Goal: Information Seeking & Learning: Learn about a topic

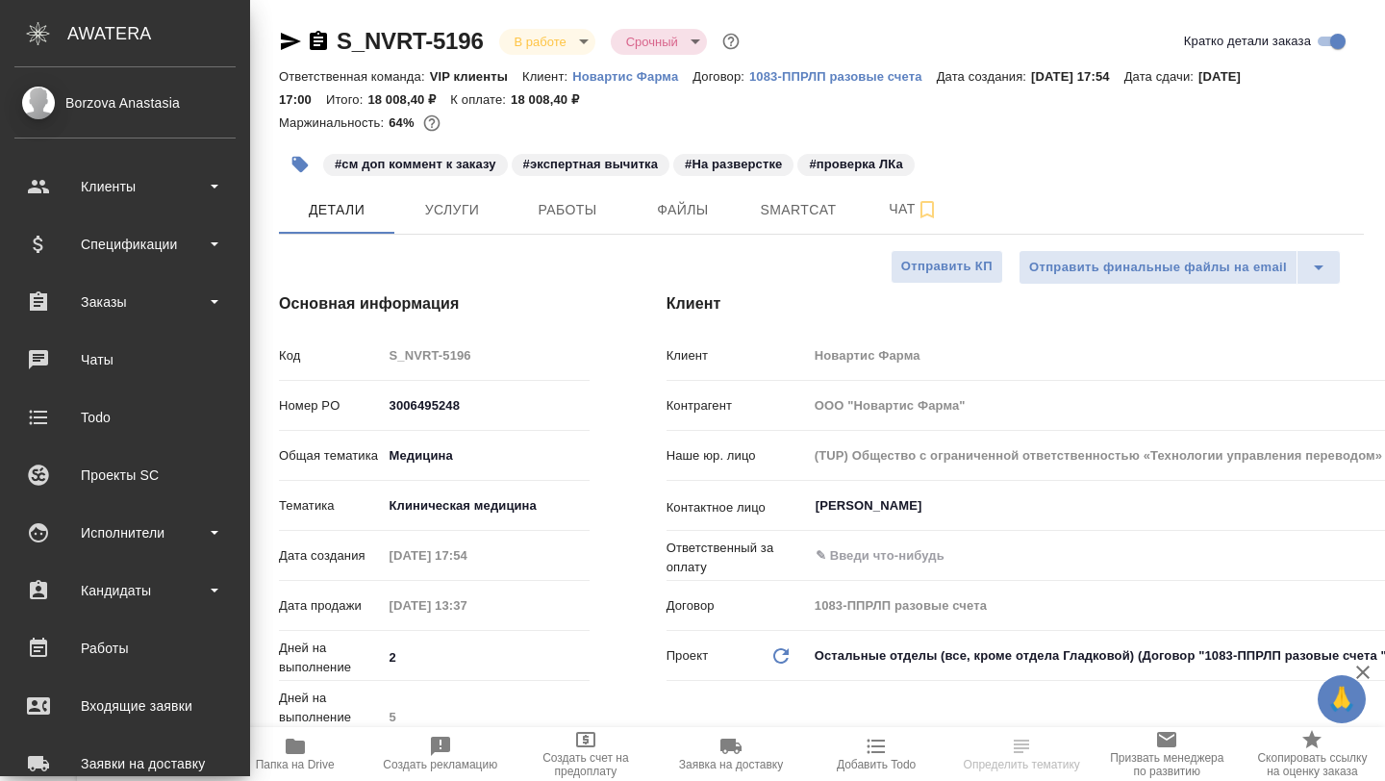
select select "RU"
type input "[PERSON_NAME]"
click at [158, 519] on div "Исполнители" at bounding box center [124, 532] width 221 height 29
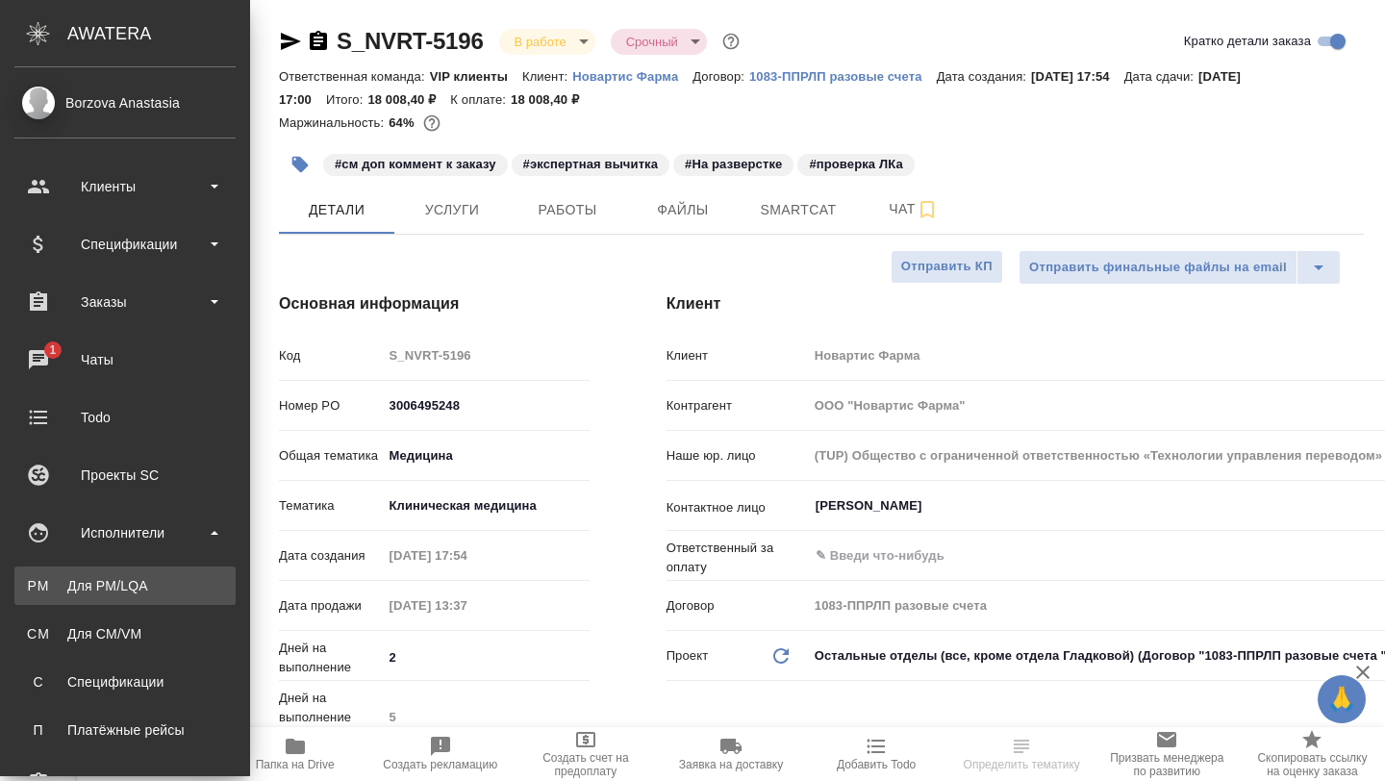
click at [136, 583] on div "Для PM/LQA" at bounding box center [125, 585] width 202 height 19
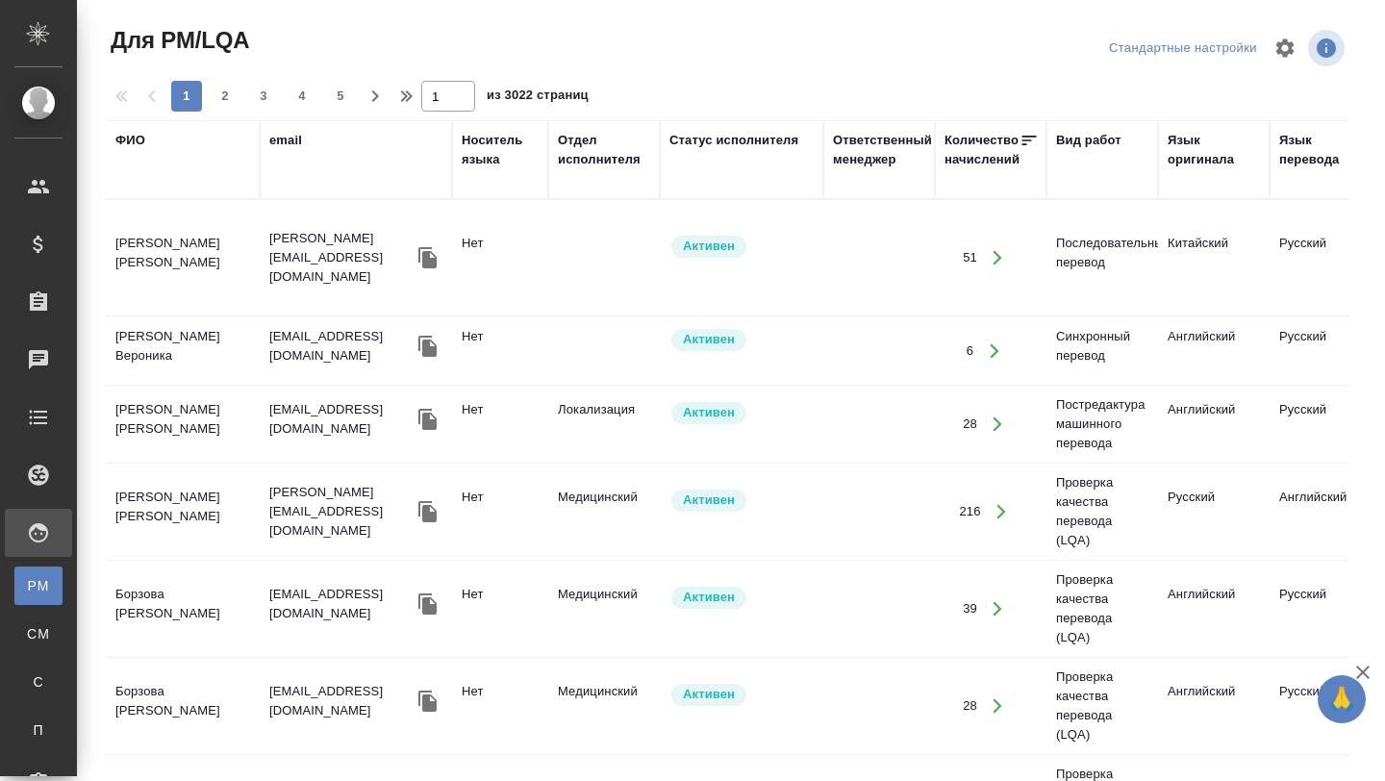
click at [139, 146] on div "ФИО" at bounding box center [130, 140] width 30 height 19
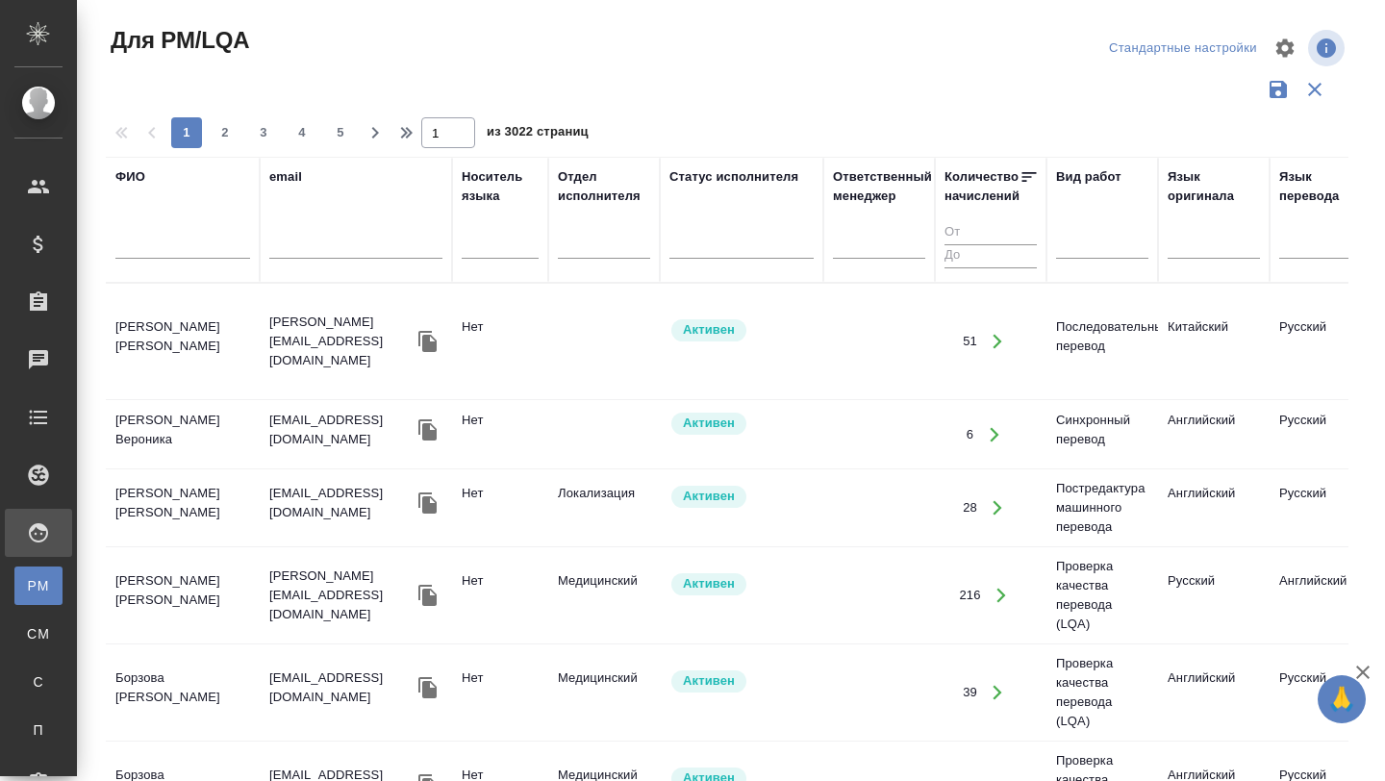
click at [152, 241] on input "text" at bounding box center [182, 247] width 135 height 24
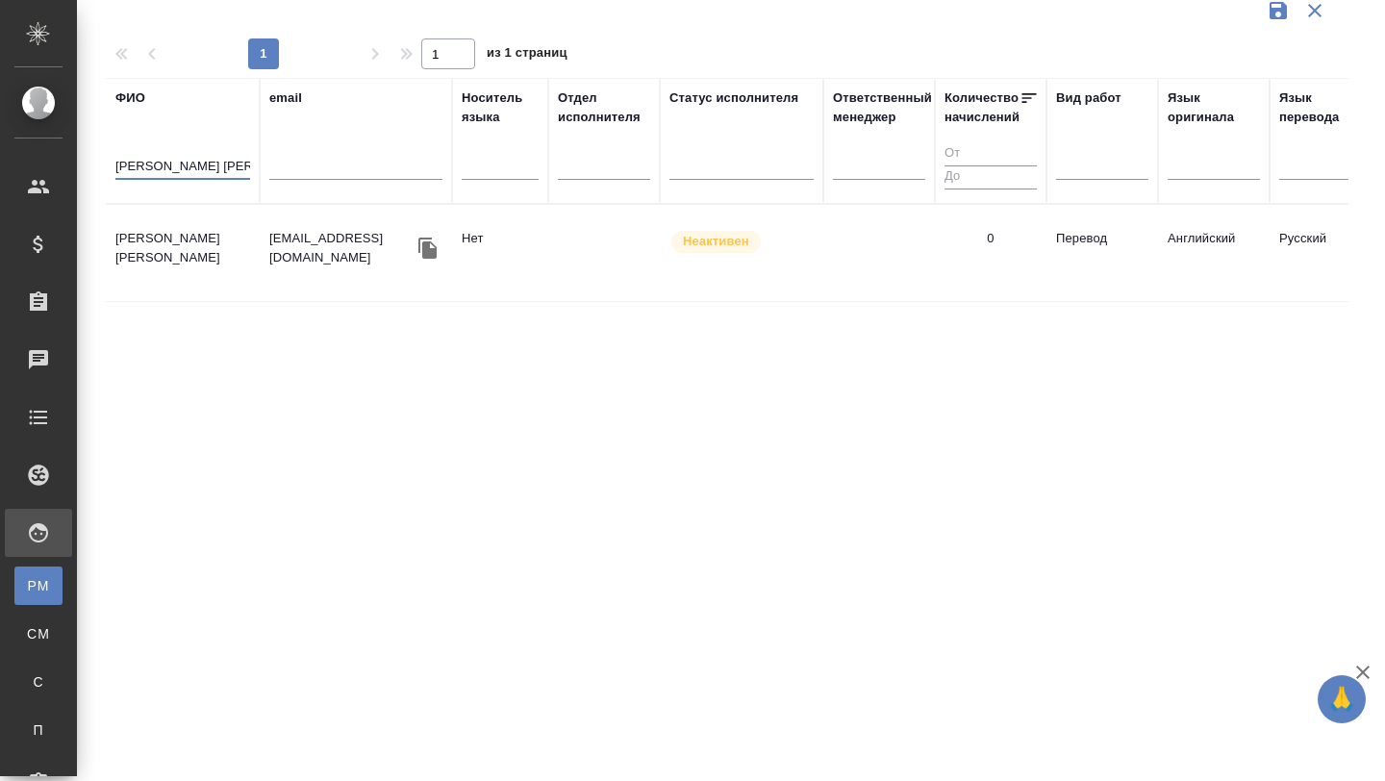
type input "кузнецова мария"
click at [167, 261] on td "Кузнецова Мария Юрьевна" at bounding box center [183, 252] width 154 height 67
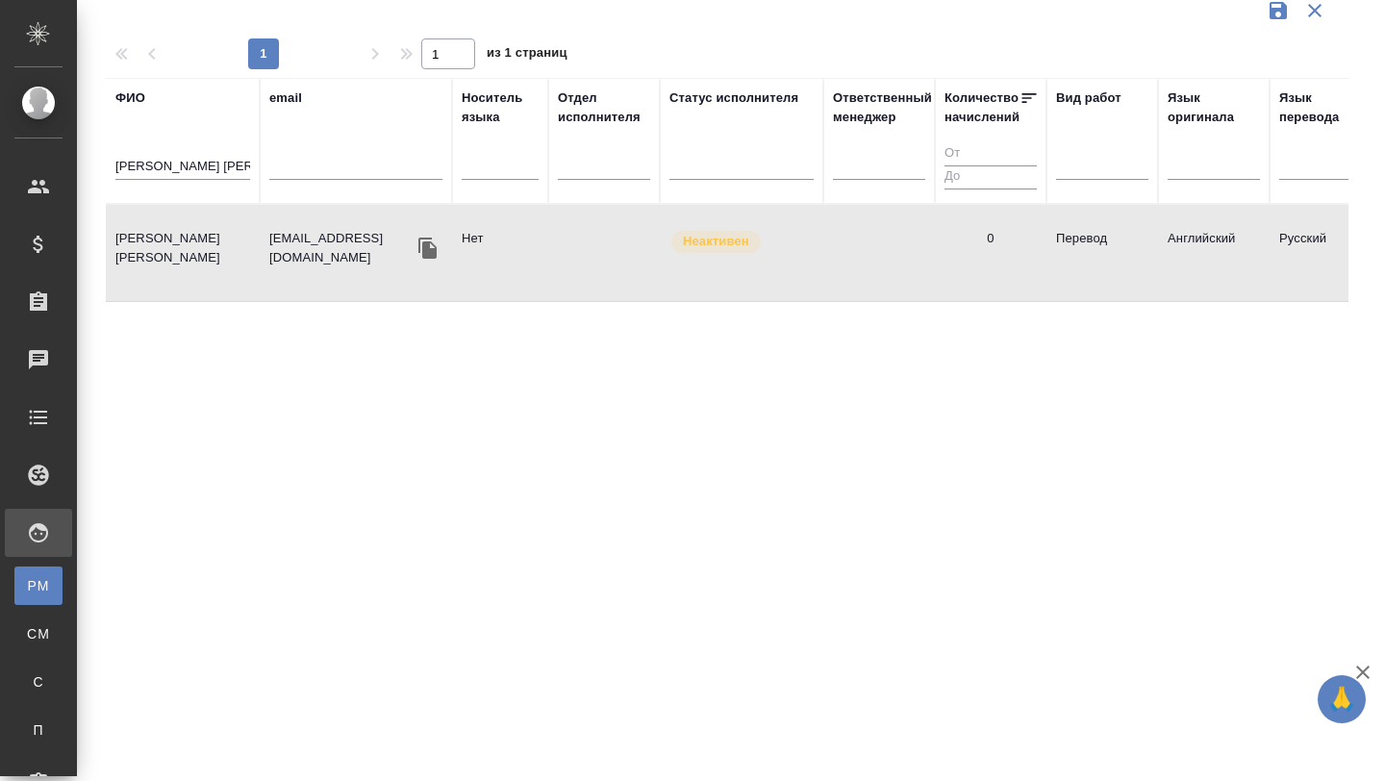
click at [167, 261] on td "Кузнецова Мария Юрьевна" at bounding box center [183, 252] width 154 height 67
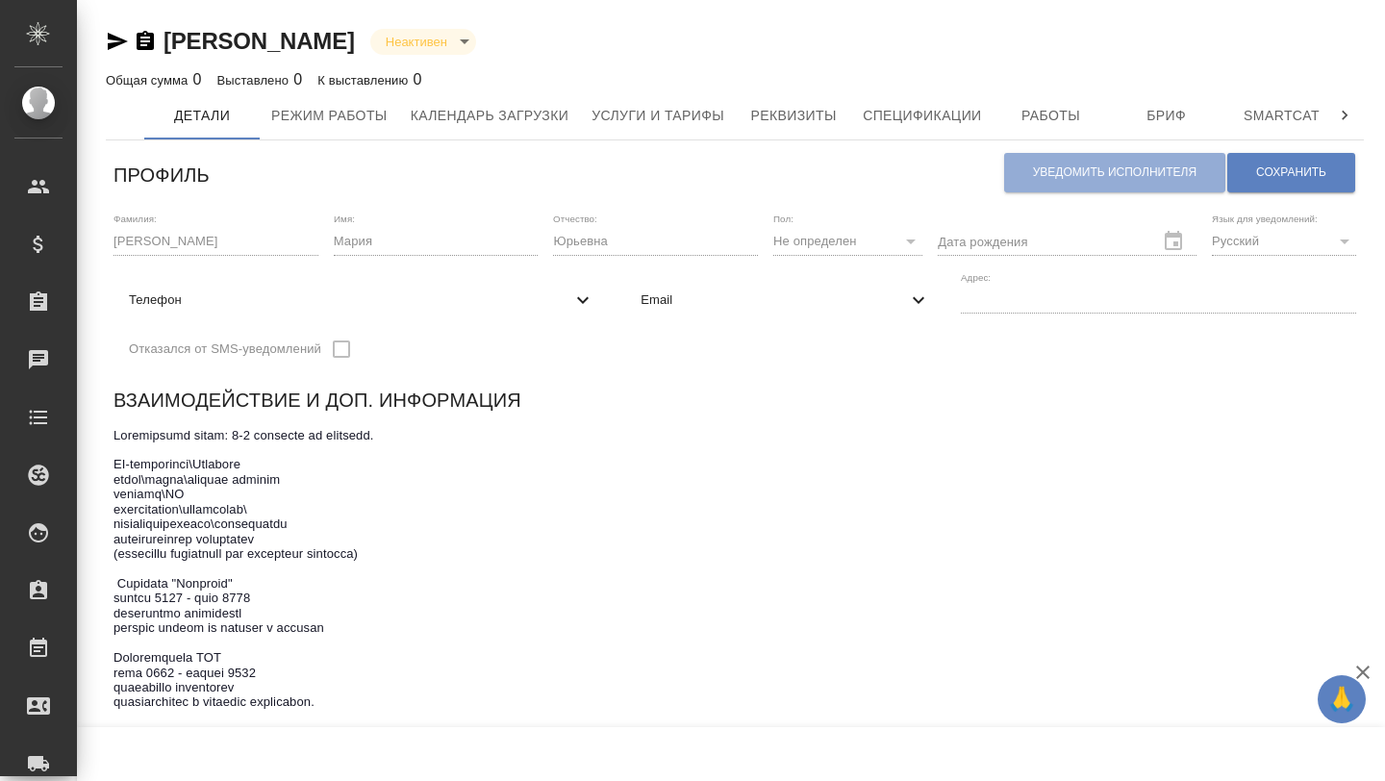
scroll to position [7, 0]
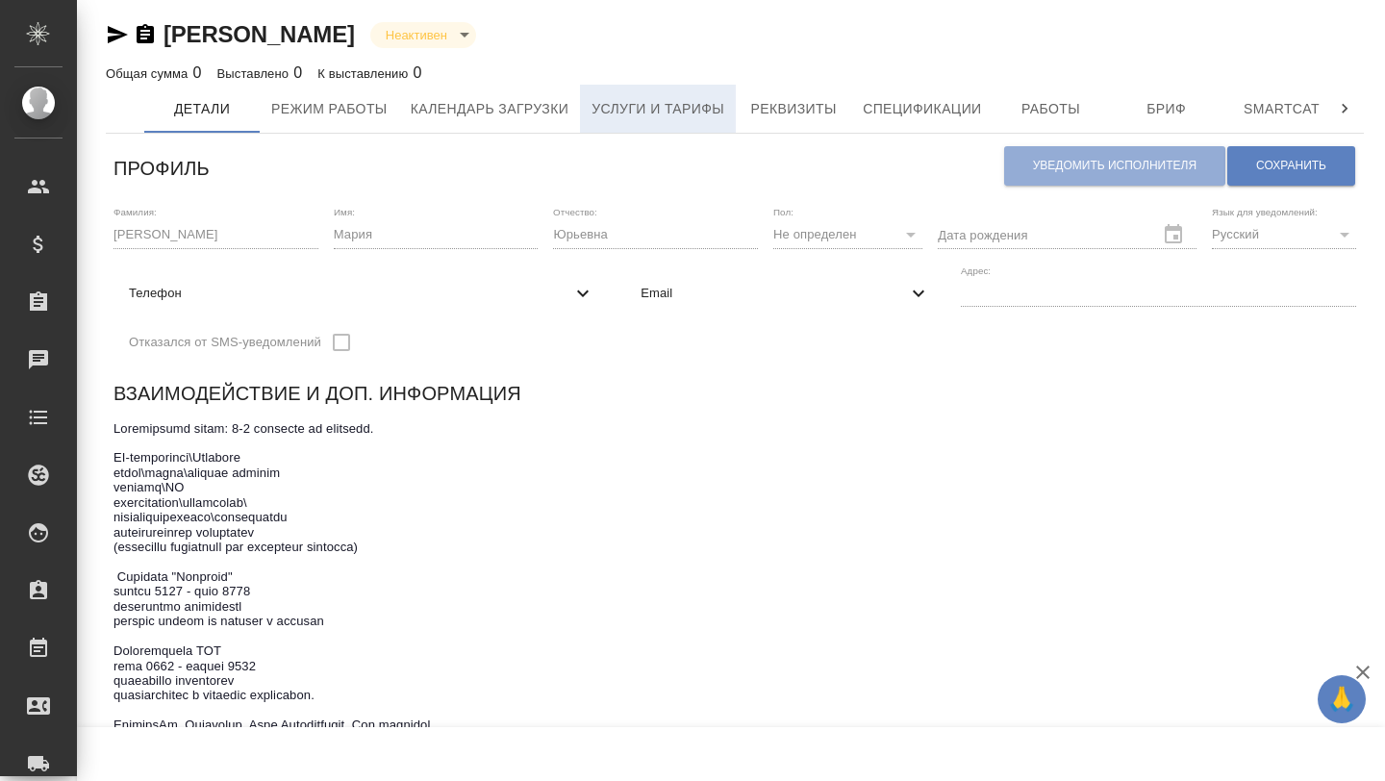
click at [619, 113] on span "Услуги и тарифы" at bounding box center [657, 109] width 133 height 24
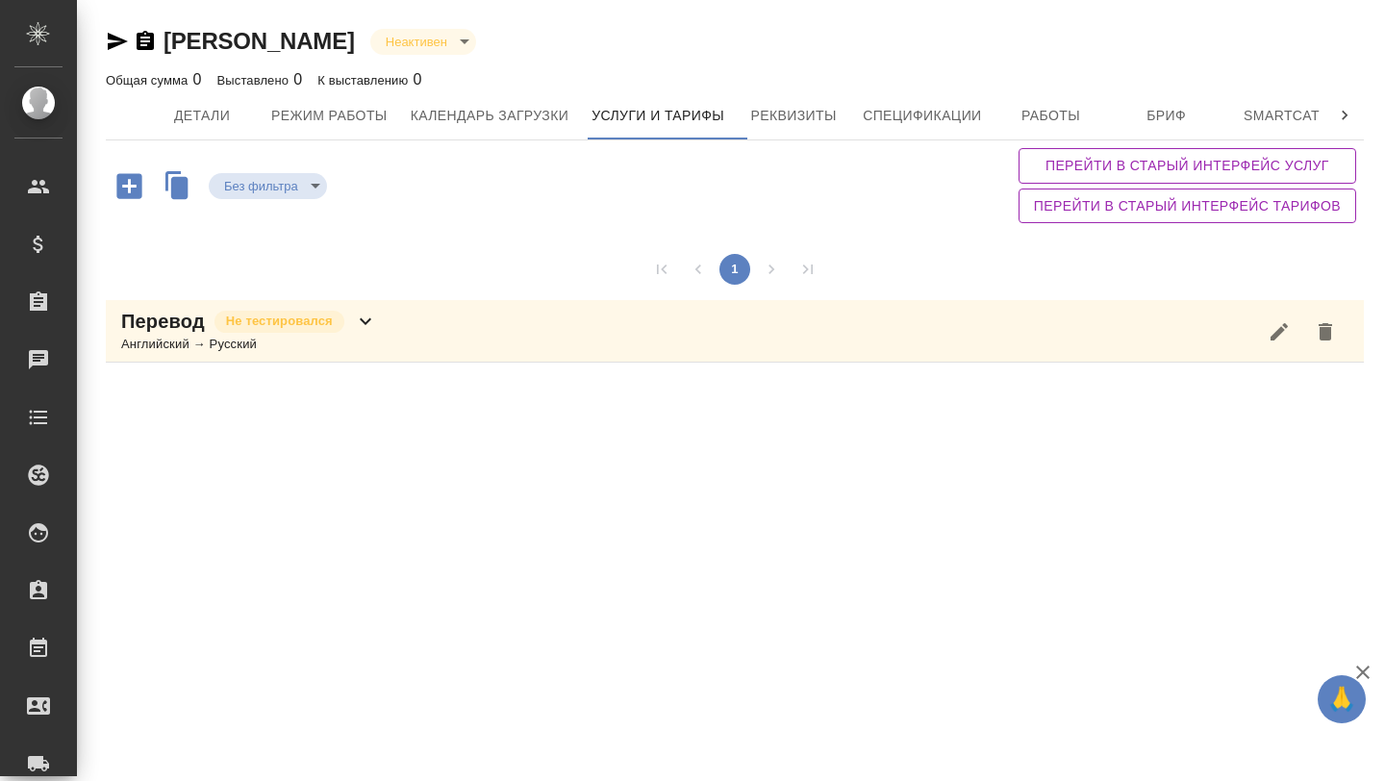
click at [384, 325] on div "Перевод Не тестировался Английский → Русский" at bounding box center [735, 331] width 1258 height 63
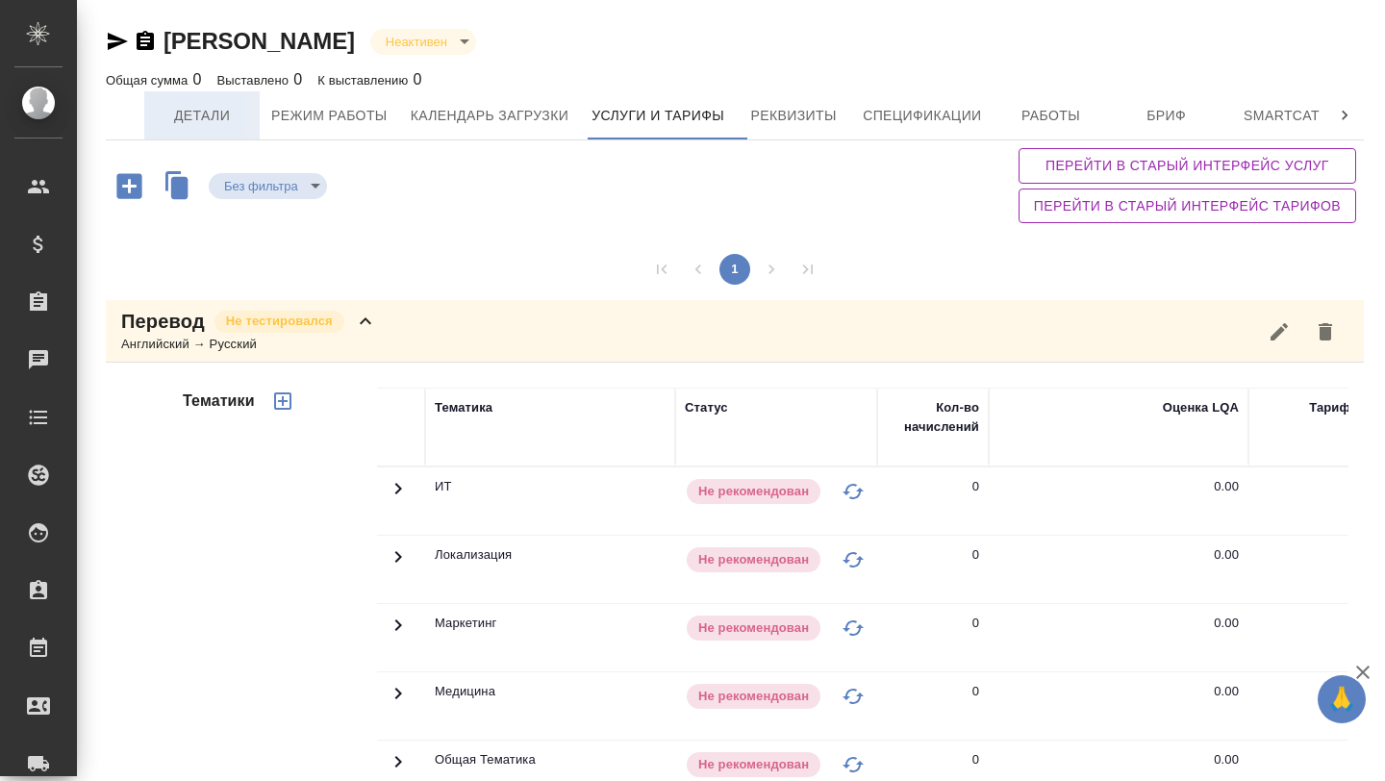
click at [186, 122] on span "Детали" at bounding box center [202, 116] width 92 height 24
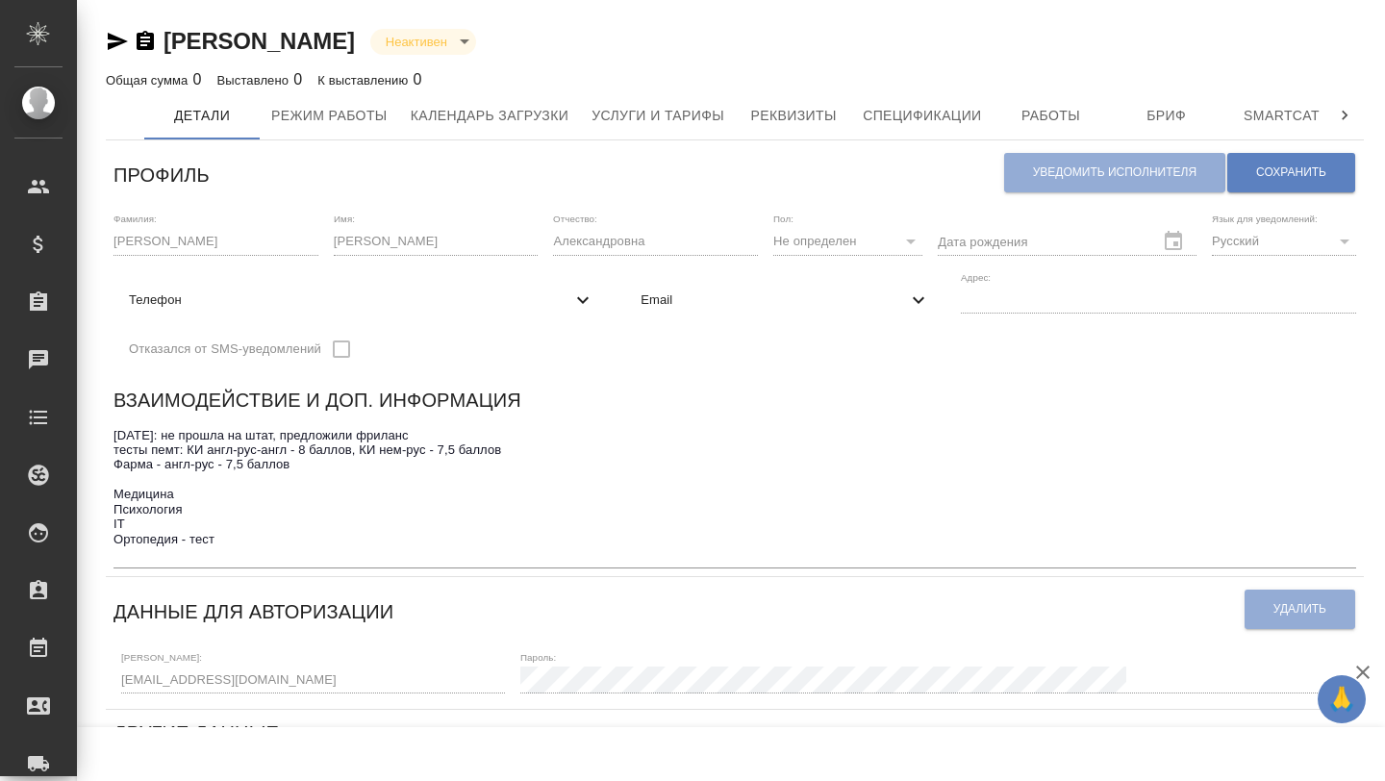
scroll to position [21, 0]
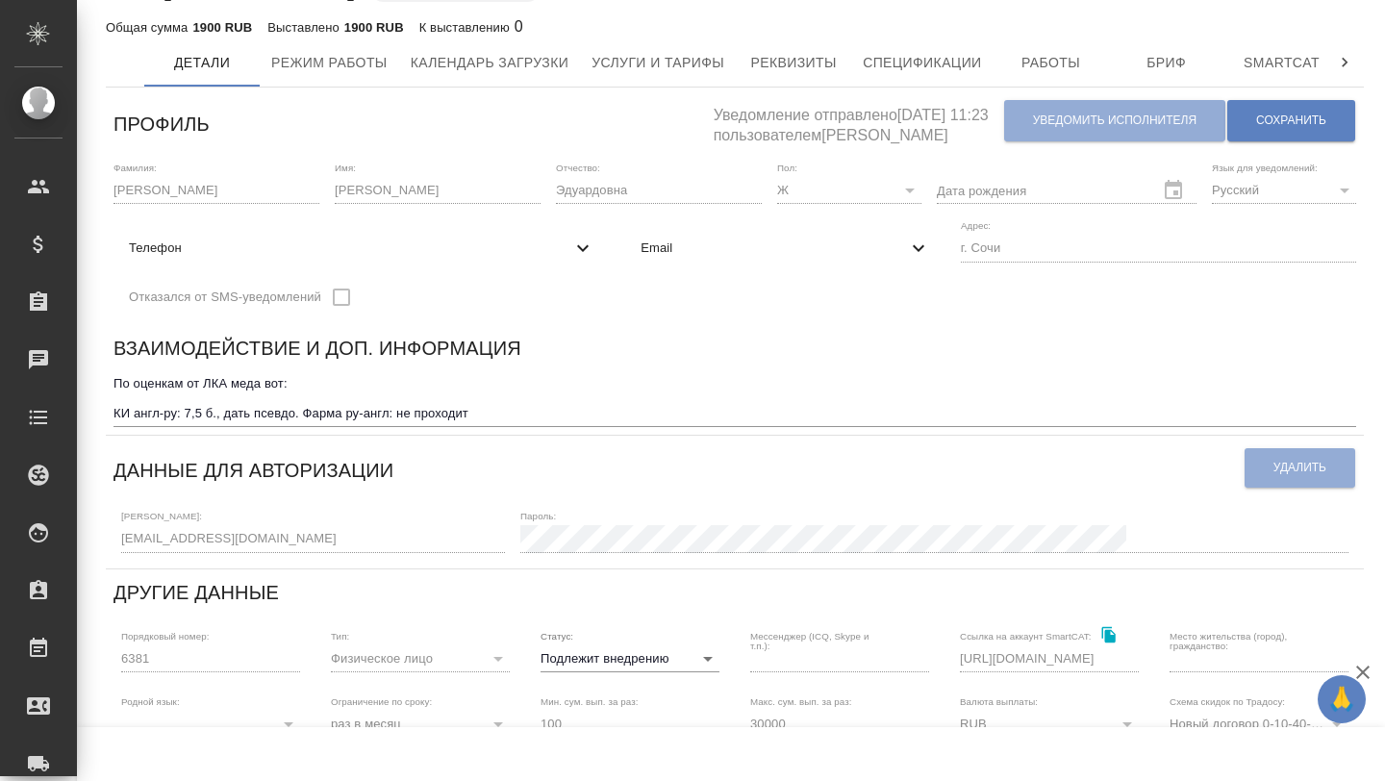
scroll to position [55, 0]
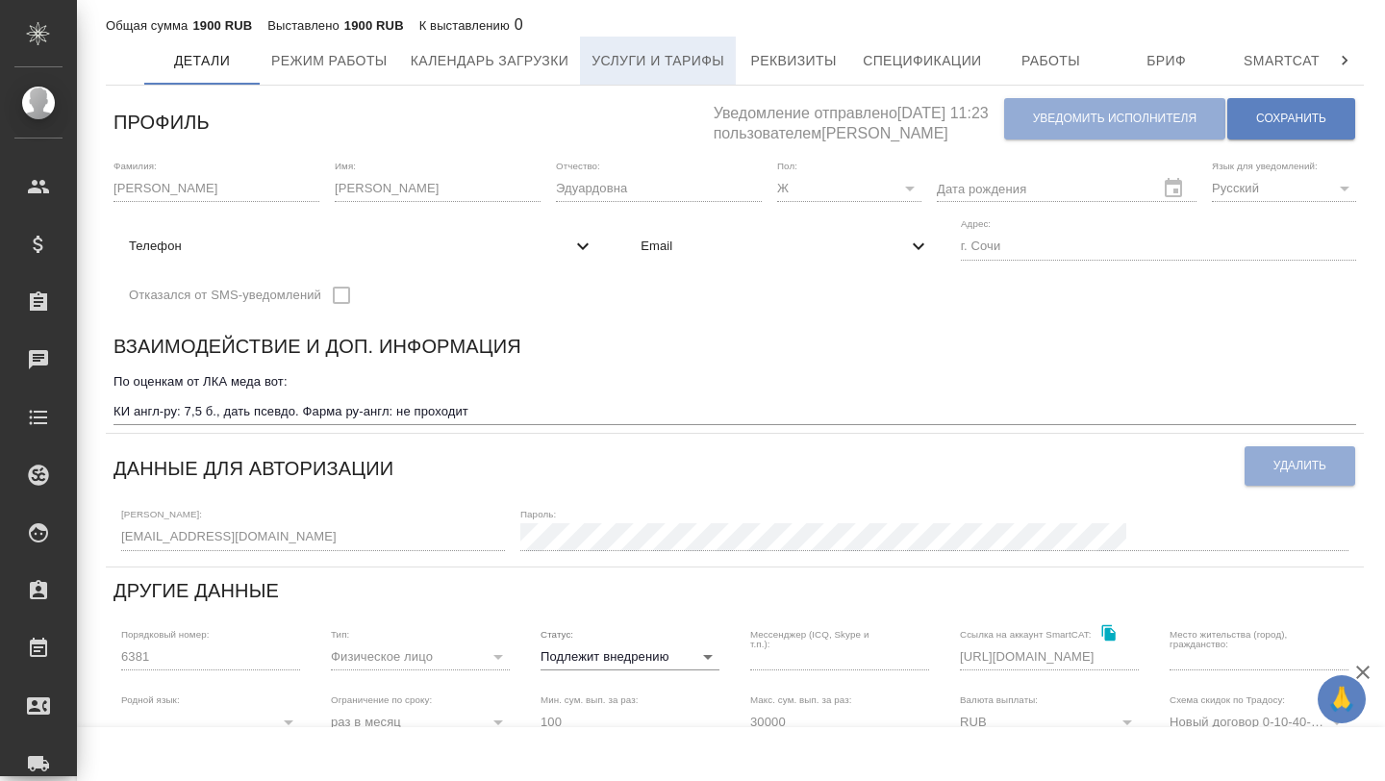
click at [638, 66] on span "Услуги и тарифы" at bounding box center [657, 61] width 133 height 24
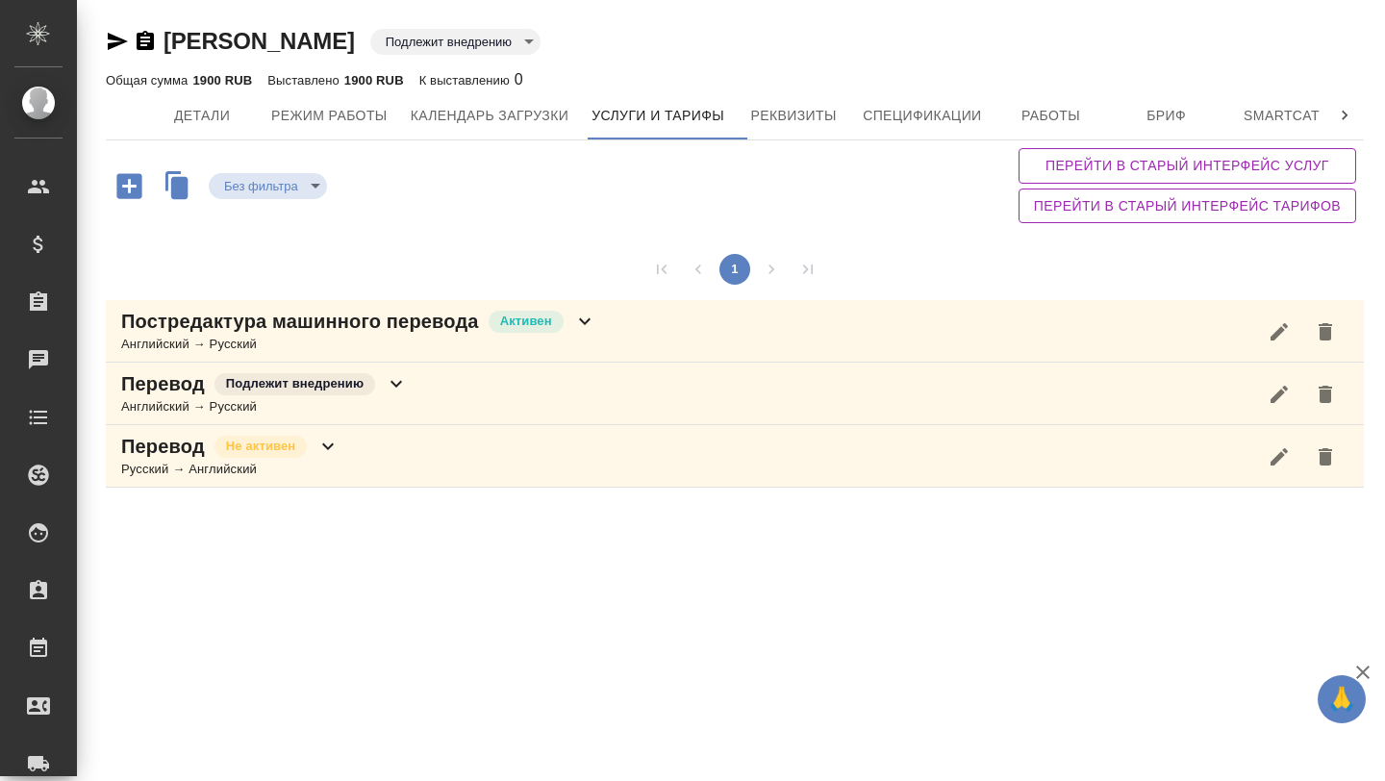
click at [489, 335] on div "Английский → Русский" at bounding box center [358, 344] width 475 height 19
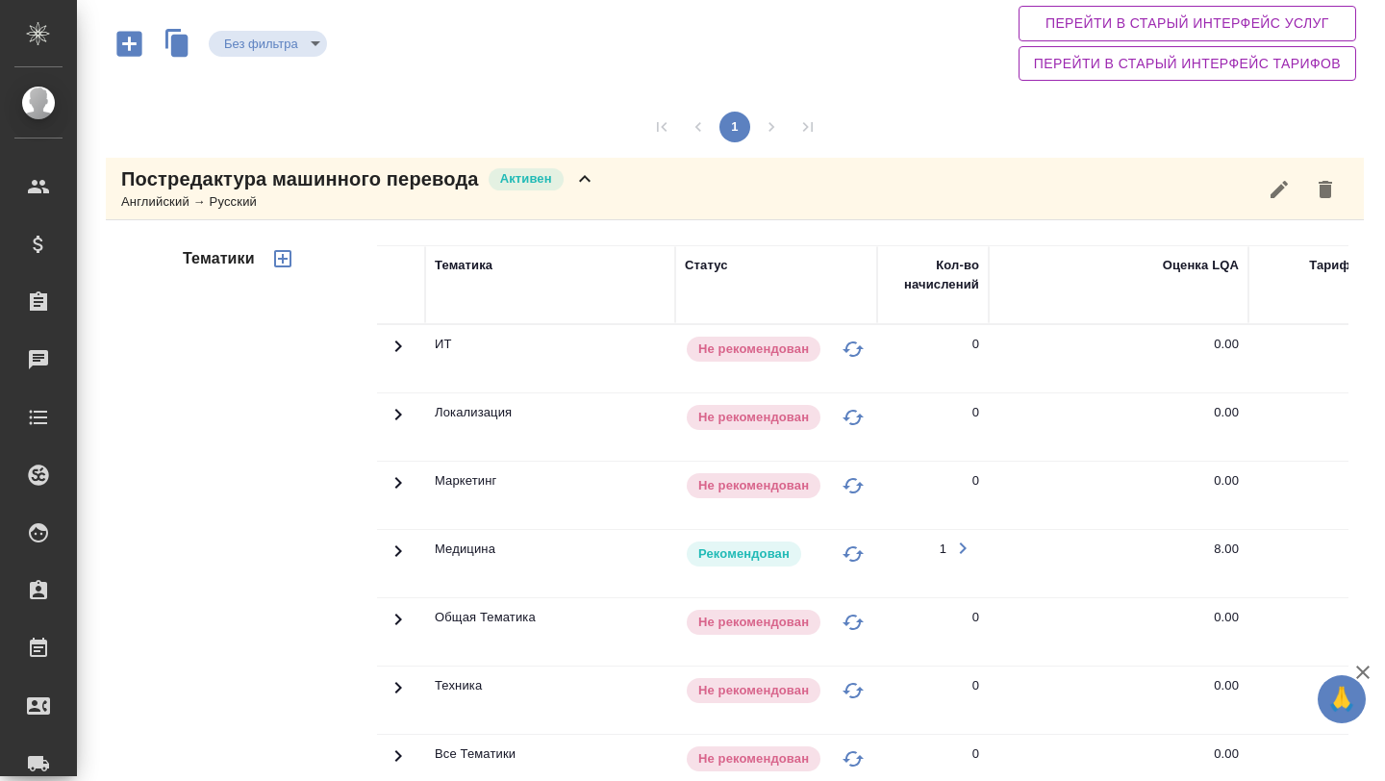
scroll to position [187, 0]
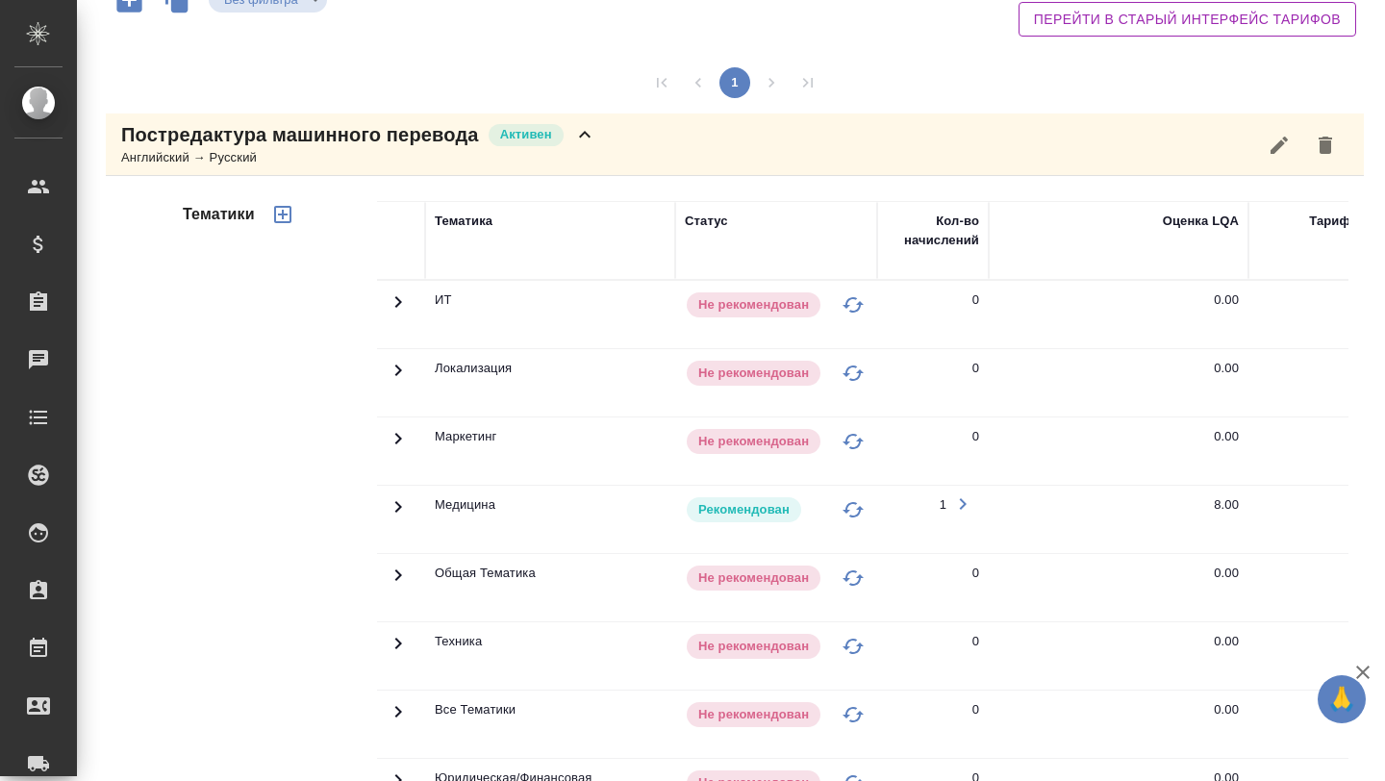
click at [394, 509] on icon at bounding box center [398, 506] width 23 height 23
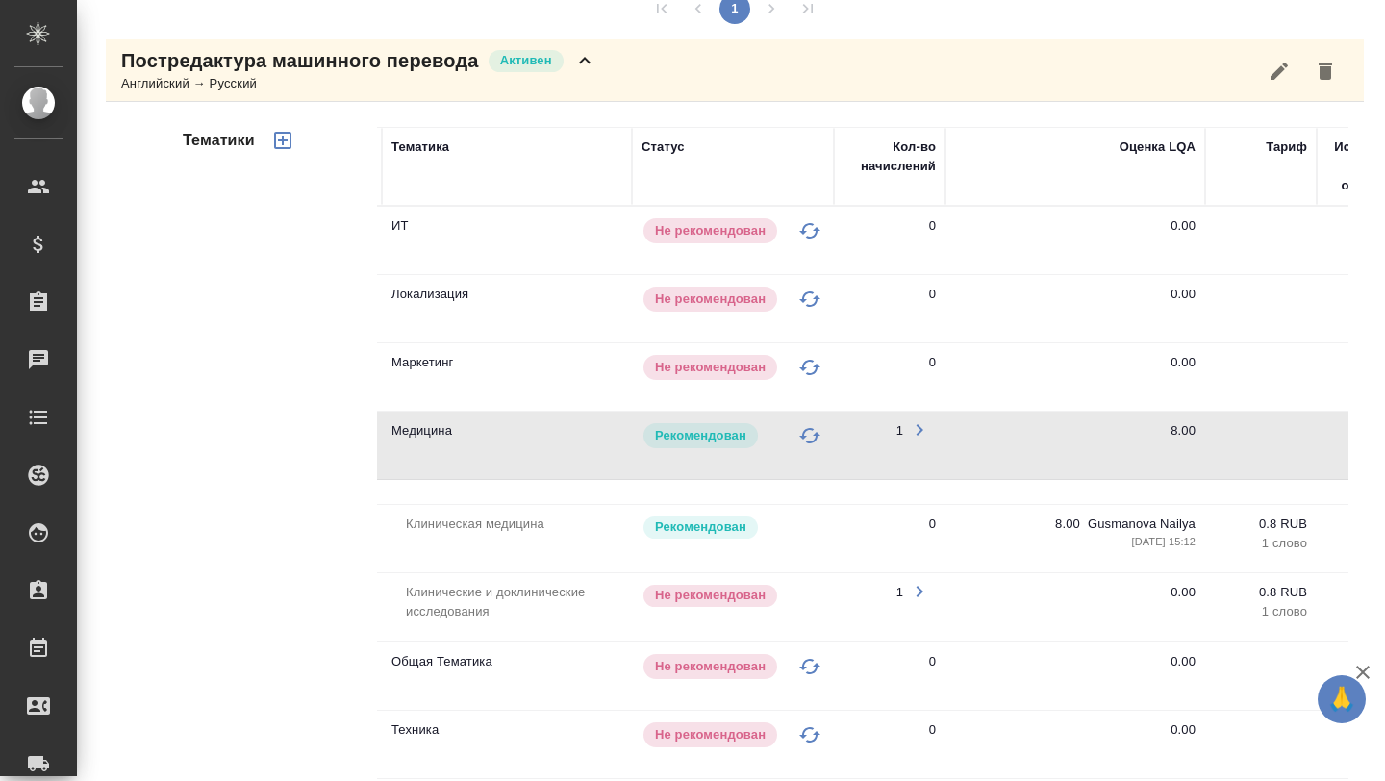
scroll to position [0, 0]
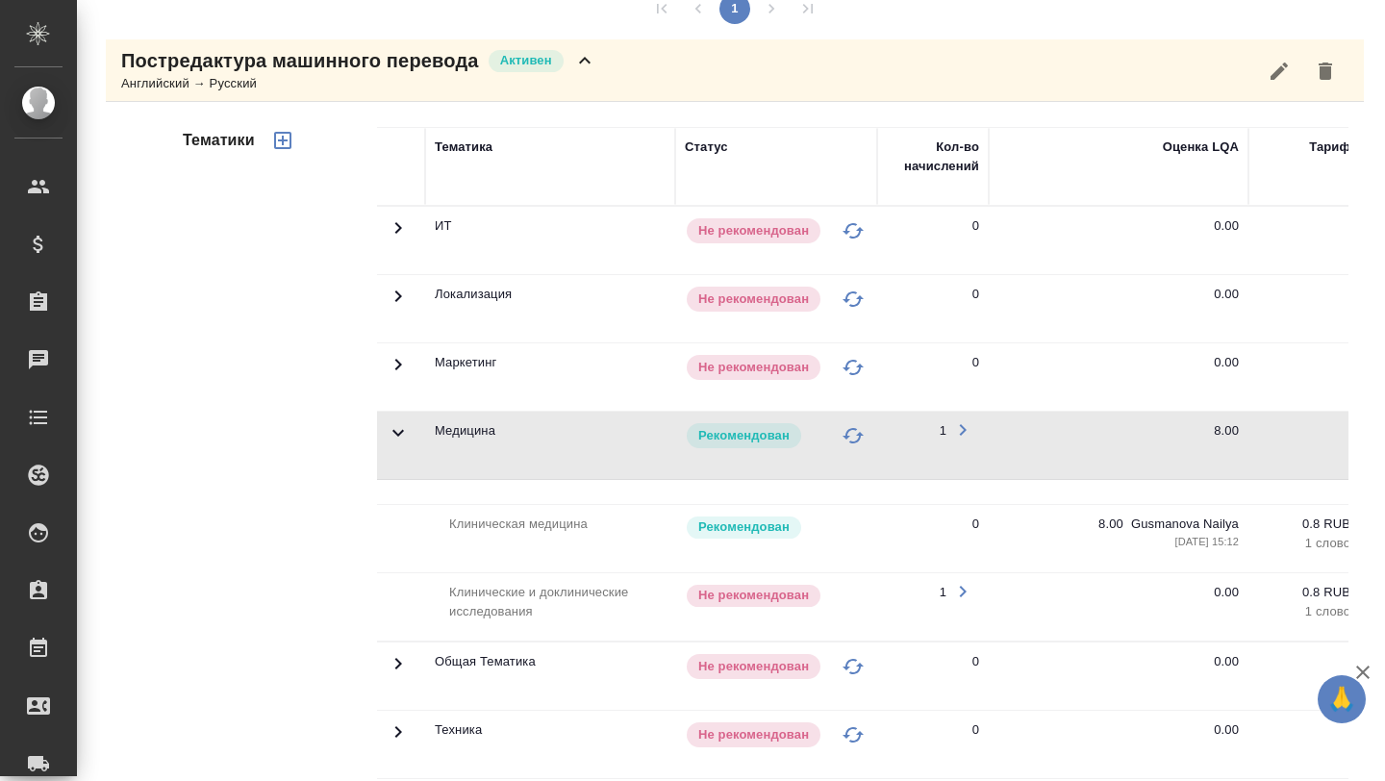
click at [500, 605] on td "Клинические и доклинические исследования" at bounding box center [526, 606] width 298 height 67
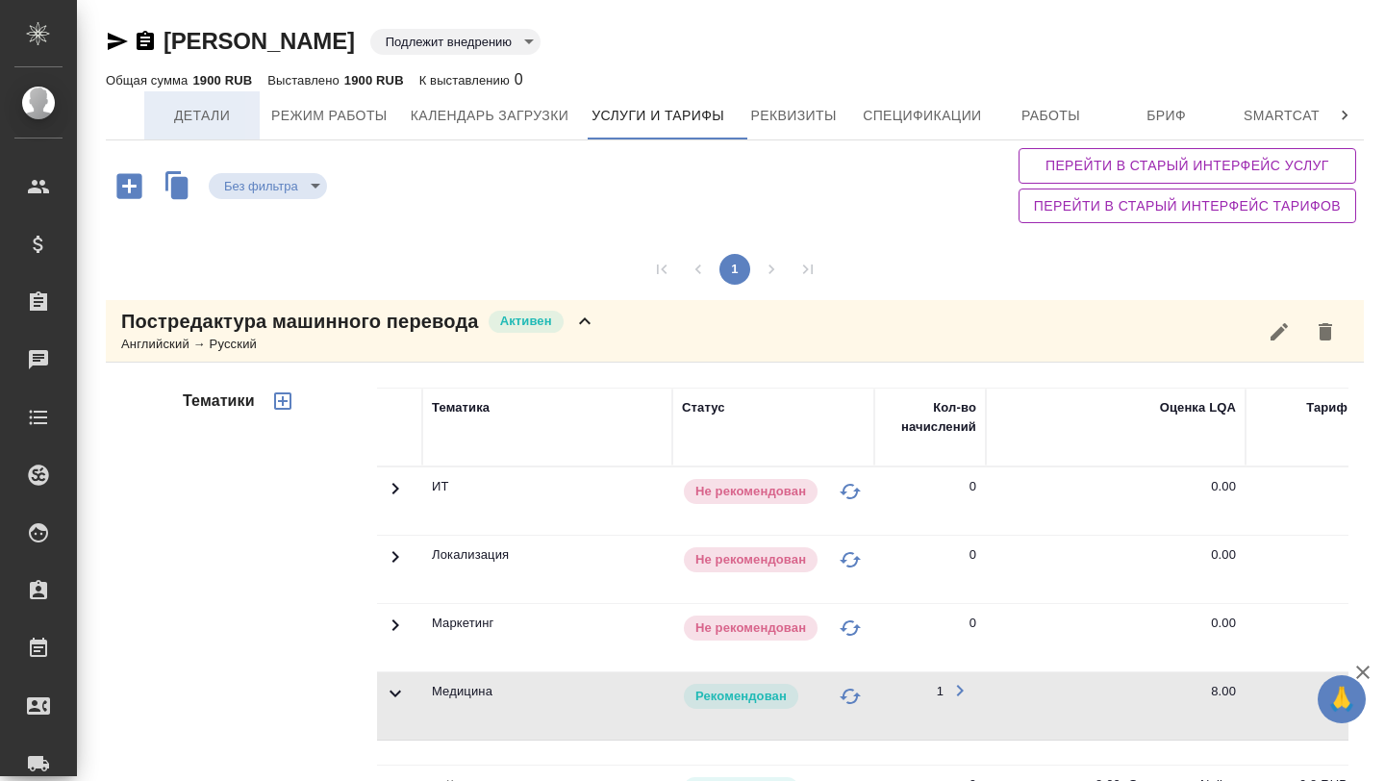
click at [218, 121] on span "Детали" at bounding box center [202, 116] width 92 height 24
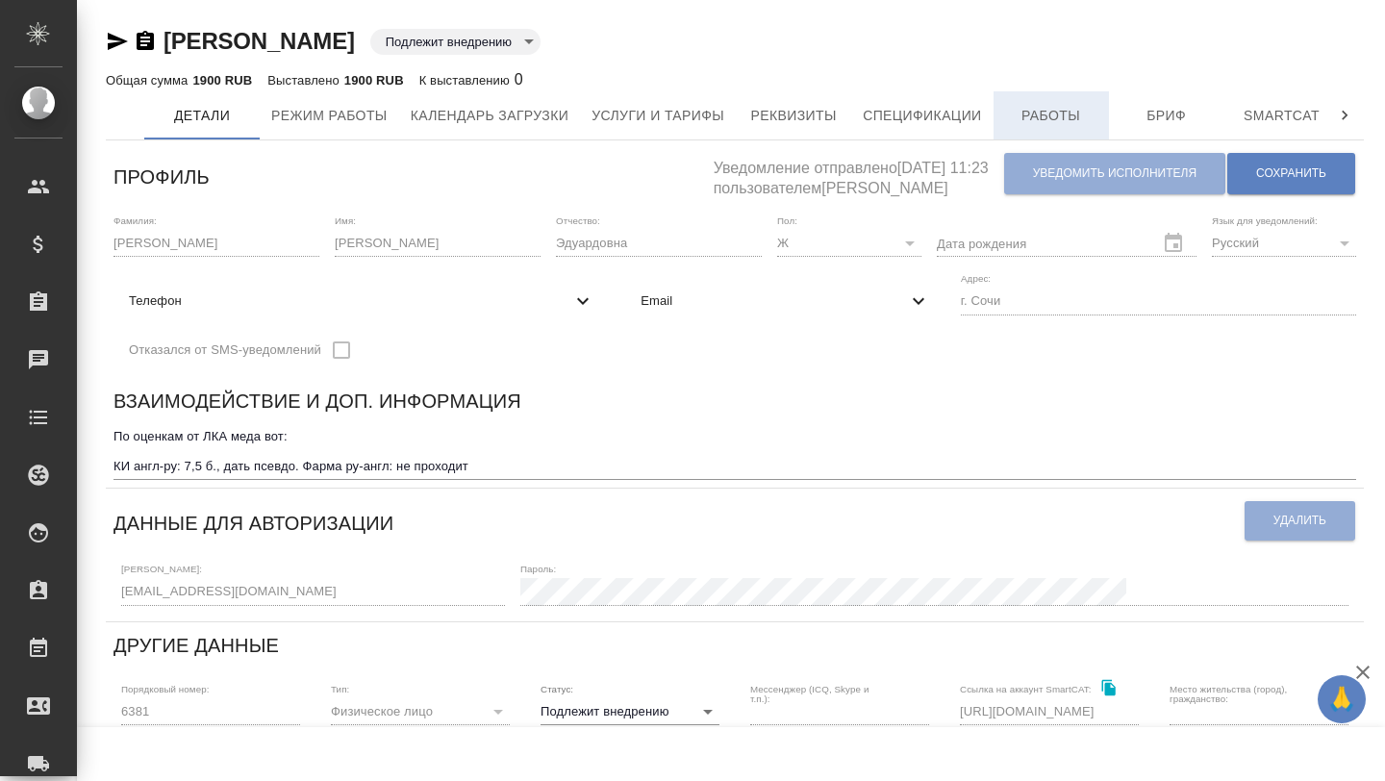
click at [1063, 113] on span "Работы" at bounding box center [1051, 116] width 92 height 24
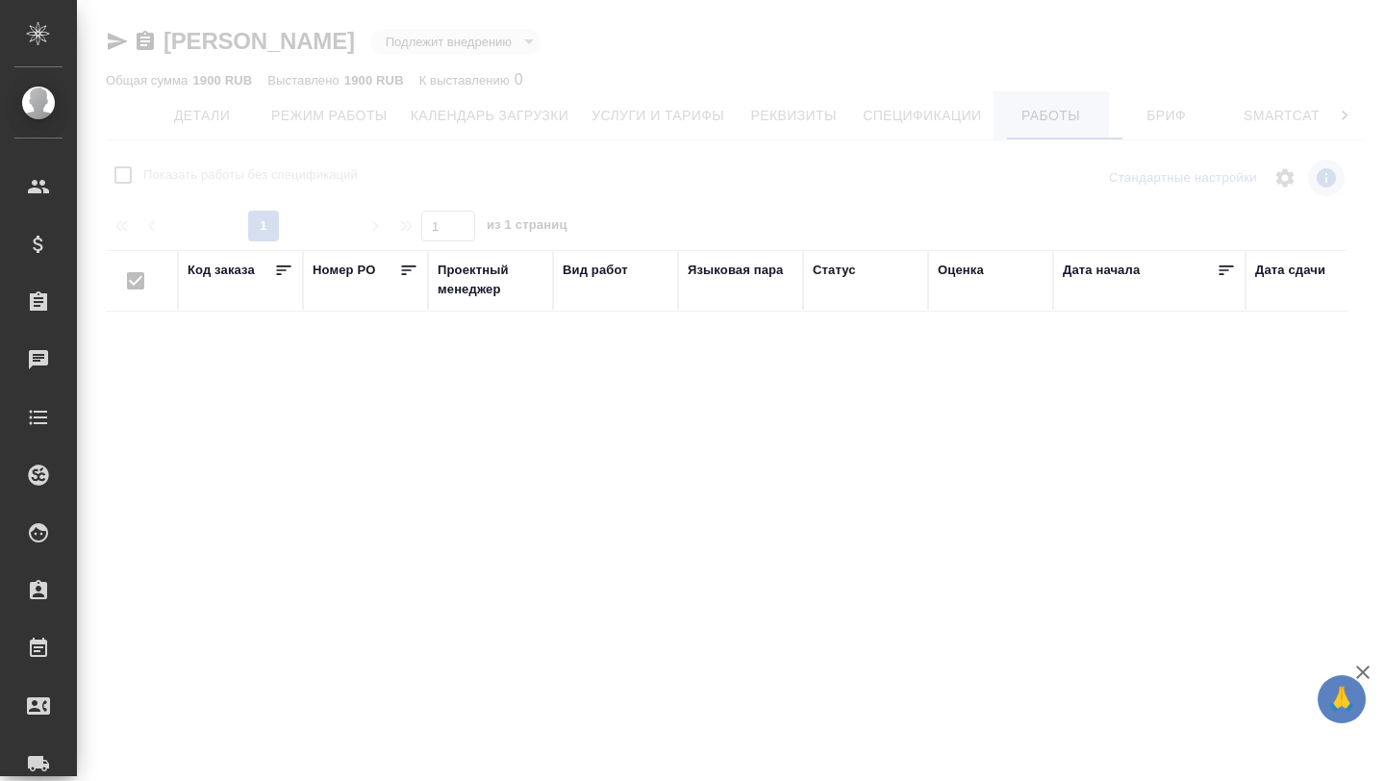
checkbox input "false"
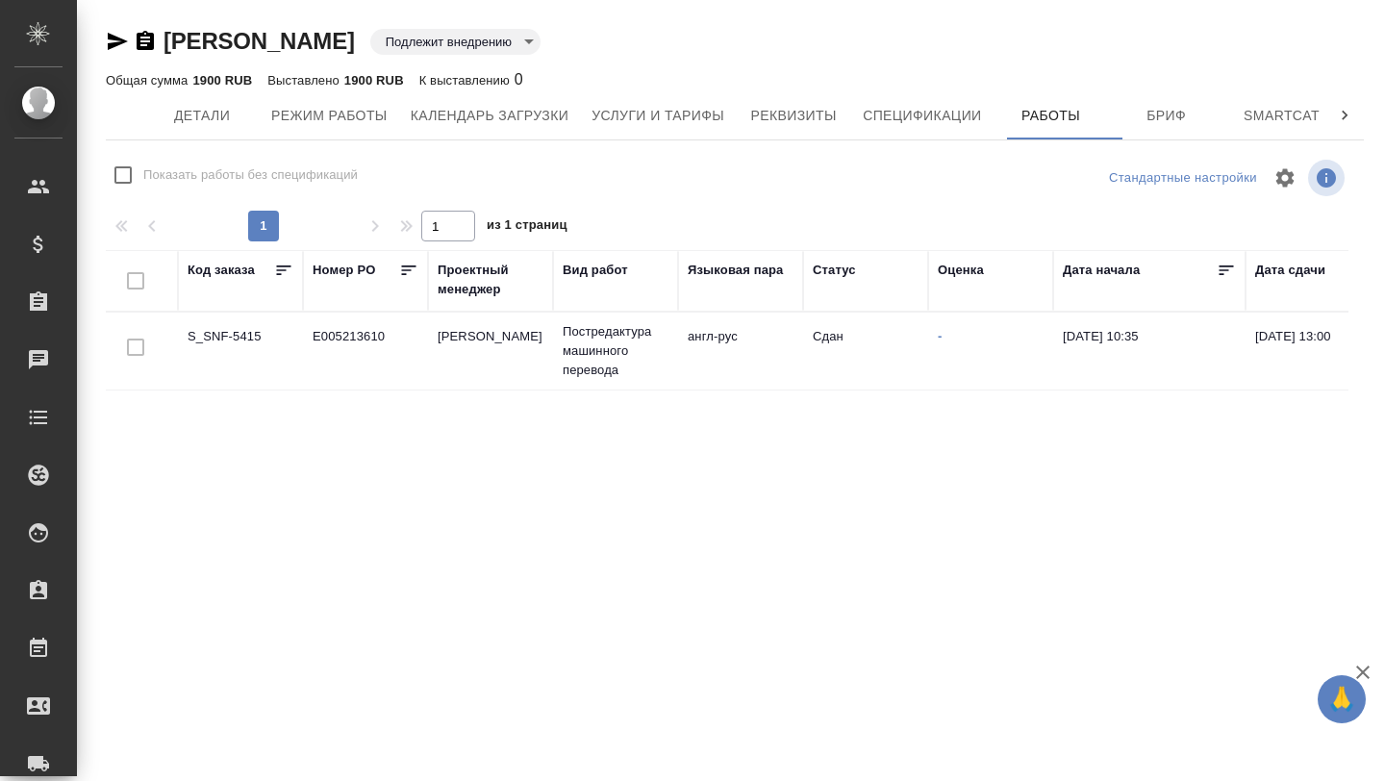
click at [238, 339] on td "S_SNF-5415" at bounding box center [240, 350] width 125 height 67
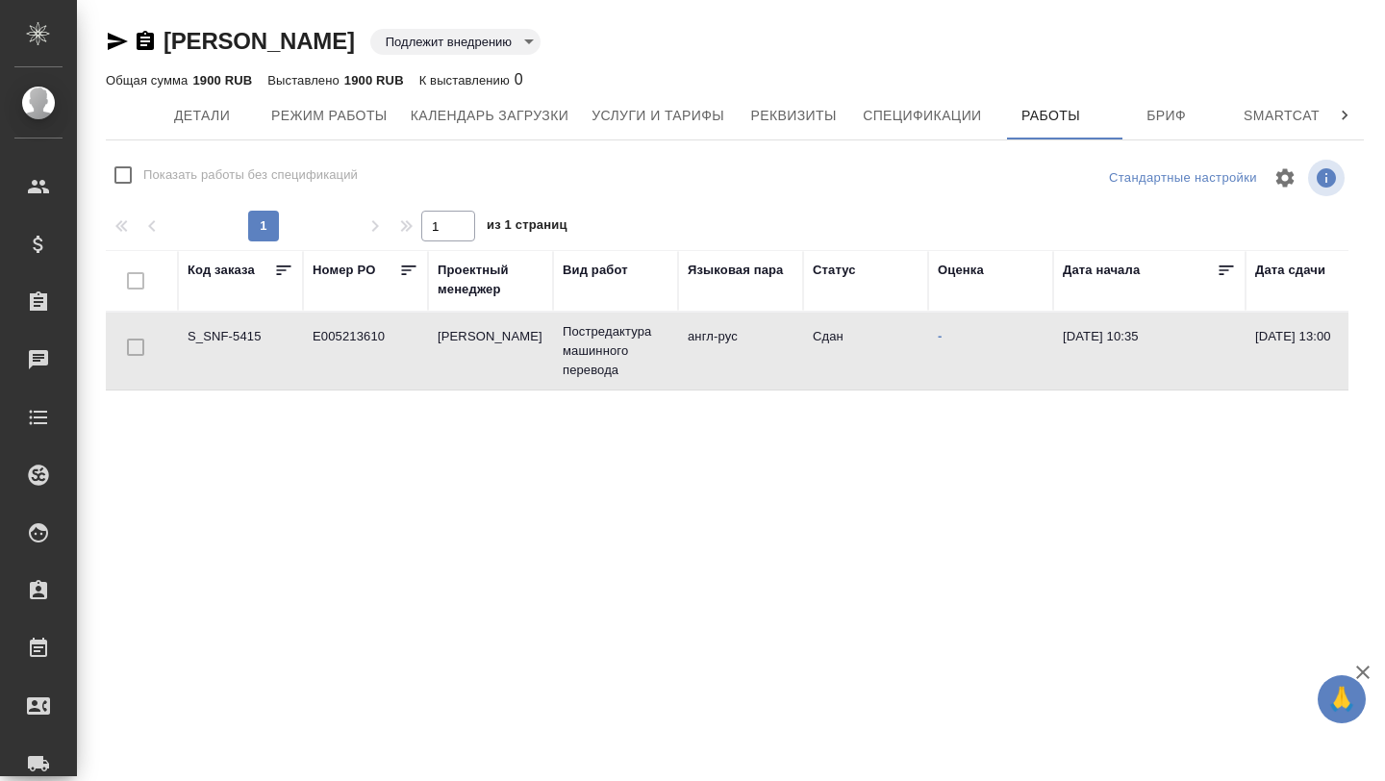
click at [238, 339] on td "S_SNF-5415" at bounding box center [240, 350] width 125 height 67
click at [198, 127] on button "Детали" at bounding box center [201, 115] width 115 height 48
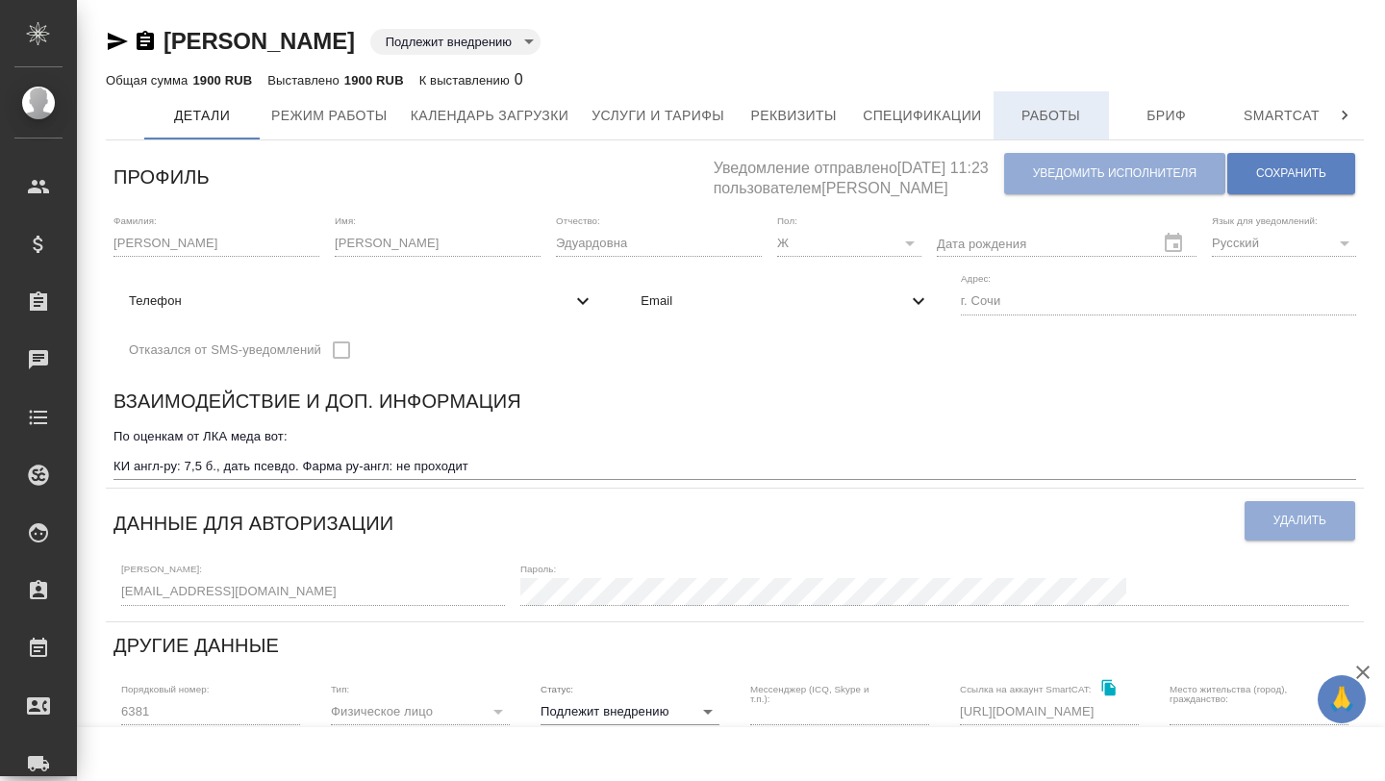
click at [1065, 109] on span "Работы" at bounding box center [1051, 116] width 92 height 24
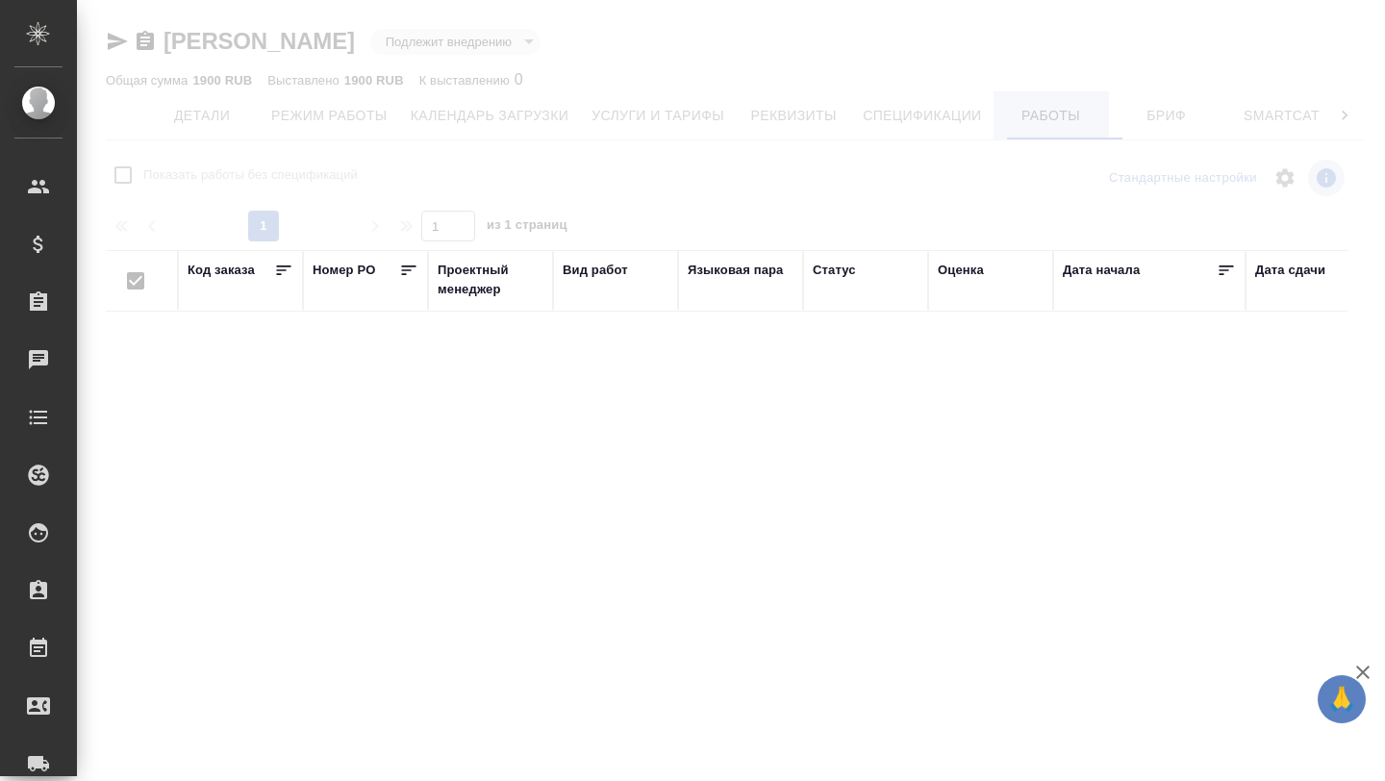
checkbox input "false"
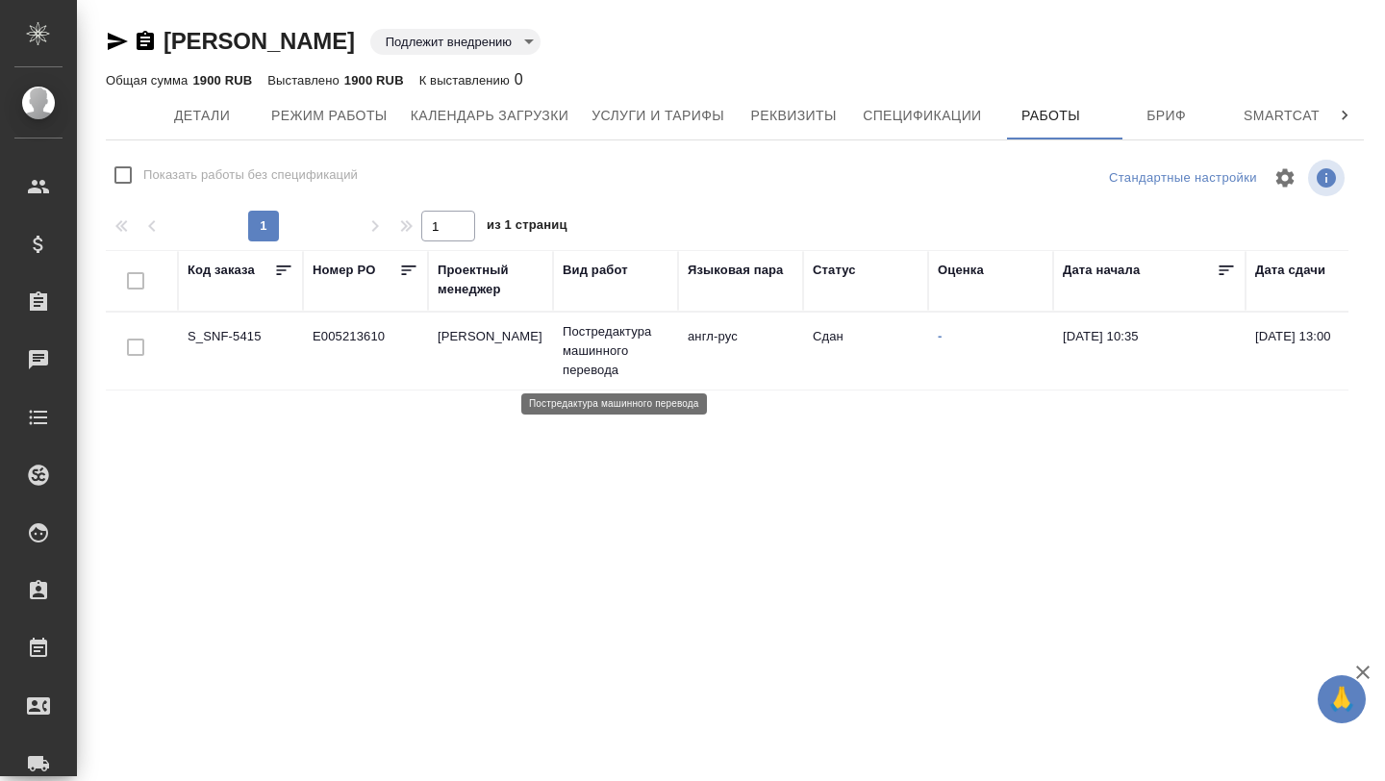
click at [605, 340] on p "Постредактура машинного перевода" at bounding box center [616, 351] width 106 height 58
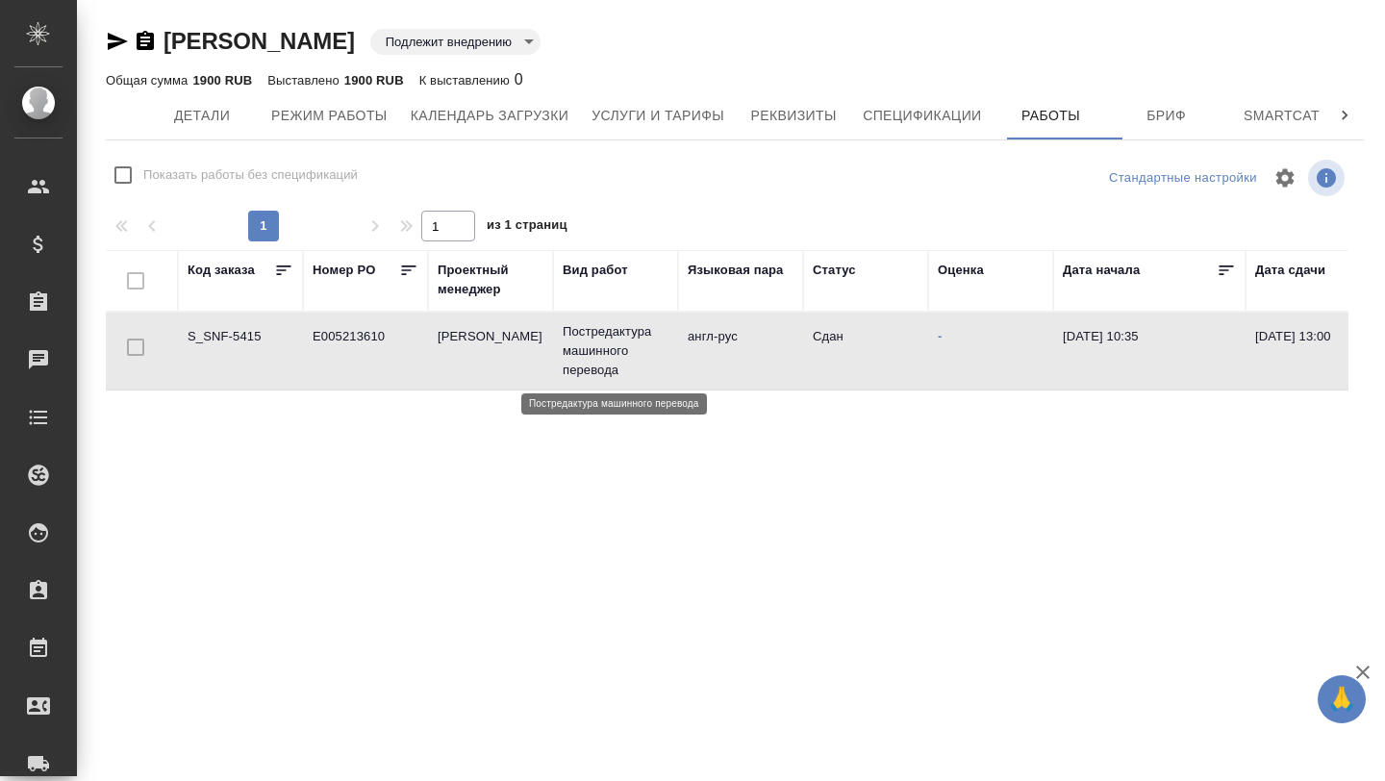
click at [598, 338] on p "Постредактура машинного перевода" at bounding box center [616, 351] width 106 height 58
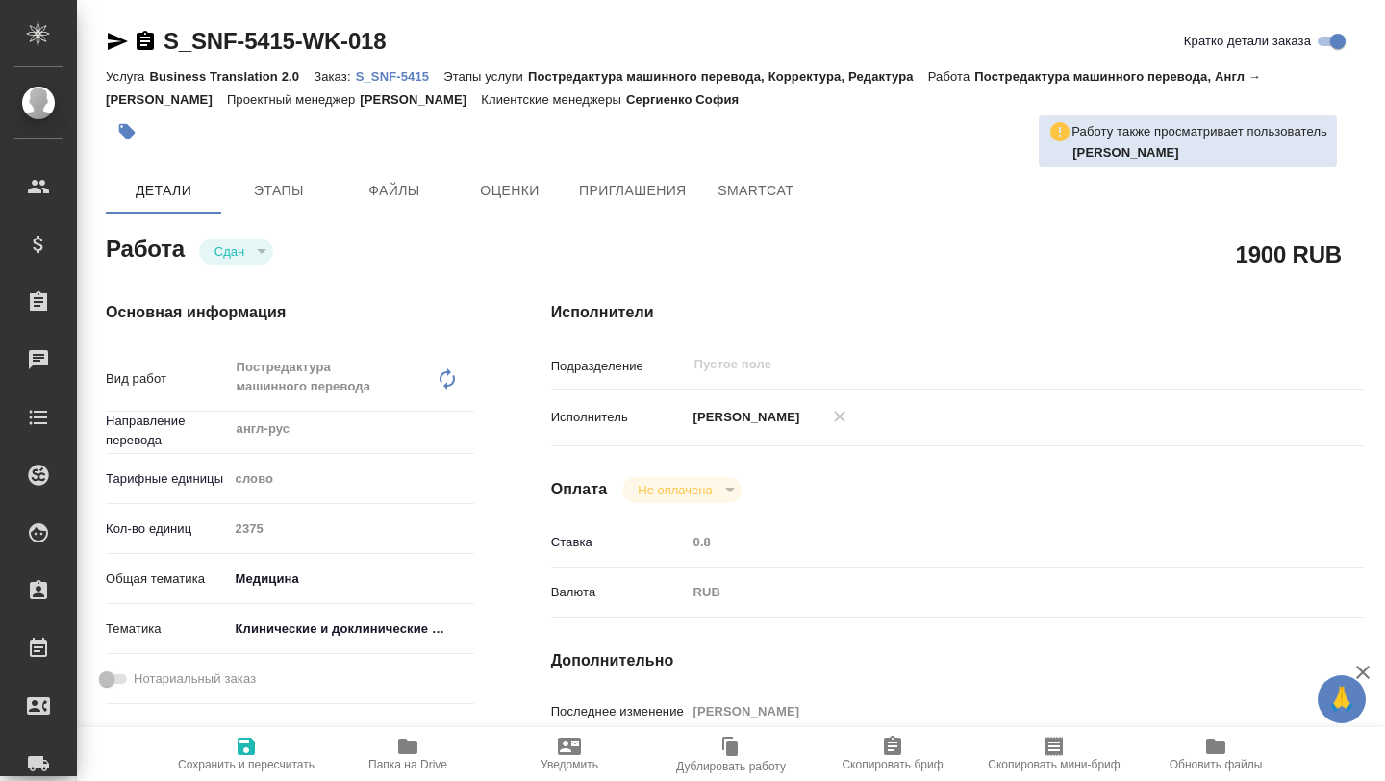
type textarea "x"
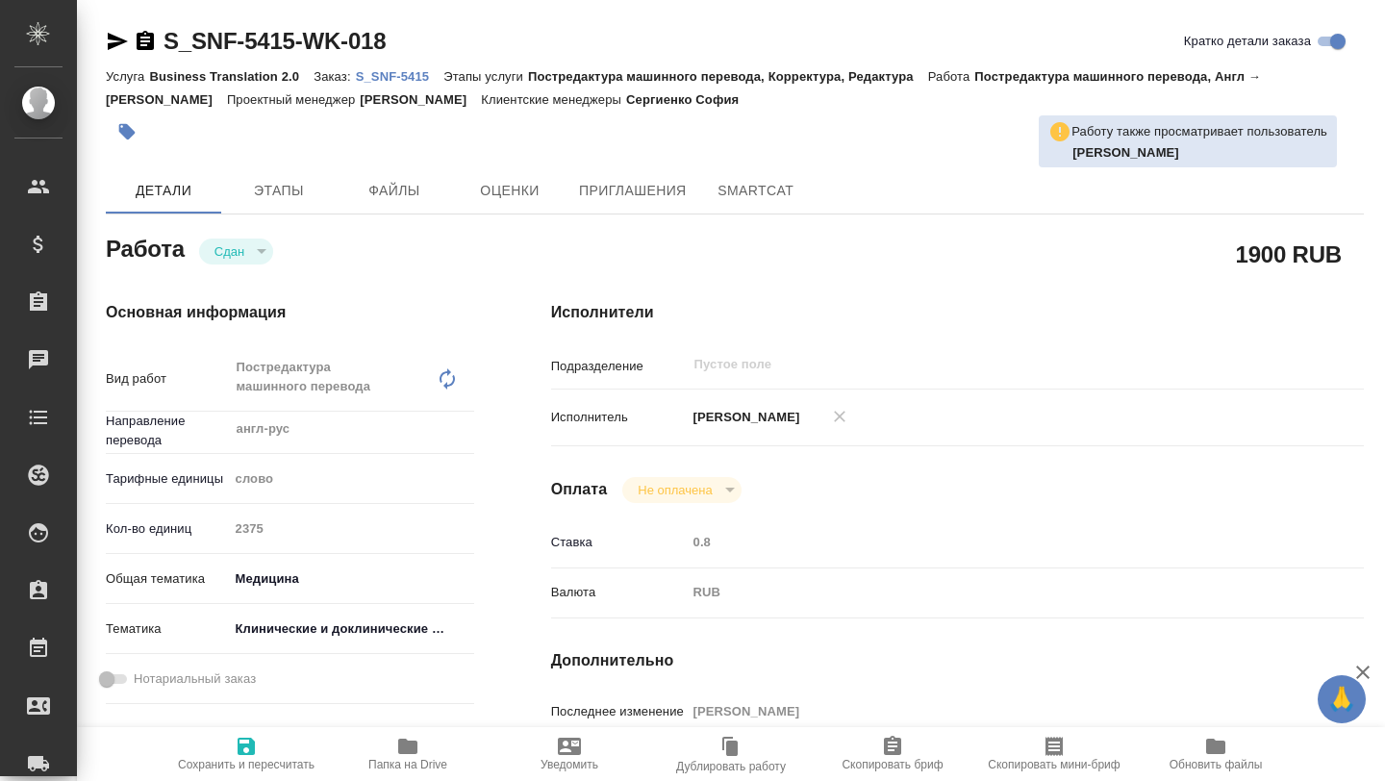
type textarea "x"
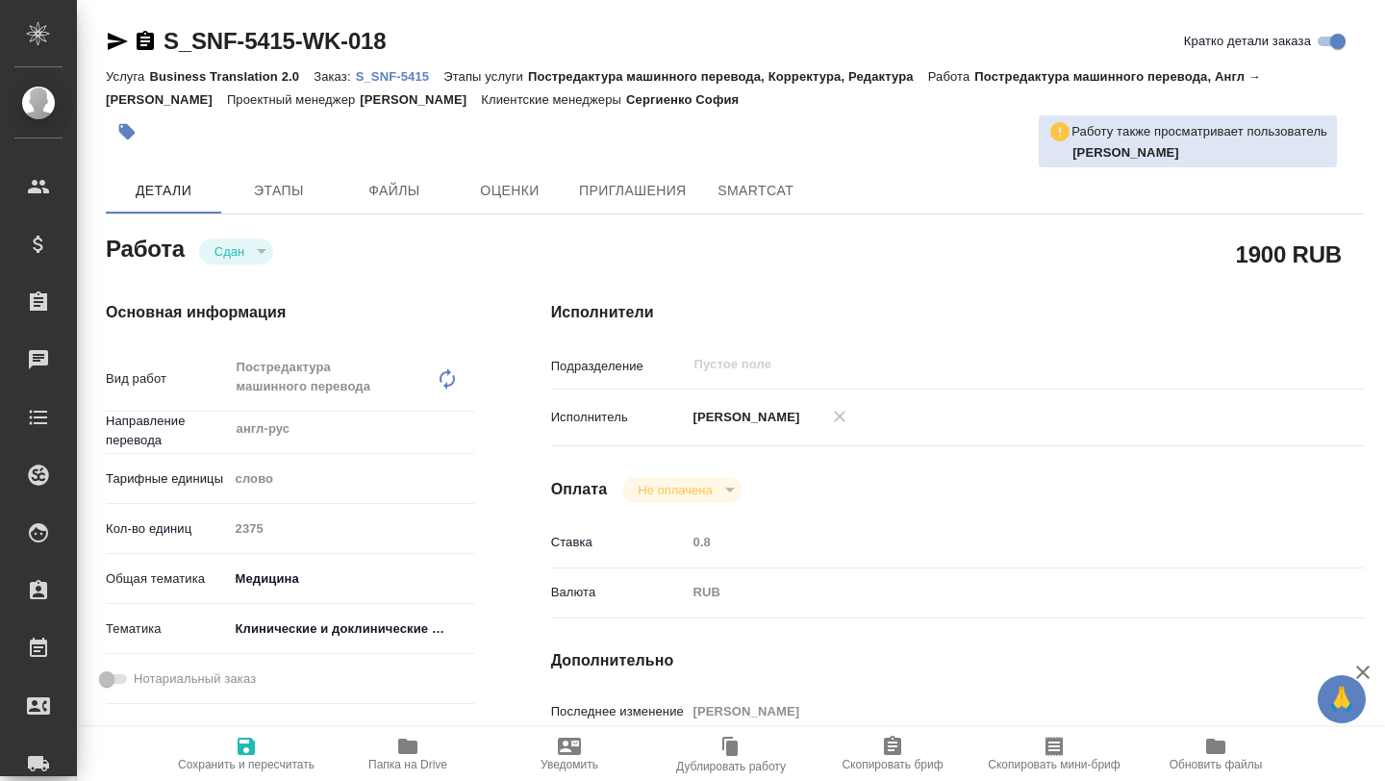
type textarea "x"
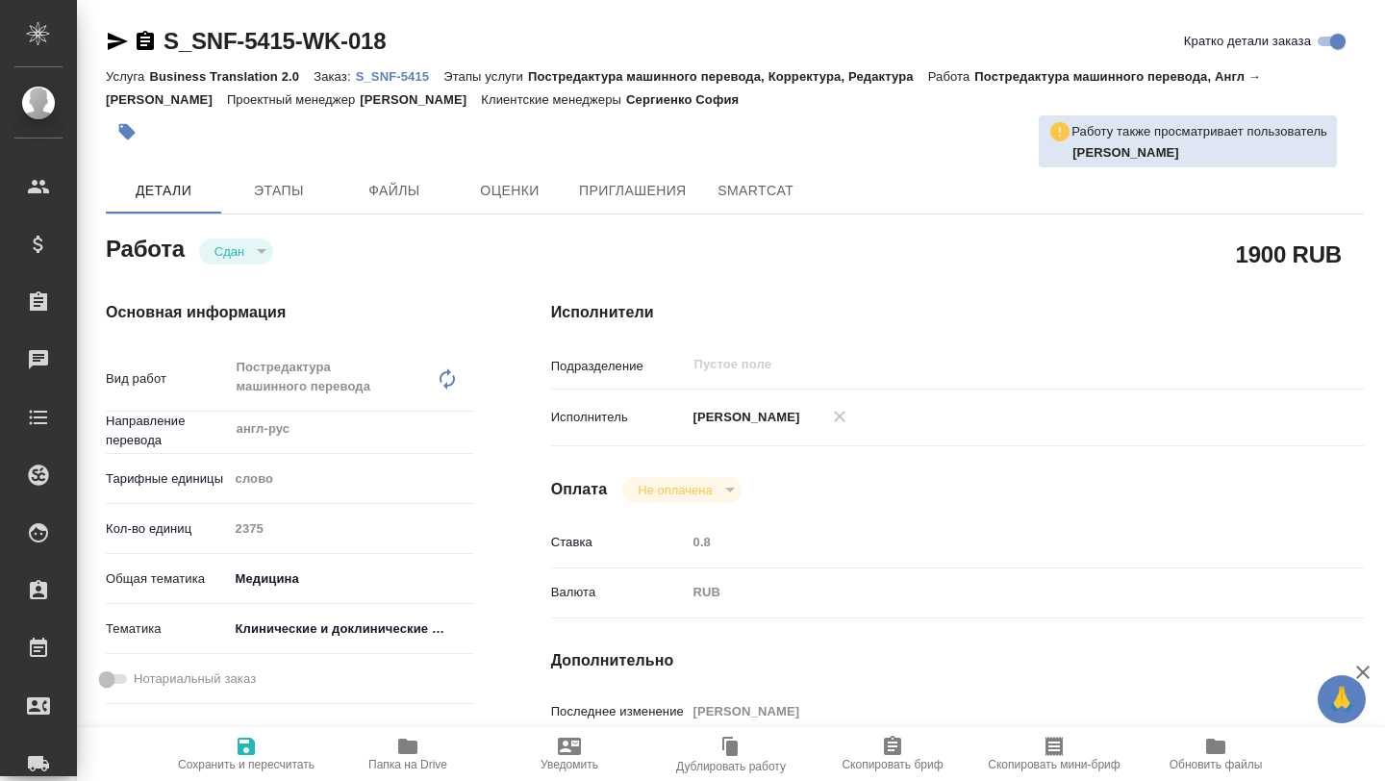
type textarea "x"
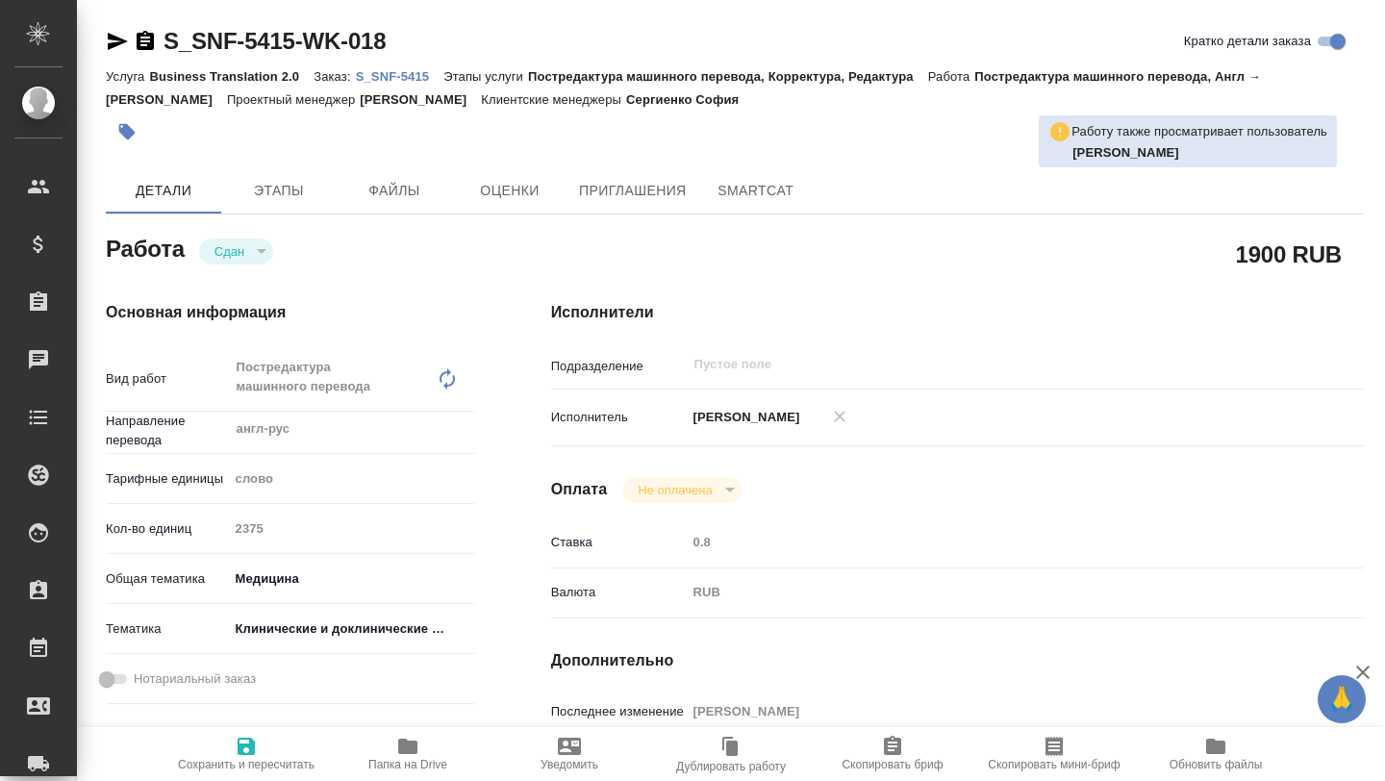
type textarea "x"
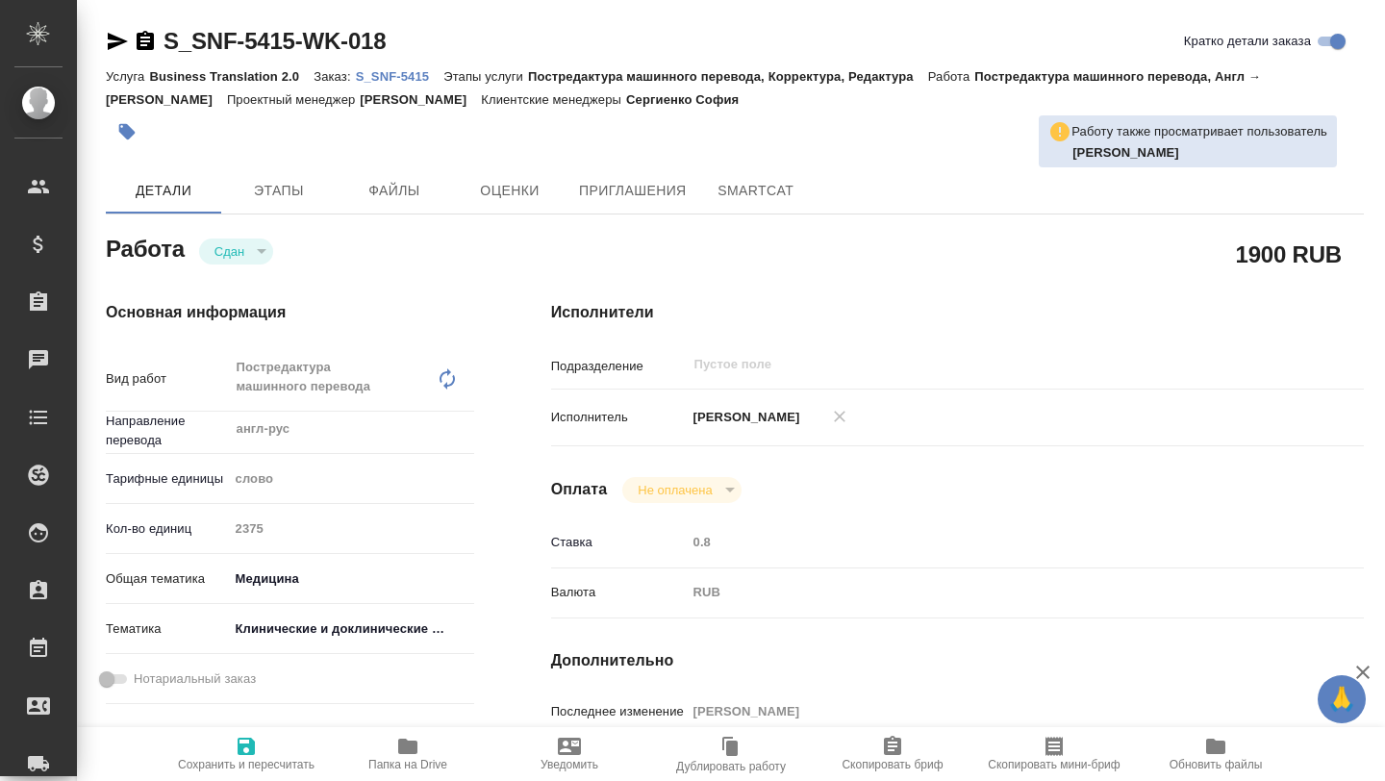
type textarea "x"
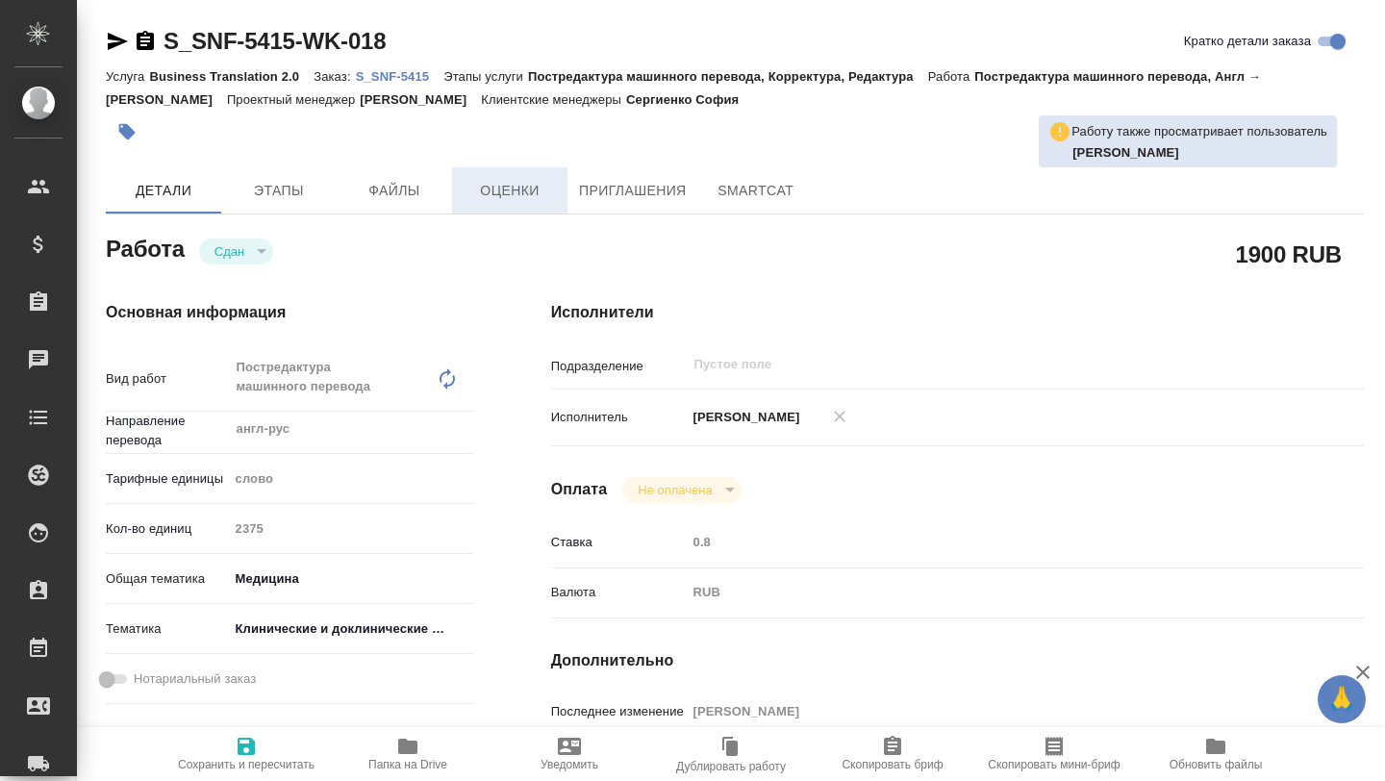
type textarea "x"
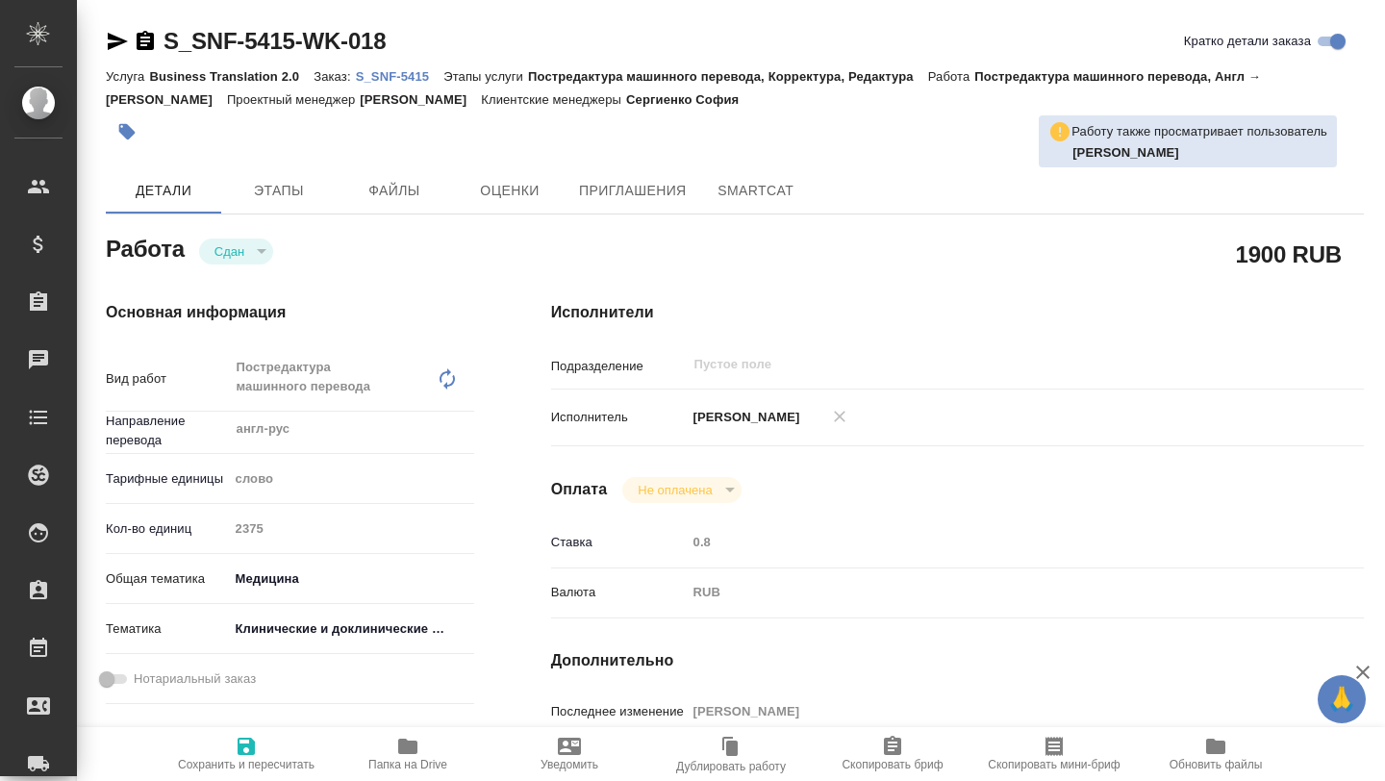
type textarea "x"
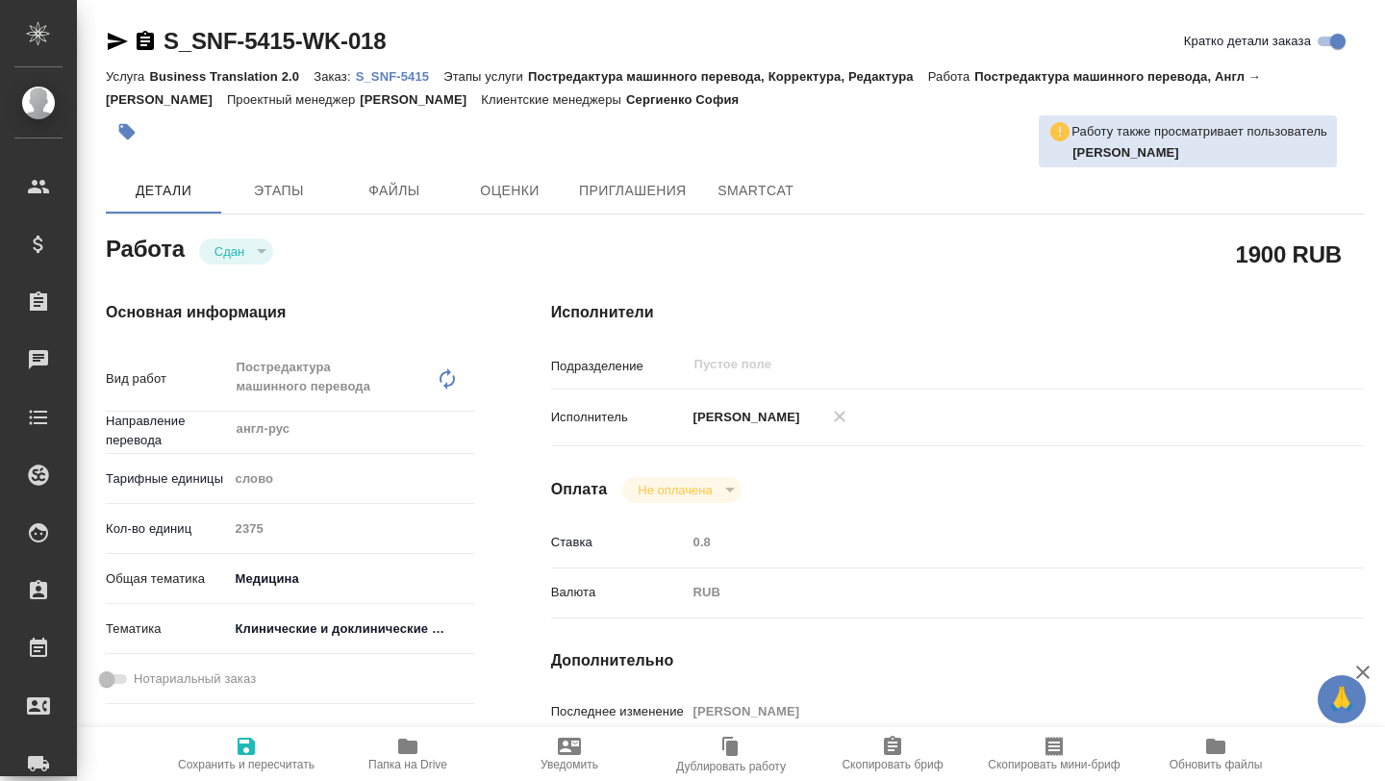
click at [403, 77] on p "S_SNF-5415" at bounding box center [400, 76] width 88 height 14
type textarea "x"
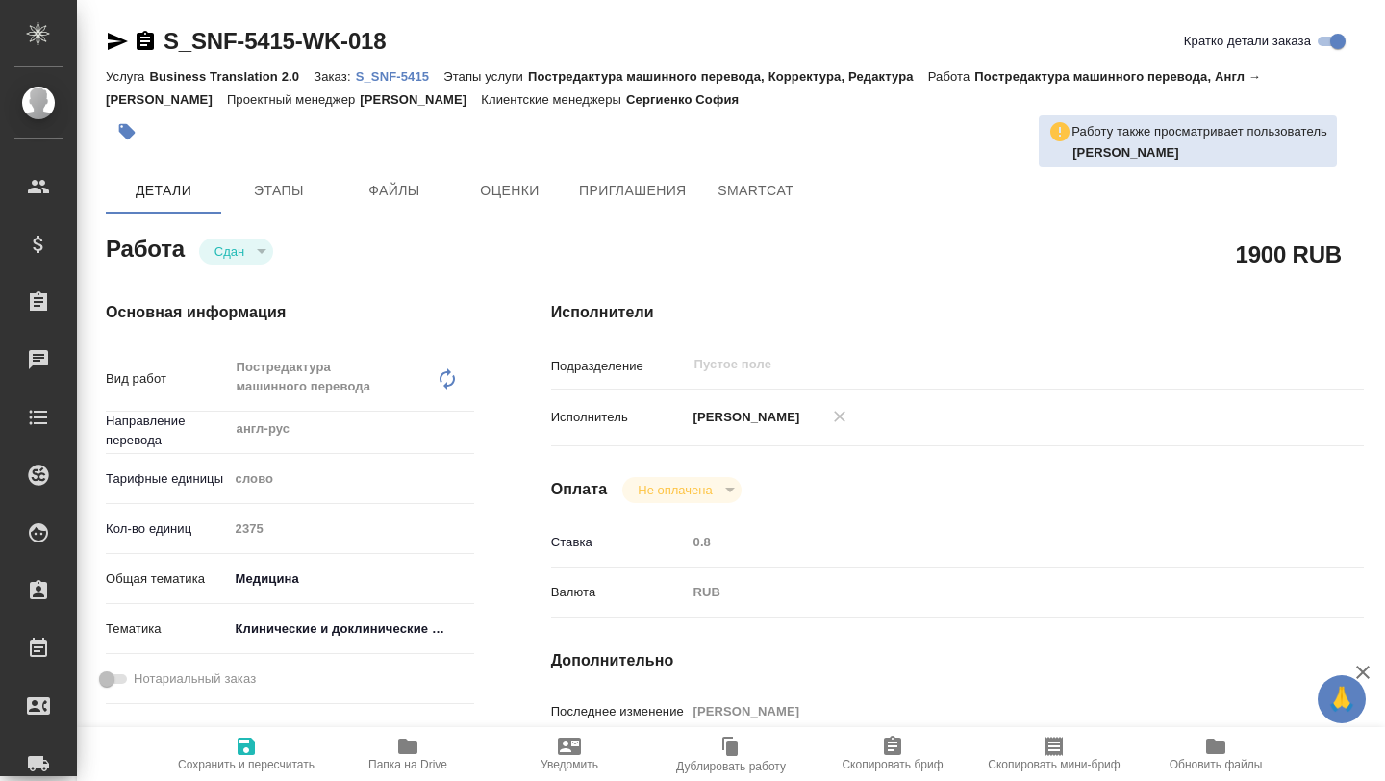
type textarea "x"
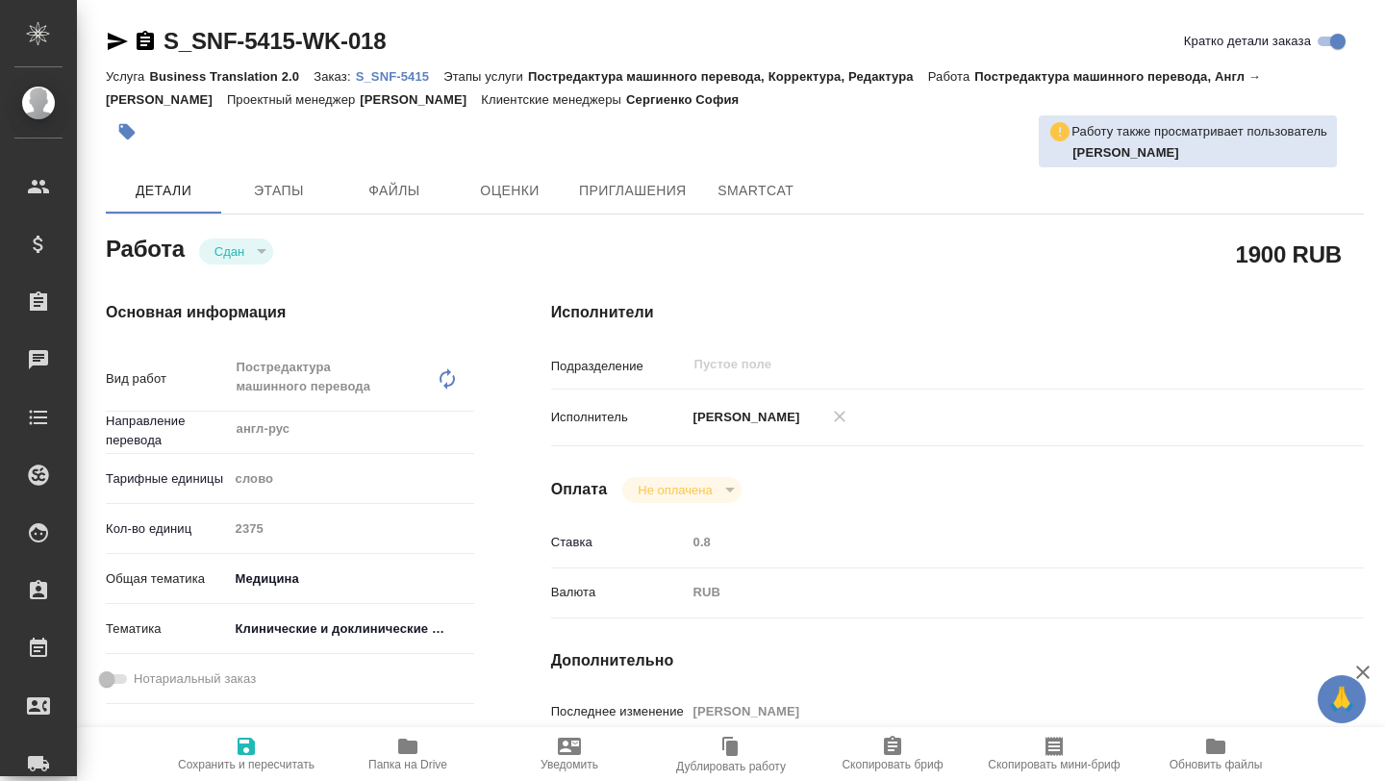
type textarea "x"
click at [744, 198] on span "SmartCat" at bounding box center [756, 191] width 92 height 24
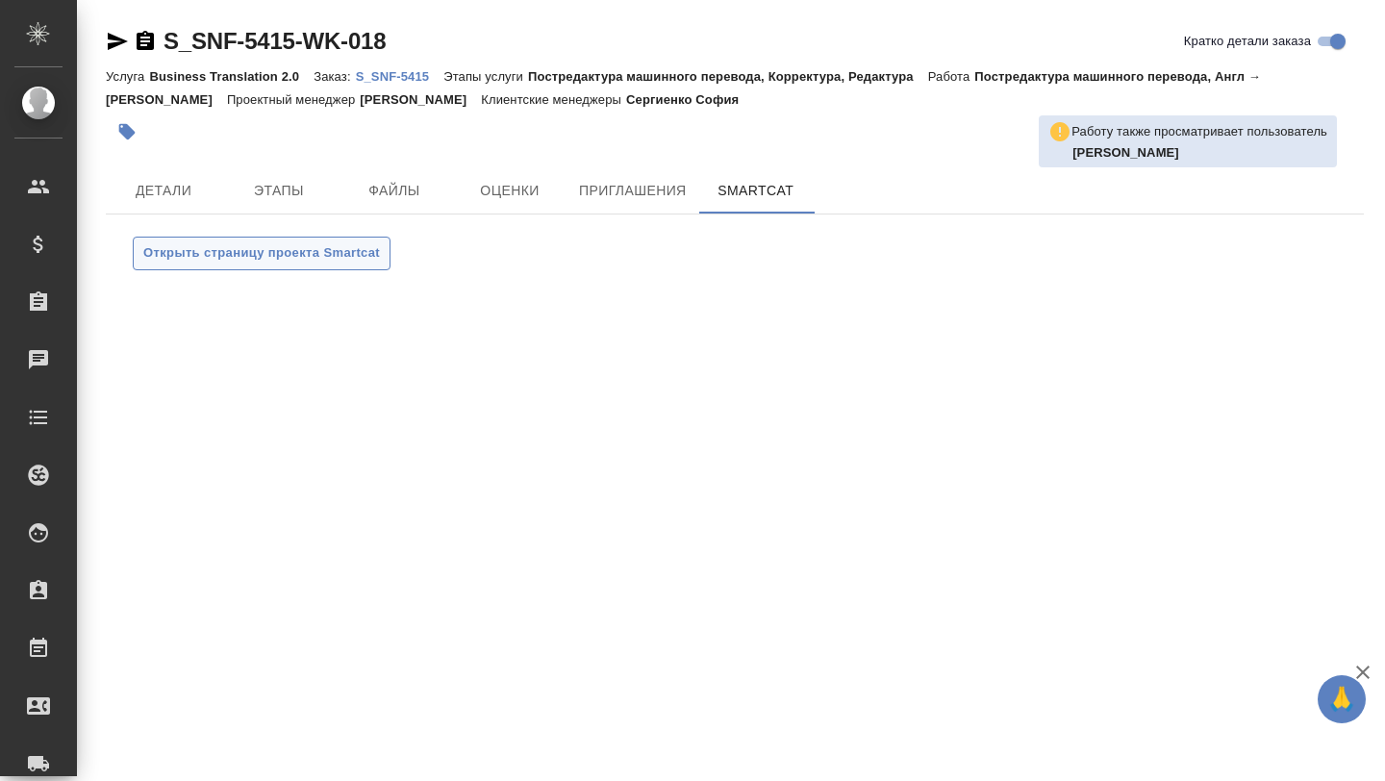
click at [316, 242] on span "Открыть страницу проекта Smartcat" at bounding box center [261, 253] width 237 height 22
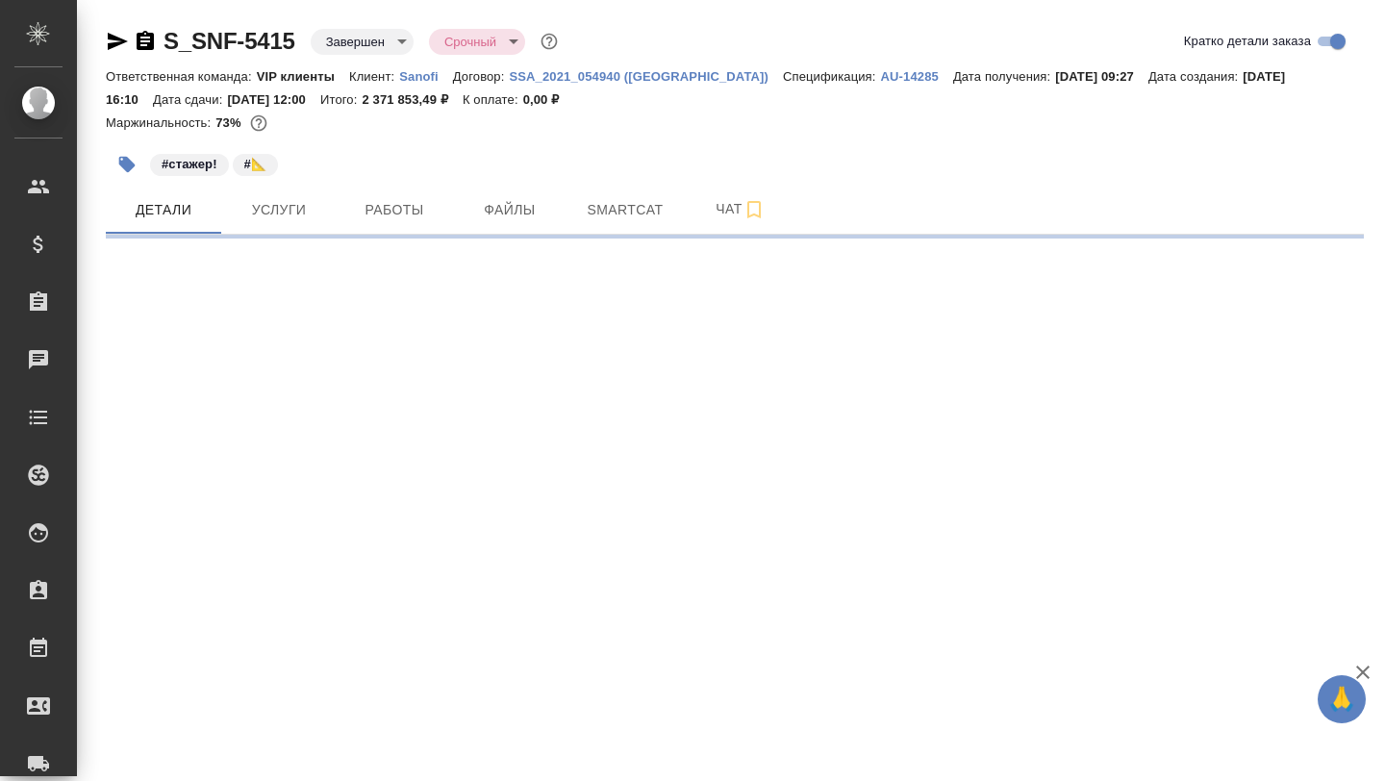
select select "RU"
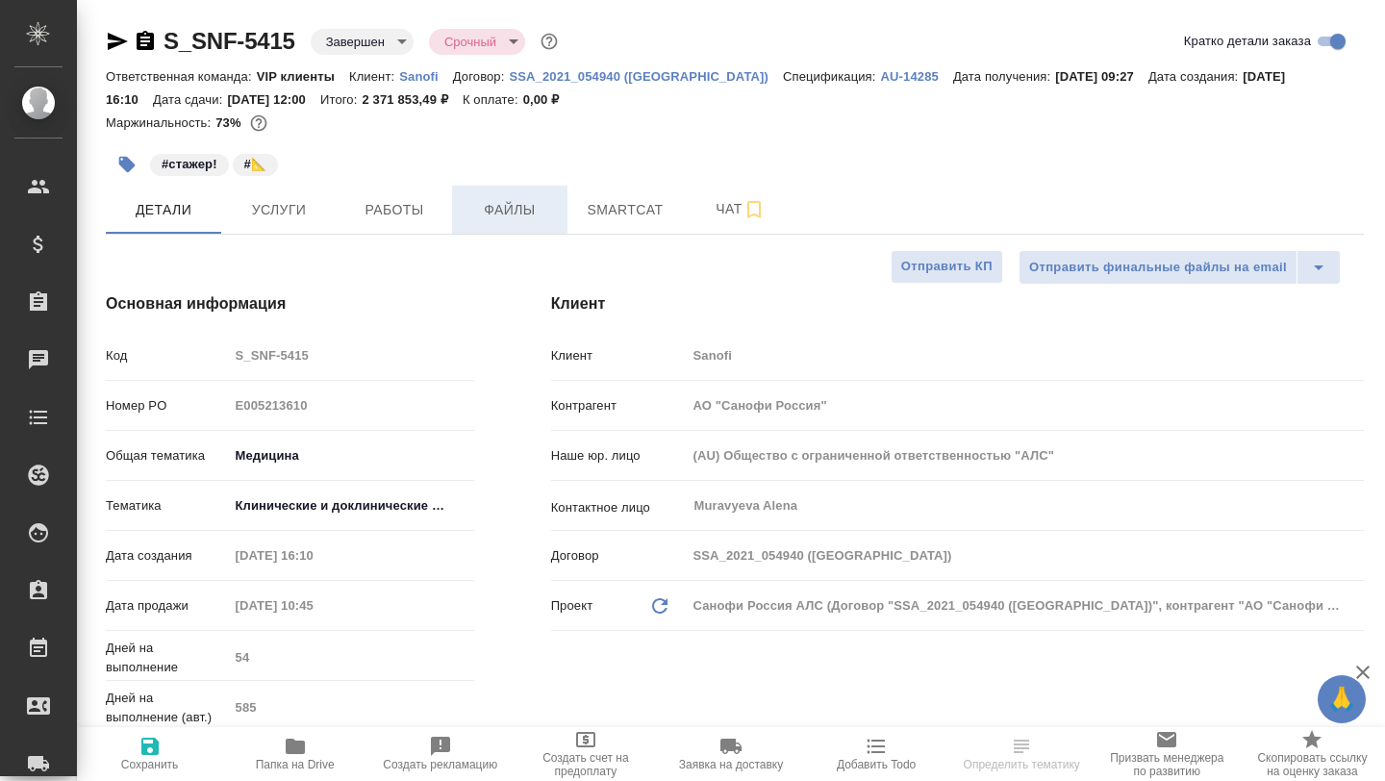
type textarea "x"
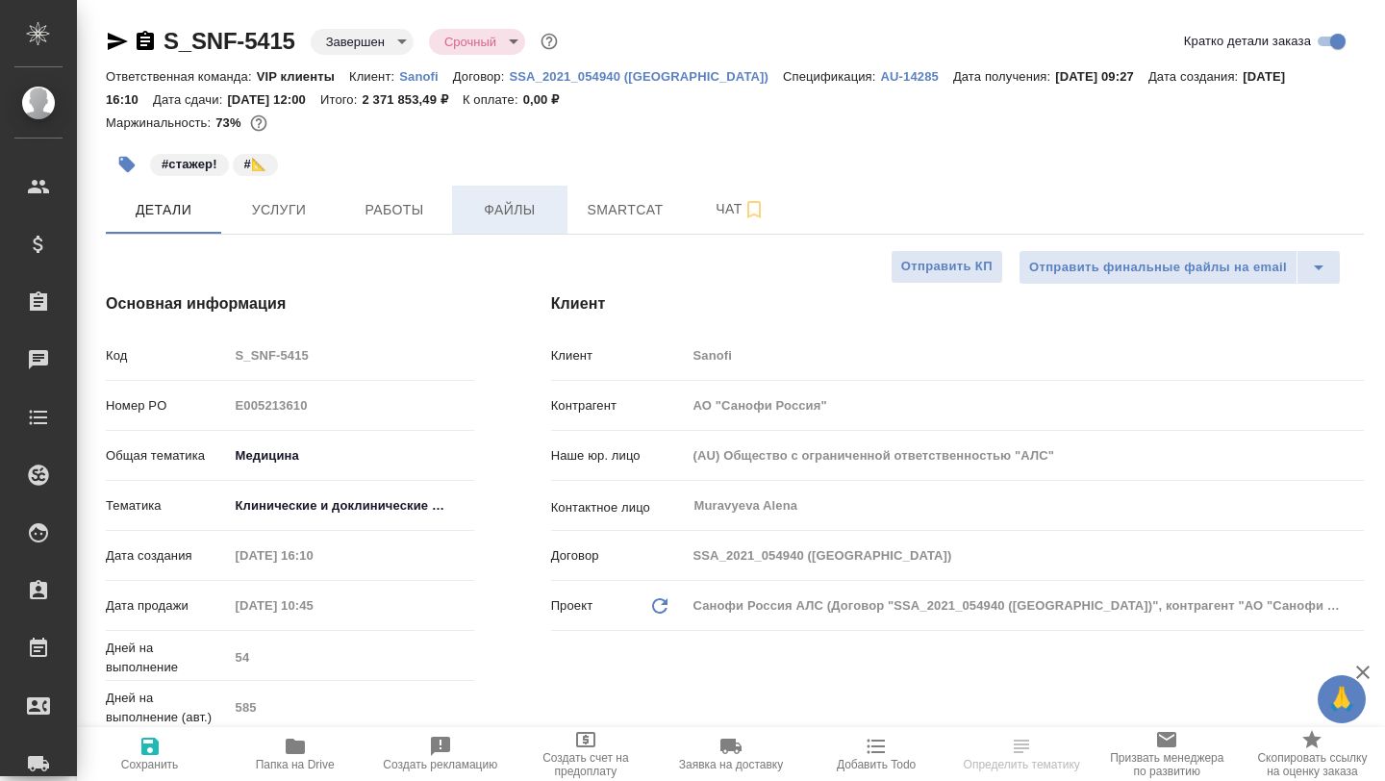
type textarea "x"
click at [410, 223] on button "Работы" at bounding box center [394, 210] width 115 height 48
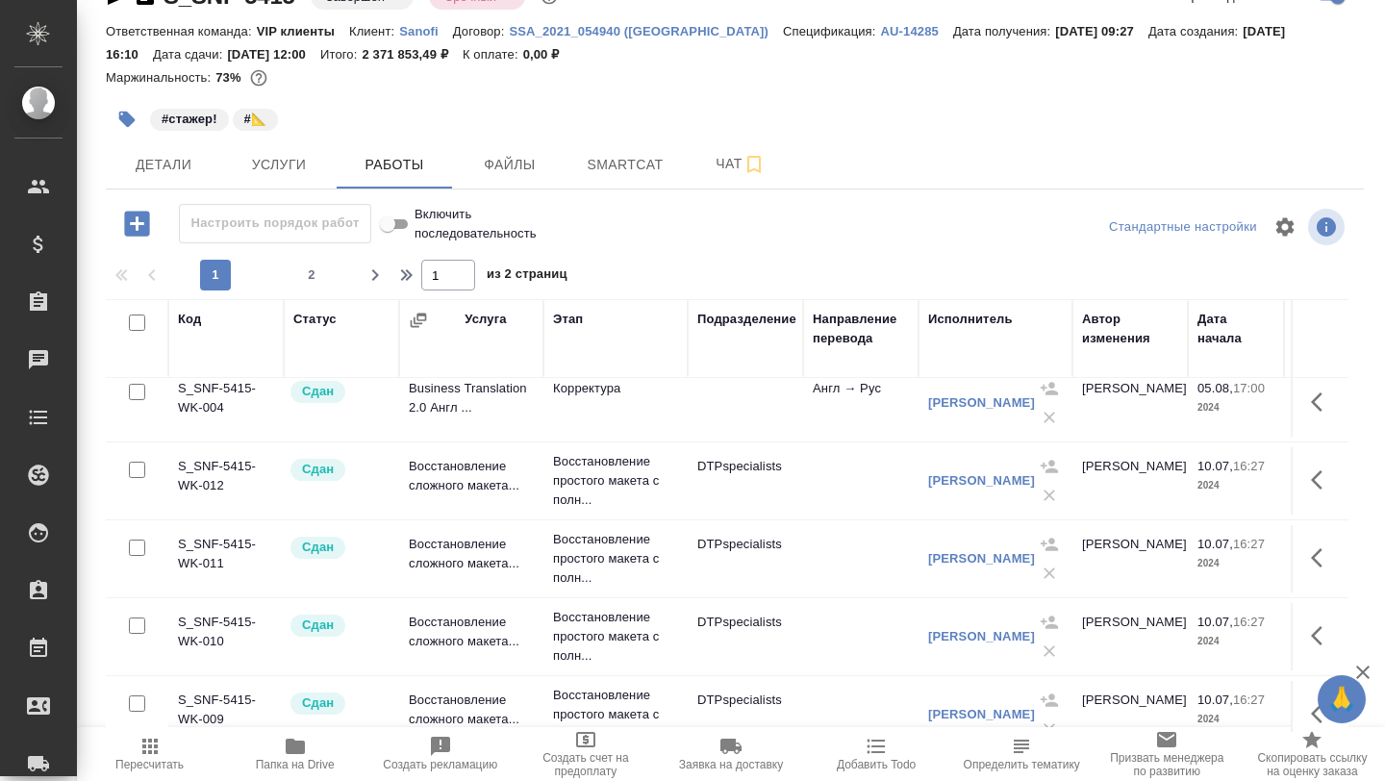
scroll to position [1614, 0]
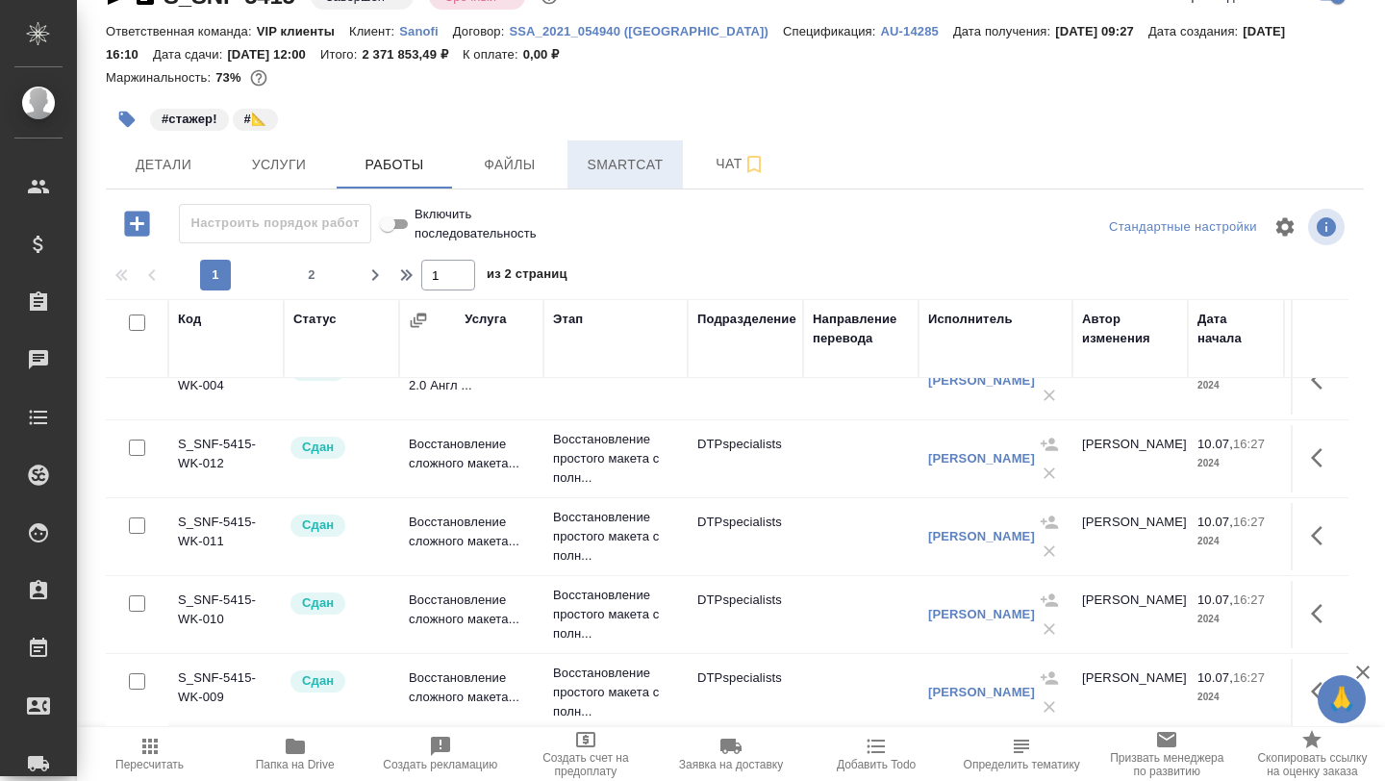
click at [615, 173] on span "Smartcat" at bounding box center [625, 165] width 92 height 24
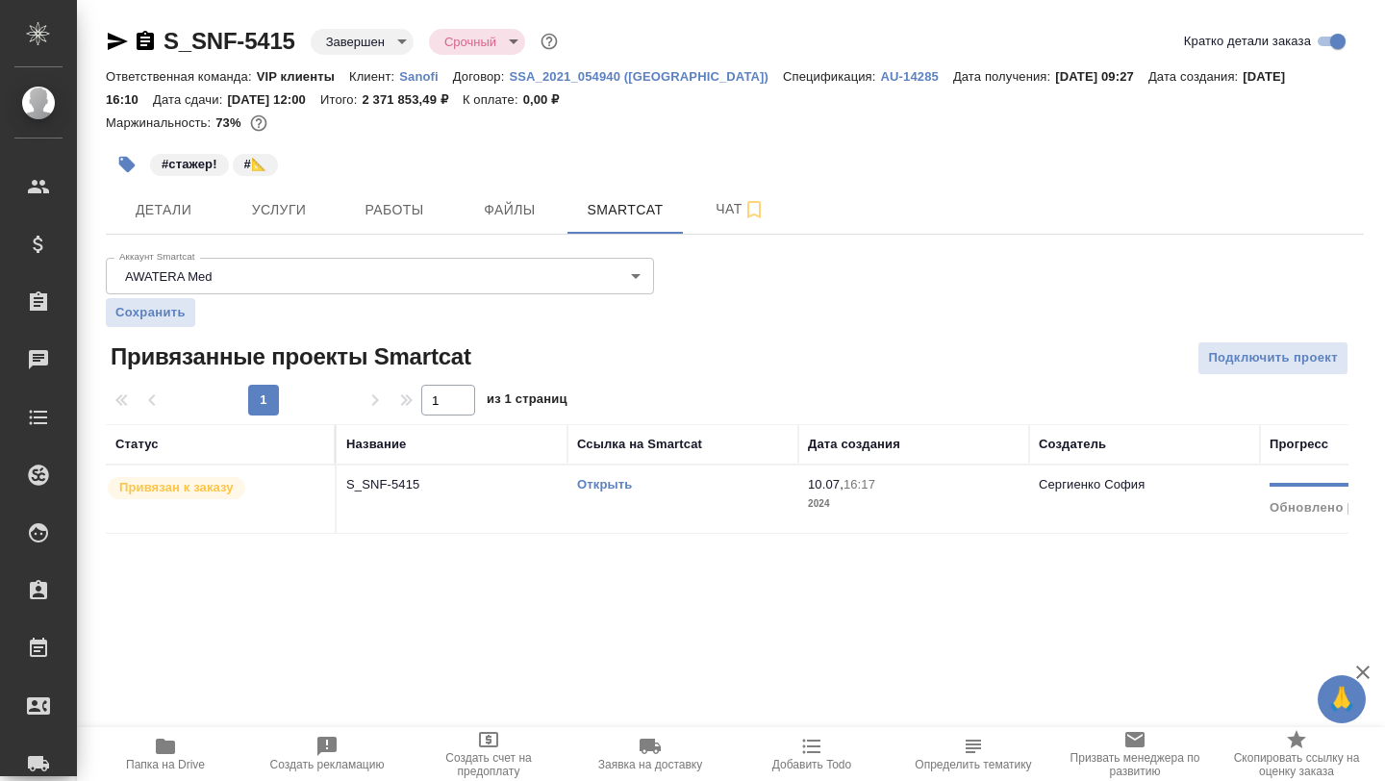
click at [595, 484] on link "Открыть" at bounding box center [604, 484] width 55 height 14
click at [400, 221] on button "Работы" at bounding box center [394, 210] width 115 height 48
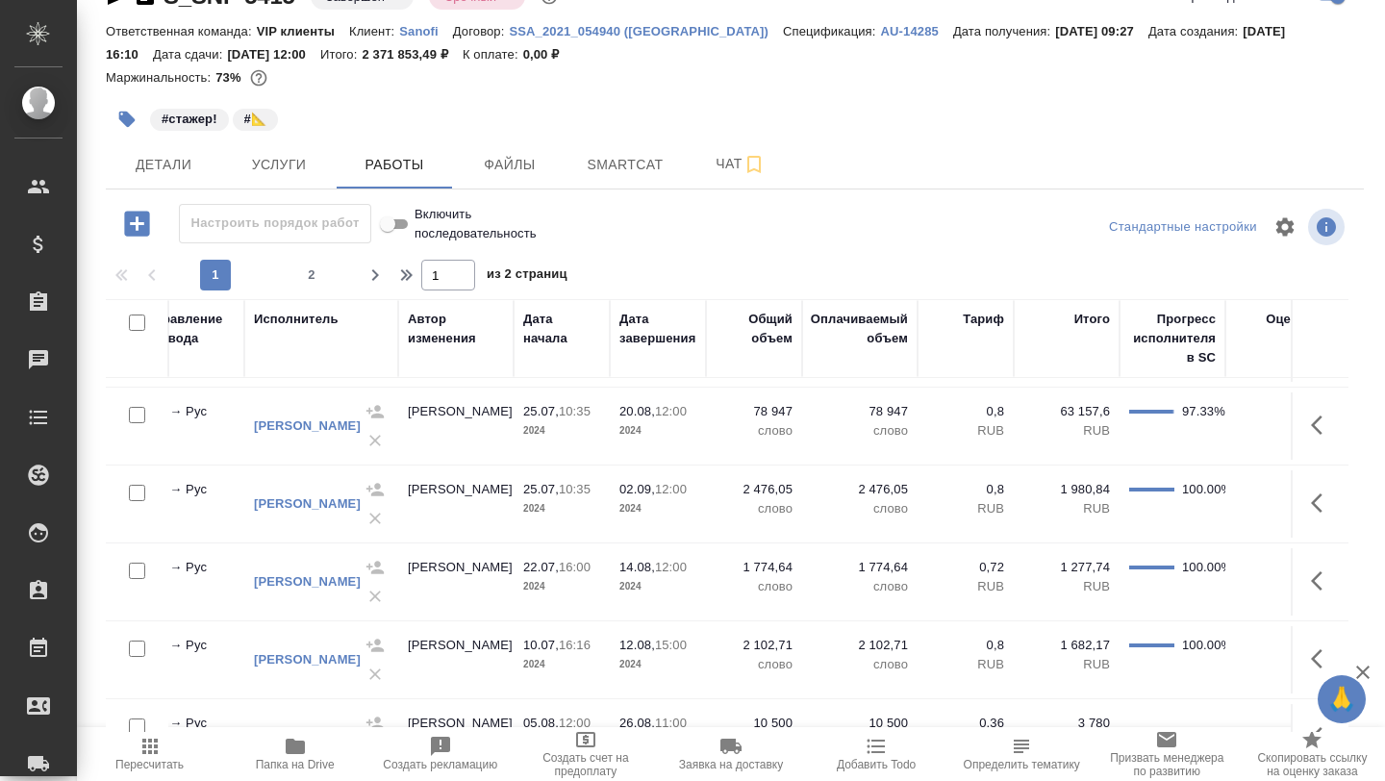
scroll to position [1064, 674]
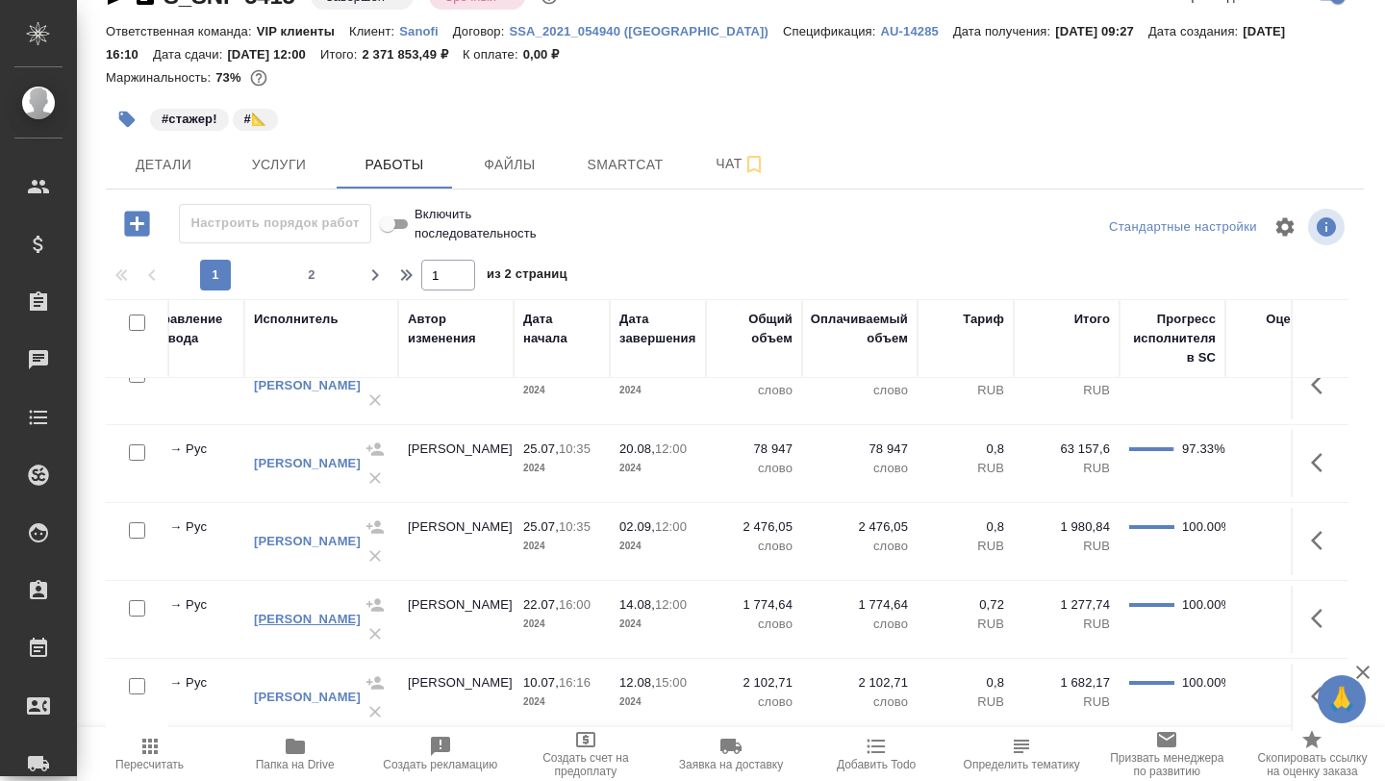
click at [297, 626] on link "Бровченко Анастасия" at bounding box center [307, 619] width 107 height 14
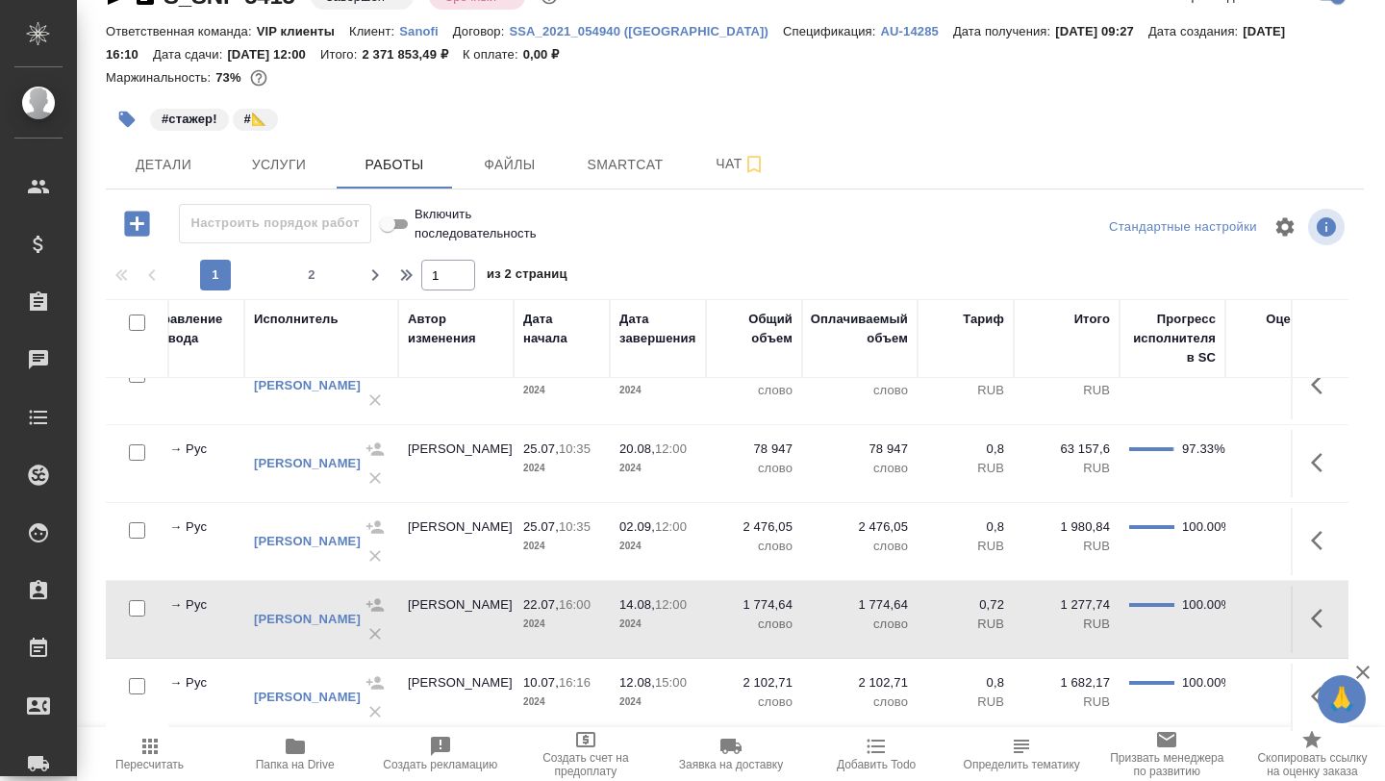
scroll to position [0, 0]
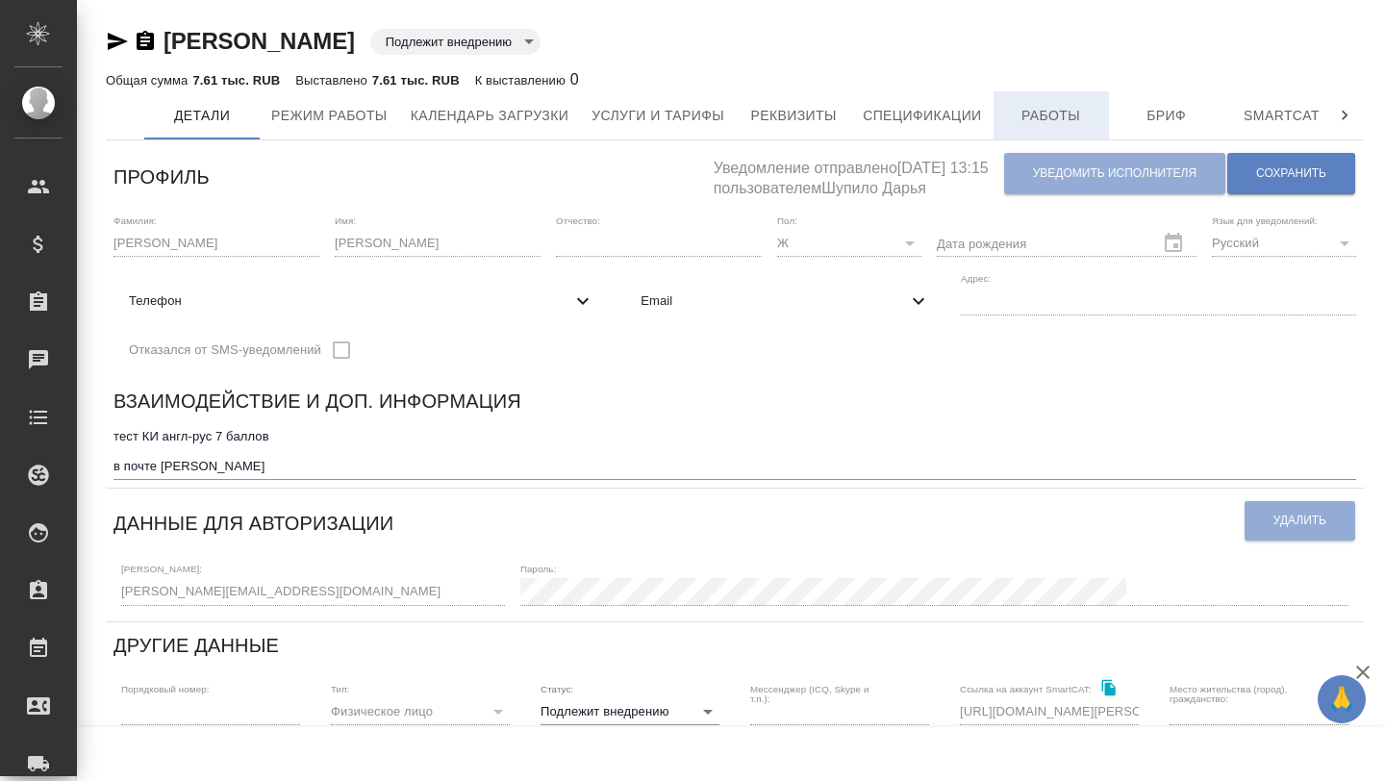
click at [1054, 133] on button "Работы" at bounding box center [1050, 115] width 115 height 48
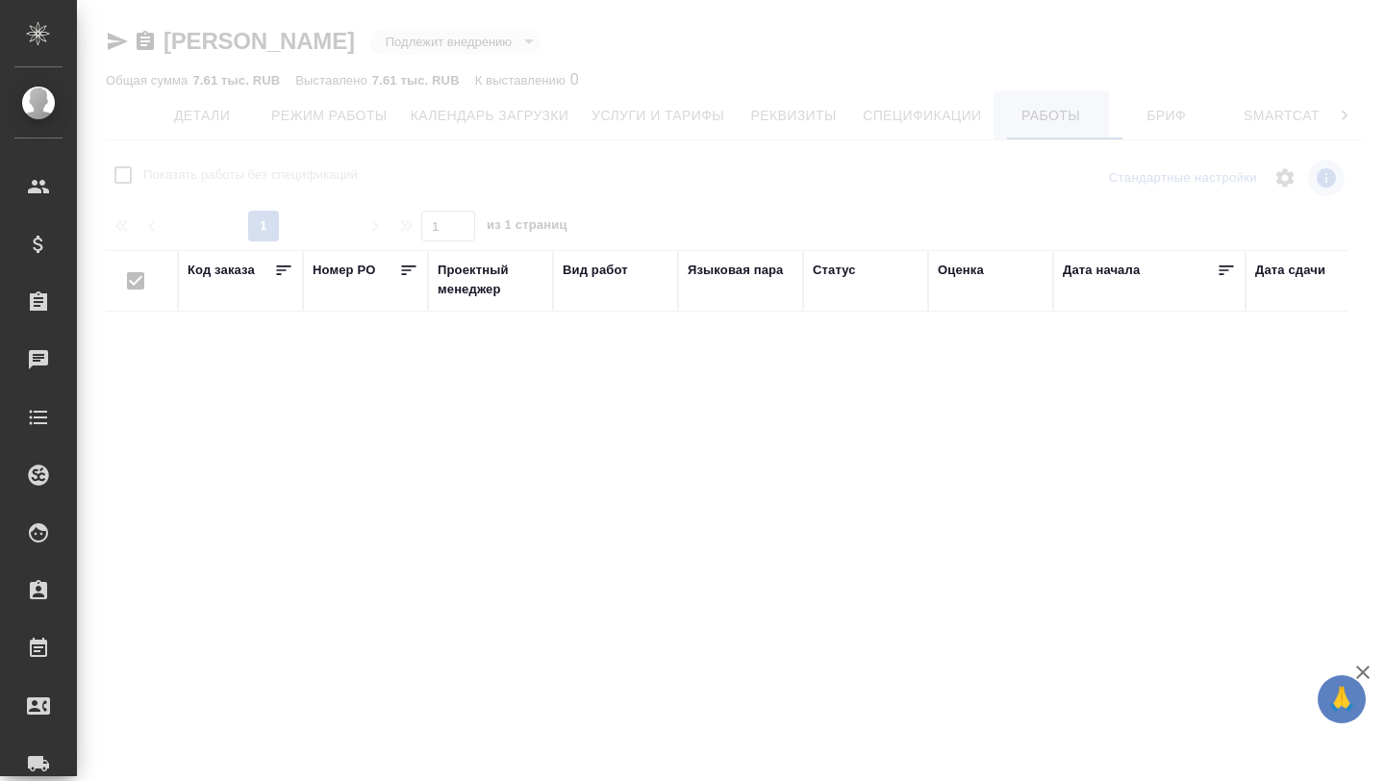
checkbox input "false"
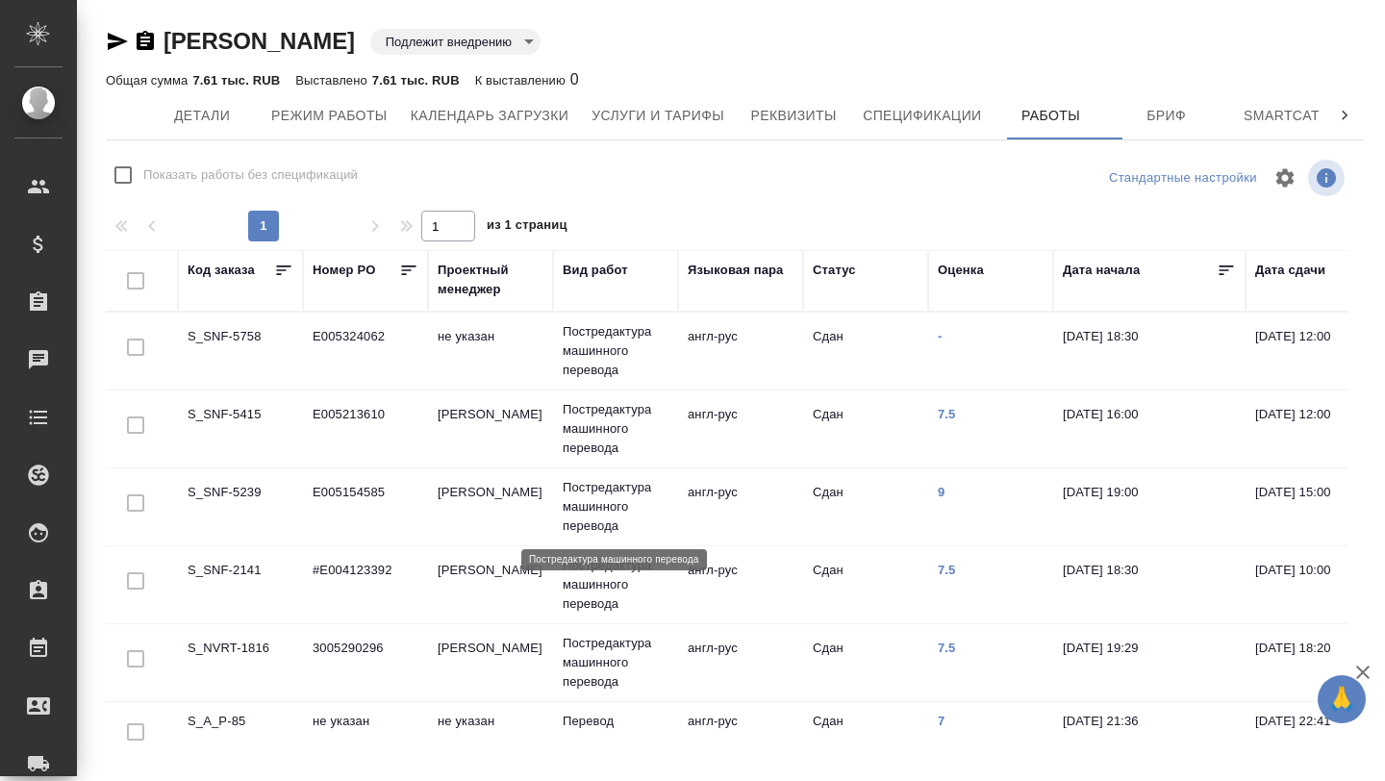
click at [613, 494] on p "Постредактура машинного перевода" at bounding box center [616, 507] width 106 height 58
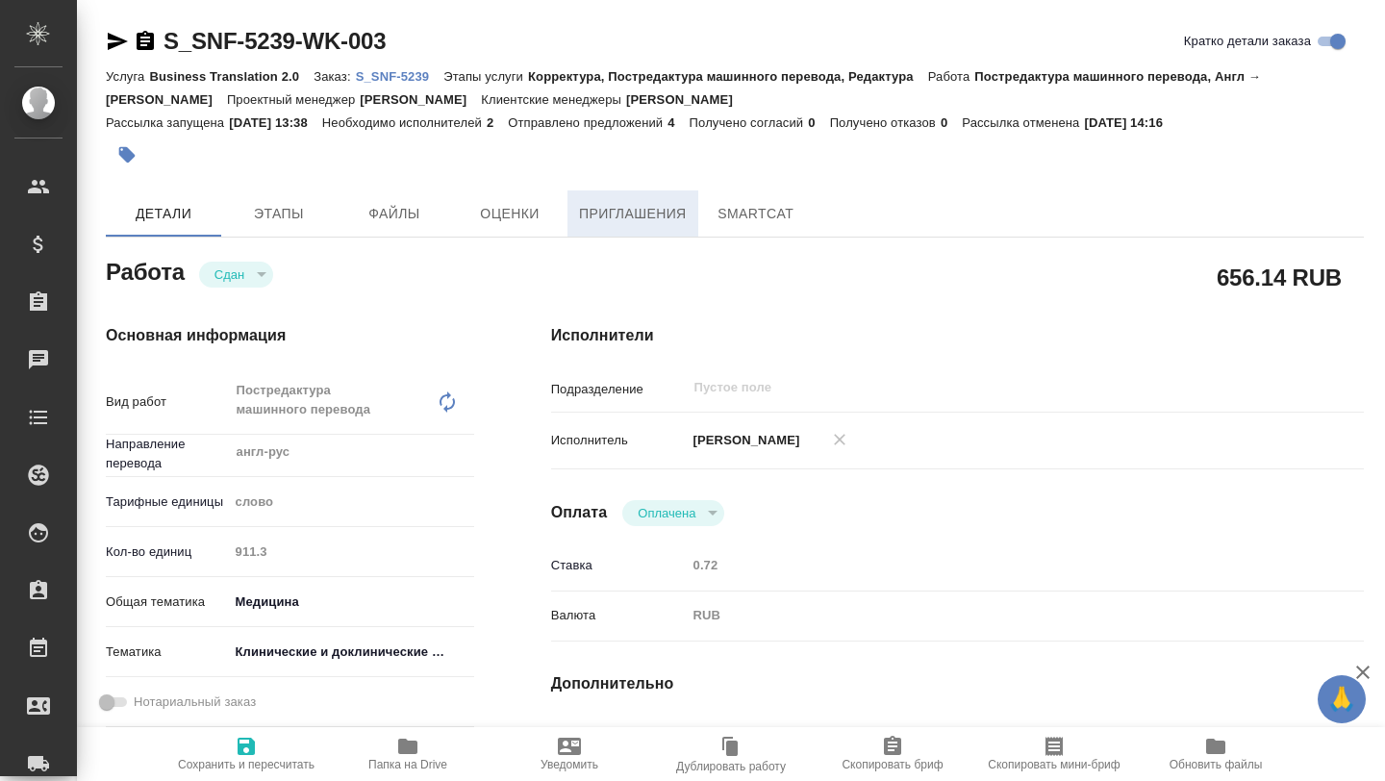
type textarea "x"
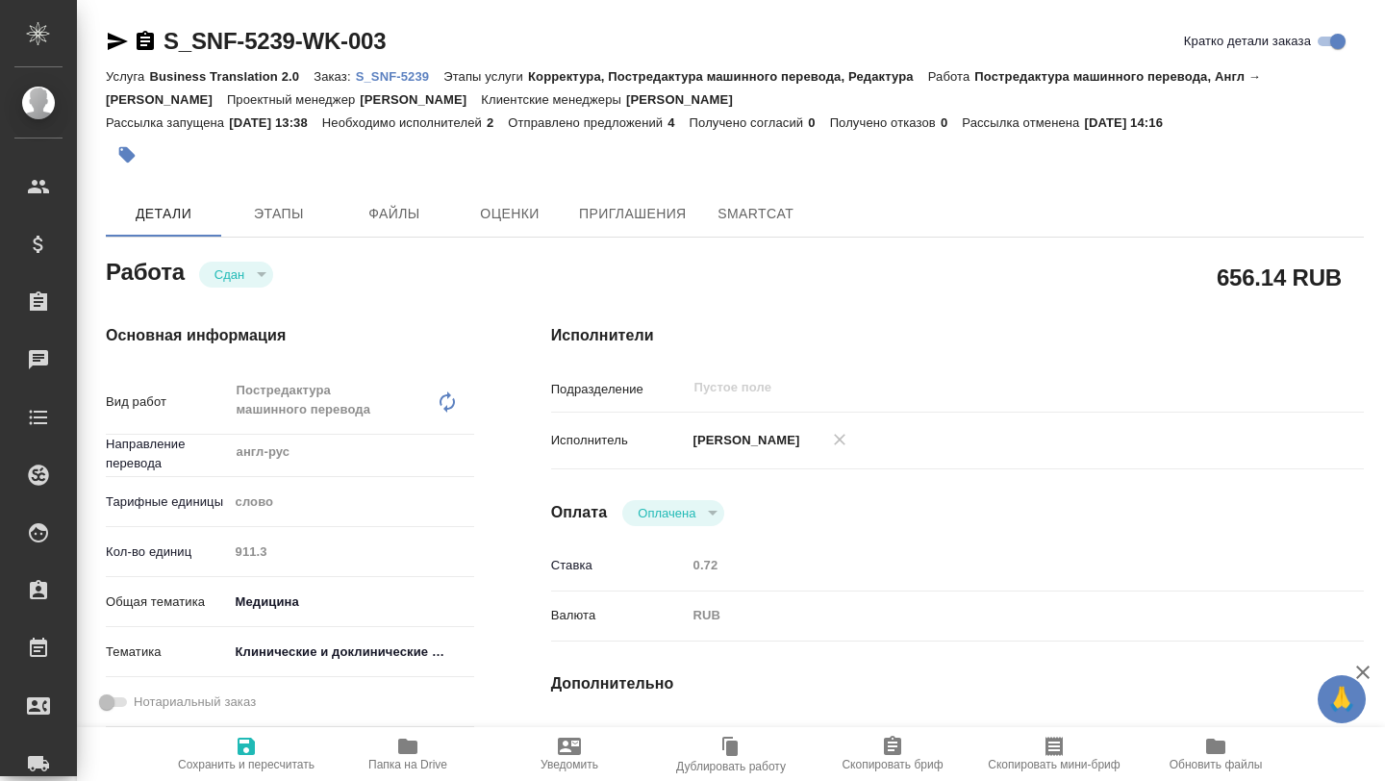
type textarea "x"
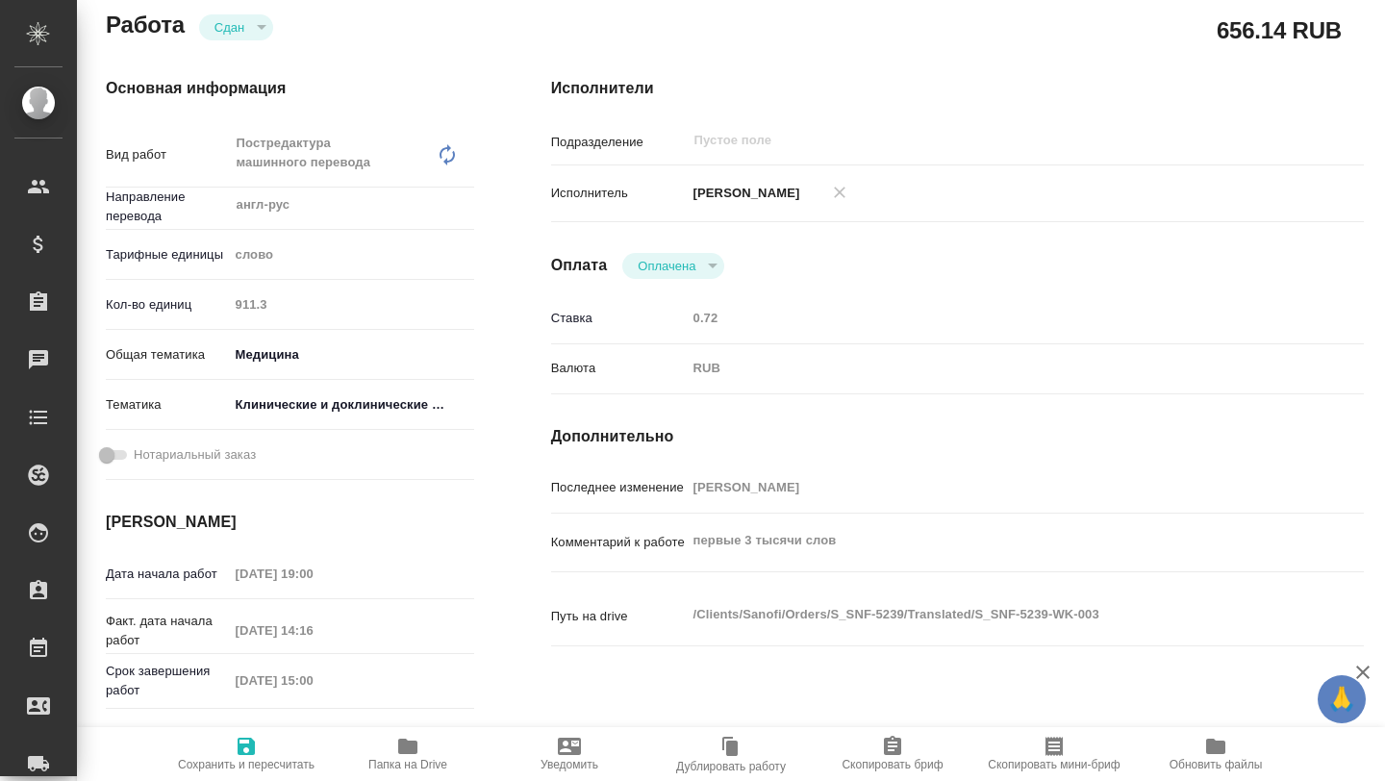
type textarea "x"
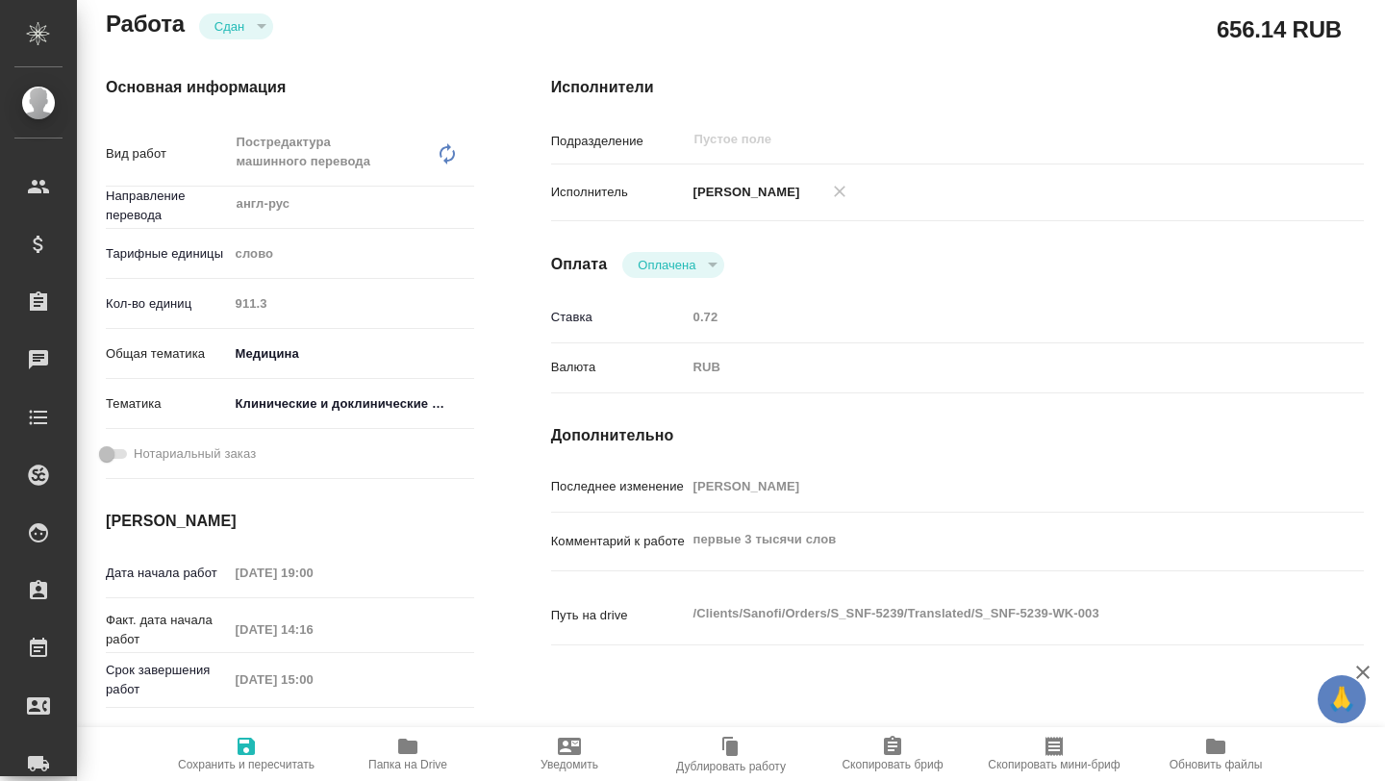
scroll to position [251, 0]
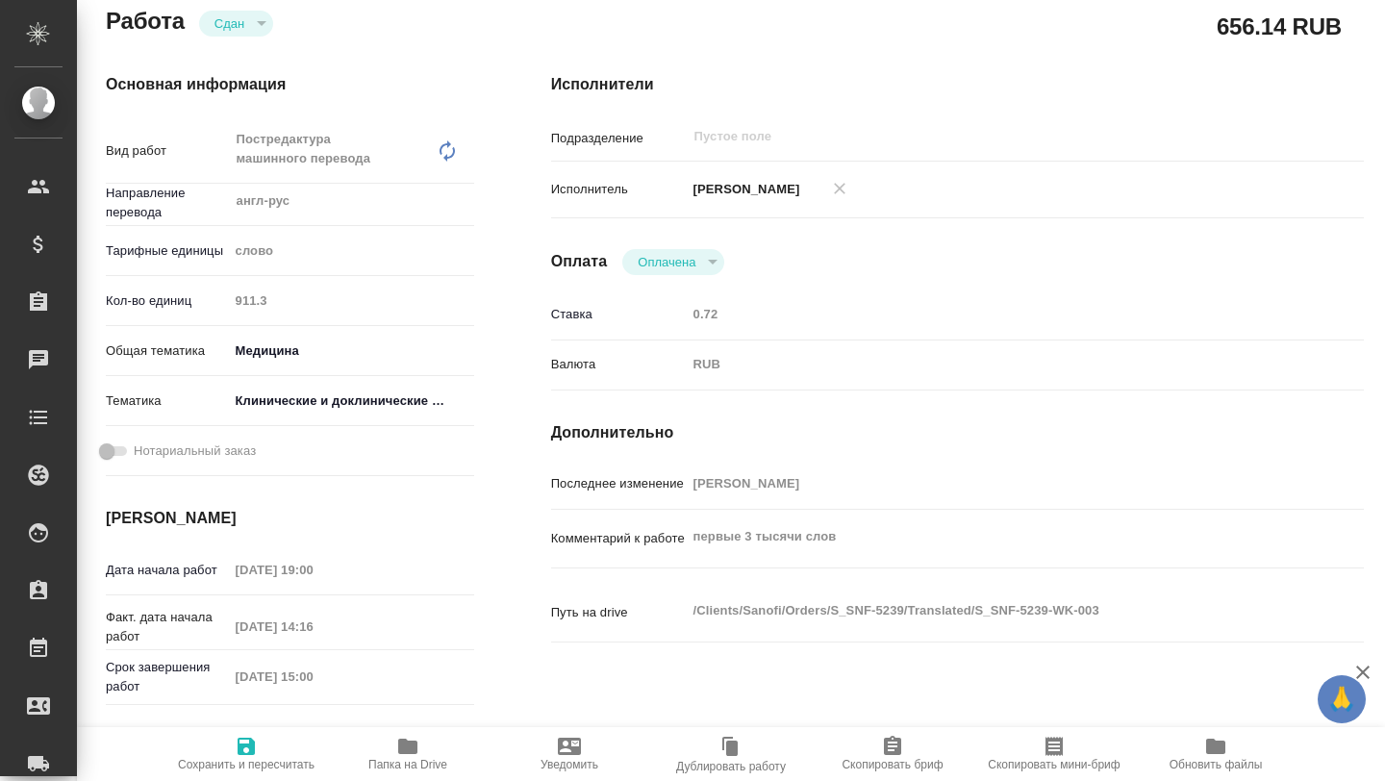
type textarea "x"
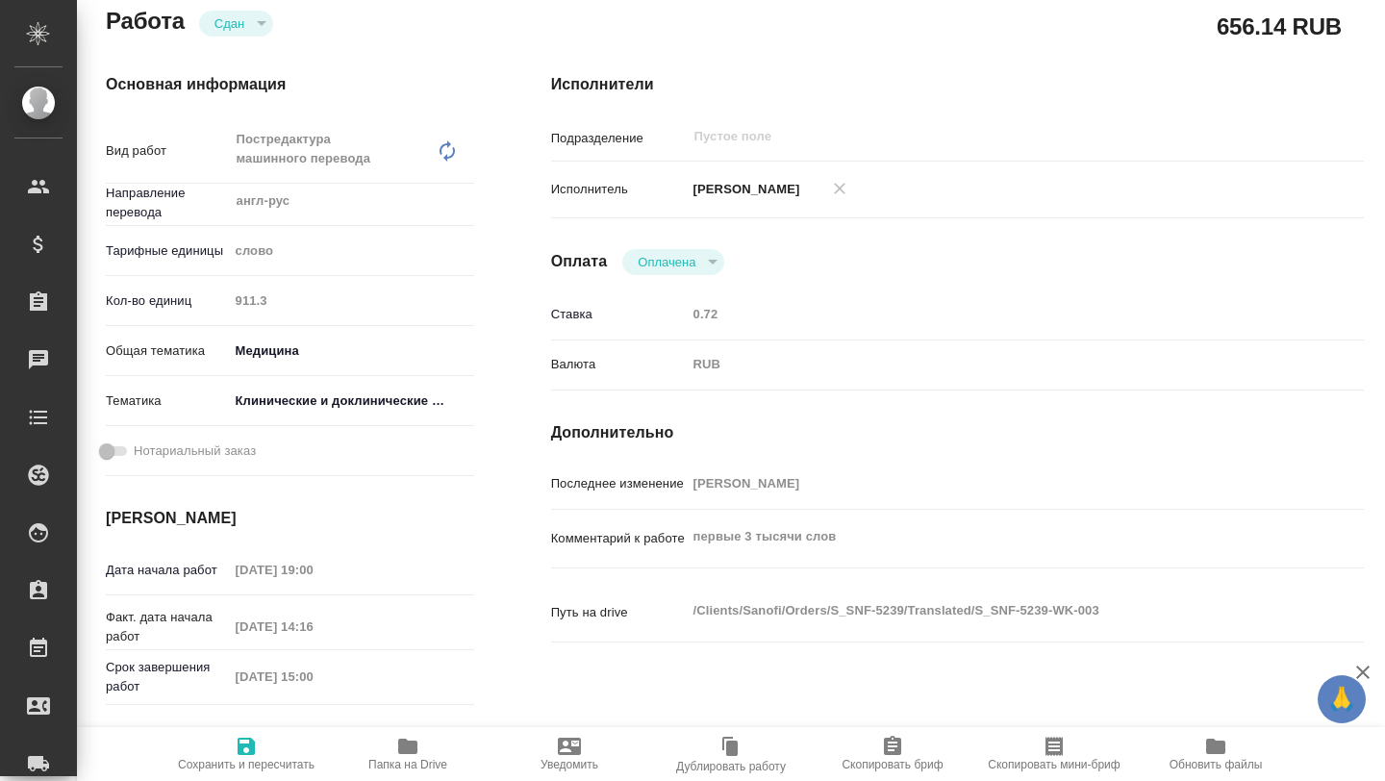
scroll to position [0, 0]
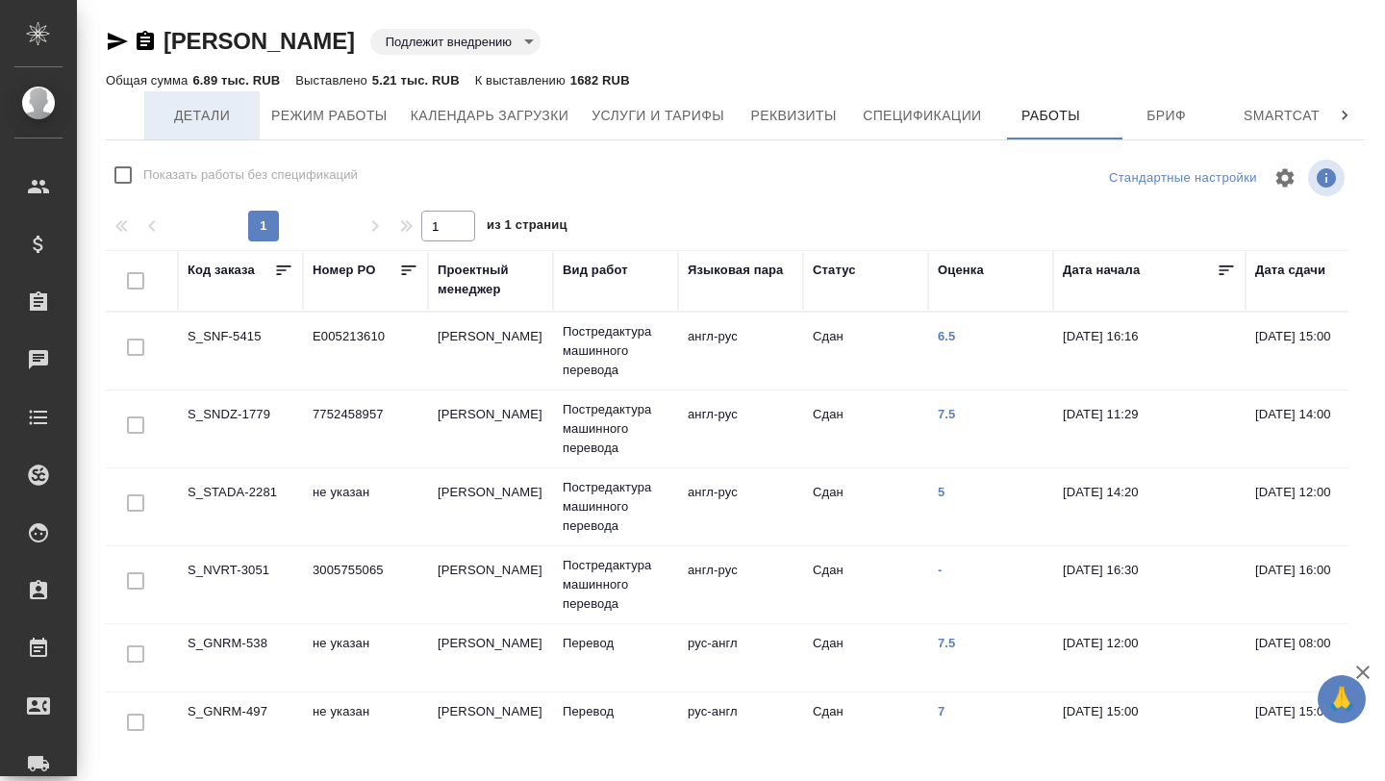
click at [190, 116] on span "Детали" at bounding box center [202, 116] width 92 height 24
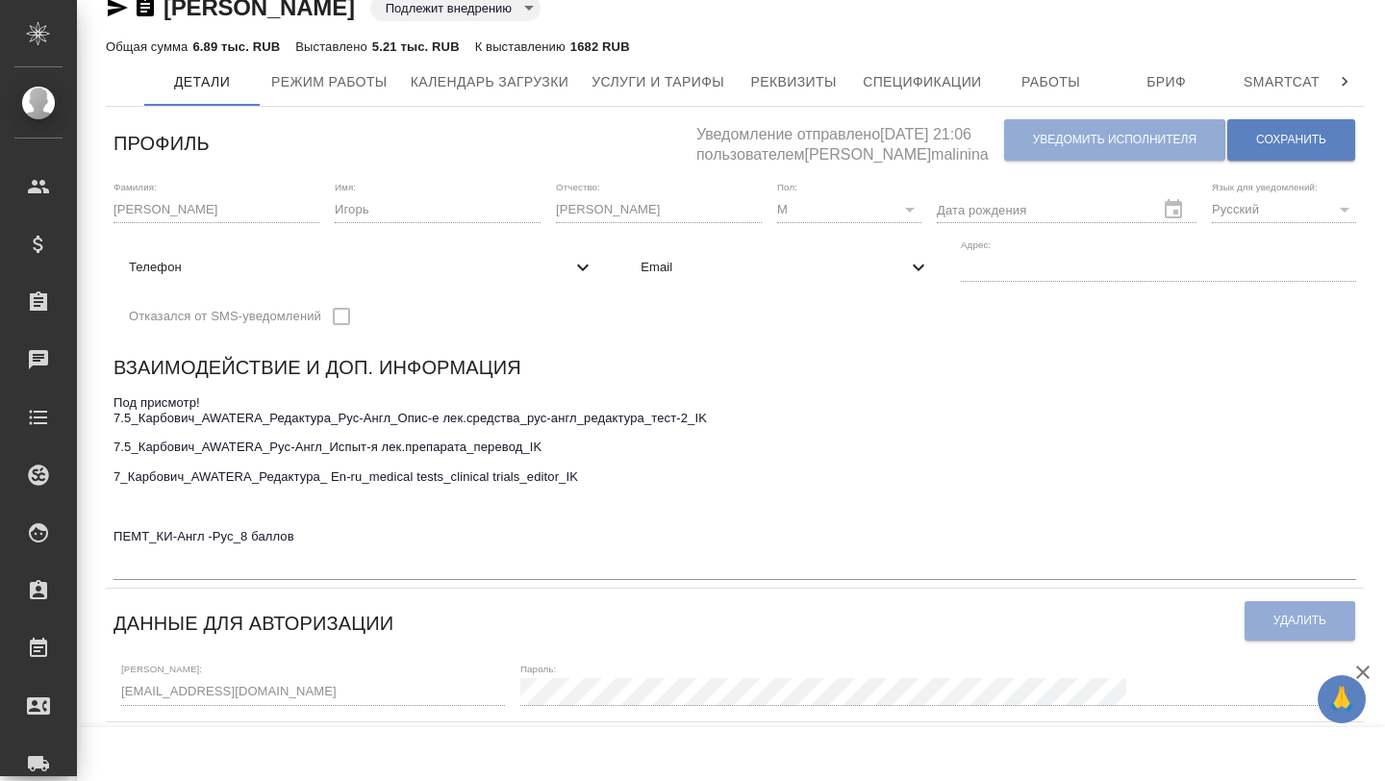
scroll to position [35, 0]
click at [1064, 83] on span "Работы" at bounding box center [1051, 81] width 92 height 24
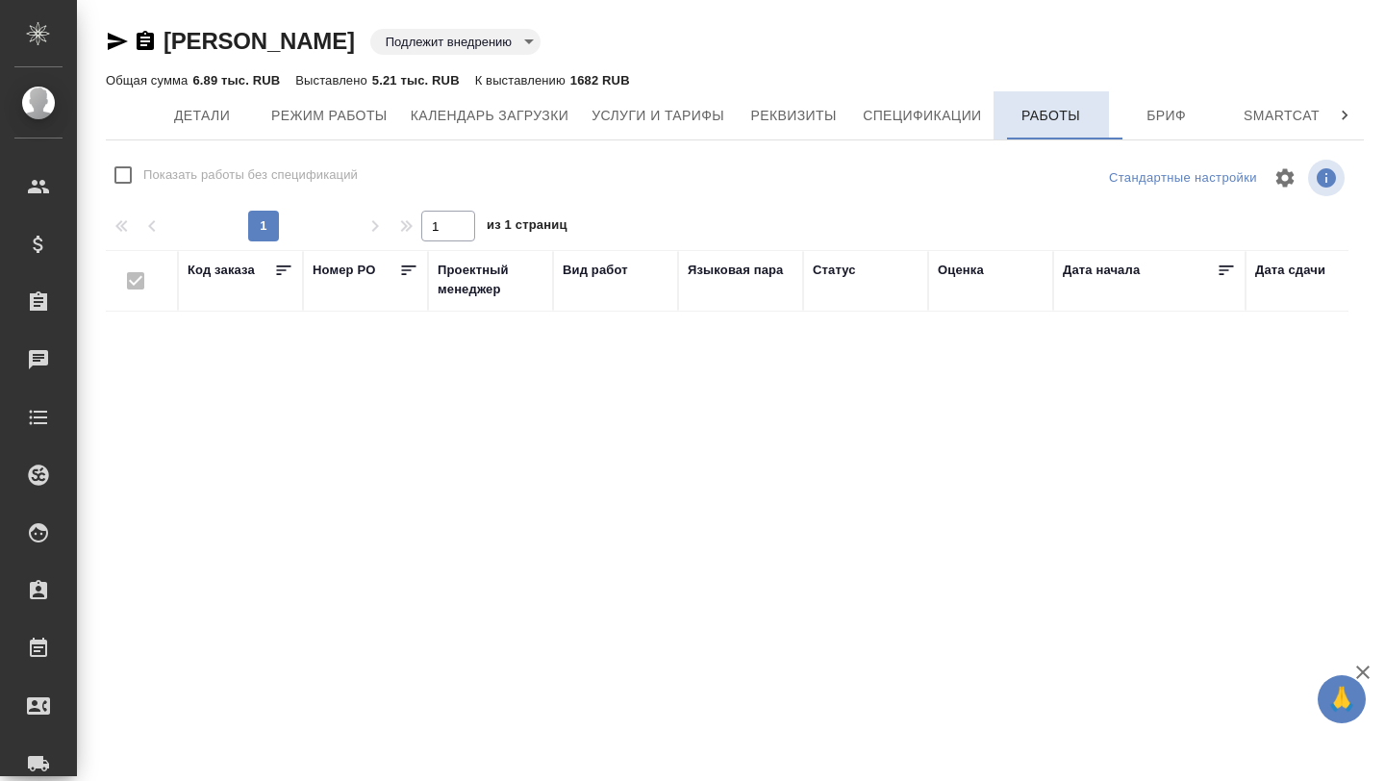
checkbox input "false"
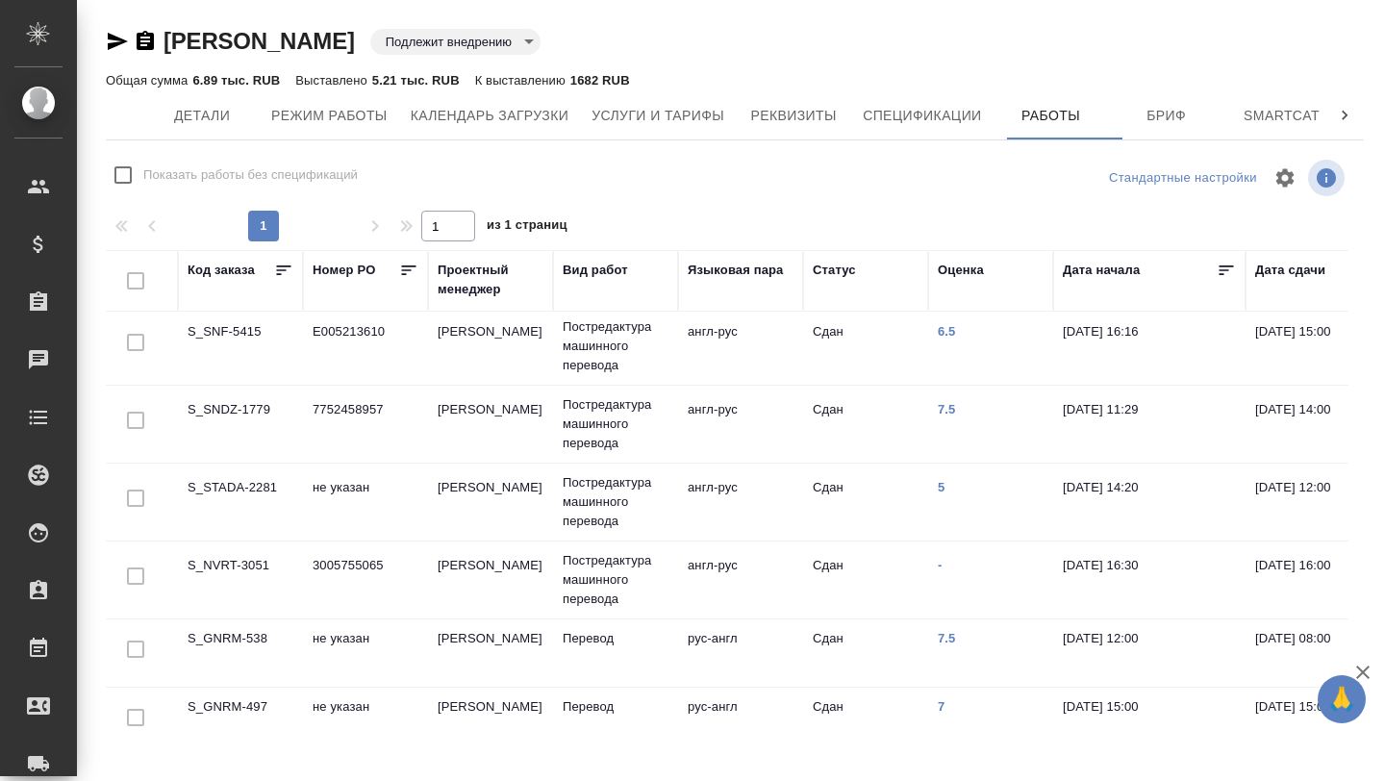
scroll to position [11, 0]
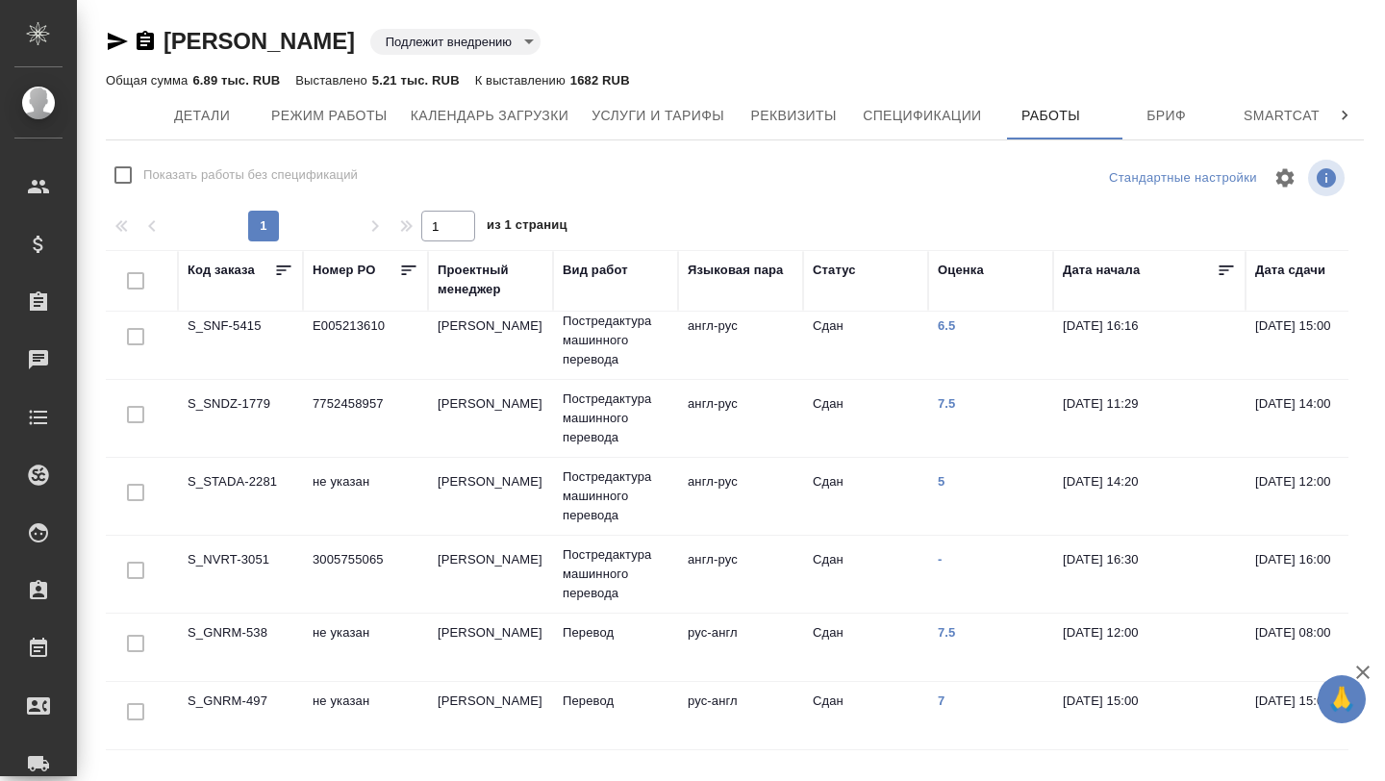
click at [708, 642] on td "рус-англ" at bounding box center [740, 646] width 125 height 67
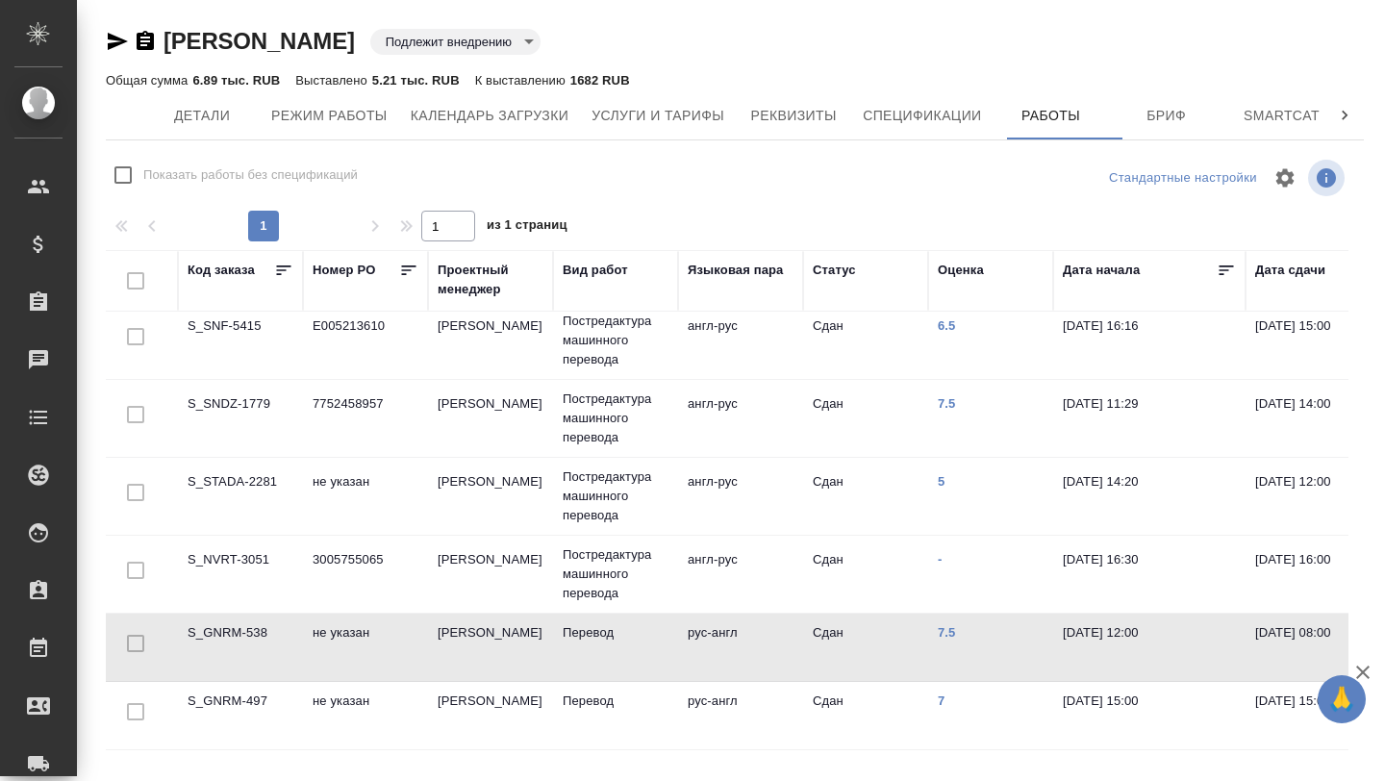
click at [708, 642] on td "рус-англ" at bounding box center [740, 646] width 125 height 67
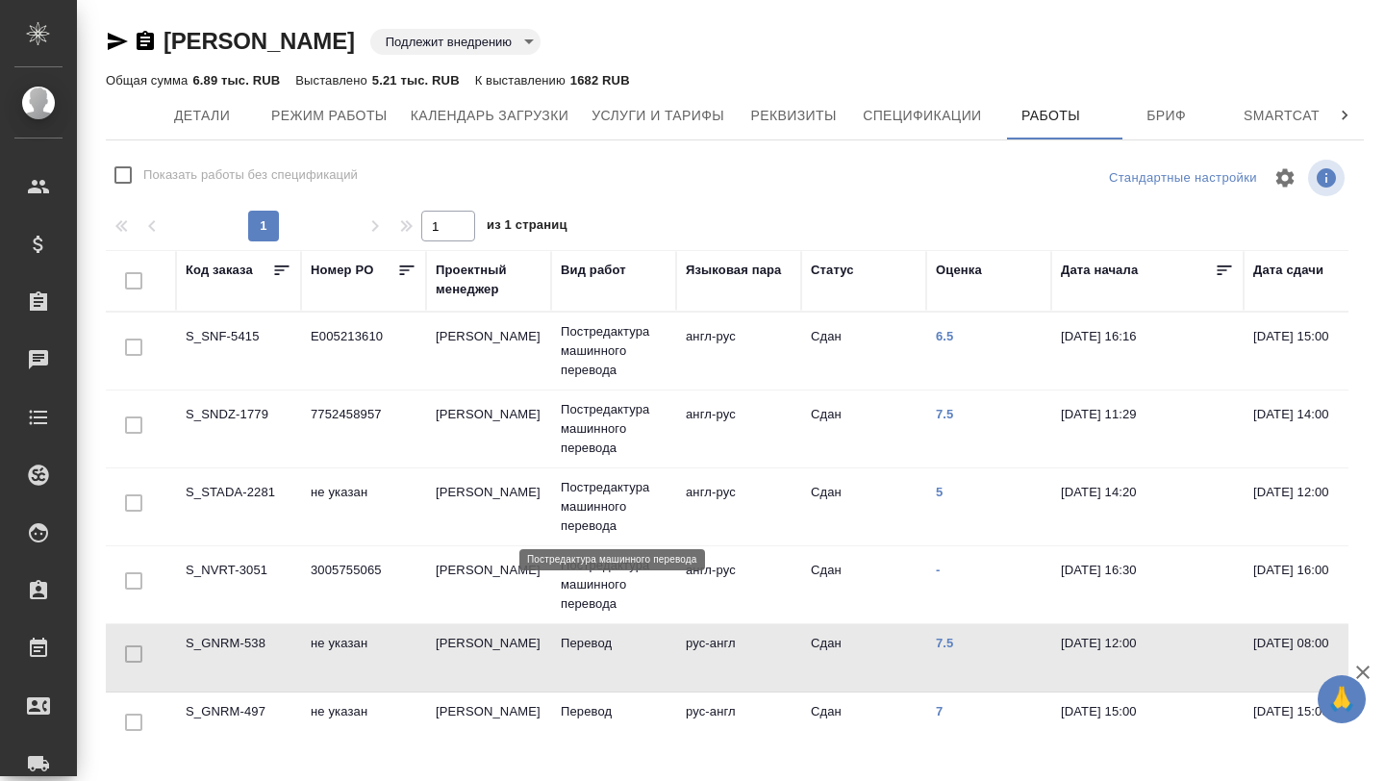
scroll to position [0, 3]
click at [212, 99] on button "Детали" at bounding box center [201, 115] width 115 height 48
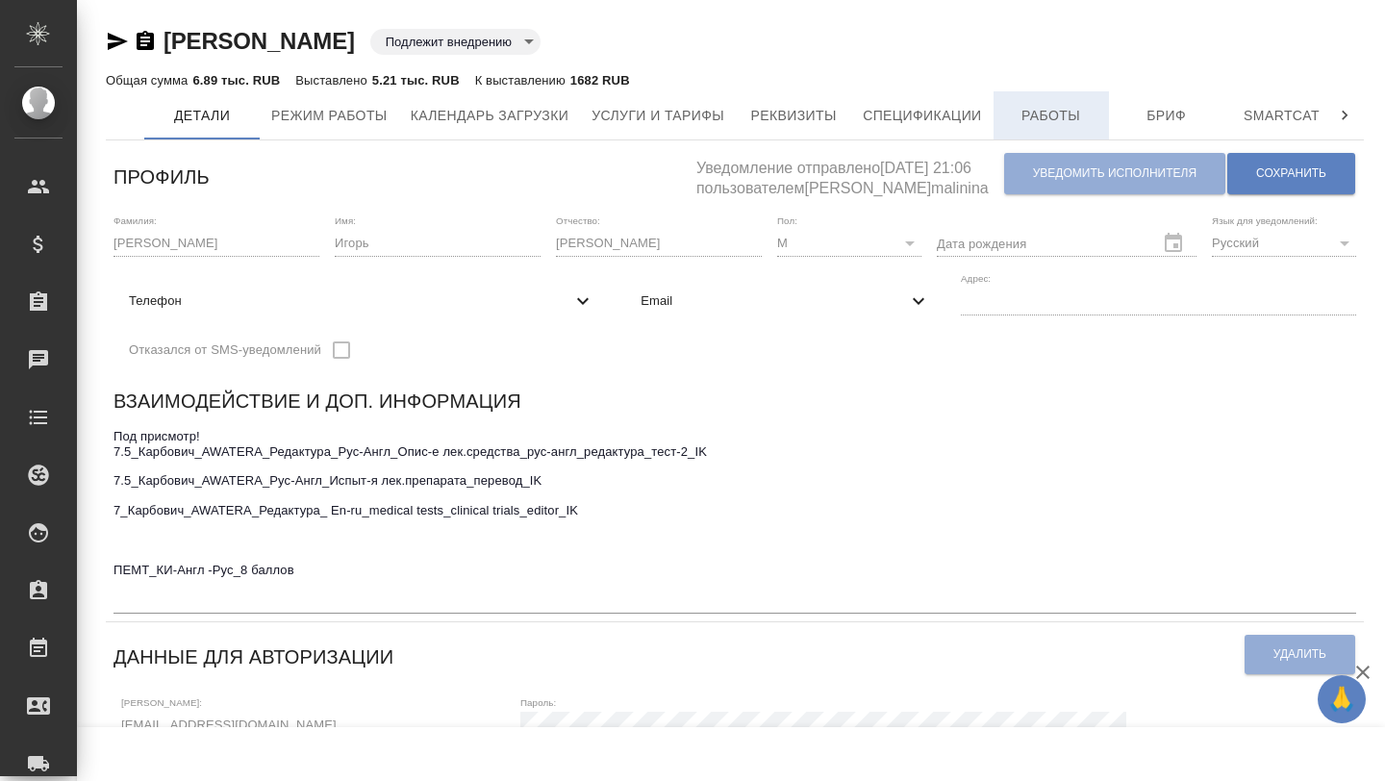
click at [1065, 107] on span "Работы" at bounding box center [1051, 116] width 92 height 24
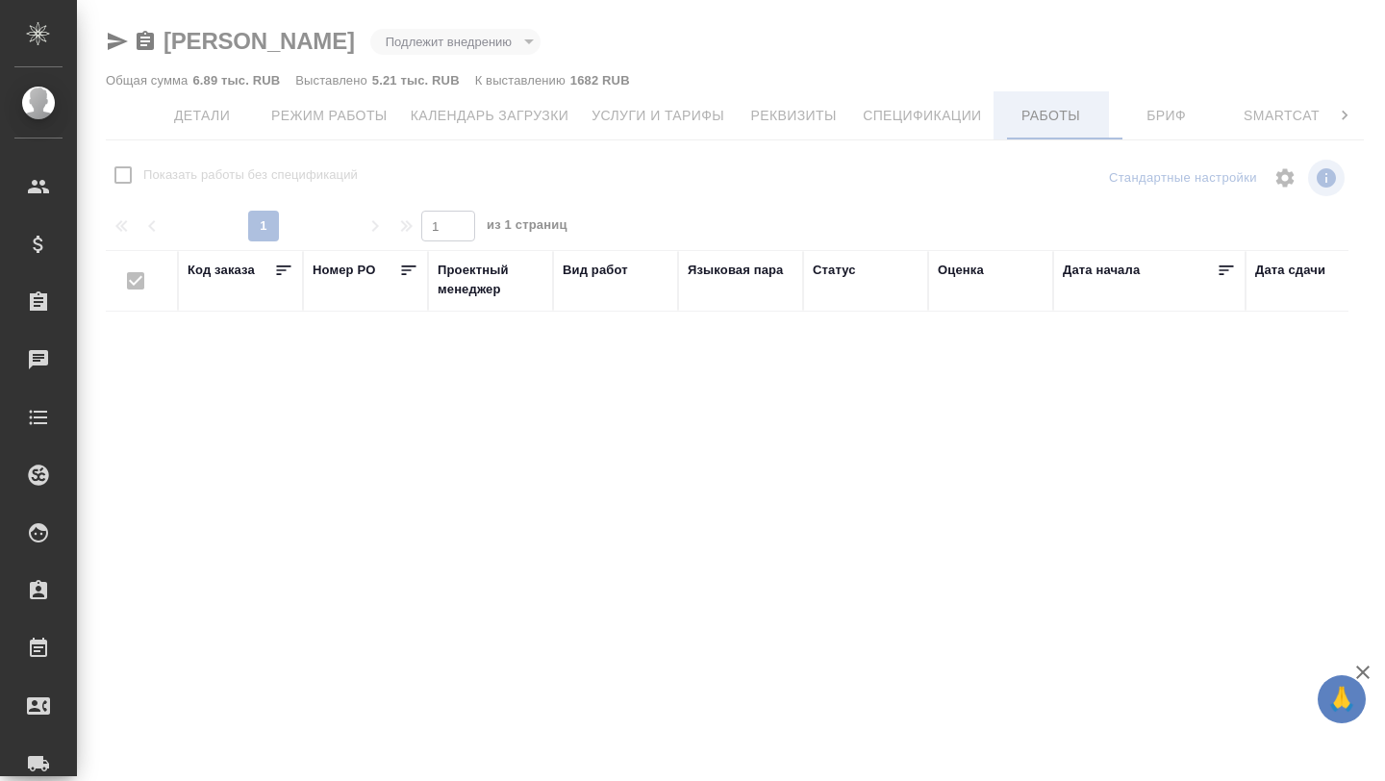
checkbox input "false"
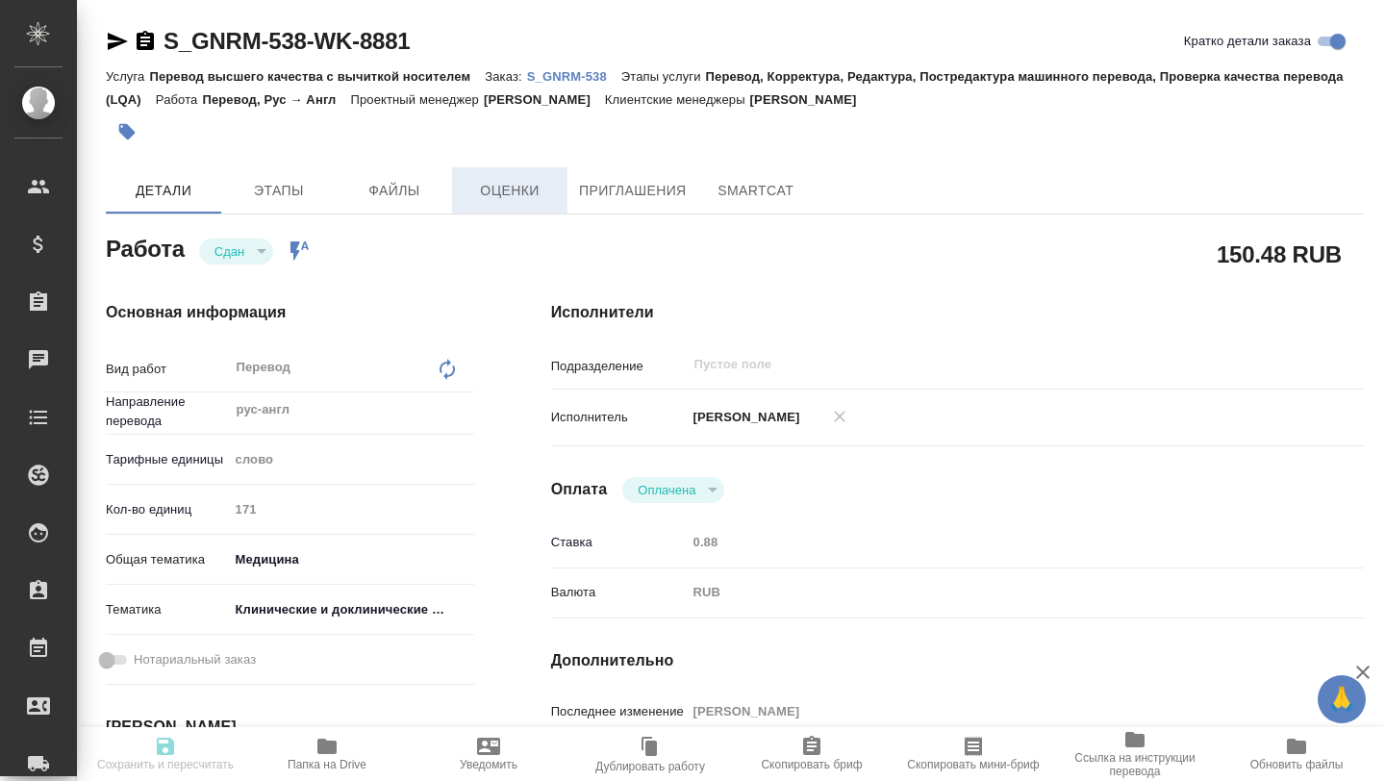
type textarea "x"
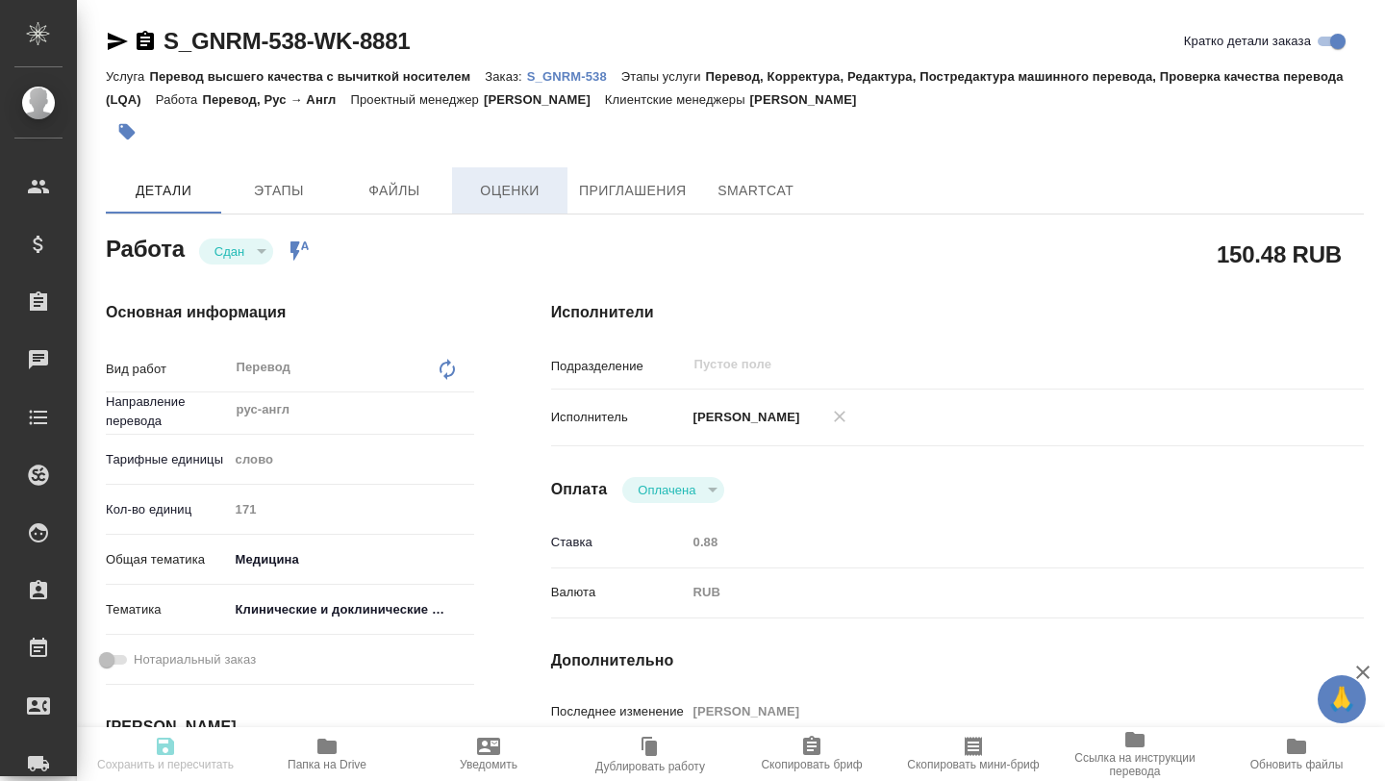
type textarea "x"
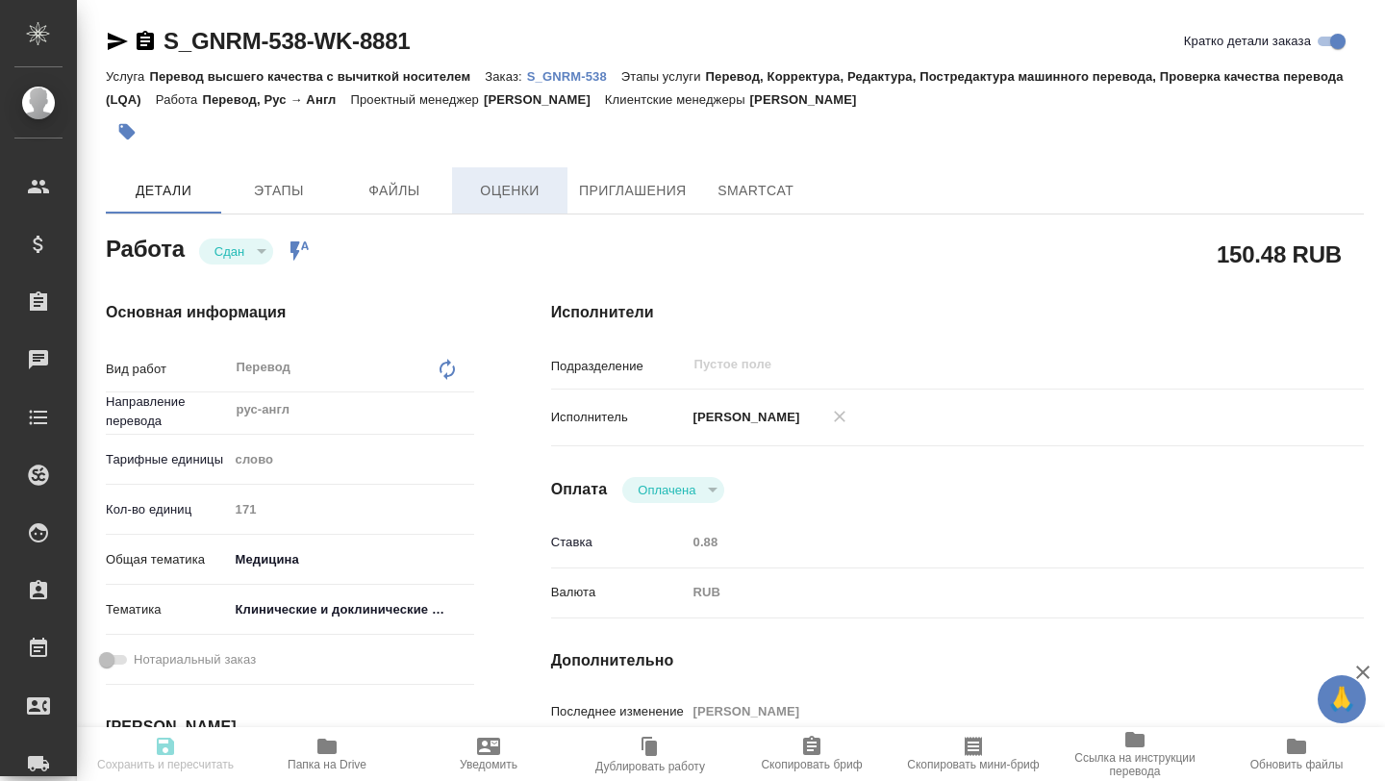
type textarea "x"
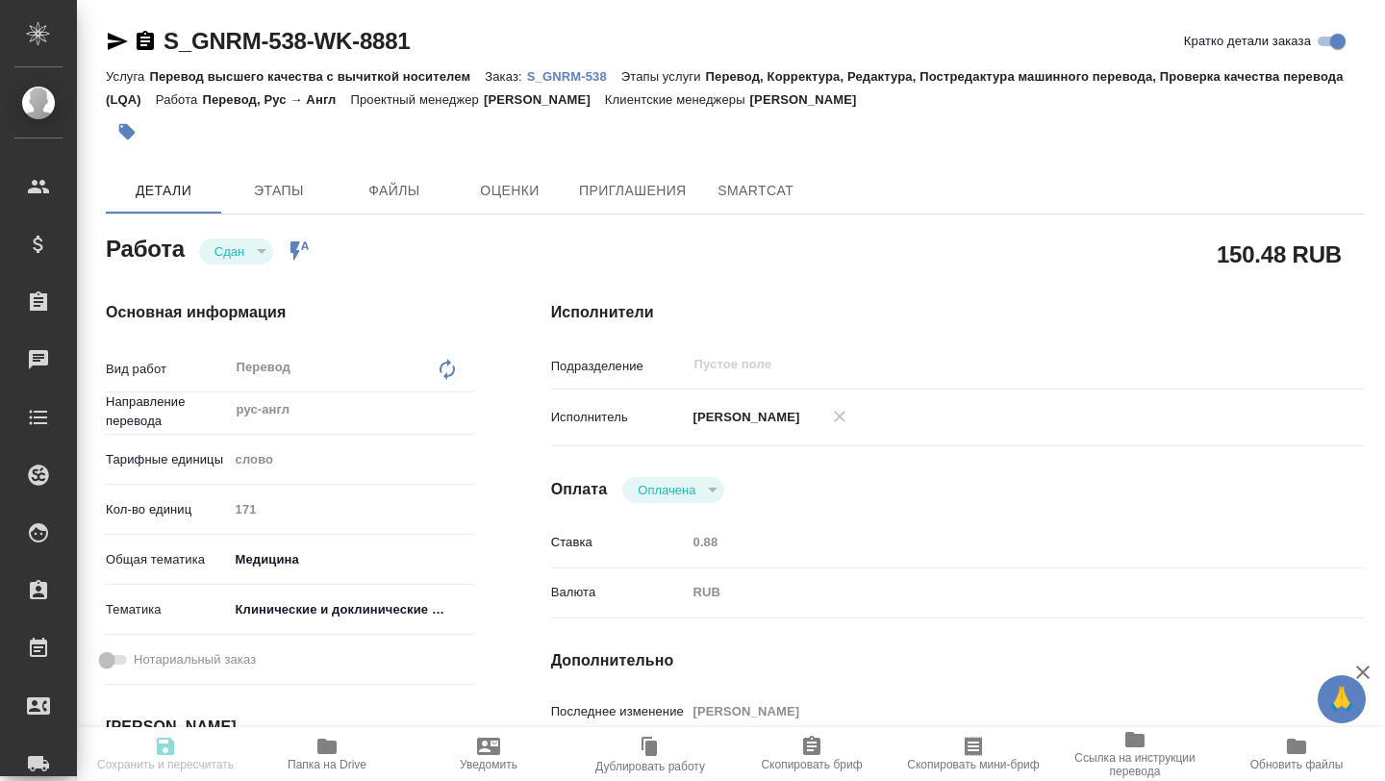
type textarea "x"
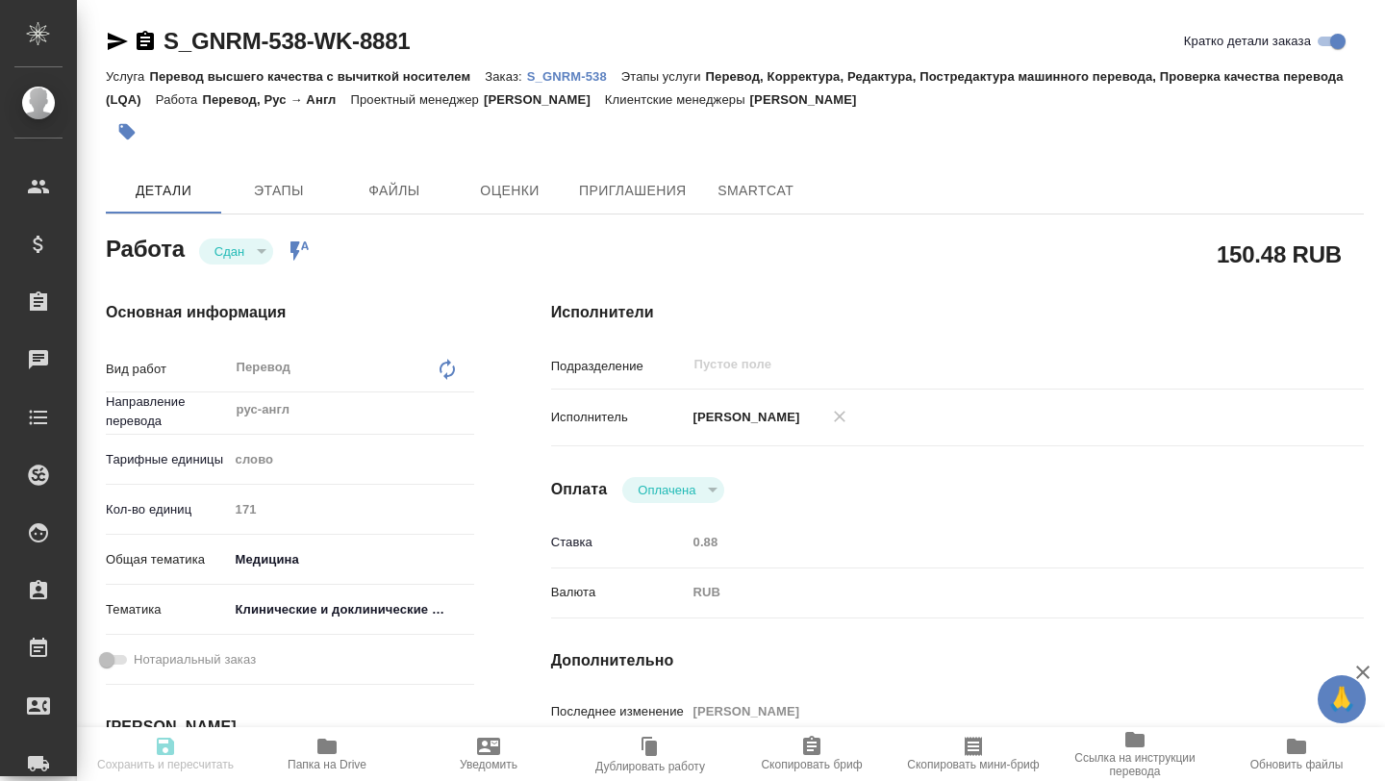
type textarea "x"
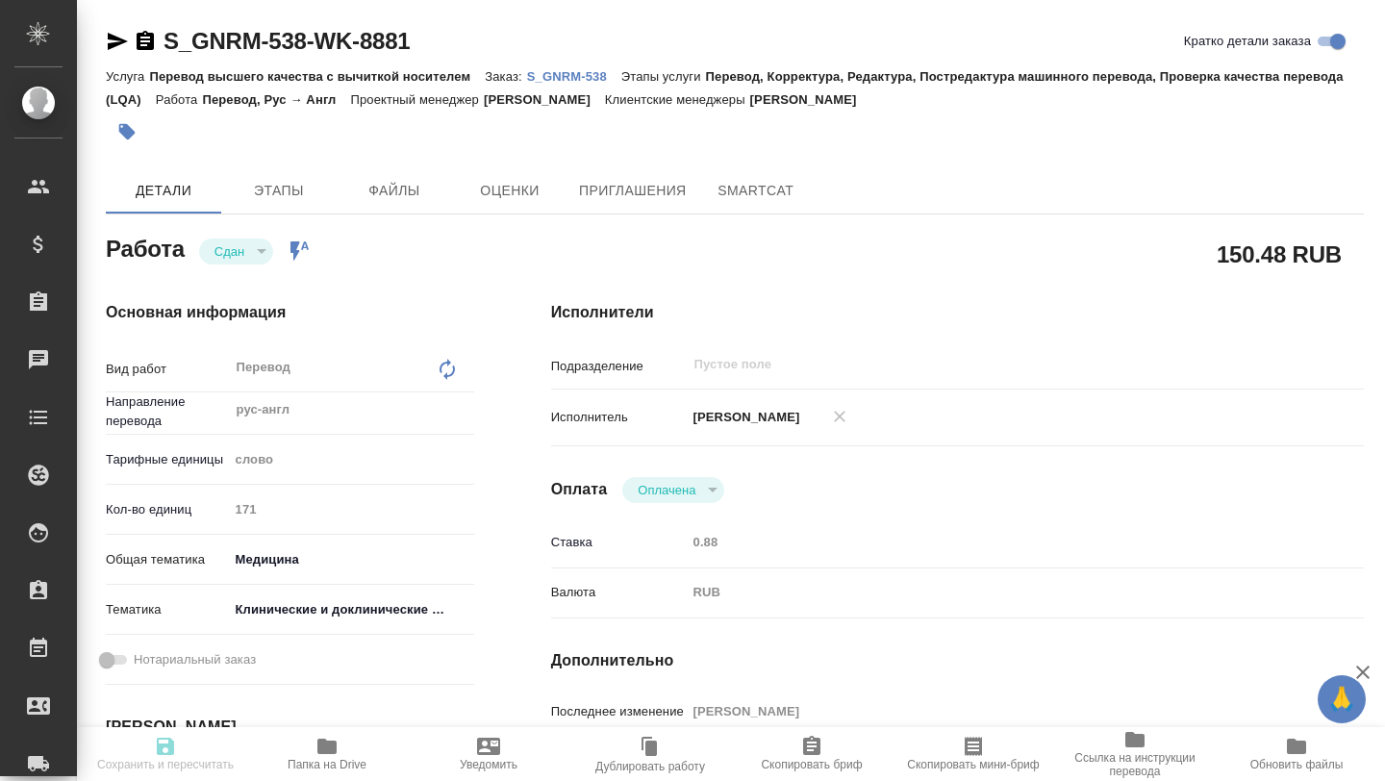
type textarea "x"
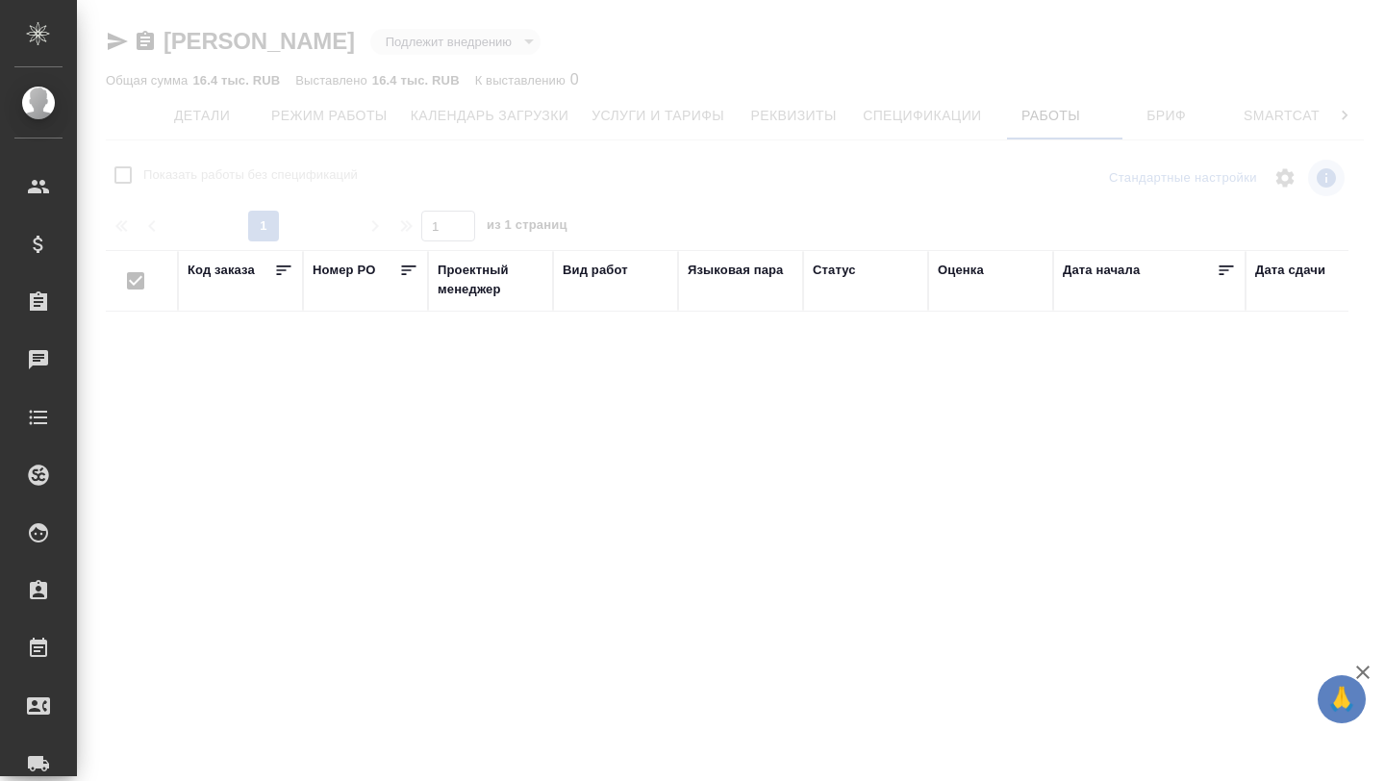
checkbox input "false"
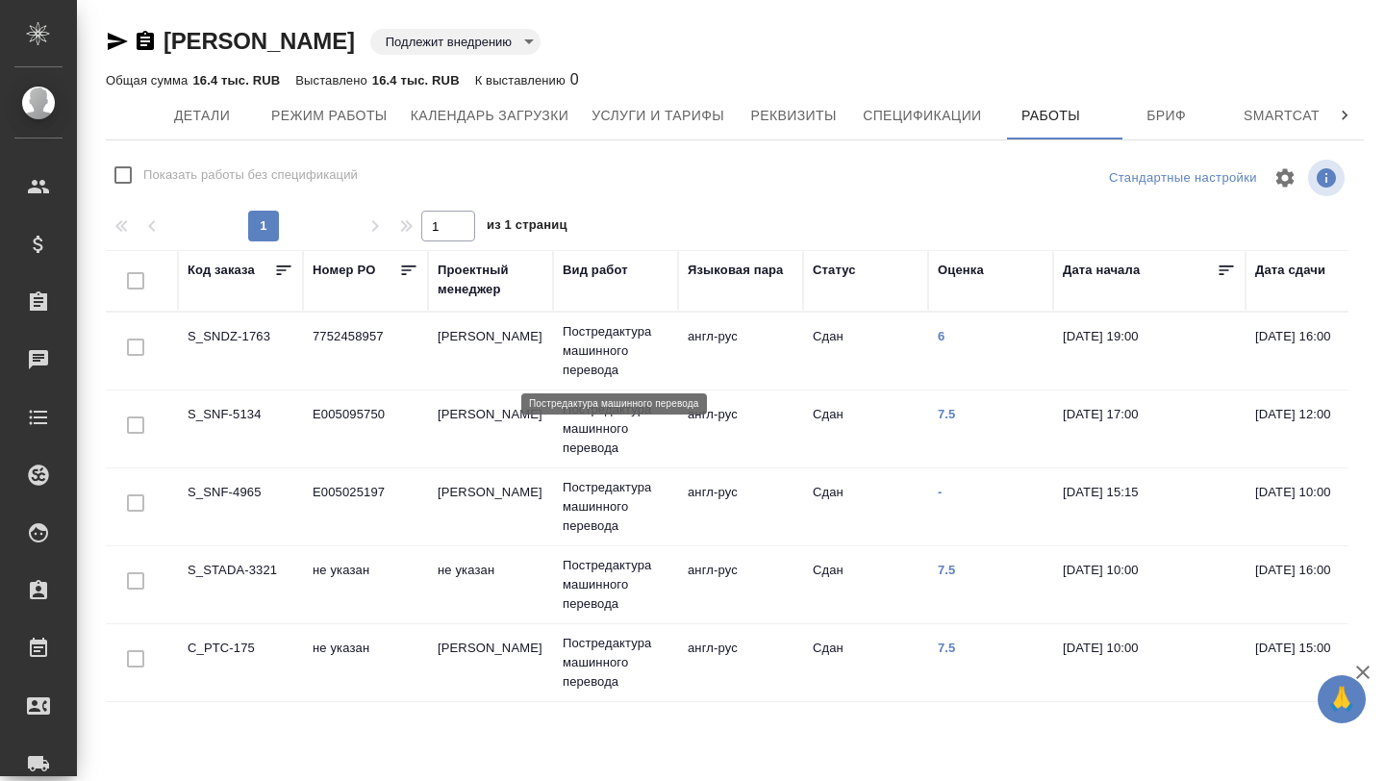
click at [637, 349] on p "Постредактура машинного перевода" at bounding box center [616, 351] width 106 height 58
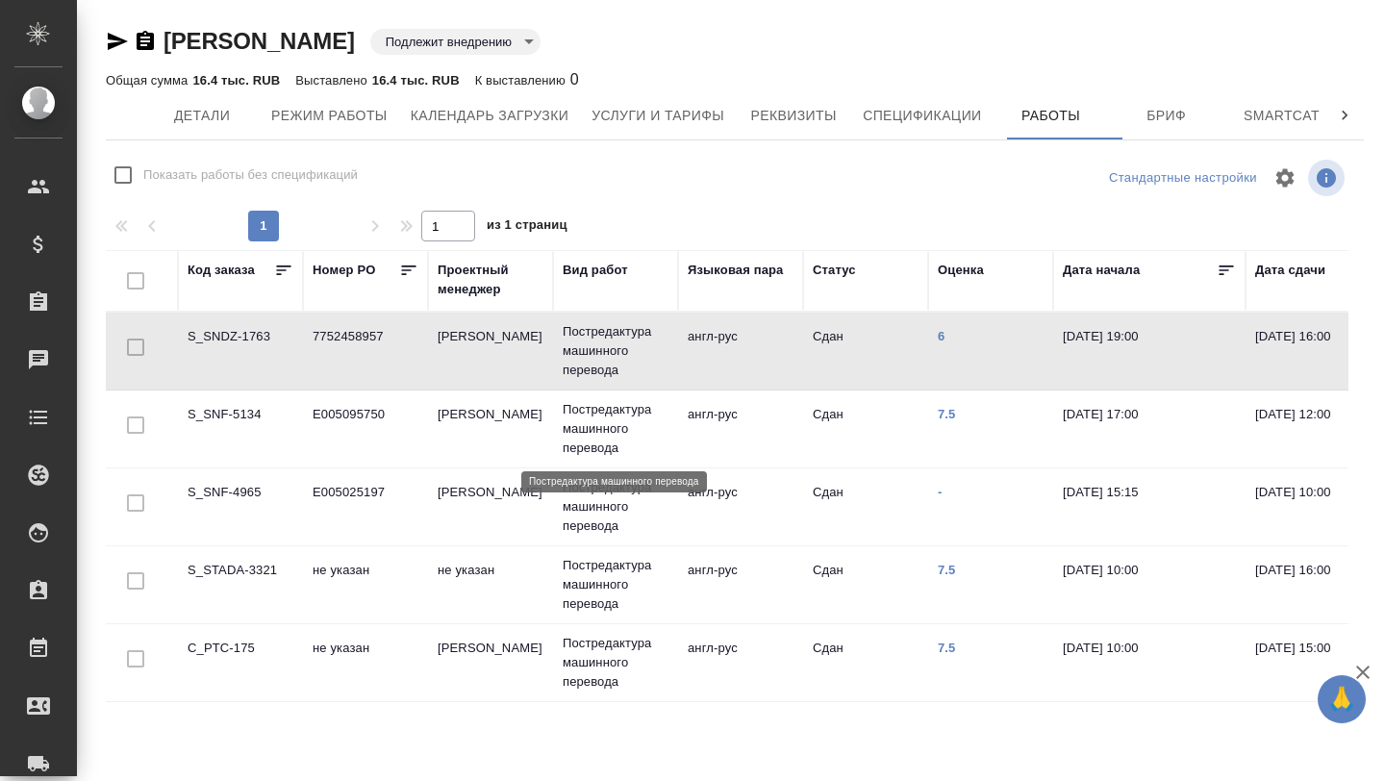
click at [608, 428] on p "Постредактура машинного перевода" at bounding box center [616, 429] width 106 height 58
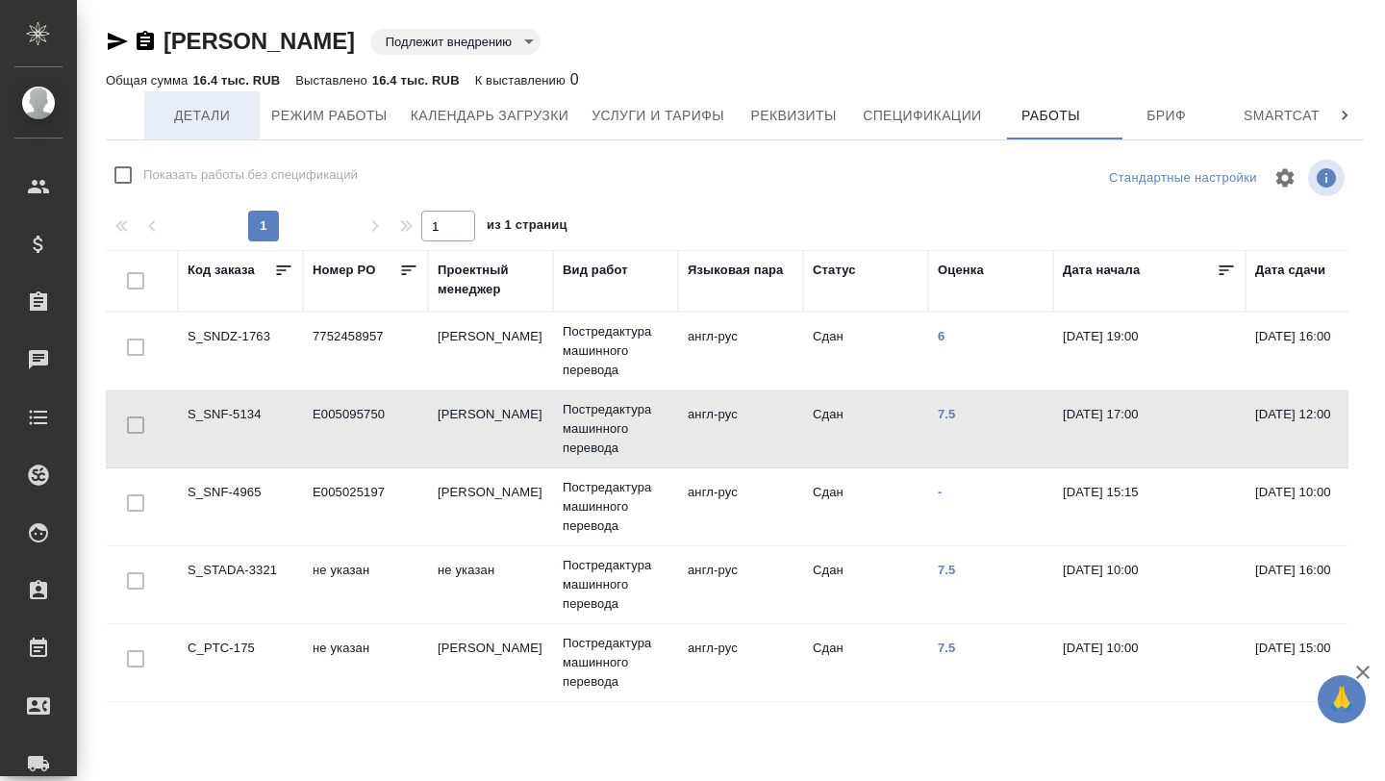
click at [202, 114] on span "Детали" at bounding box center [202, 116] width 92 height 24
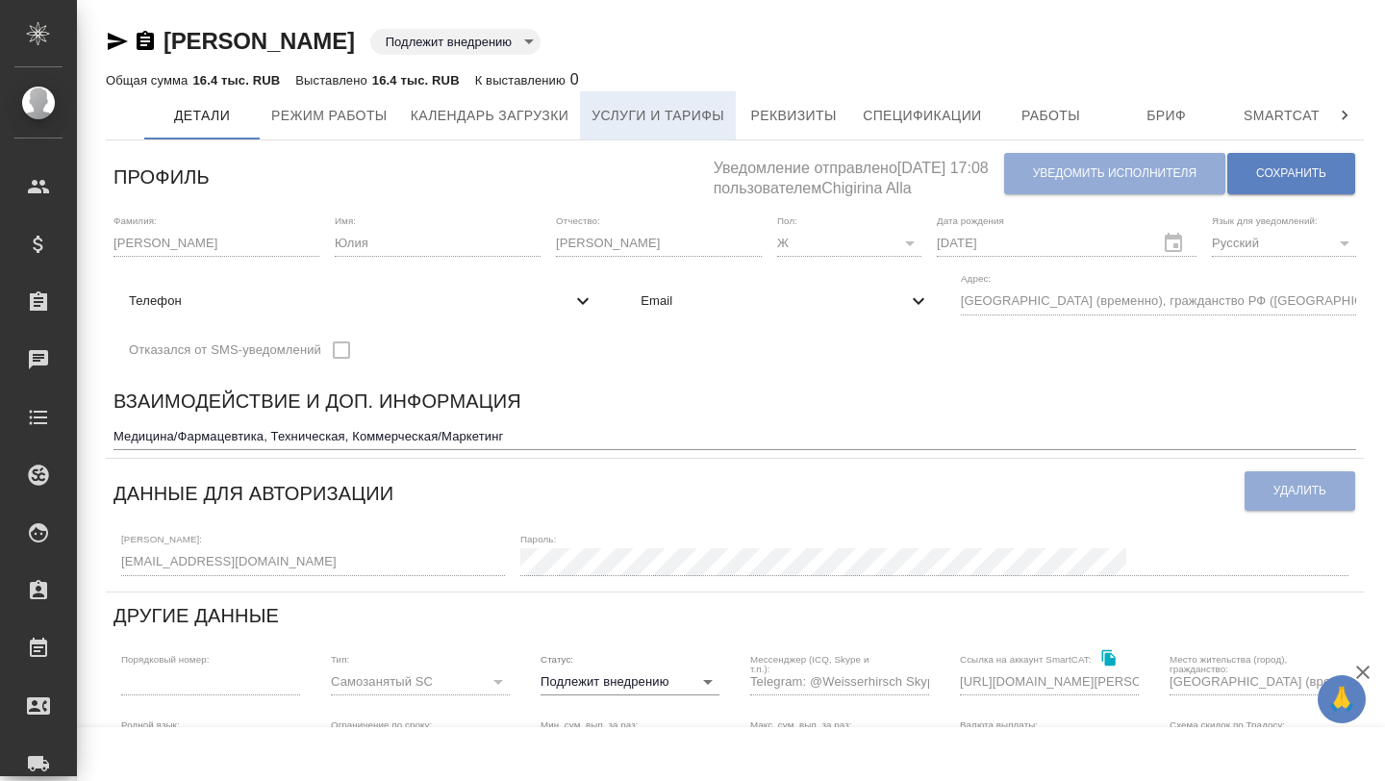
click at [642, 116] on span "Услуги и тарифы" at bounding box center [657, 116] width 133 height 24
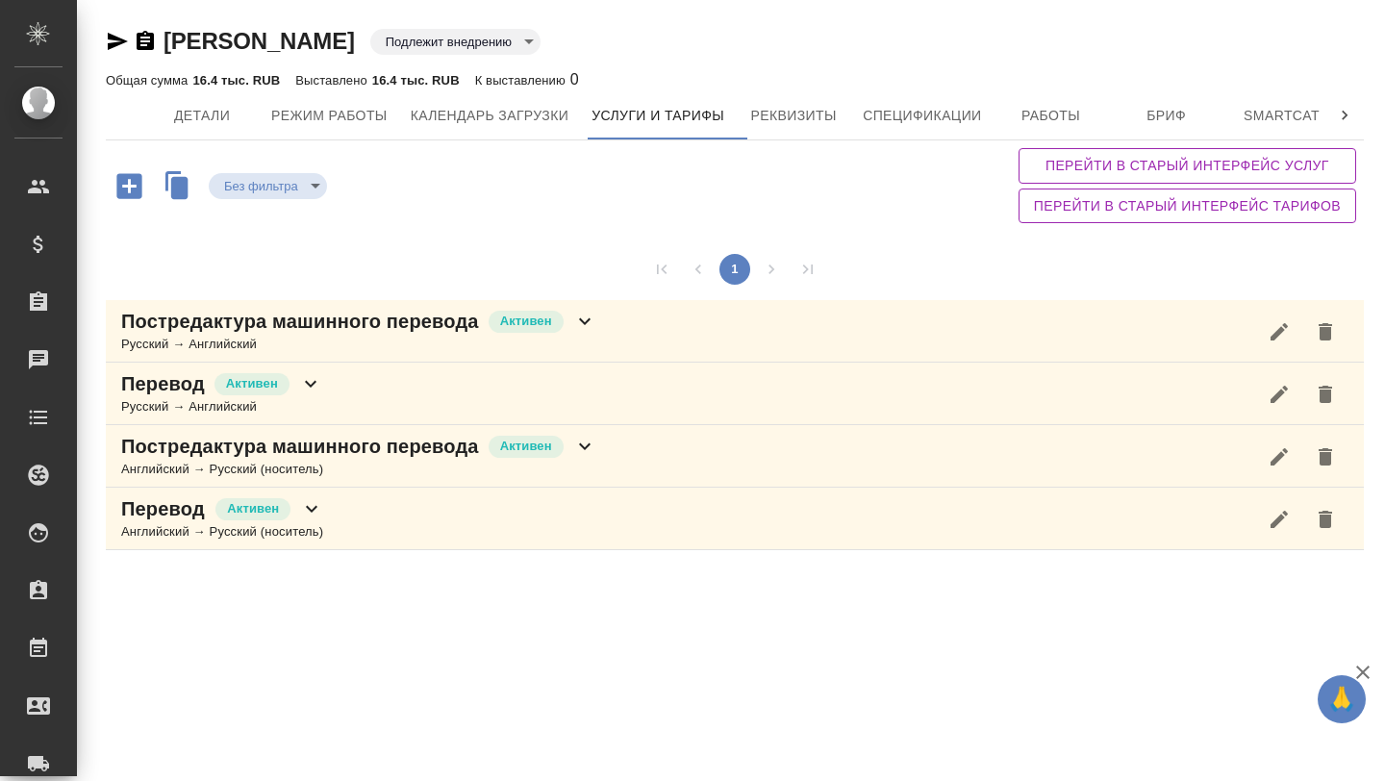
click at [596, 327] on icon at bounding box center [584, 321] width 23 height 23
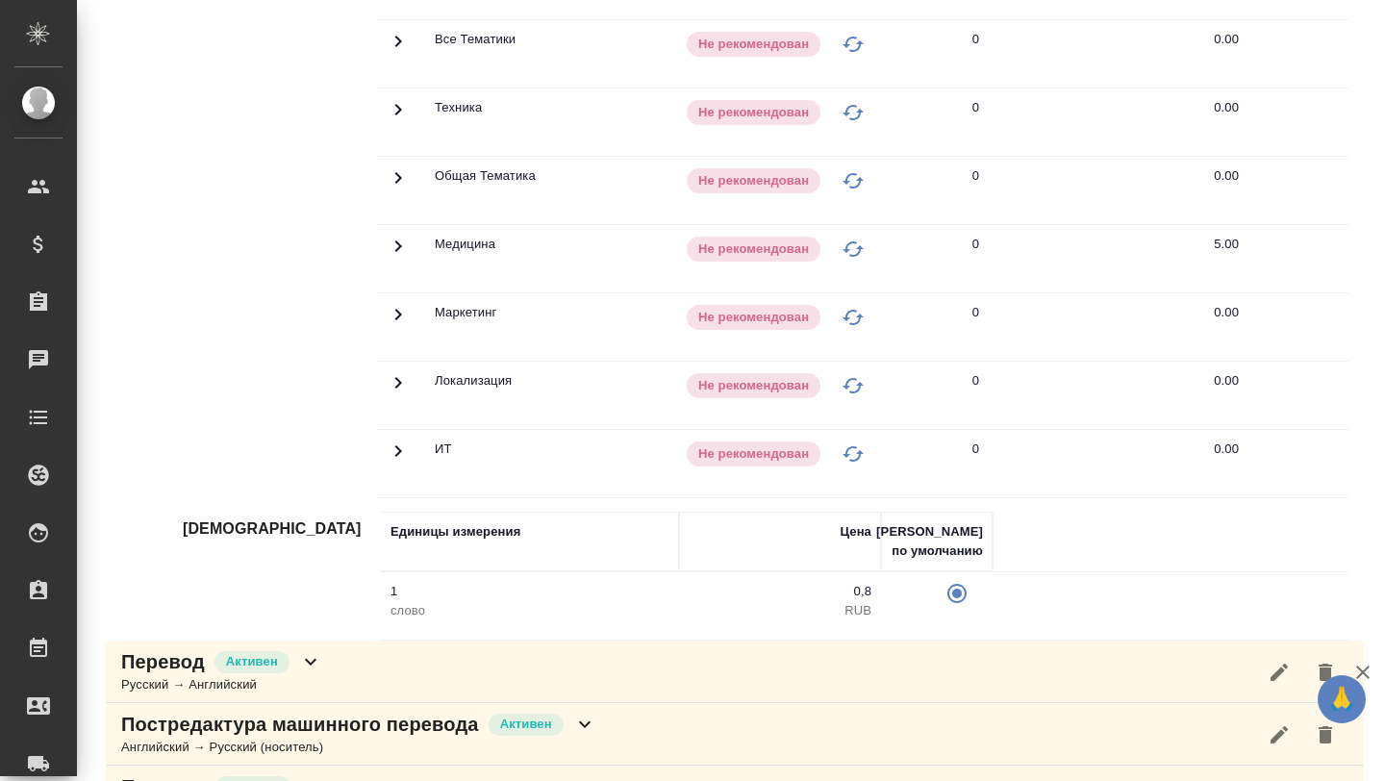
scroll to position [581, 0]
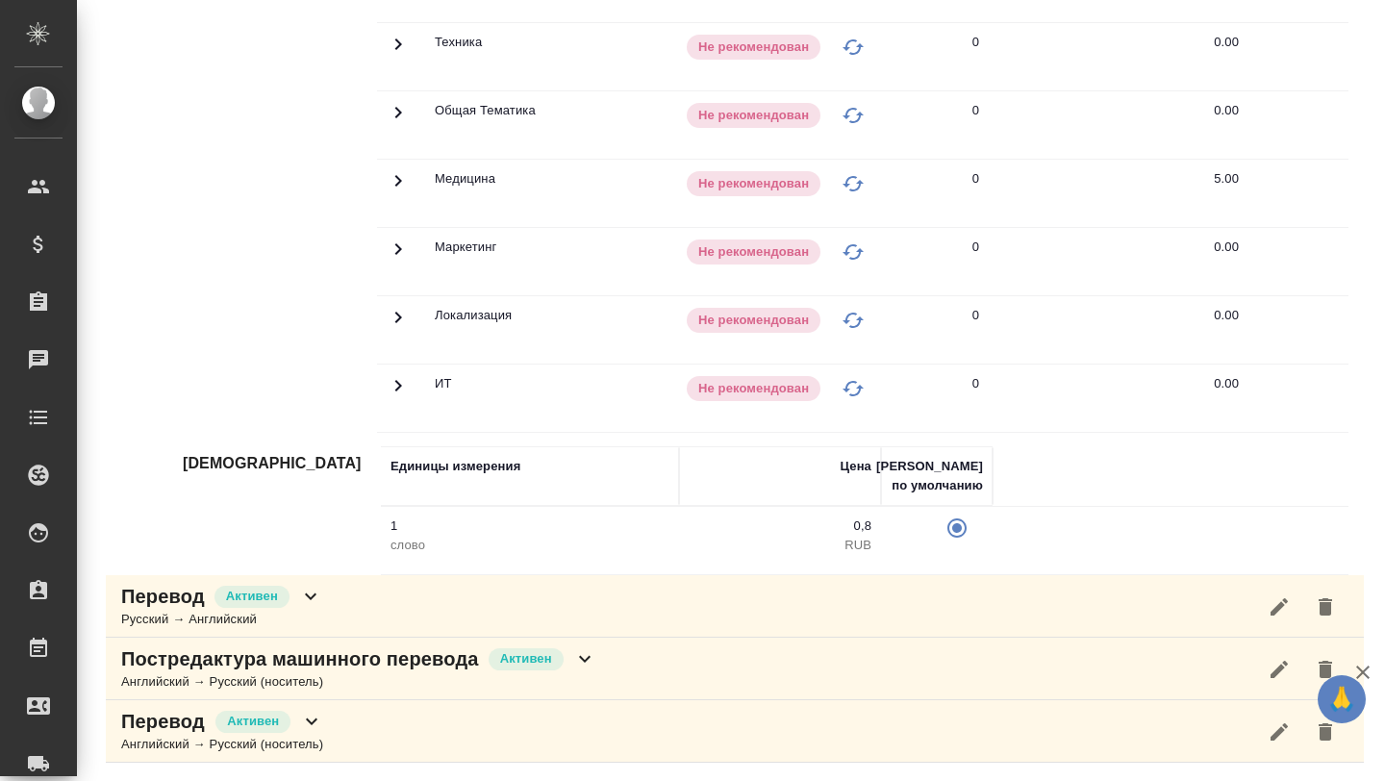
click at [366, 678] on div "Английский → Русский (носитель)" at bounding box center [358, 681] width 475 height 19
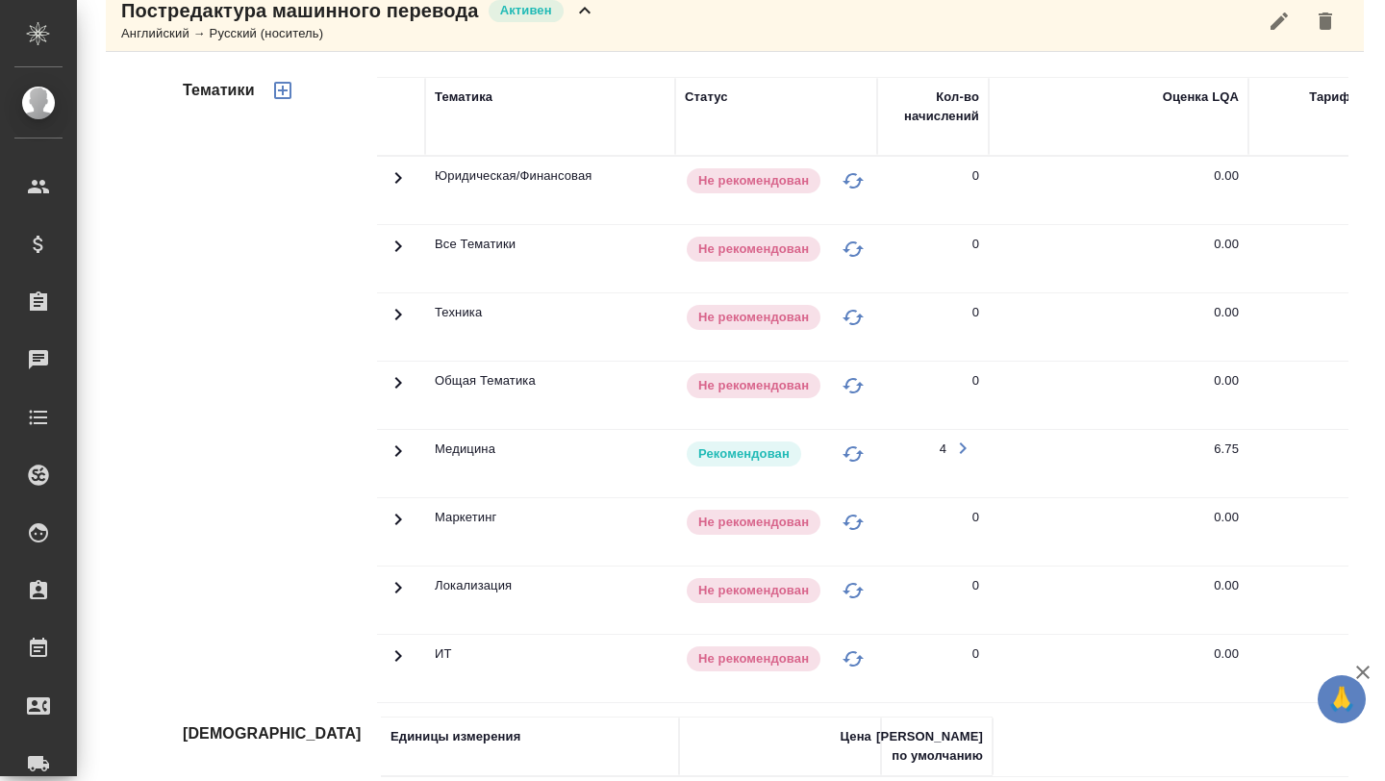
scroll to position [1234, 0]
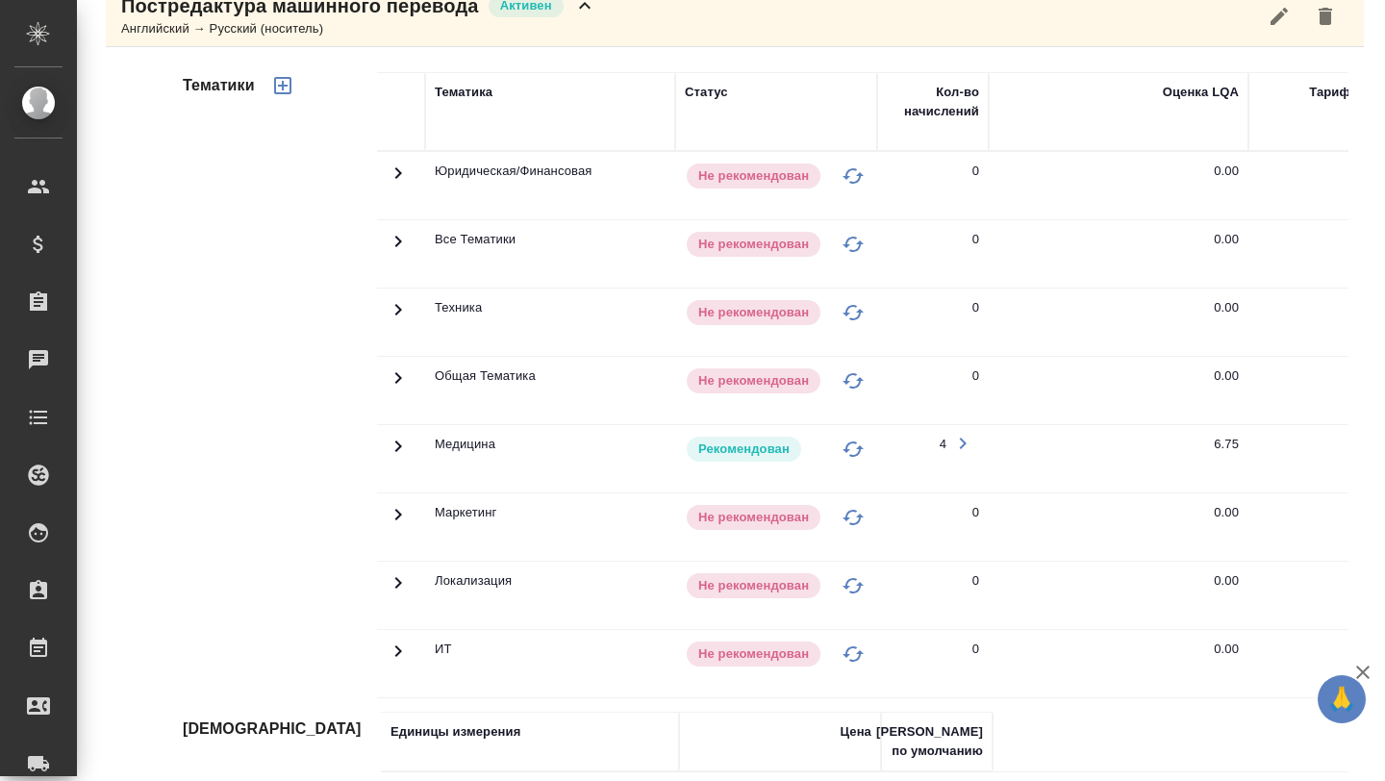
click at [391, 462] on td at bounding box center [401, 458] width 48 height 67
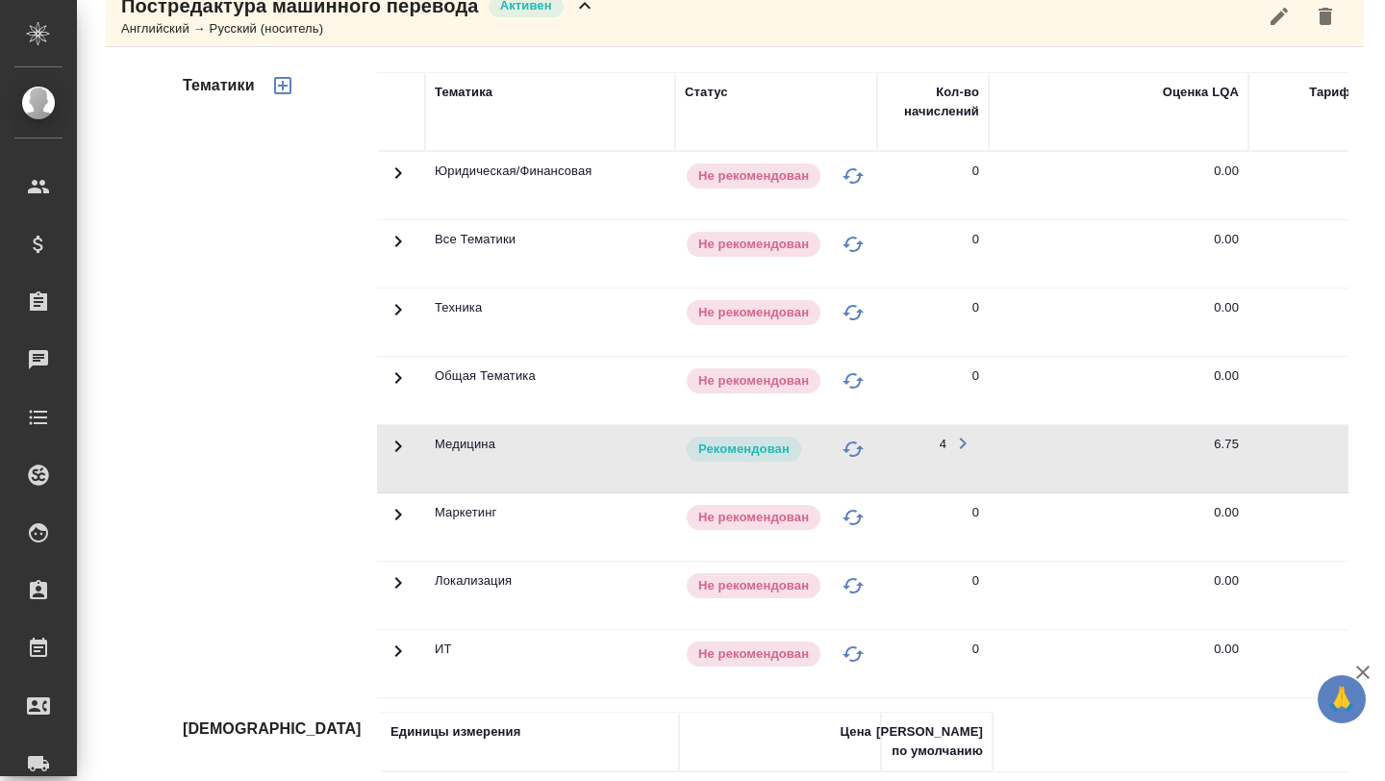
click at [394, 448] on icon at bounding box center [398, 446] width 23 height 23
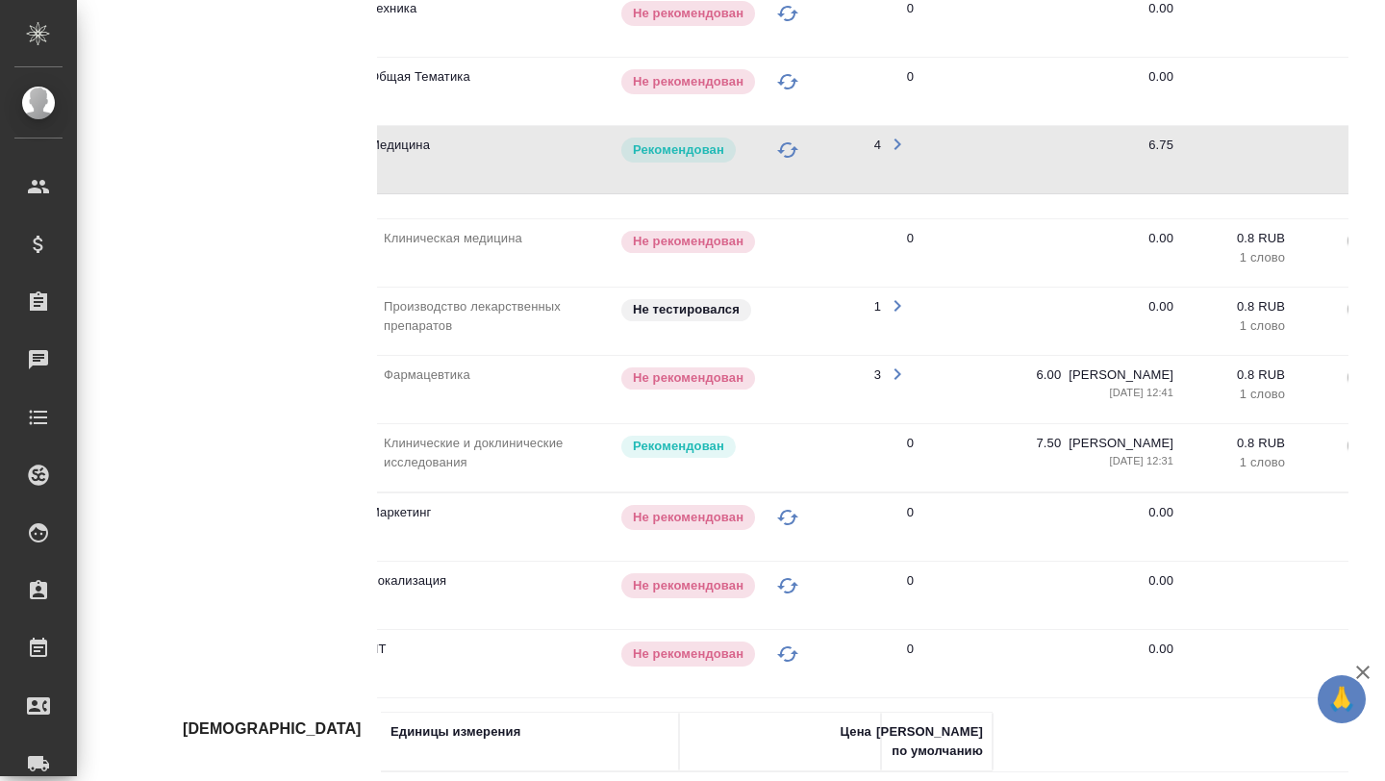
scroll to position [0, 41]
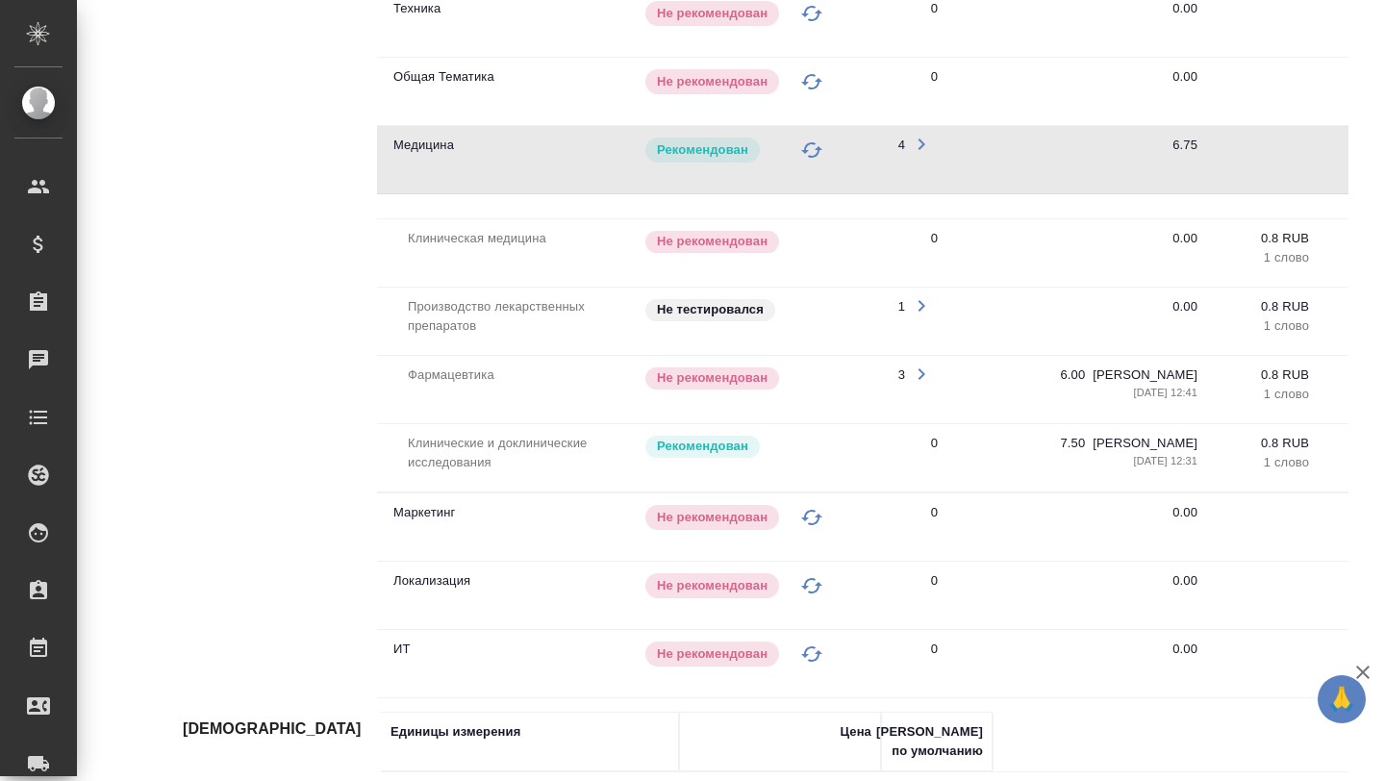
click at [499, 392] on td "Фармацевтика" at bounding box center [485, 389] width 298 height 67
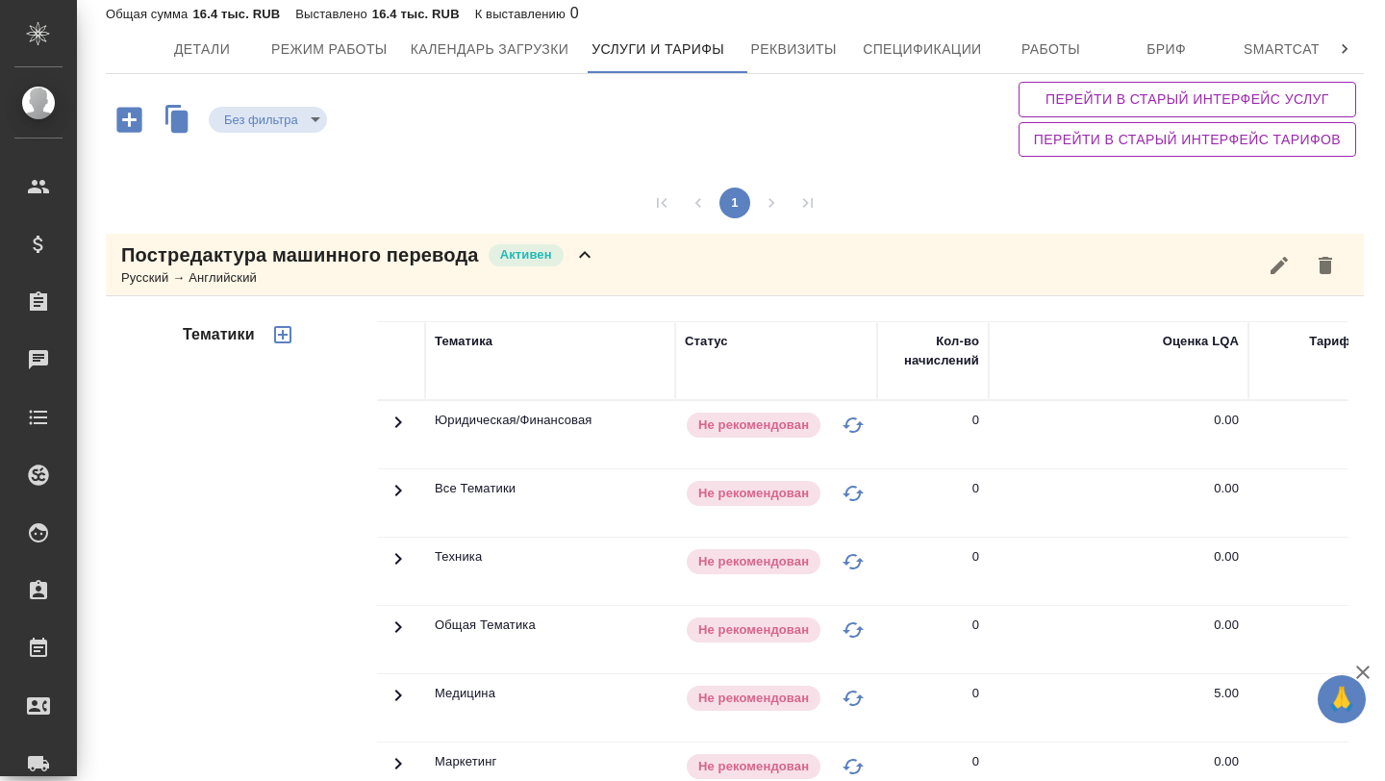
scroll to position [0, 0]
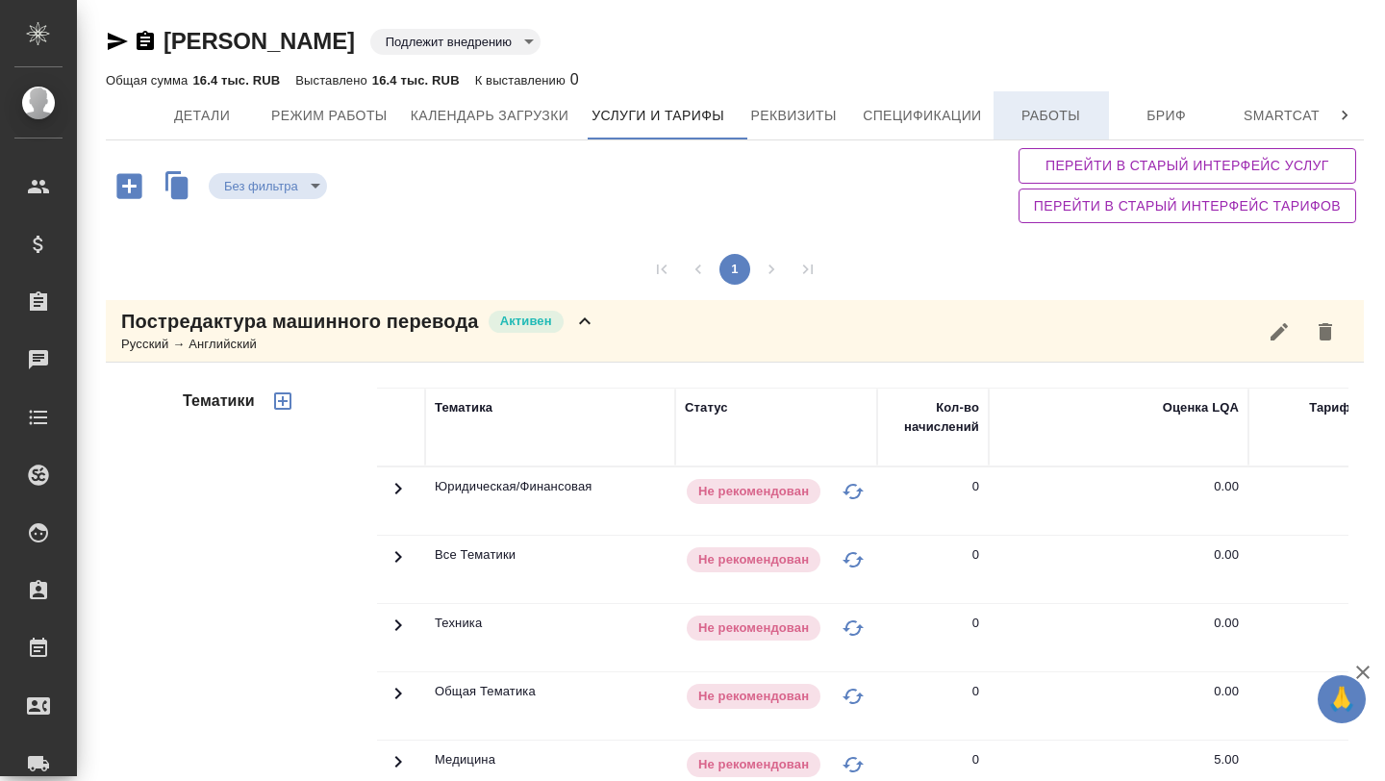
click at [1066, 105] on span "Работы" at bounding box center [1051, 116] width 92 height 24
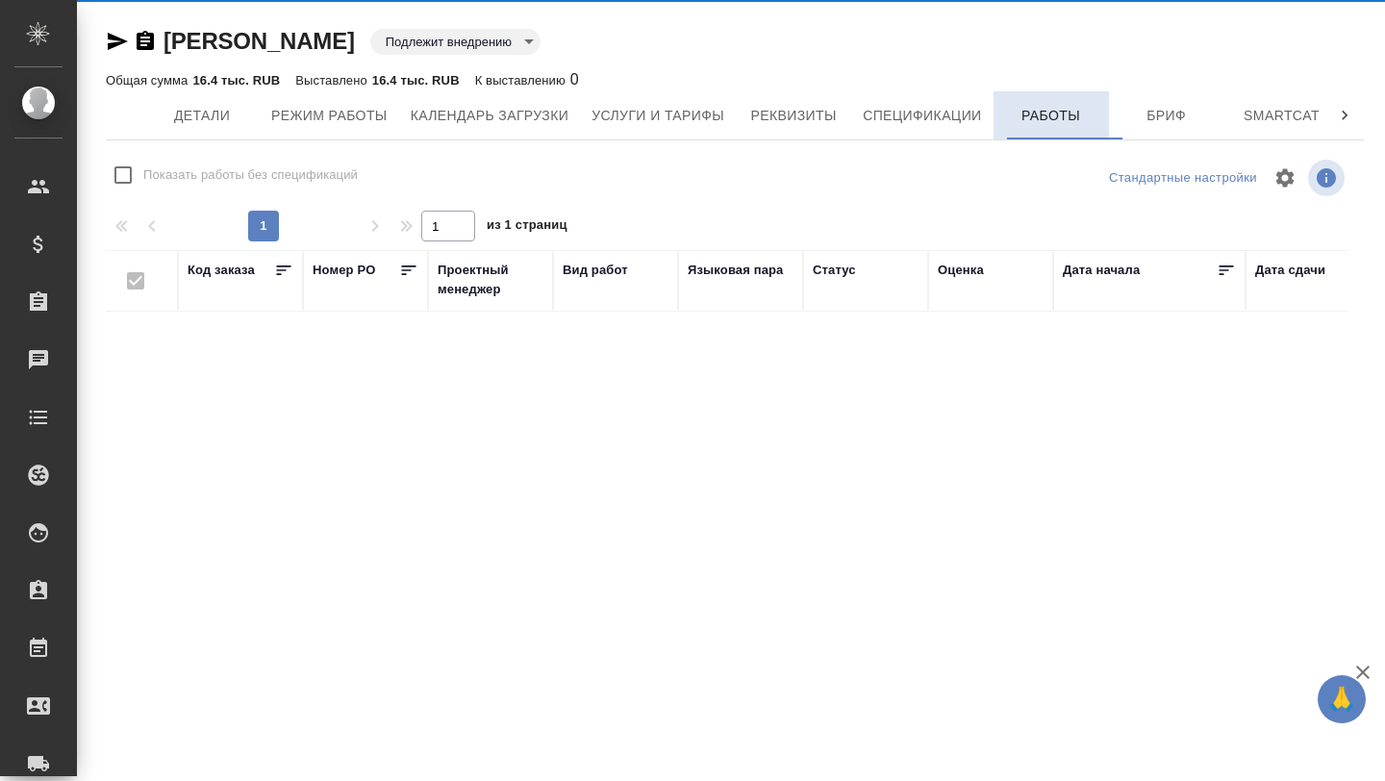
checkbox input "false"
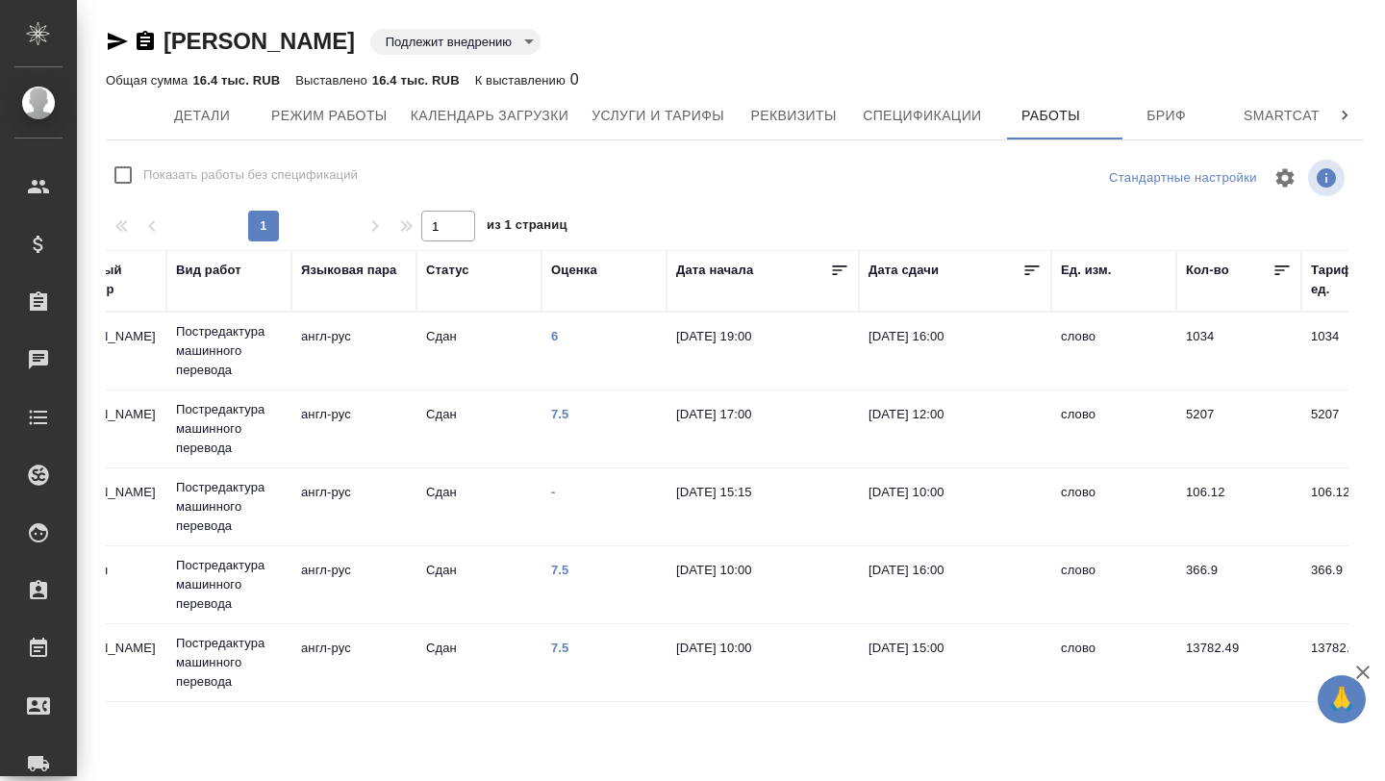
scroll to position [0, 407]
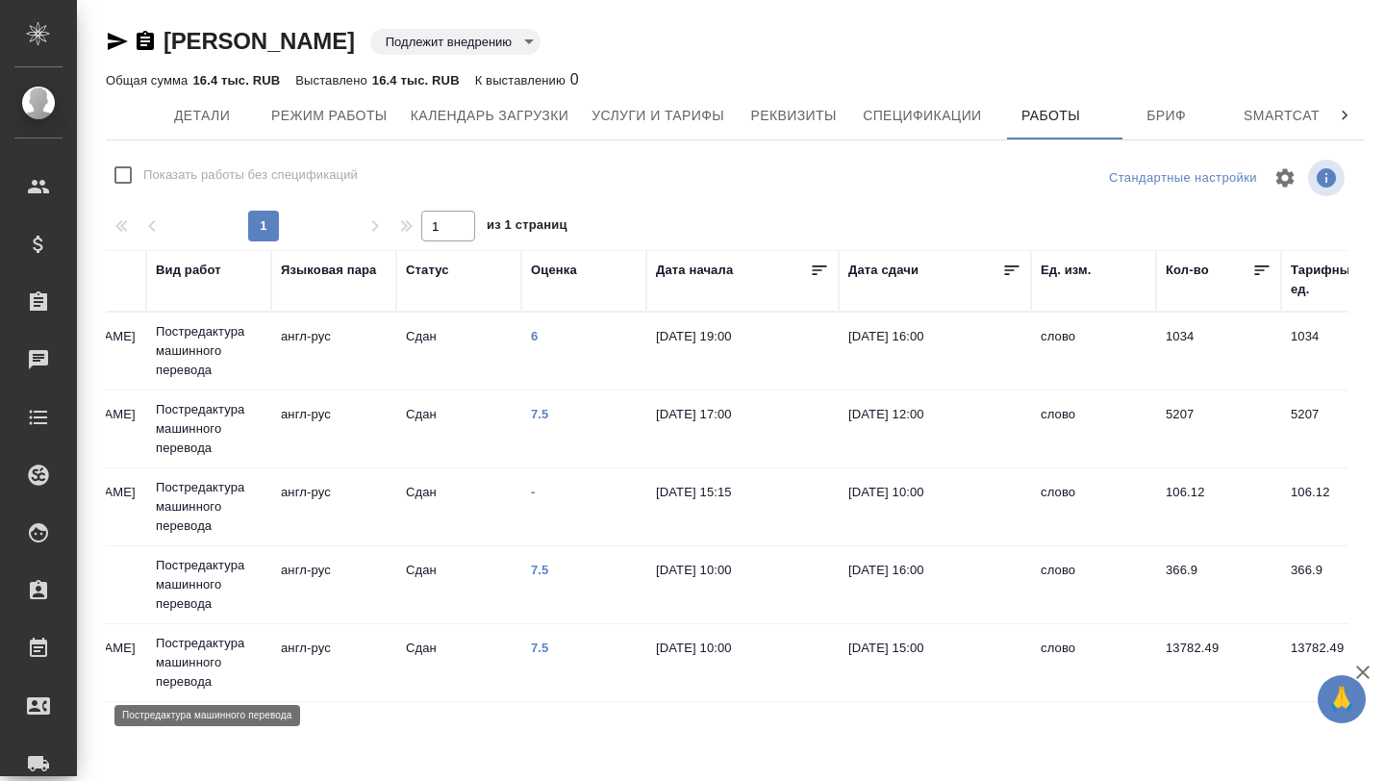
click at [186, 646] on p "Постредактура машинного перевода" at bounding box center [209, 663] width 106 height 58
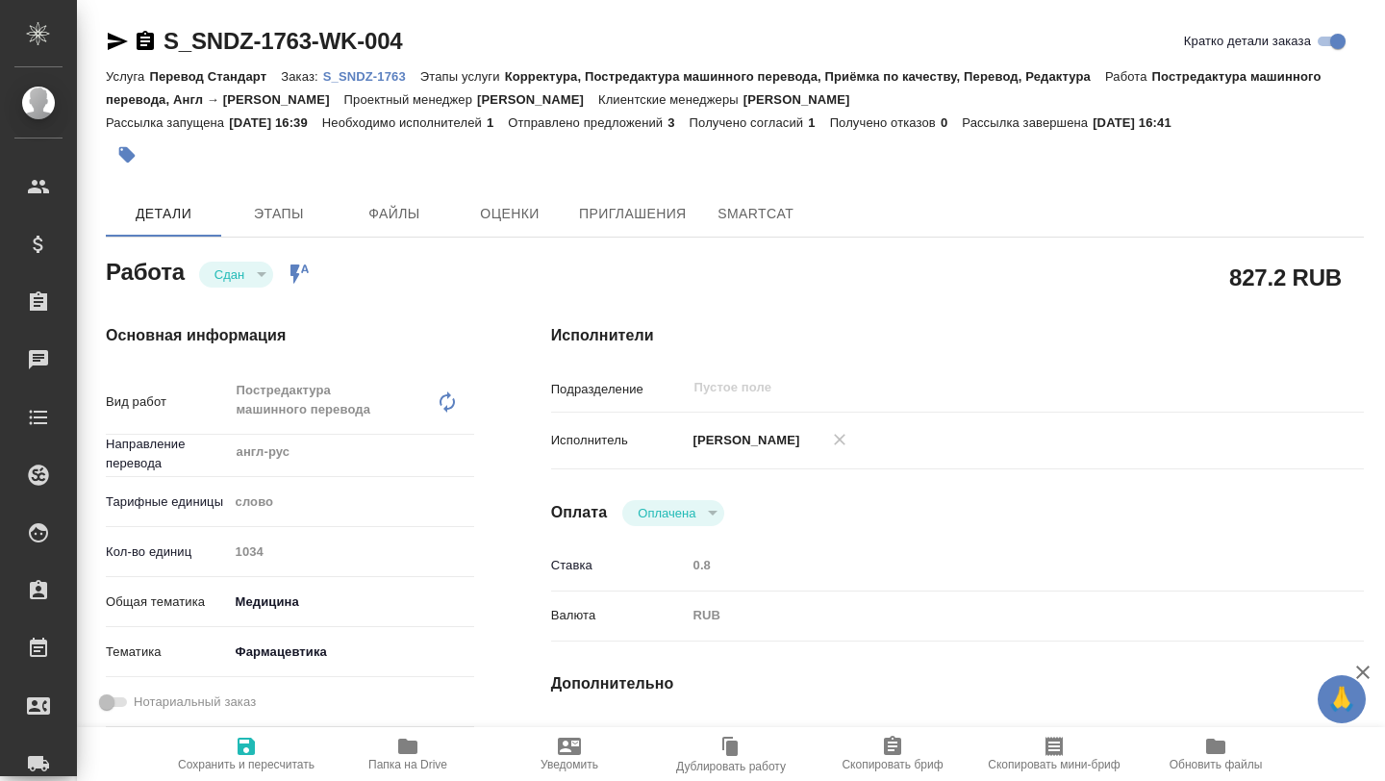
type textarea "x"
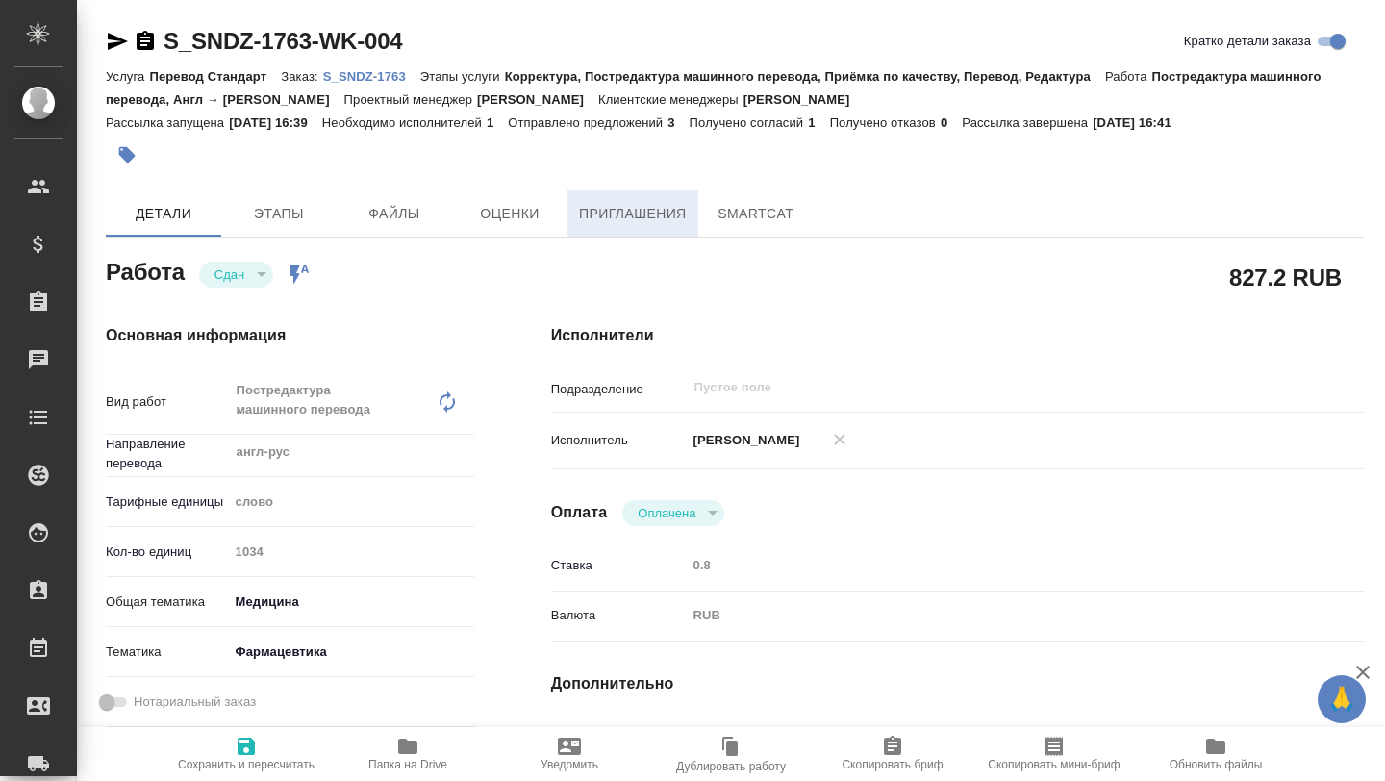
type textarea "x"
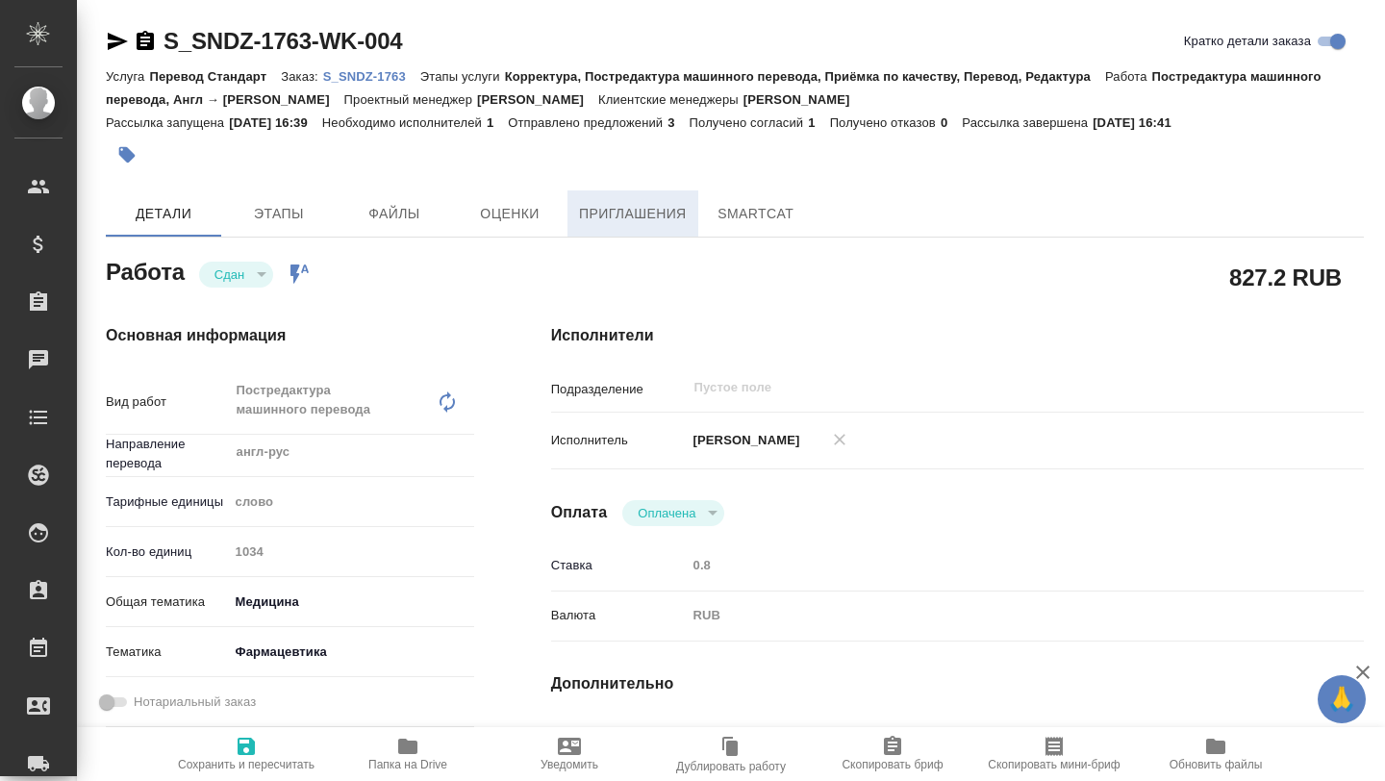
type textarea "x"
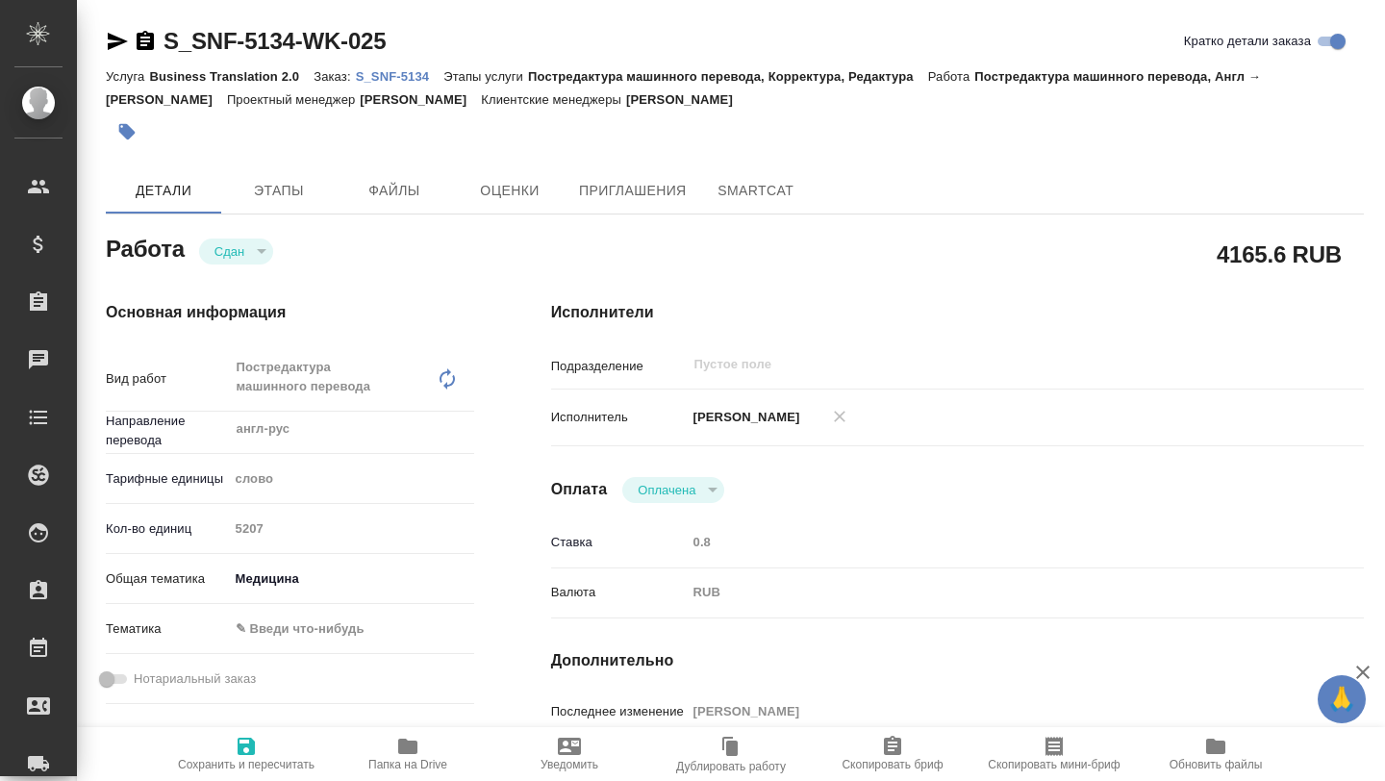
type textarea "x"
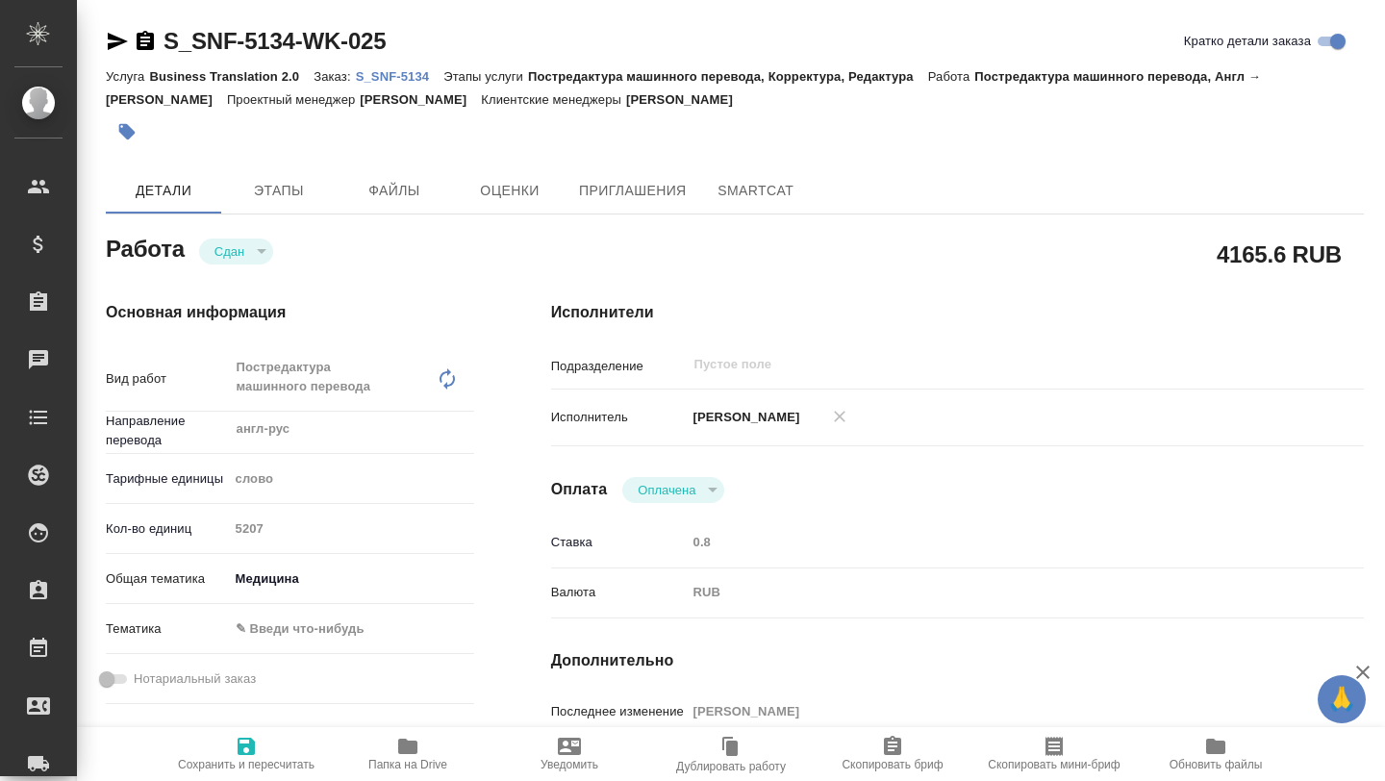
type textarea "x"
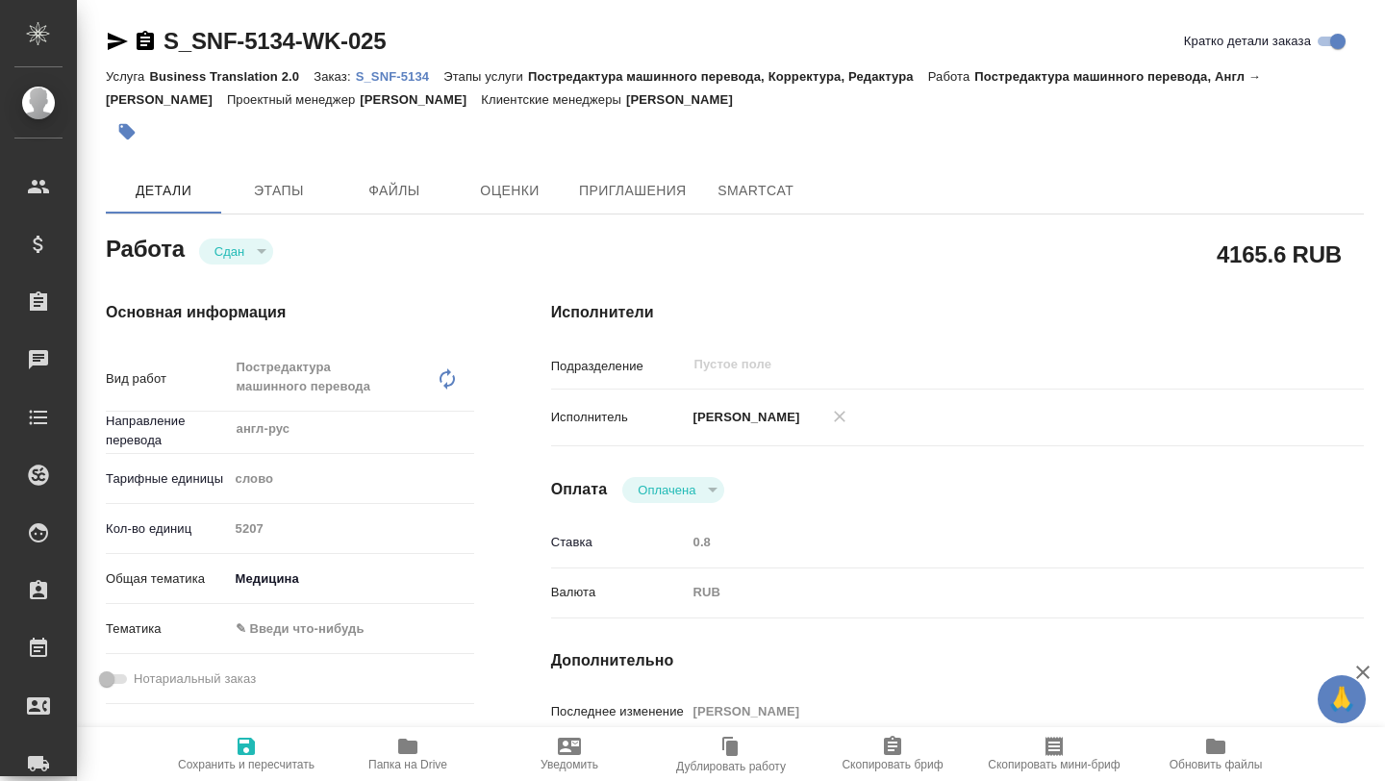
type textarea "x"
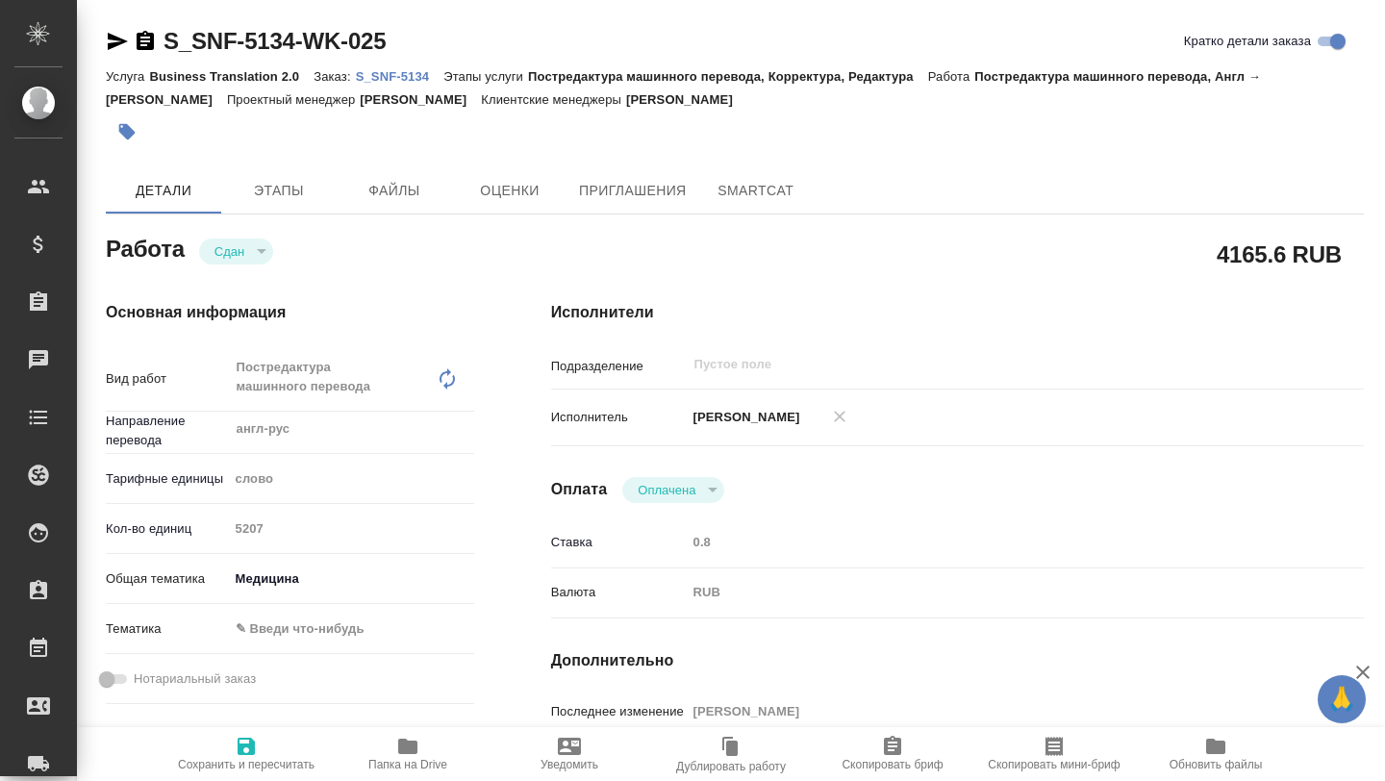
type textarea "x"
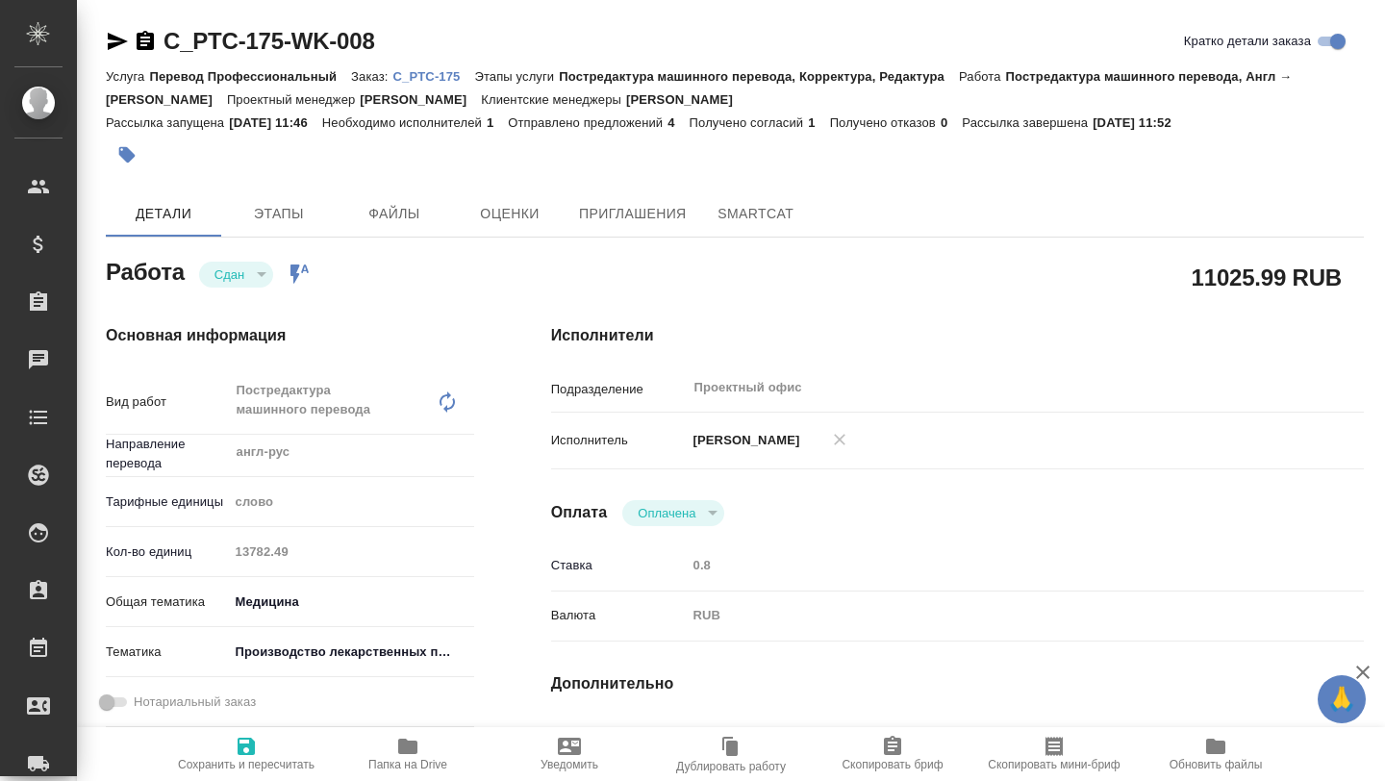
type textarea "x"
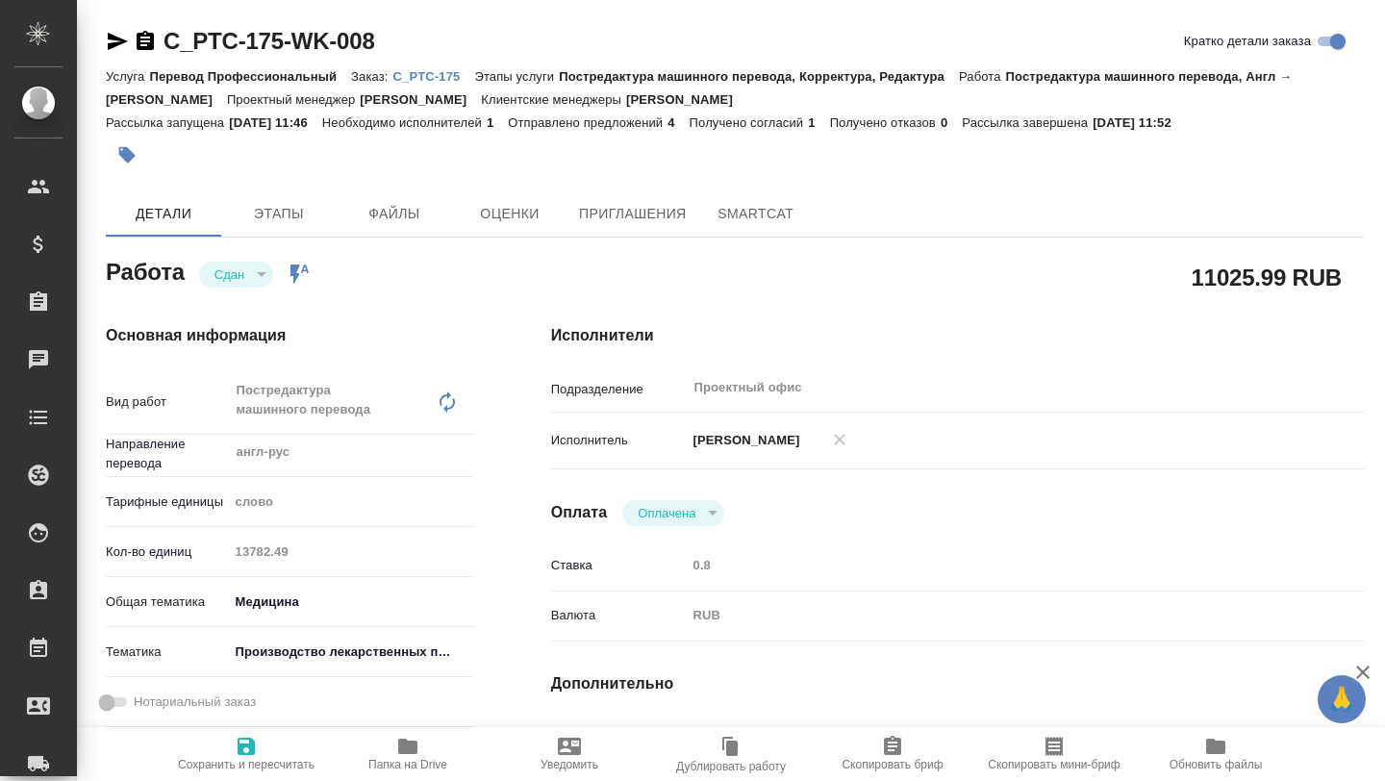
type textarea "x"
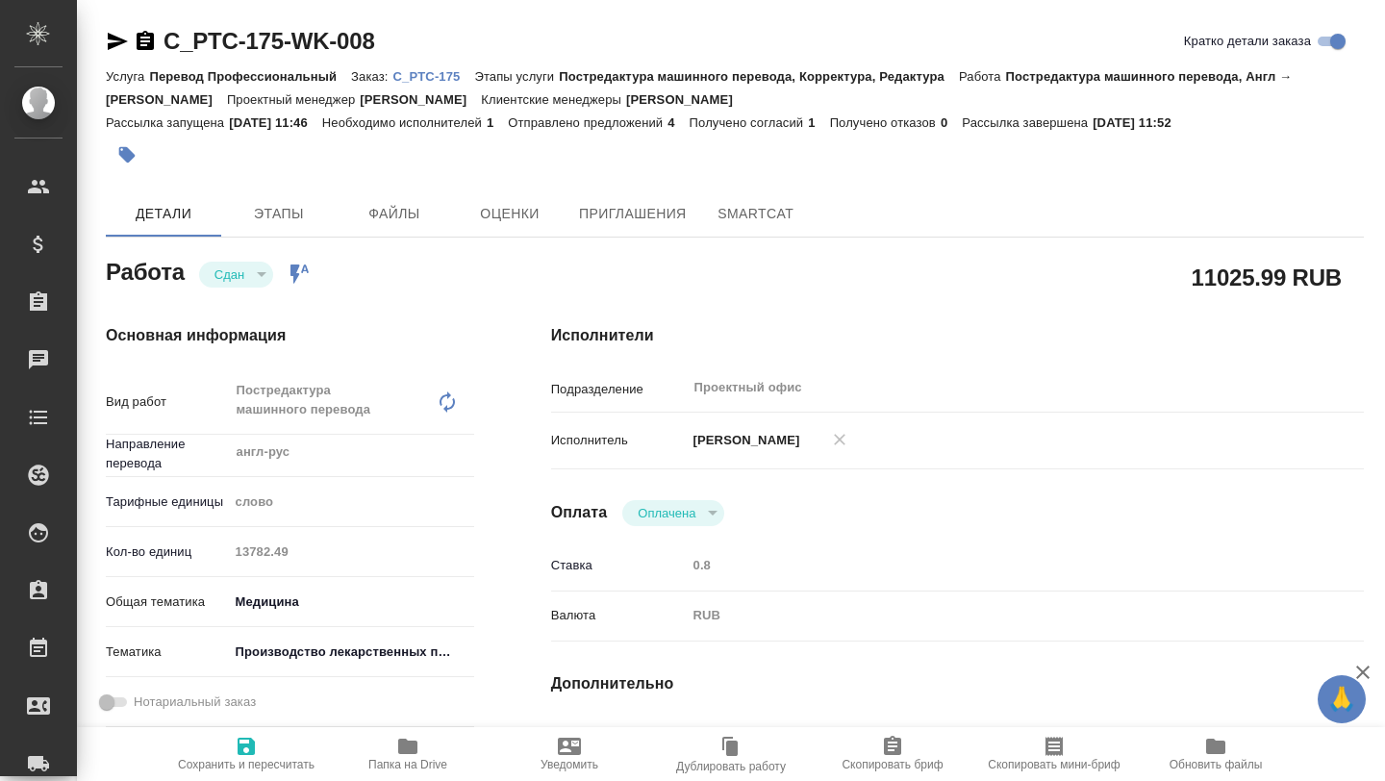
type textarea "x"
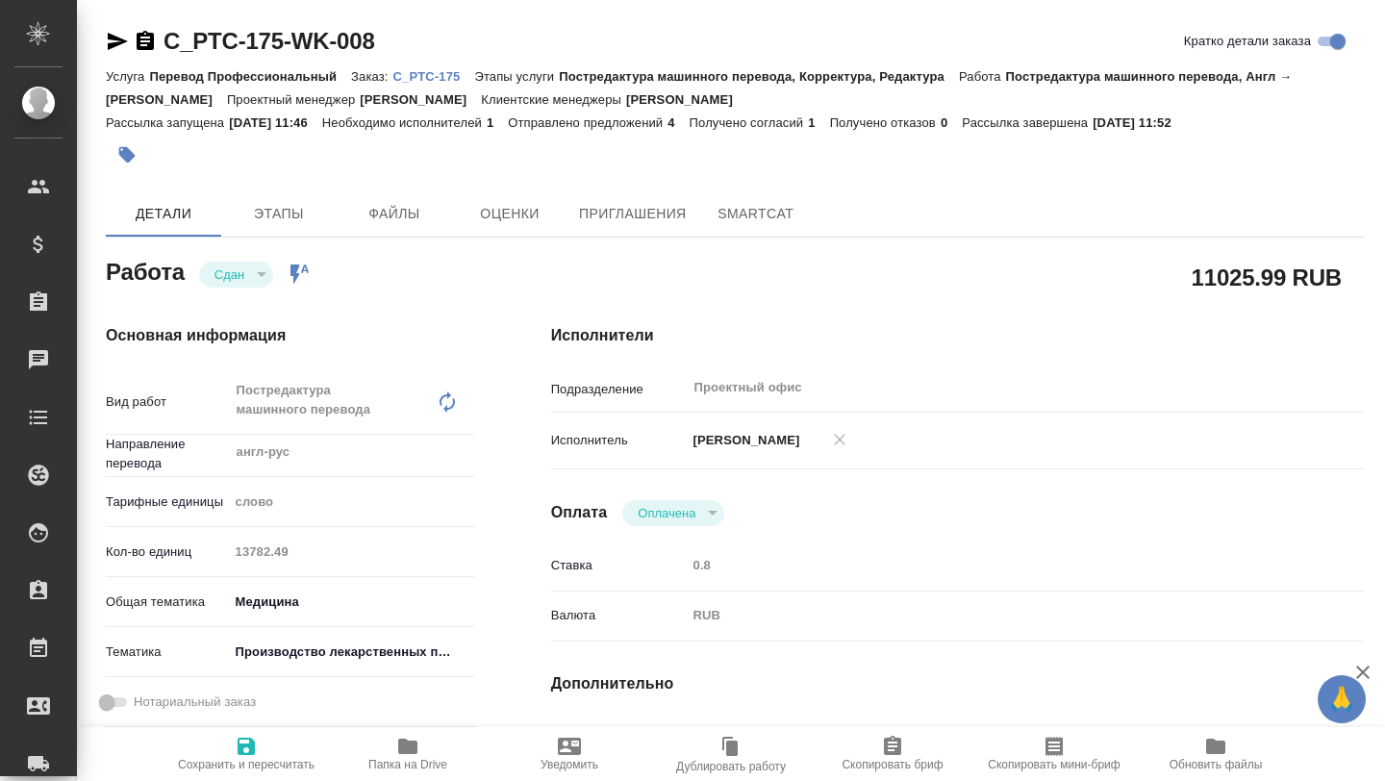
type textarea "x"
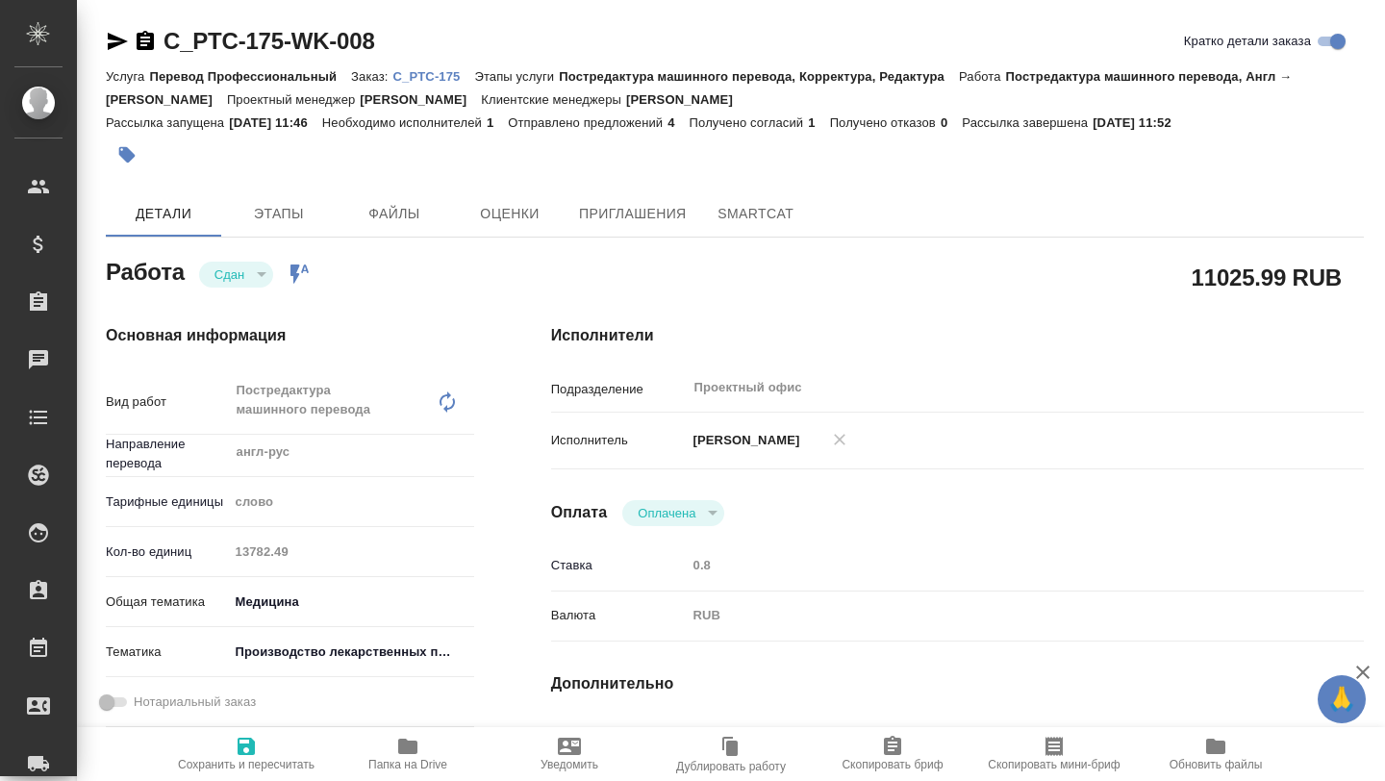
type textarea "x"
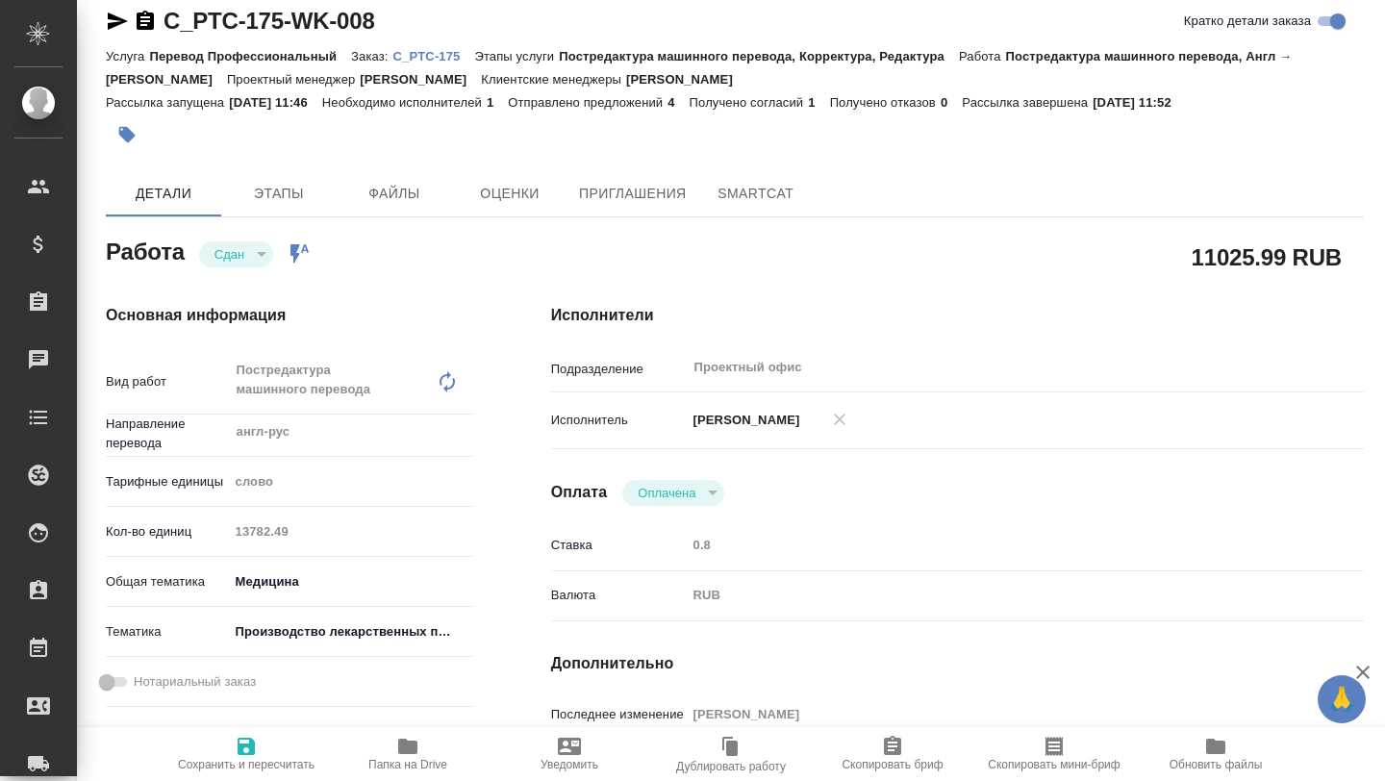
scroll to position [13, 0]
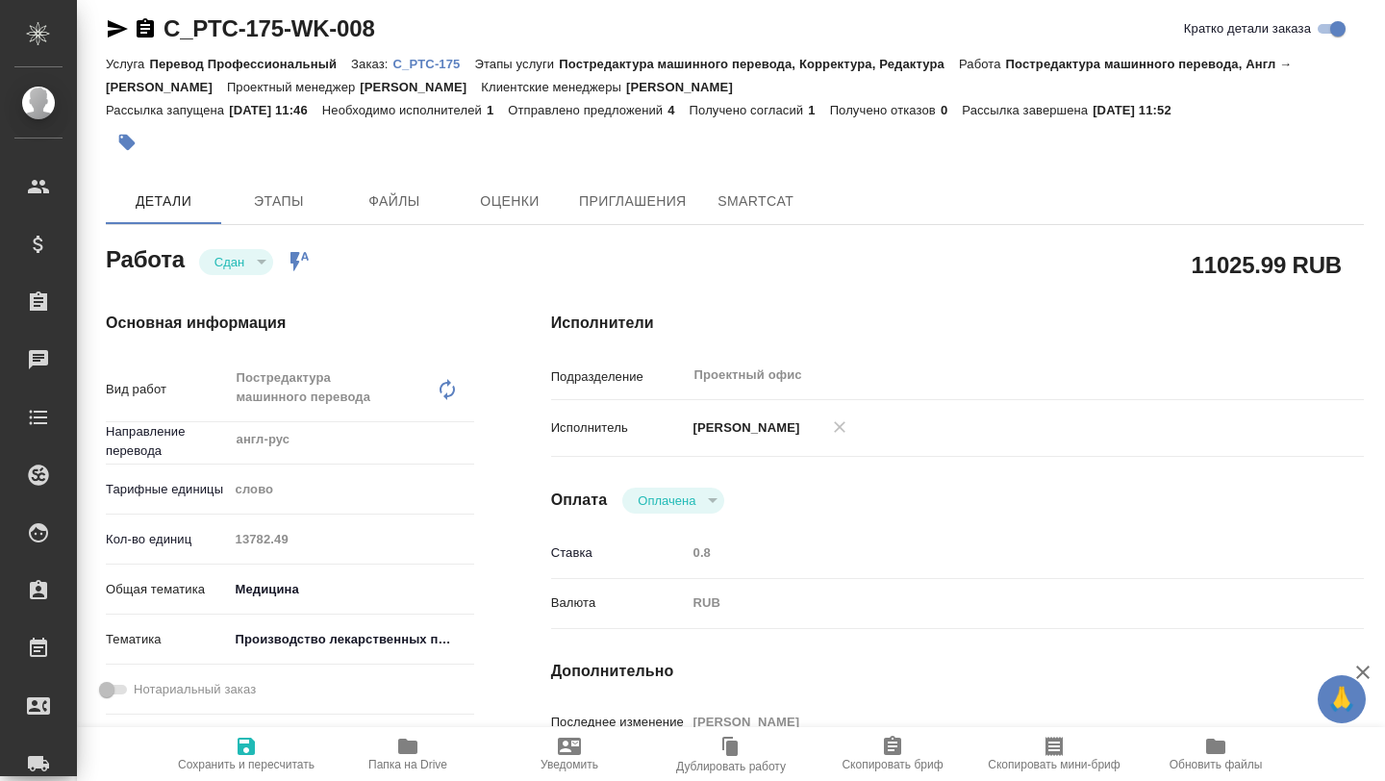
type textarea "x"
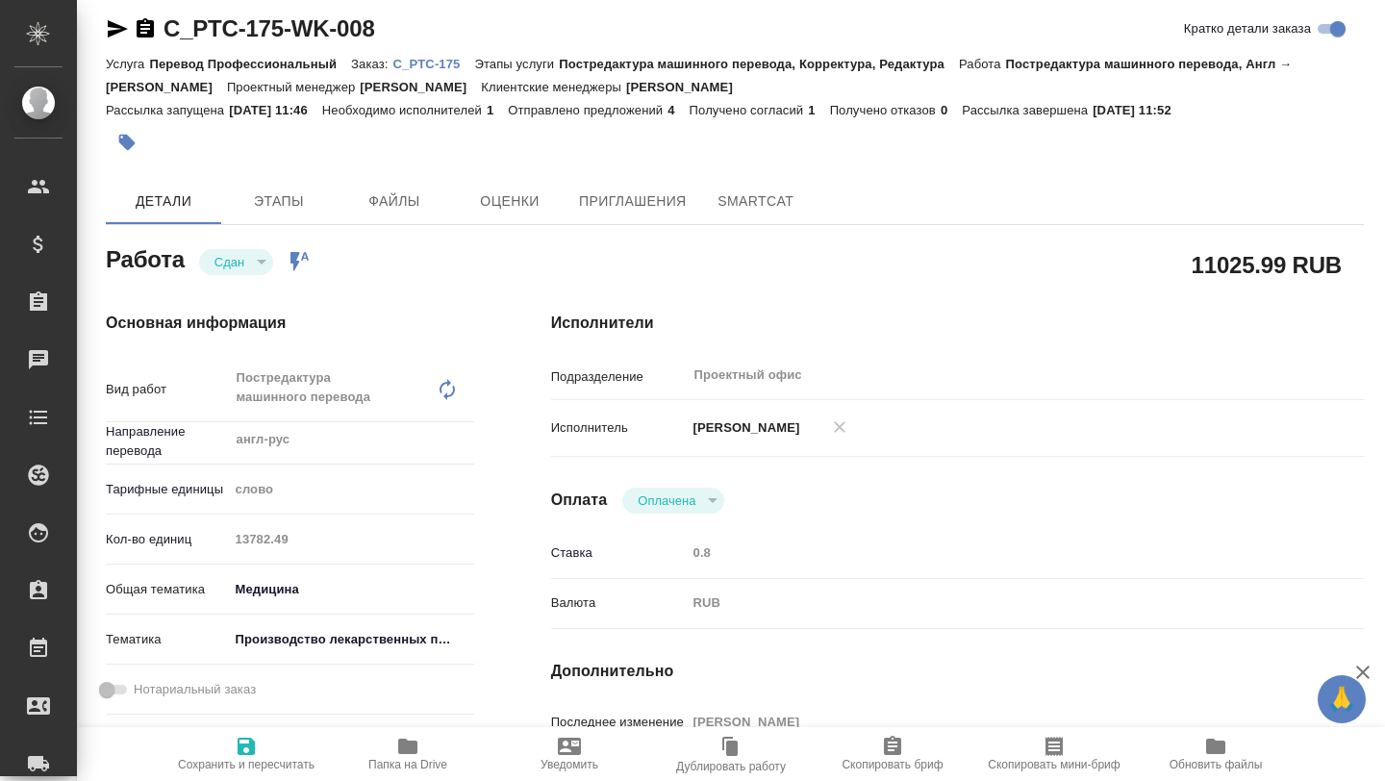
scroll to position [0, 0]
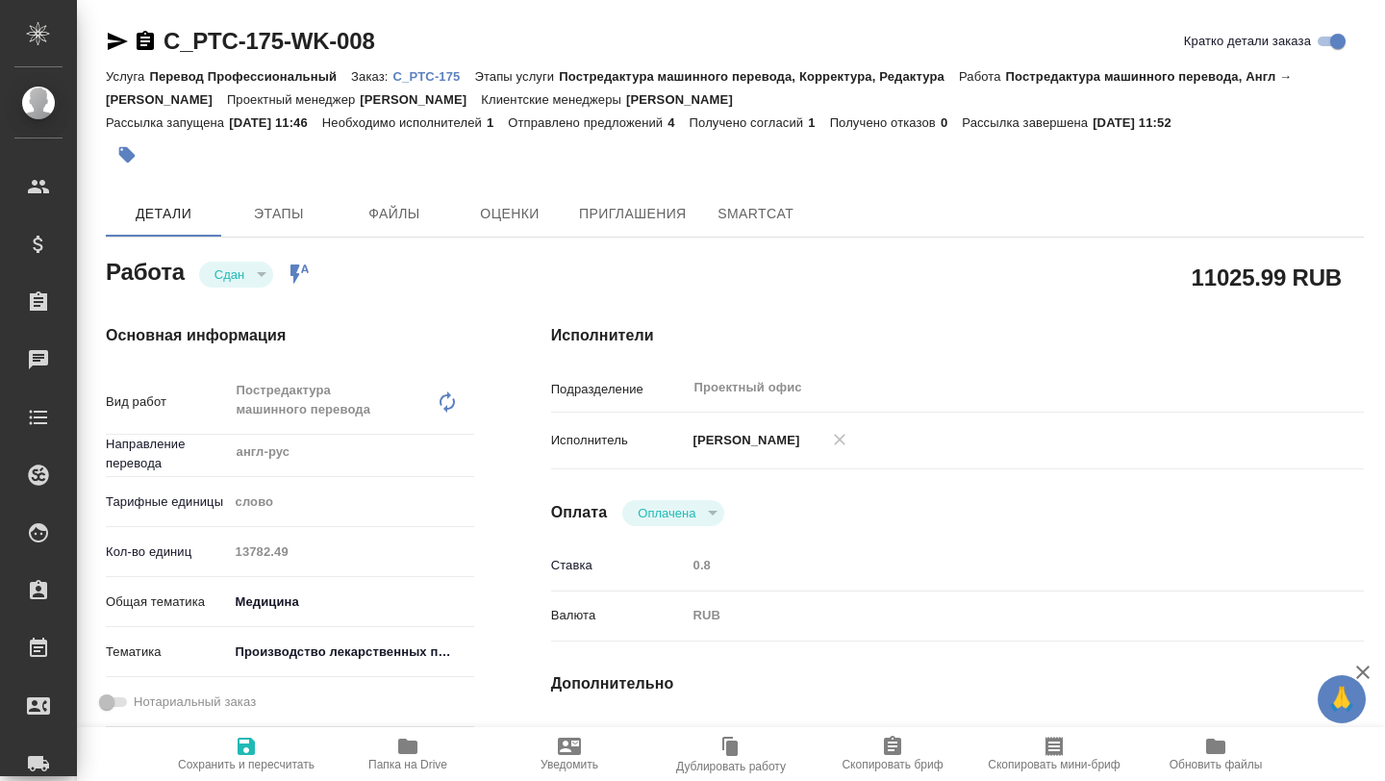
type textarea "x"
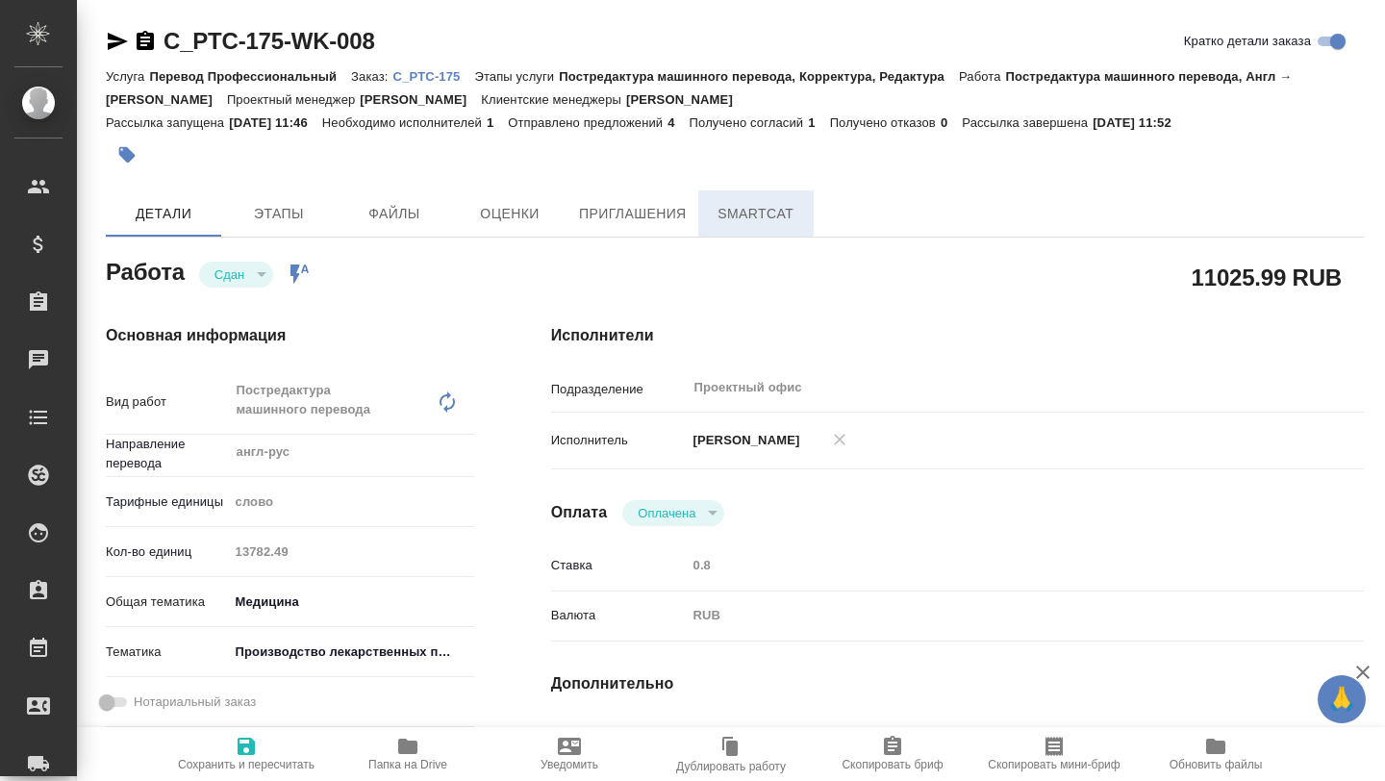
click at [758, 208] on span "SmartCat" at bounding box center [756, 214] width 92 height 24
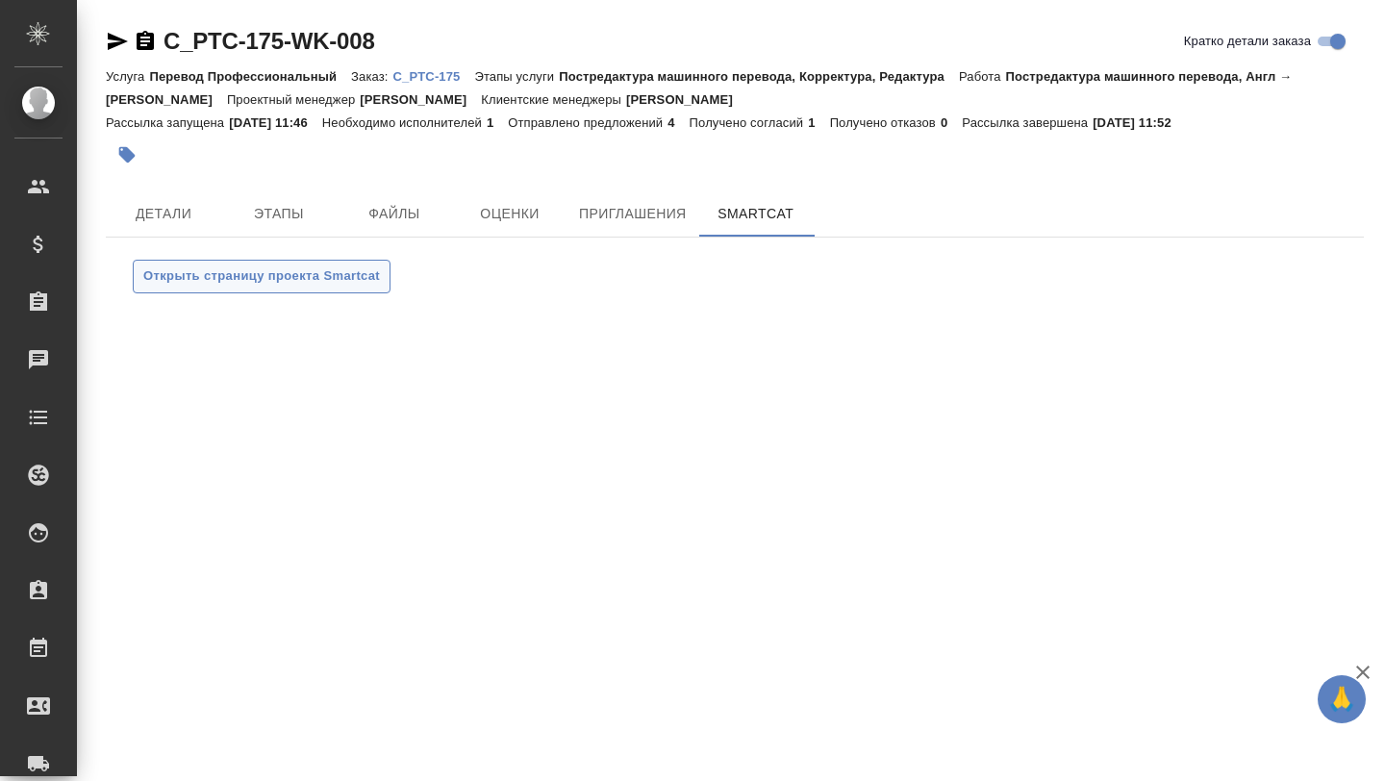
click at [305, 283] on span "Открыть страницу проекта Smartcat" at bounding box center [261, 276] width 237 height 22
click at [297, 282] on span "Открыть страницу проекта Smartcat" at bounding box center [261, 276] width 237 height 22
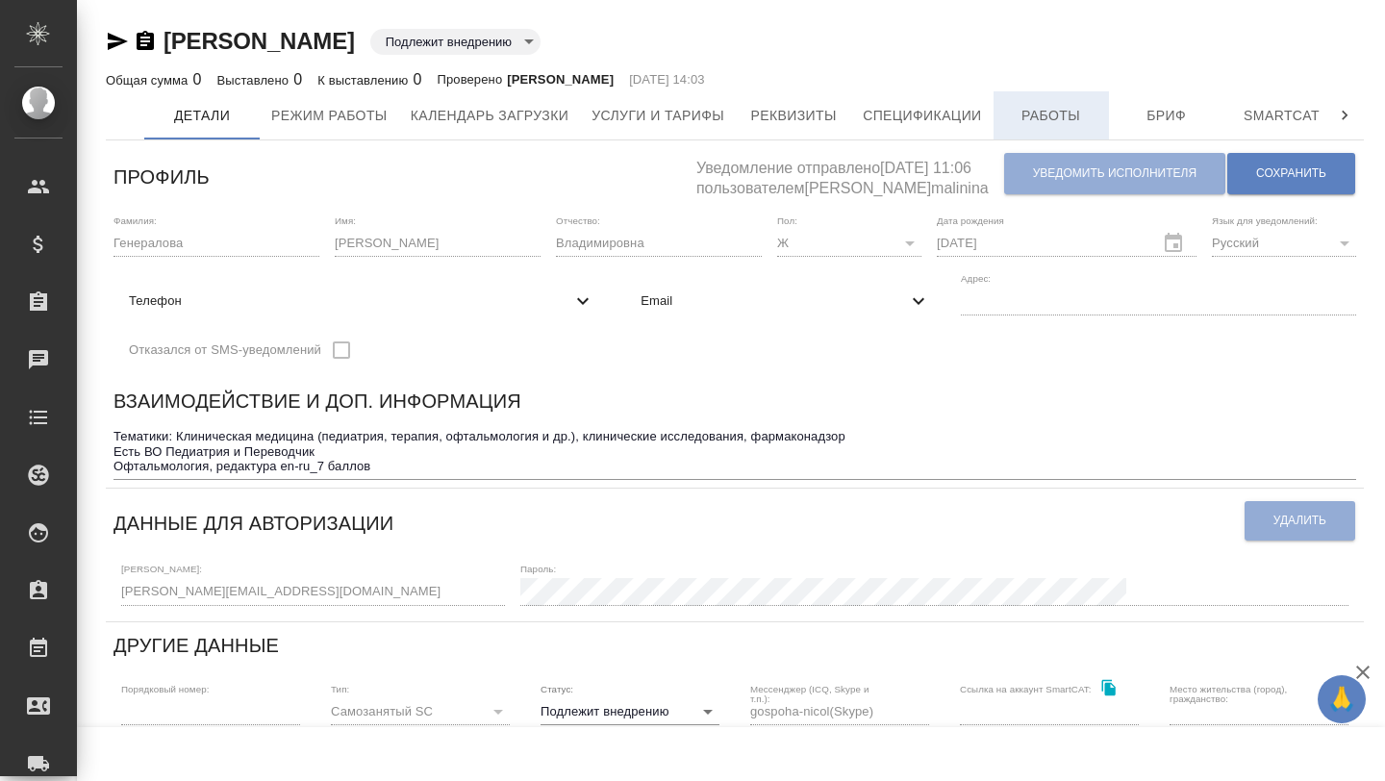
click at [1071, 110] on span "Работы" at bounding box center [1051, 116] width 92 height 24
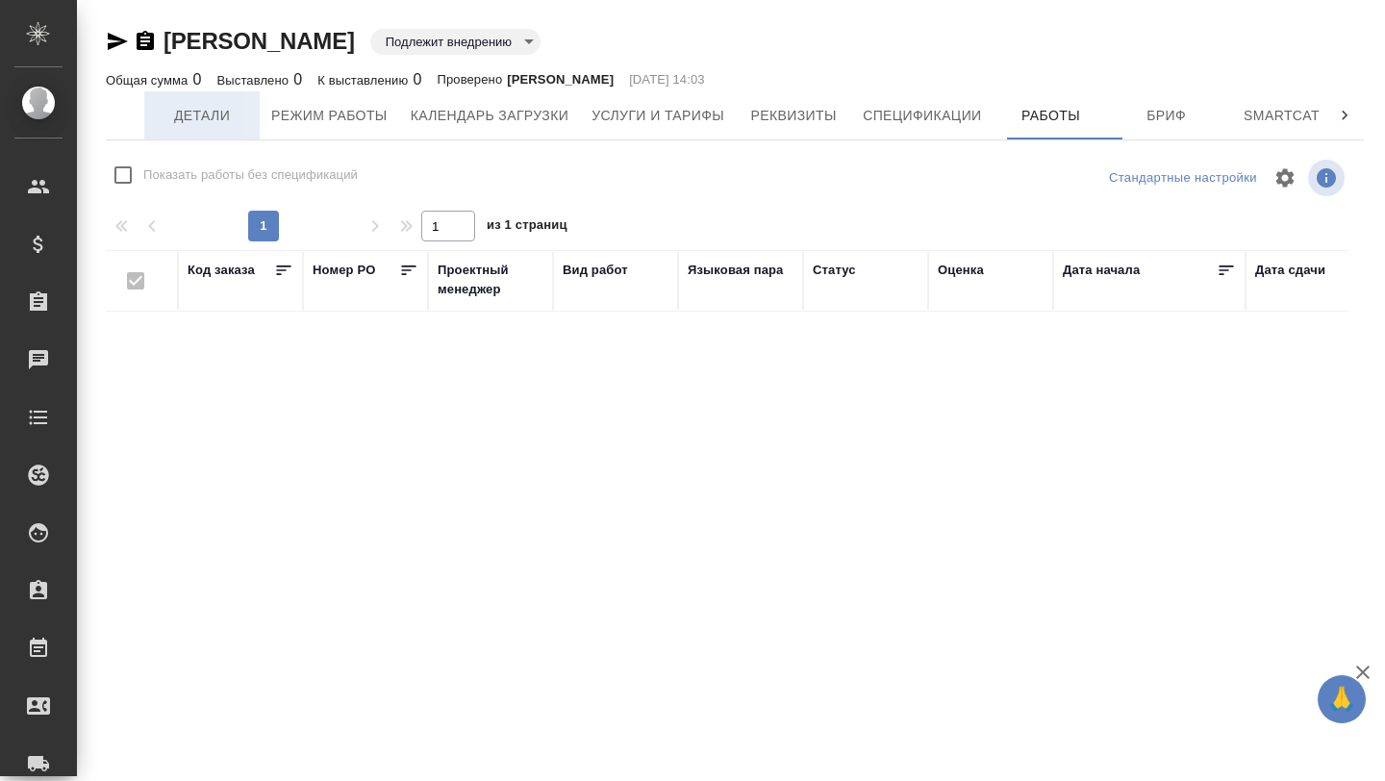
click at [225, 132] on button "Детали" at bounding box center [201, 115] width 115 height 48
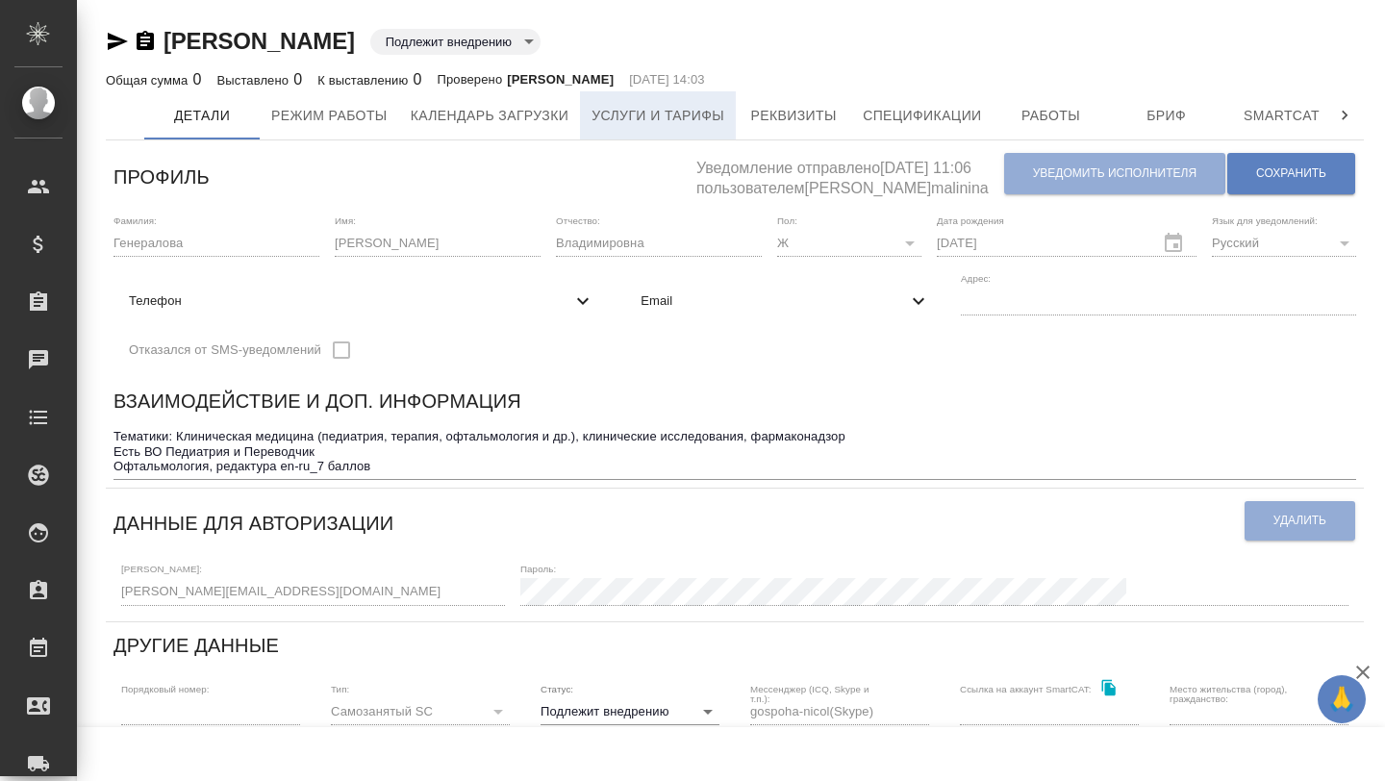
click at [675, 121] on span "Услуги и тарифы" at bounding box center [657, 116] width 133 height 24
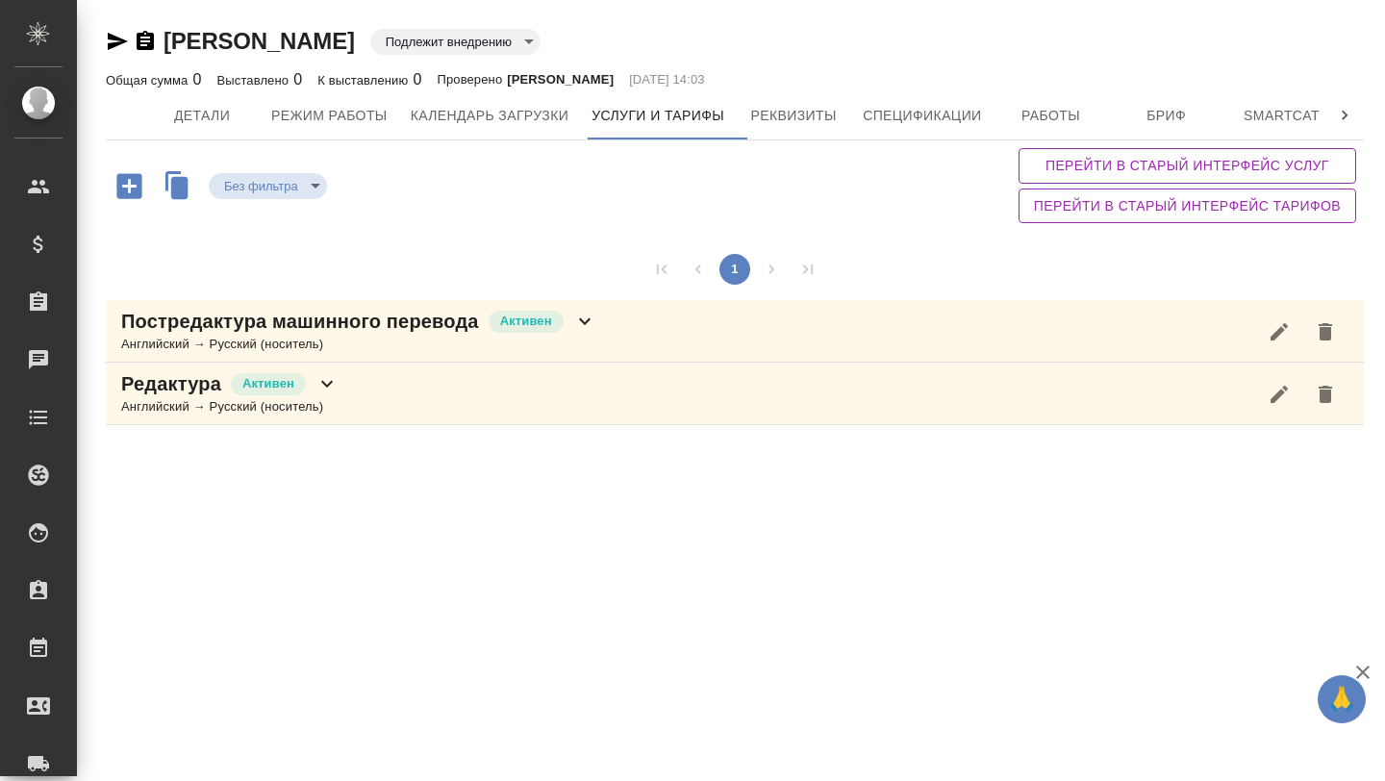
click at [303, 335] on div "Английский → Русский (носитель)" at bounding box center [358, 344] width 475 height 19
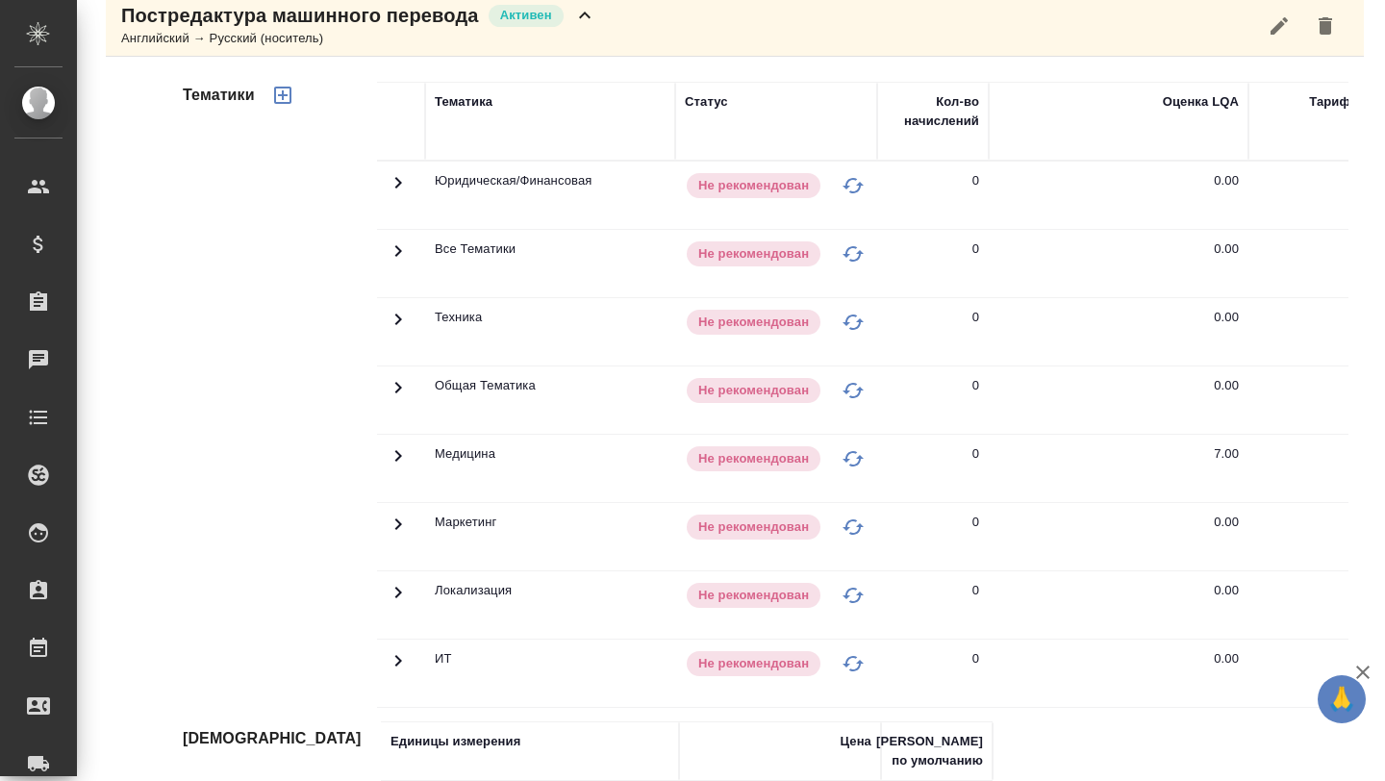
scroll to position [456, 0]
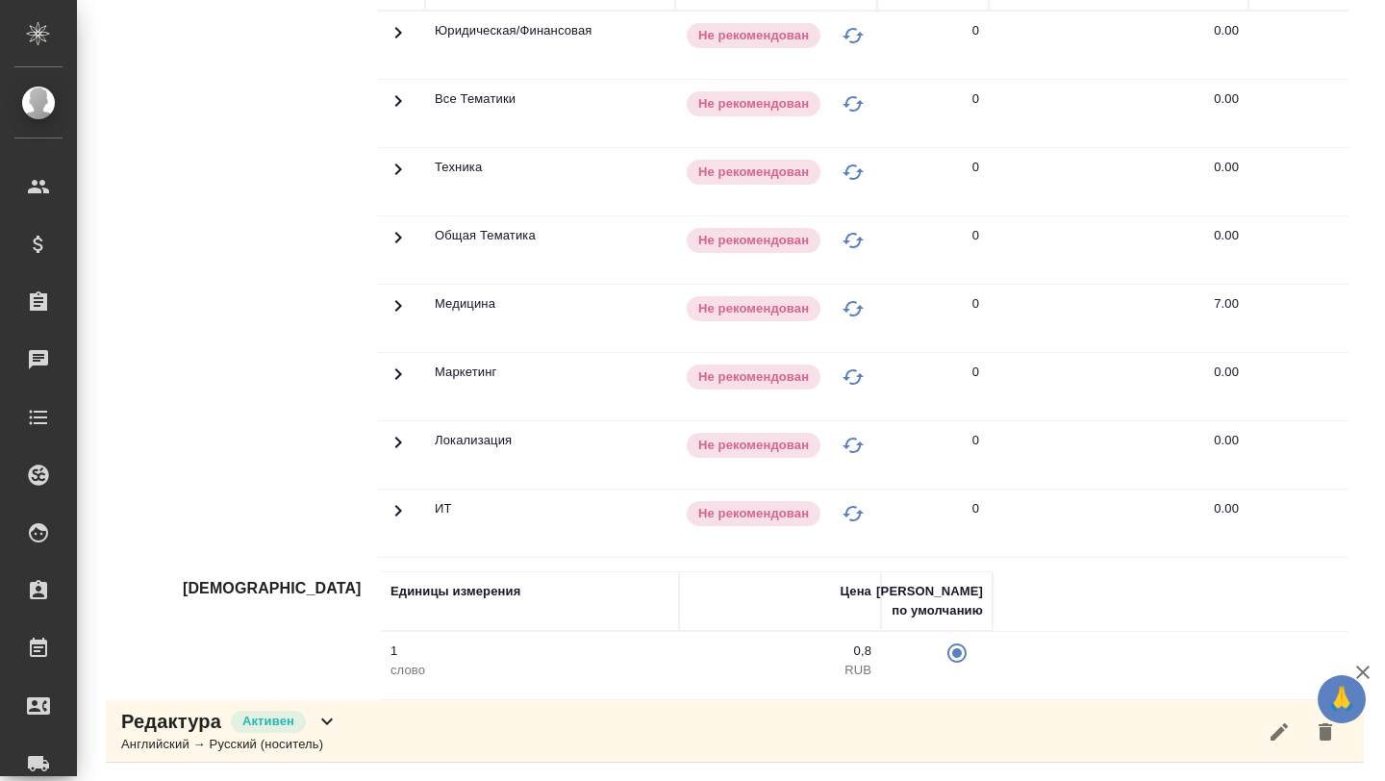
click at [335, 738] on div "Английский → Русский (носитель)" at bounding box center [229, 744] width 217 height 19
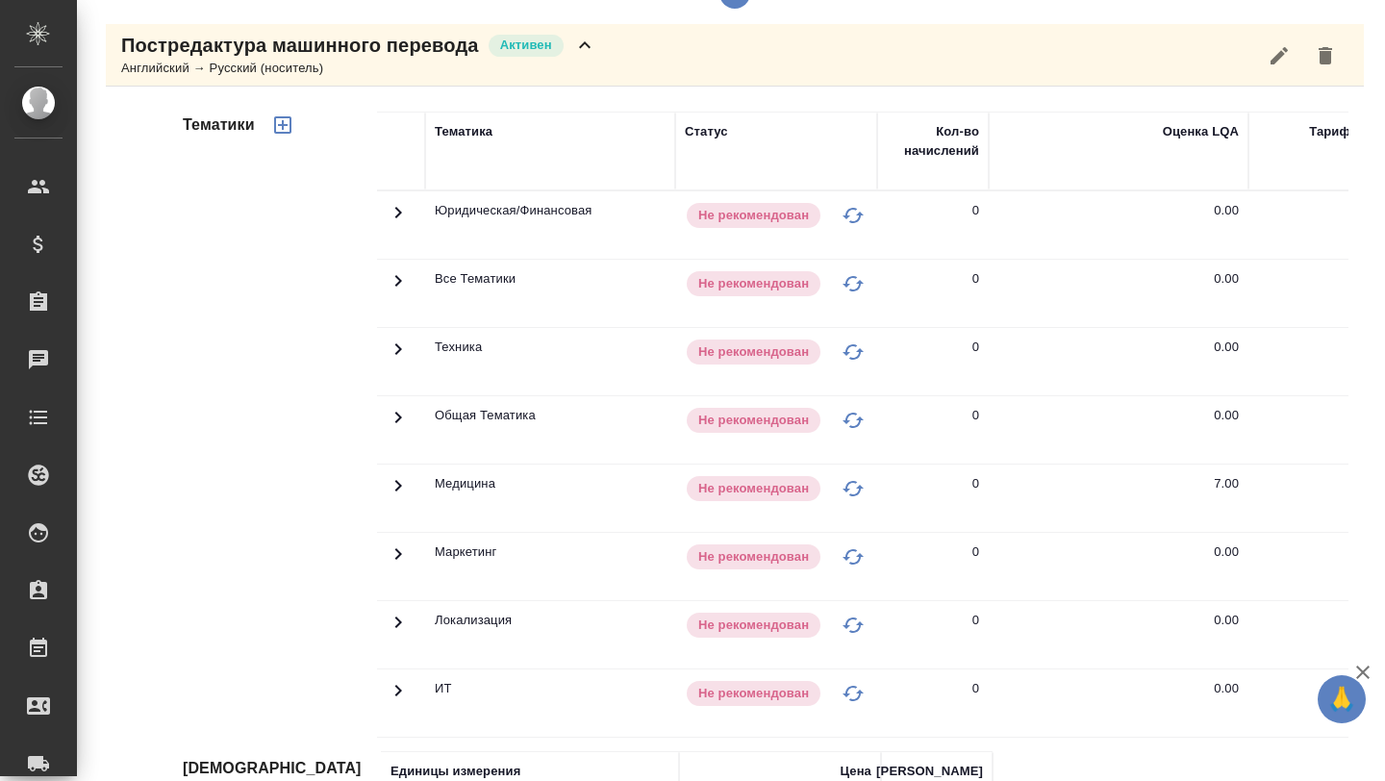
scroll to position [305, 0]
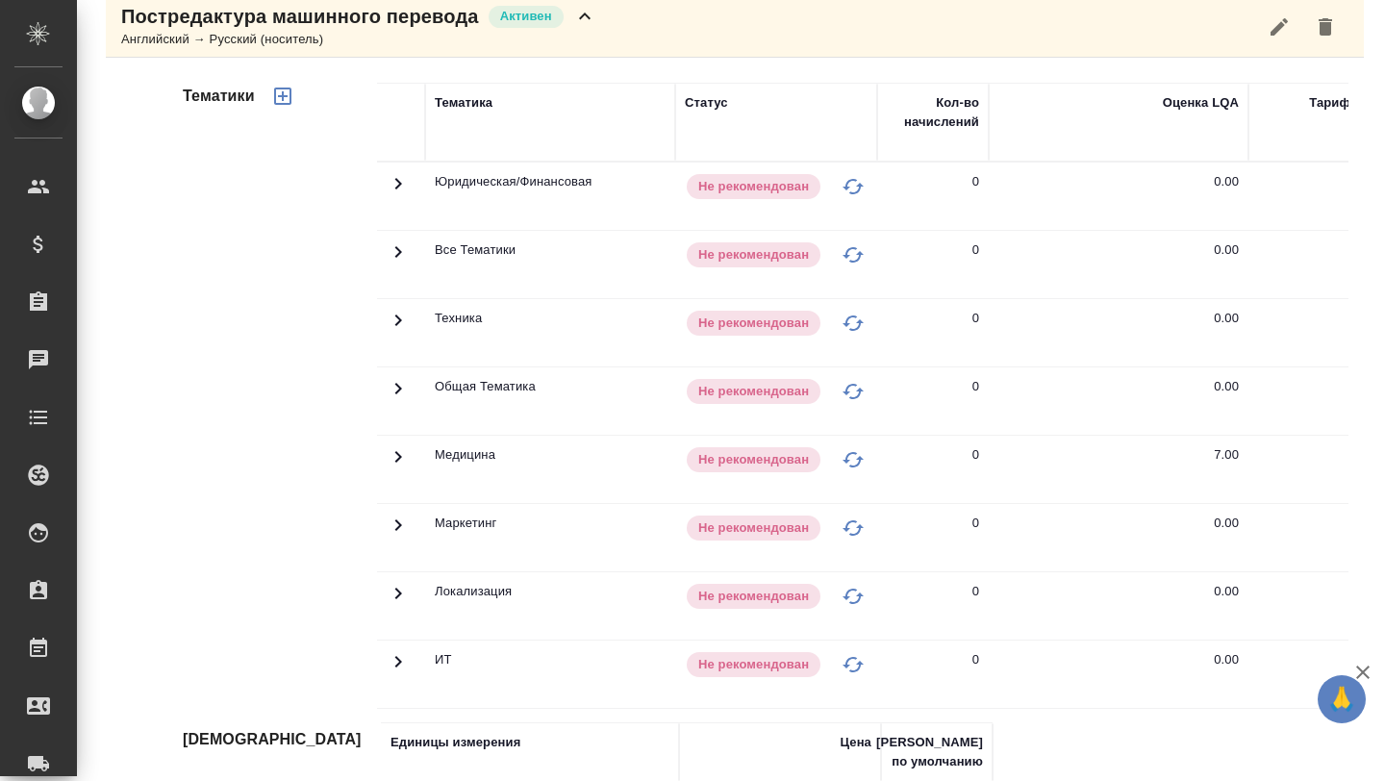
click at [395, 442] on td at bounding box center [401, 469] width 48 height 67
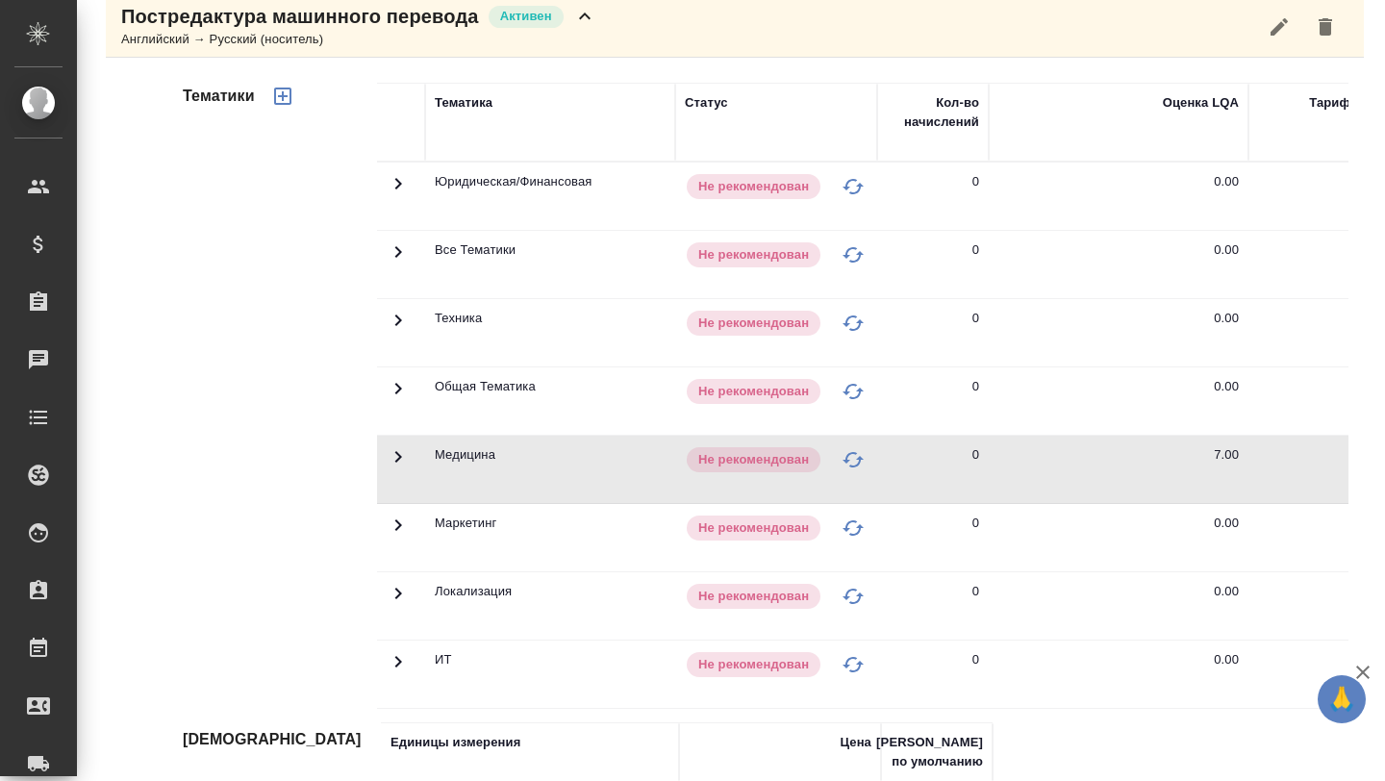
click at [397, 463] on icon at bounding box center [398, 456] width 23 height 23
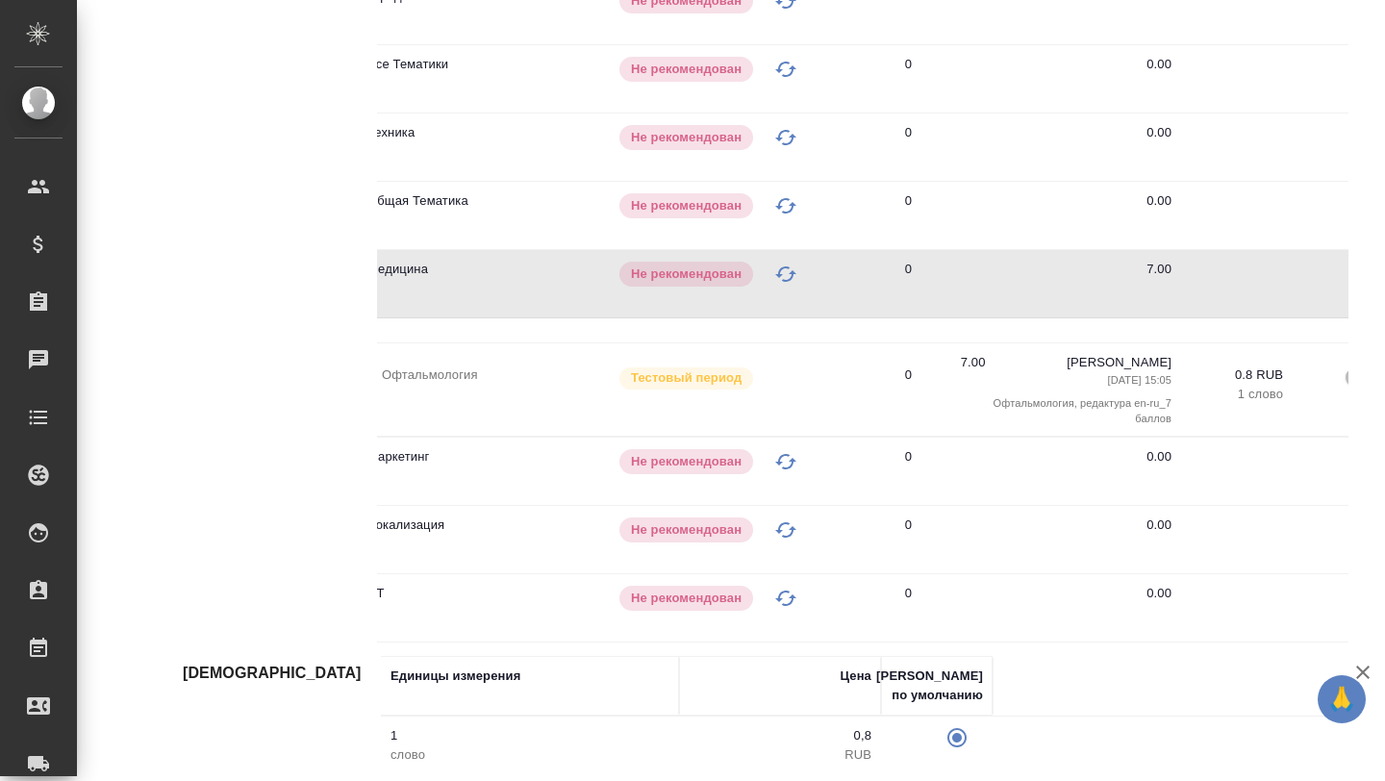
scroll to position [0, 0]
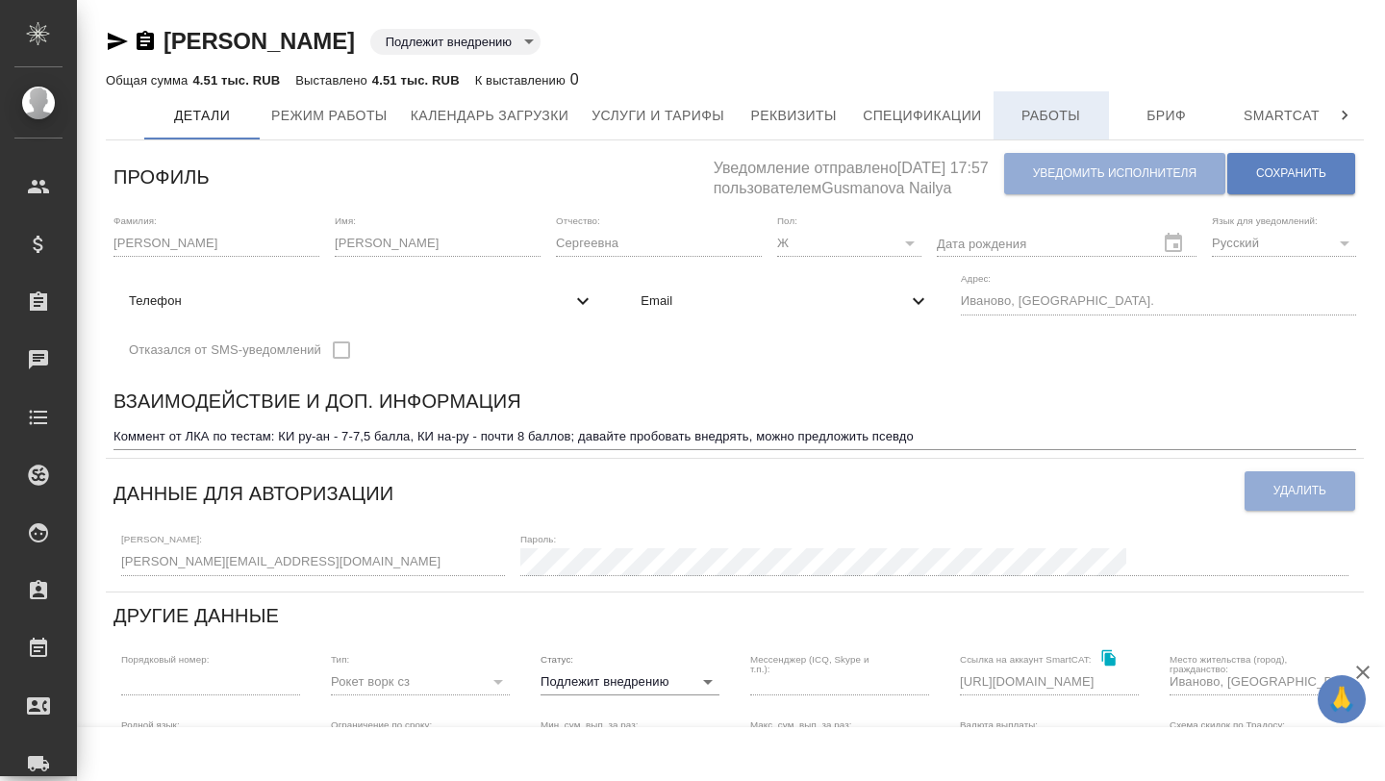
click at [1072, 118] on span "Работы" at bounding box center [1051, 116] width 92 height 24
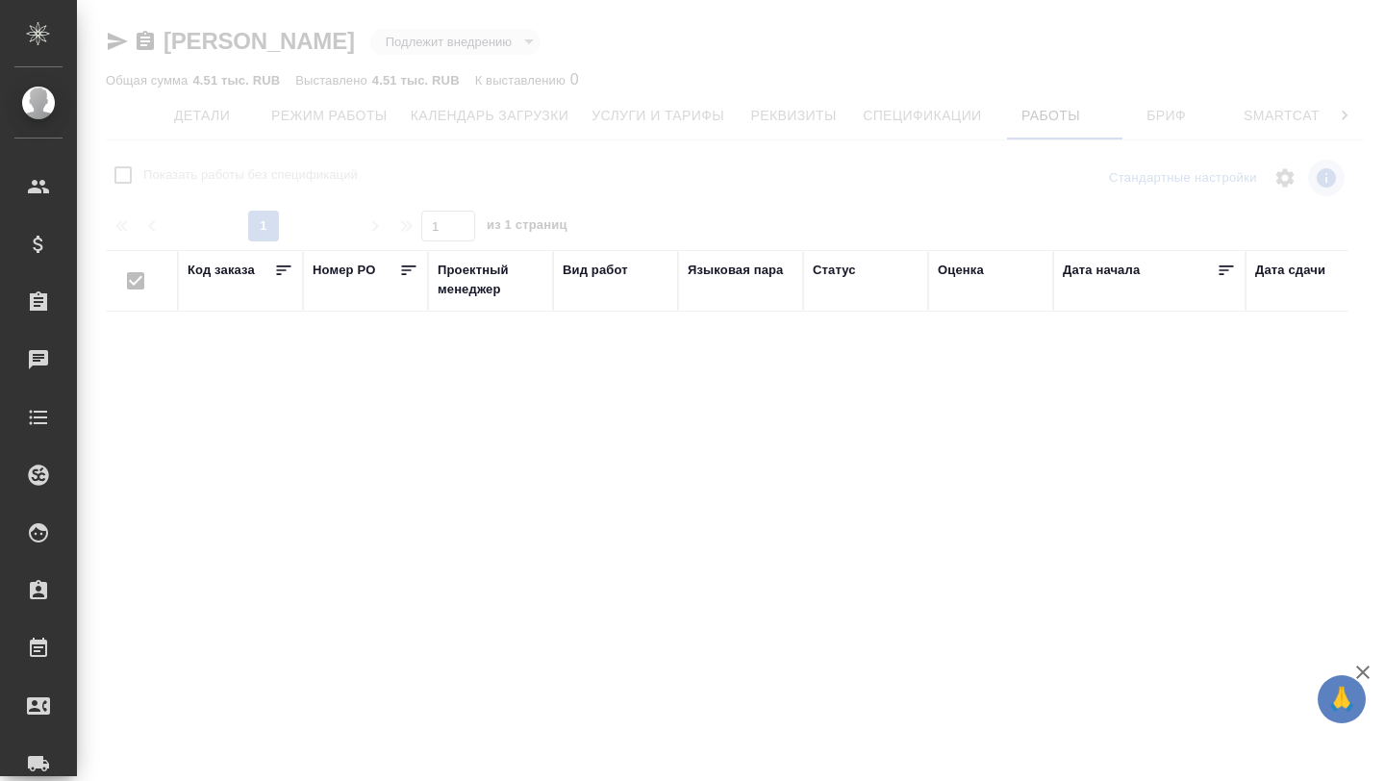
checkbox input "false"
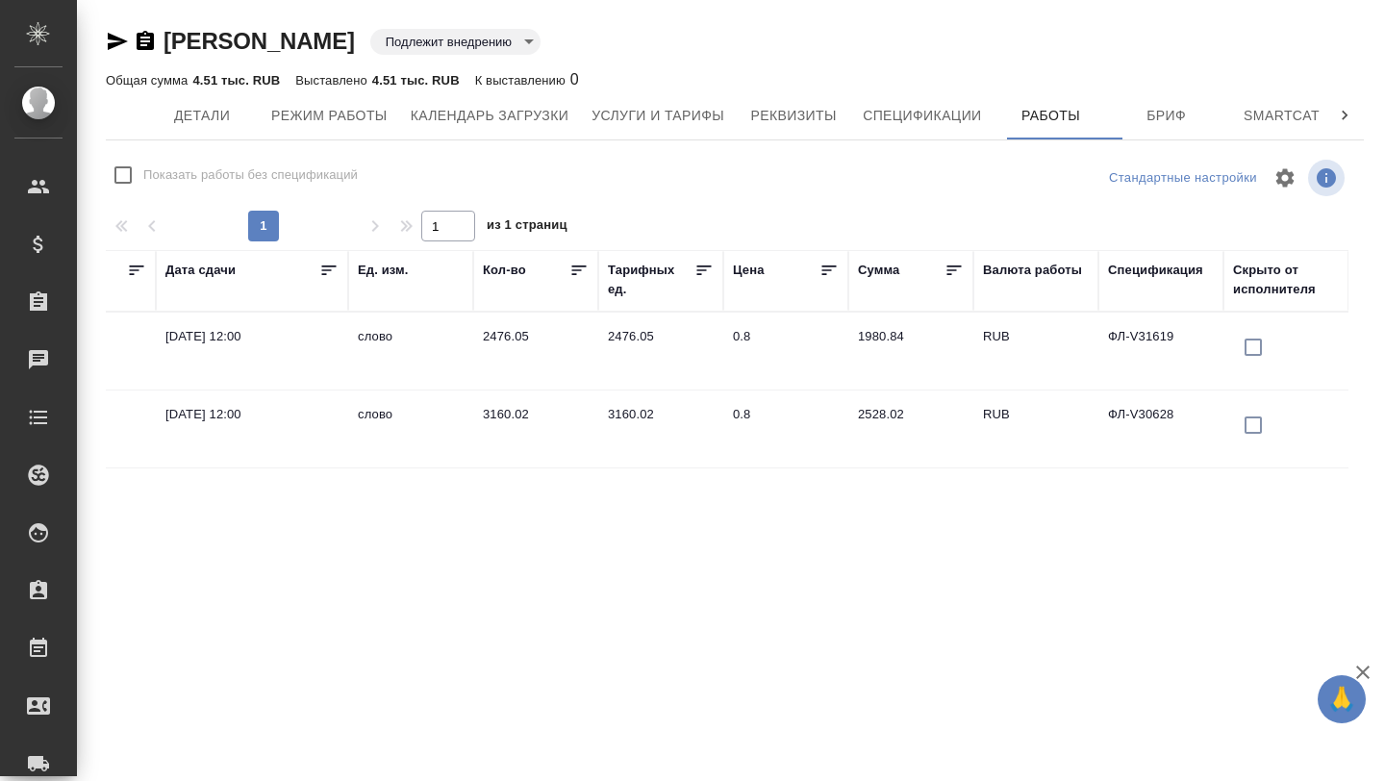
scroll to position [0, 1090]
click at [651, 108] on span "Услуги и тарифы" at bounding box center [657, 116] width 133 height 24
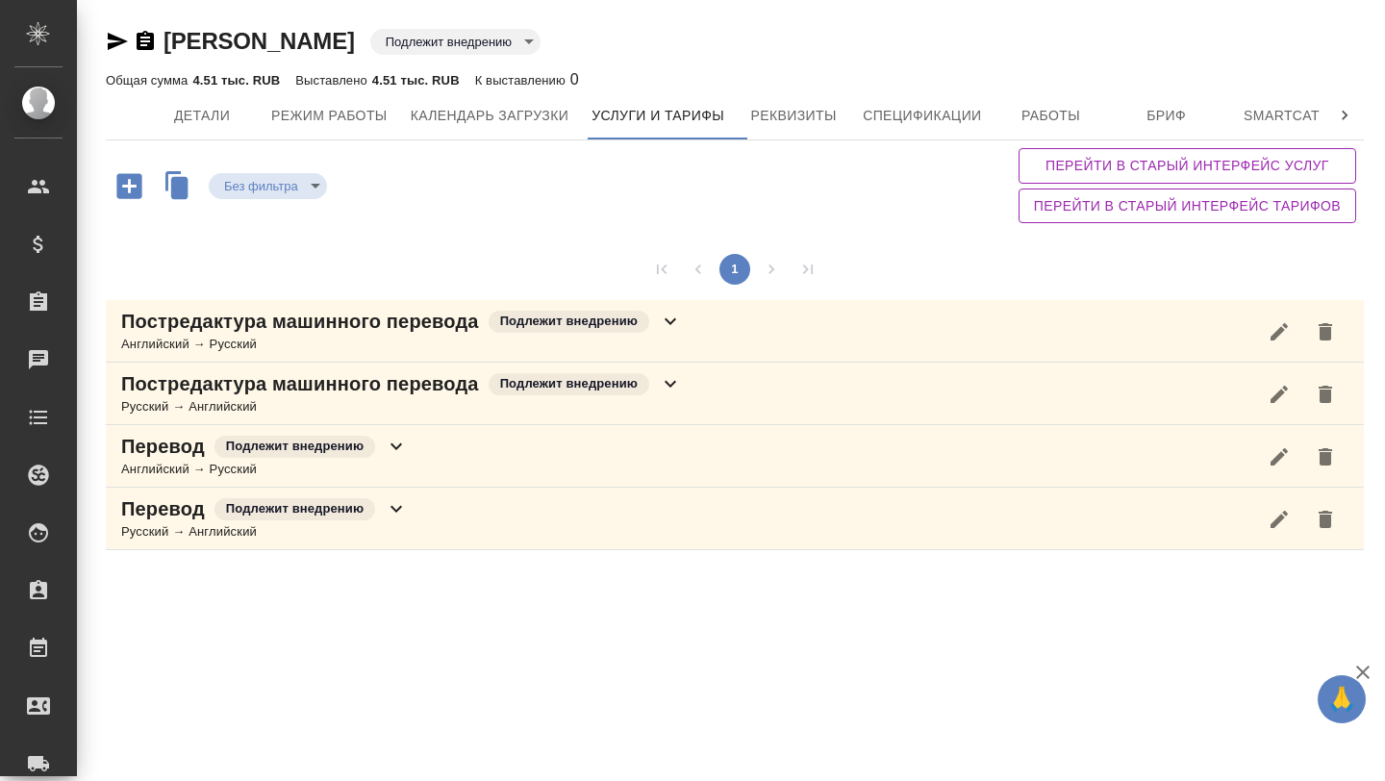
click at [382, 333] on p "Постредактура машинного перевода" at bounding box center [300, 321] width 358 height 27
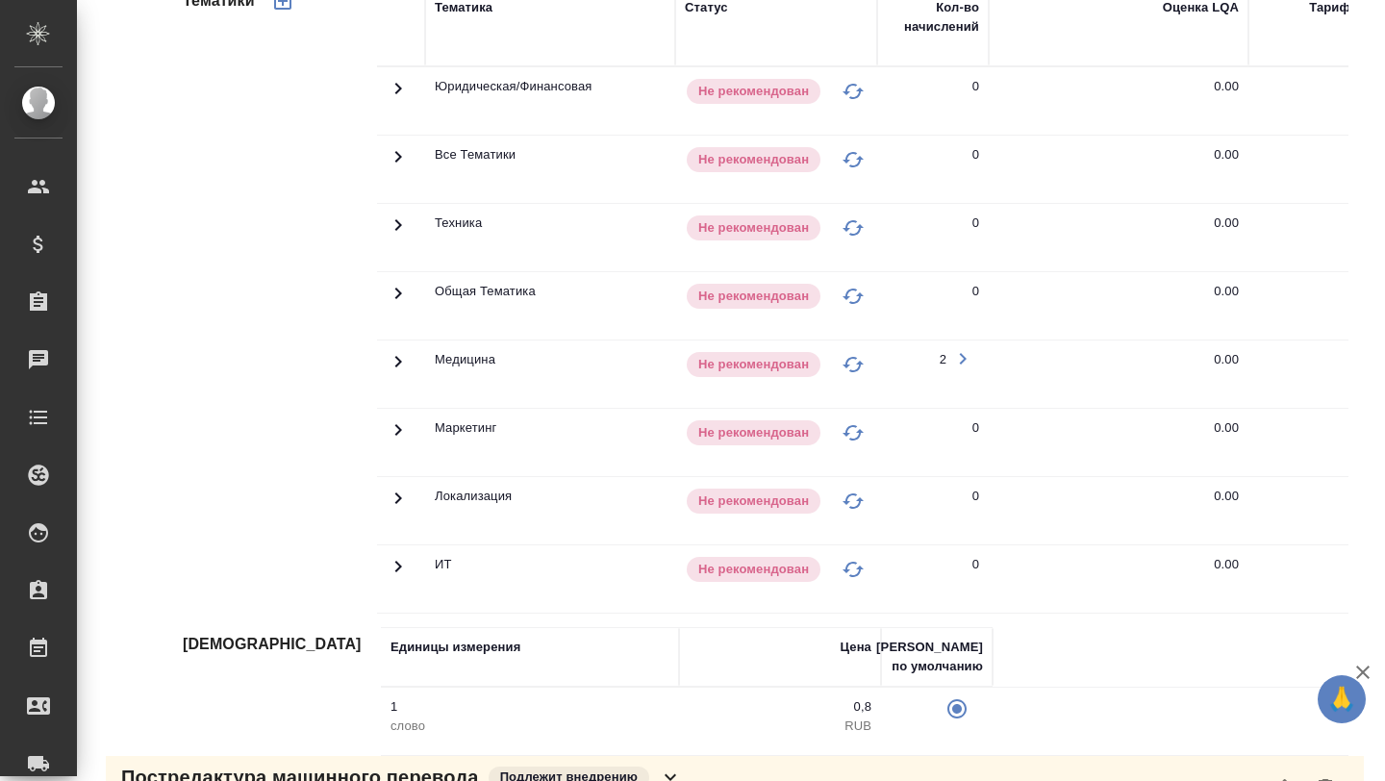
scroll to position [414, 0]
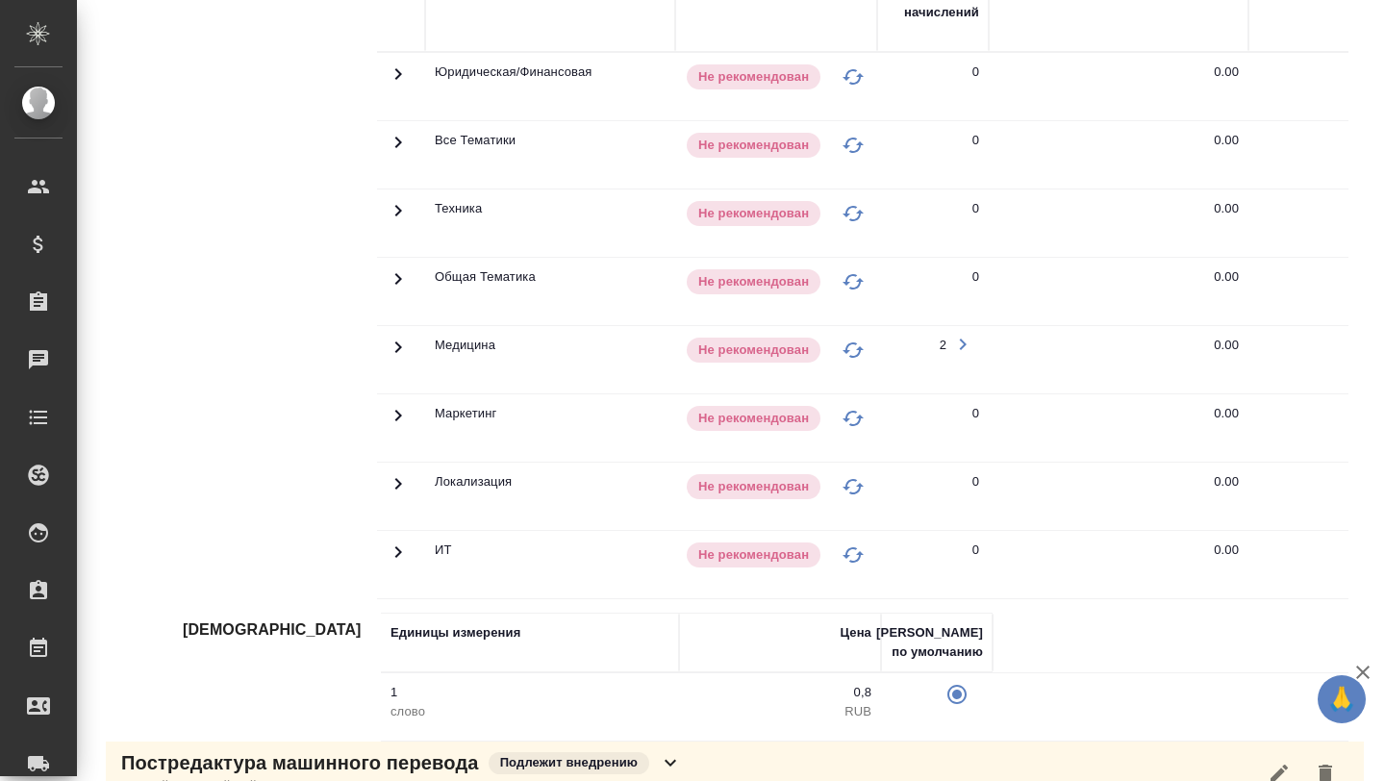
click at [398, 358] on icon at bounding box center [398, 347] width 23 height 23
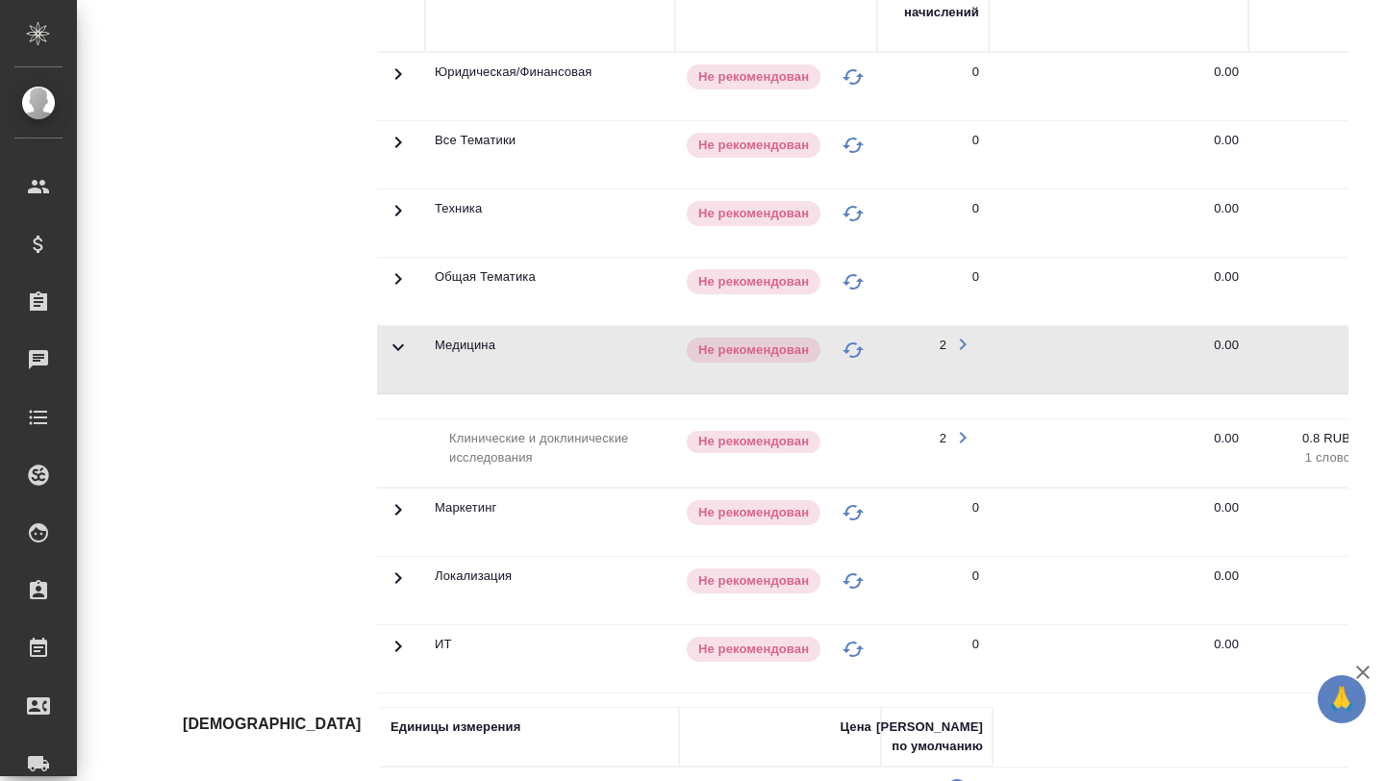
click at [975, 436] on button "button" at bounding box center [962, 437] width 33 height 33
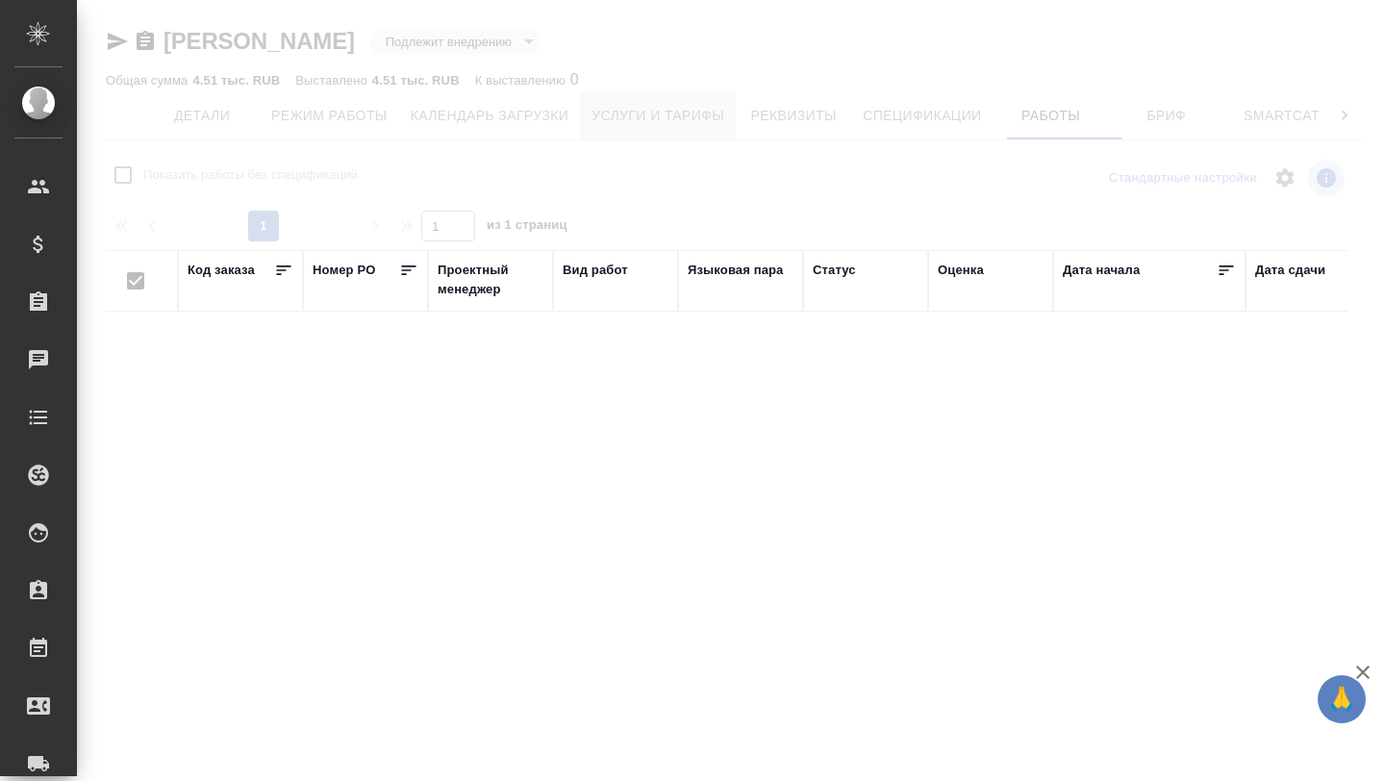
checkbox input "false"
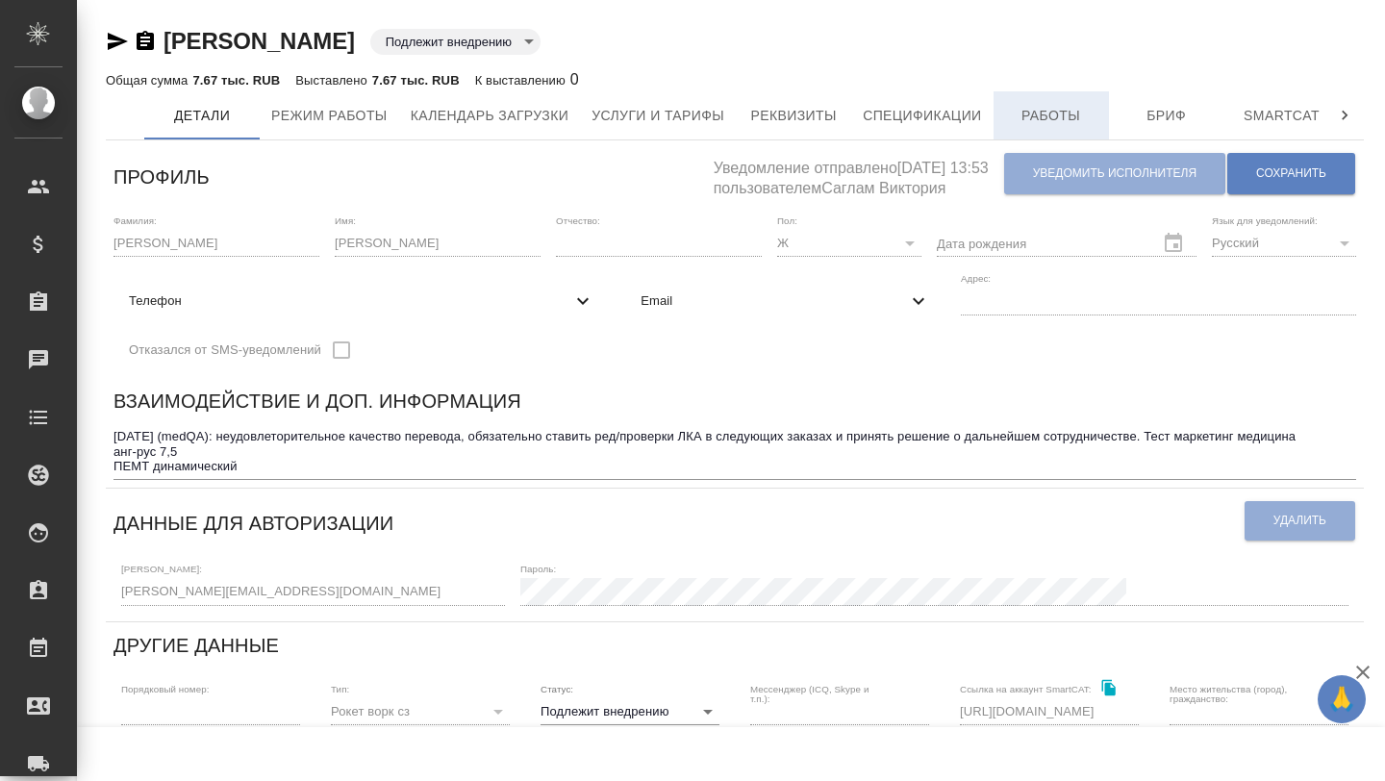
click at [1093, 122] on span "Работы" at bounding box center [1051, 116] width 92 height 24
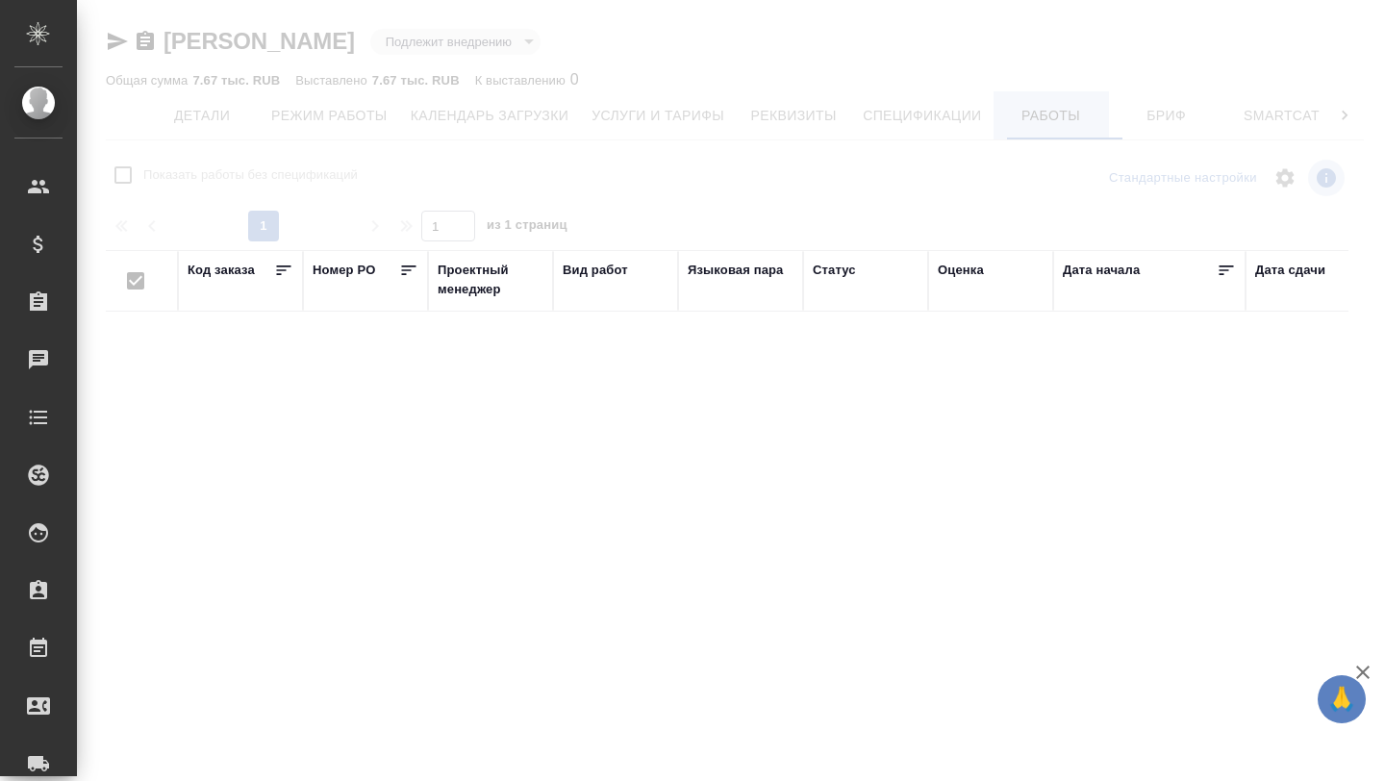
checkbox input "false"
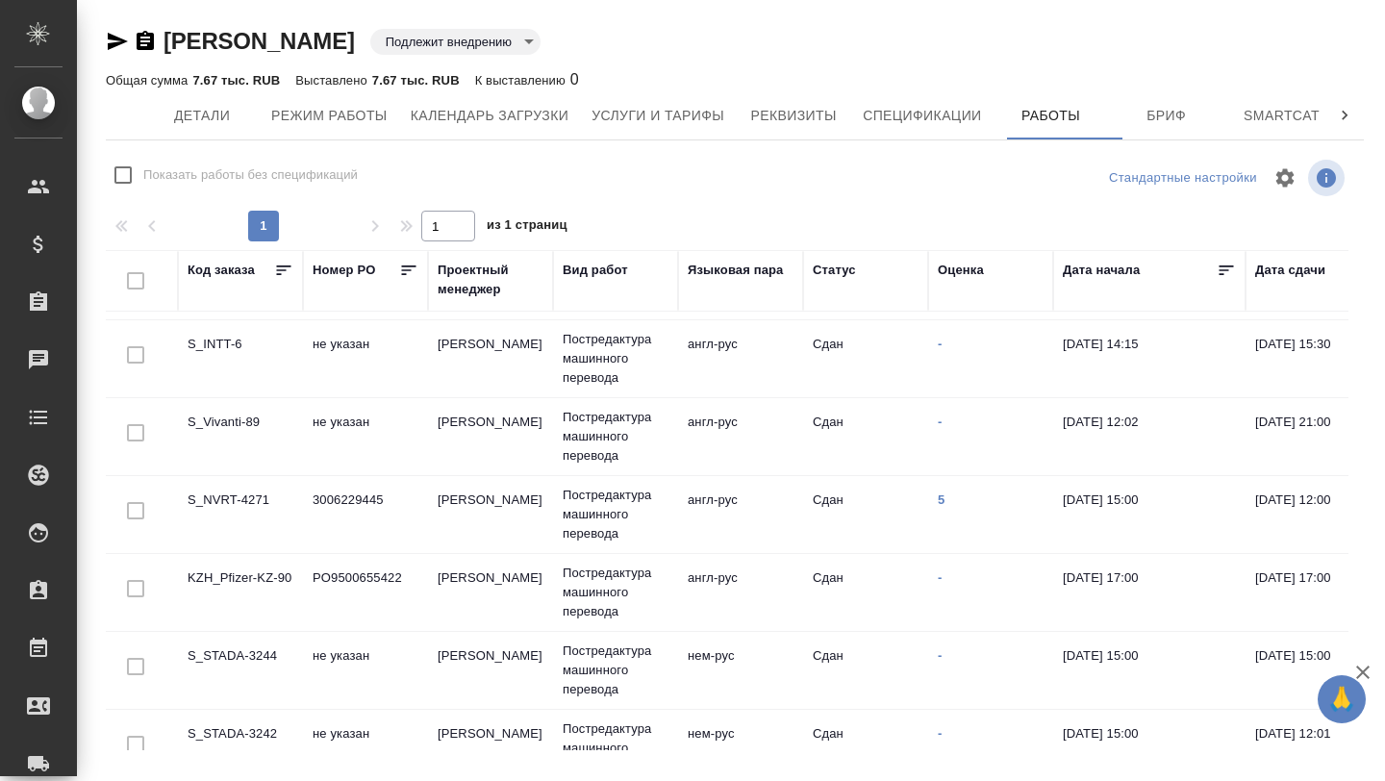
scroll to position [108, 0]
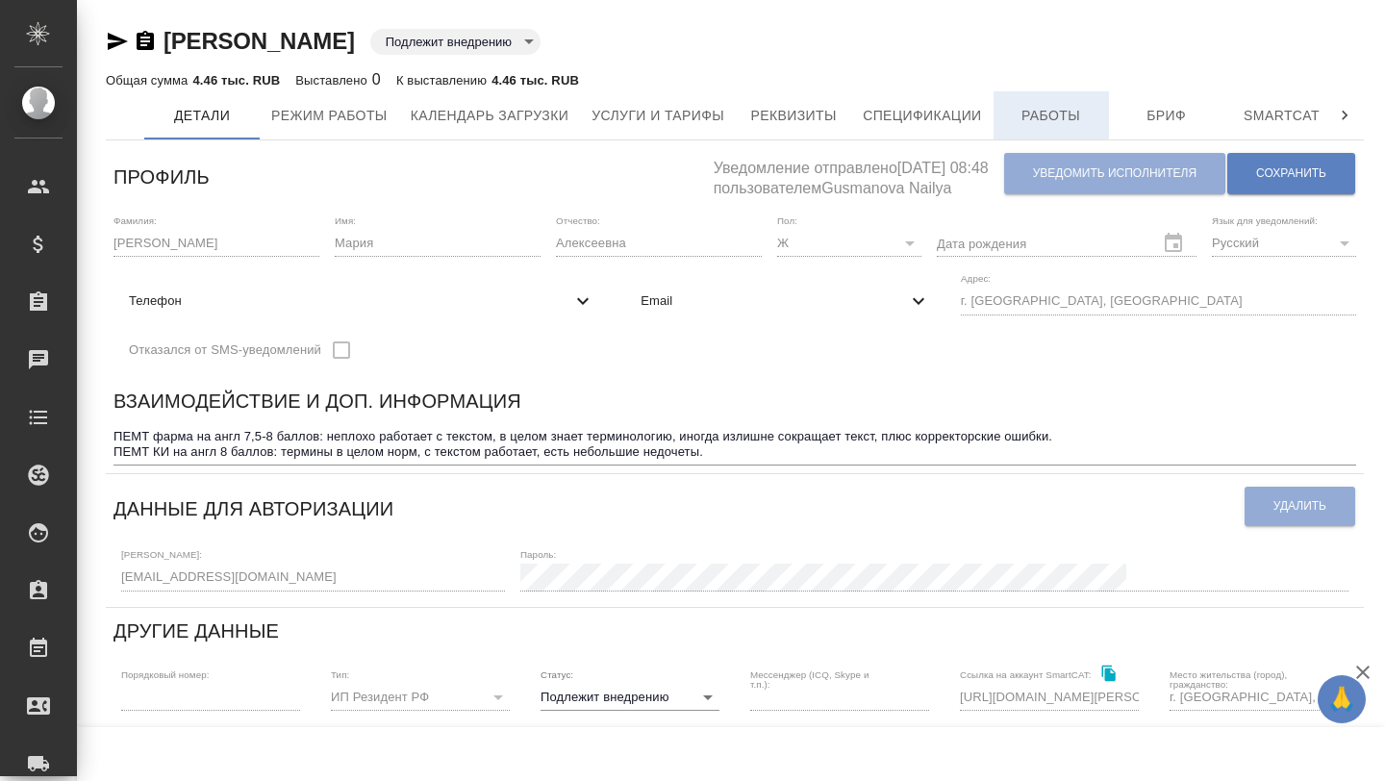
click at [1082, 107] on span "Работы" at bounding box center [1051, 116] width 92 height 24
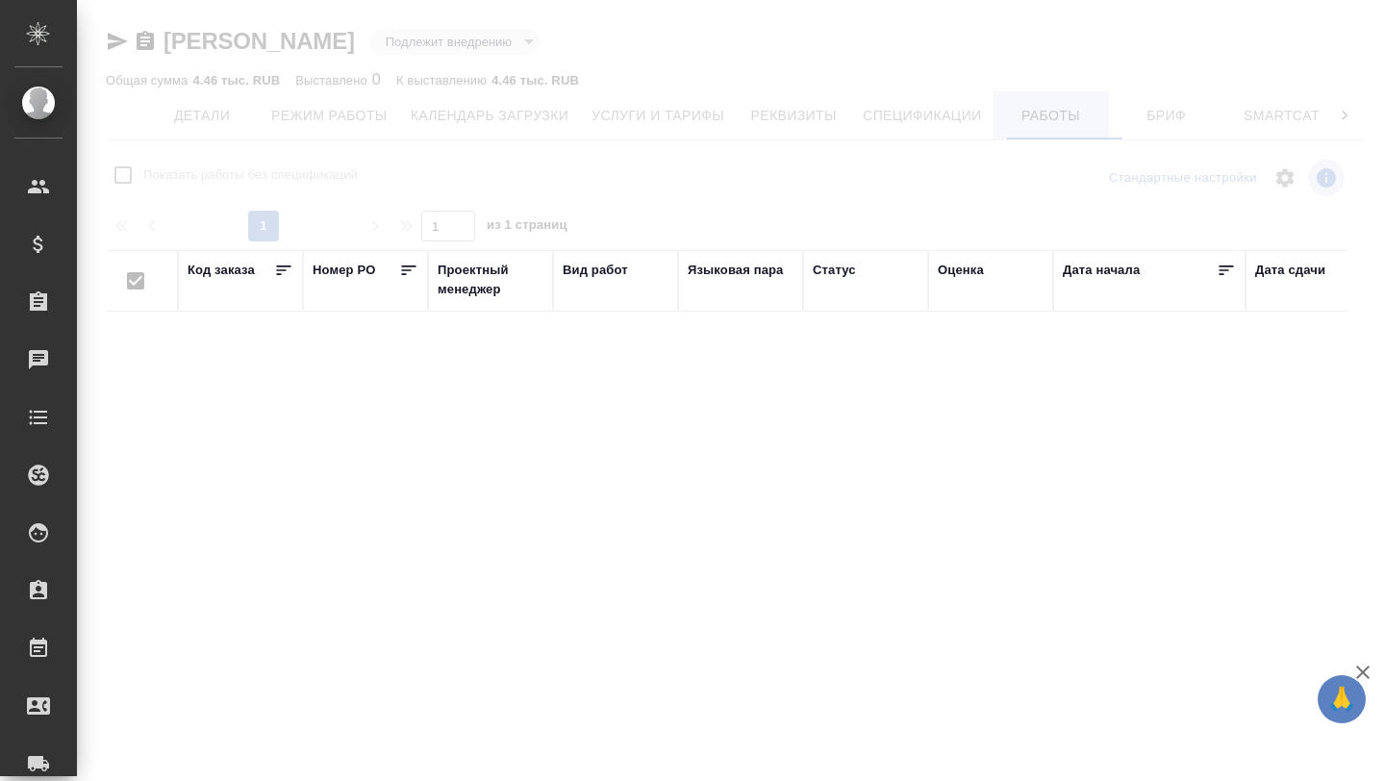
checkbox input "false"
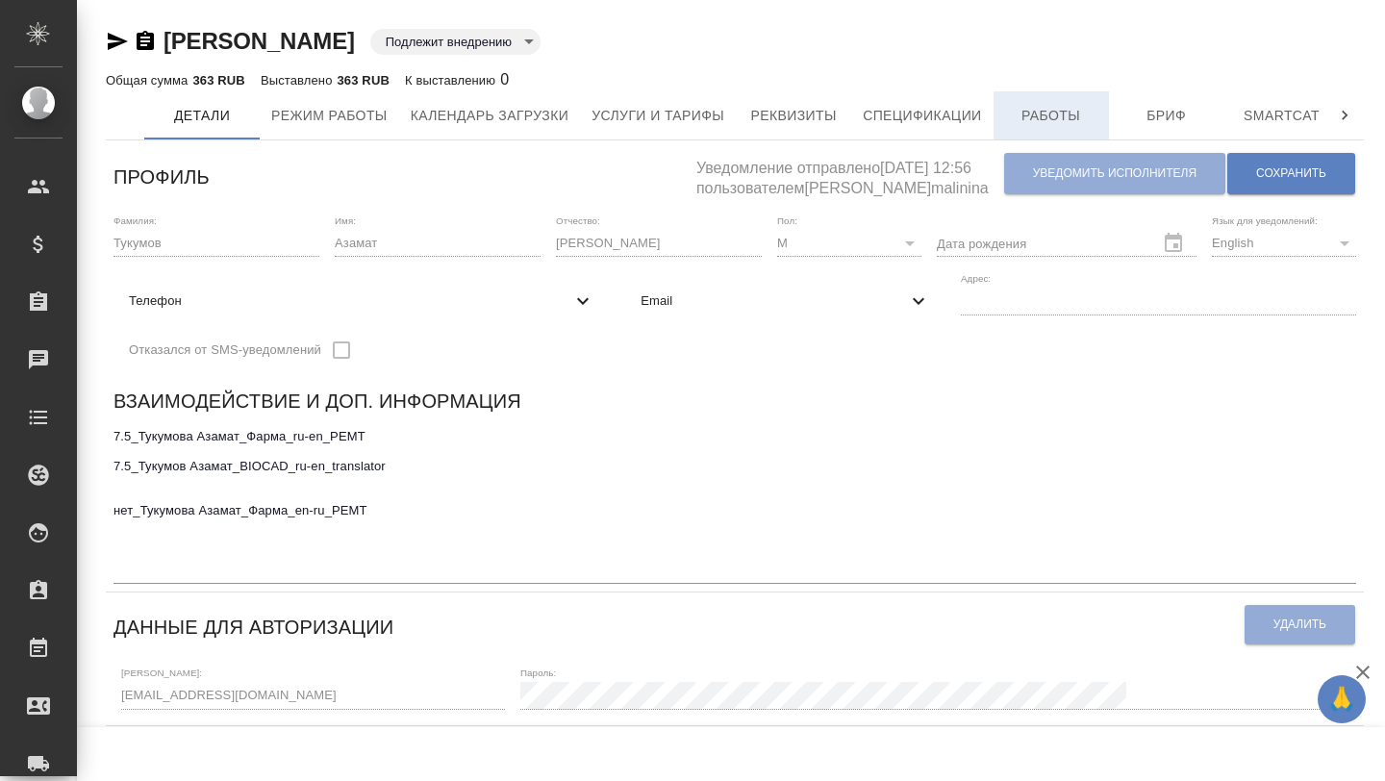
click at [1057, 106] on span "Работы" at bounding box center [1051, 116] width 92 height 24
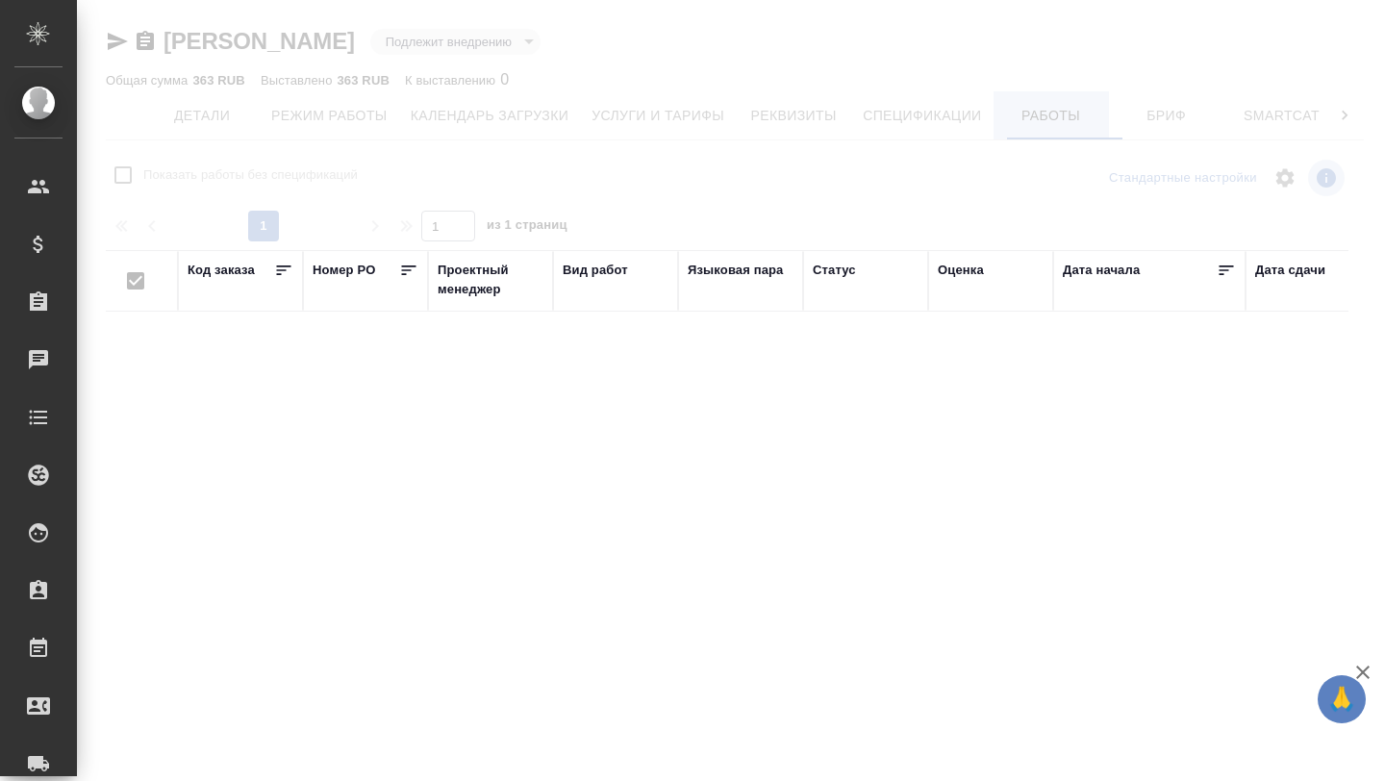
checkbox input "false"
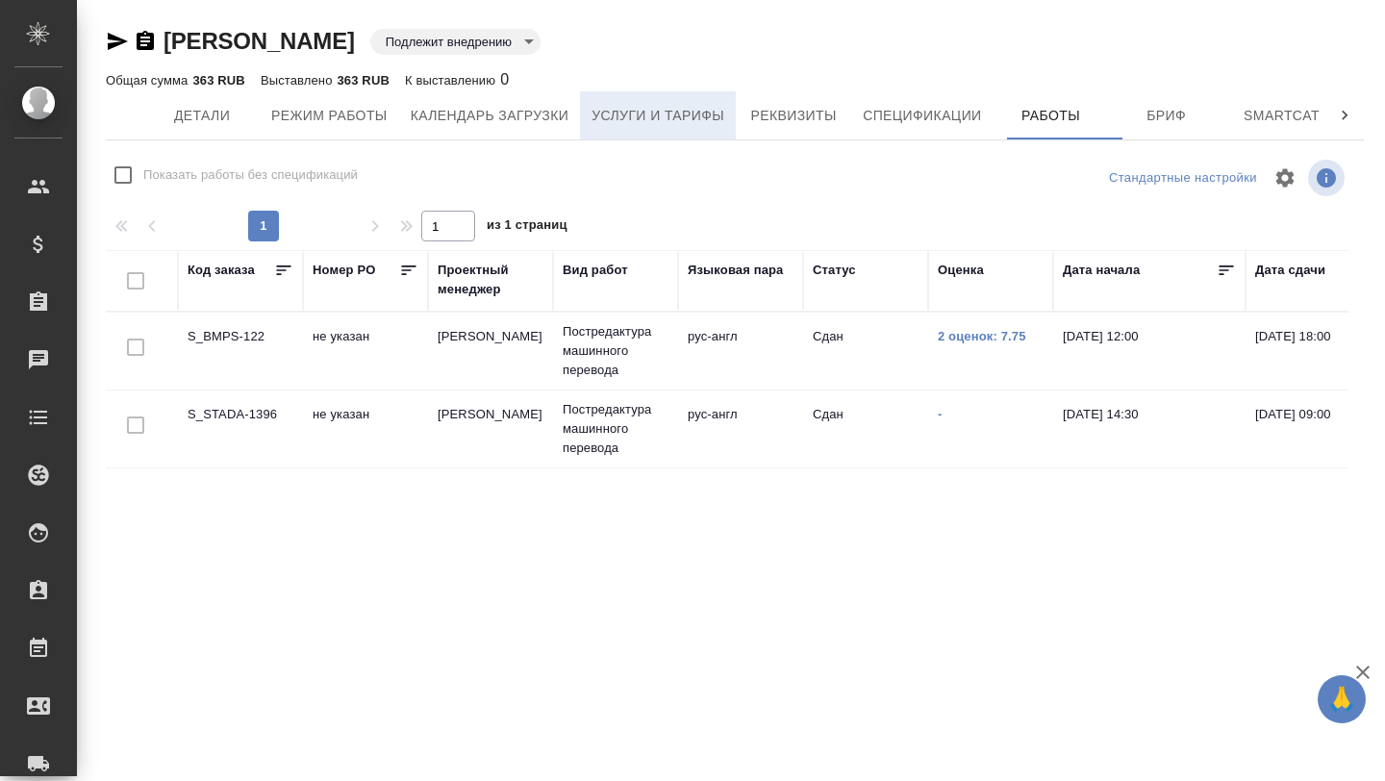
click at [645, 125] on span "Услуги и тарифы" at bounding box center [657, 116] width 133 height 24
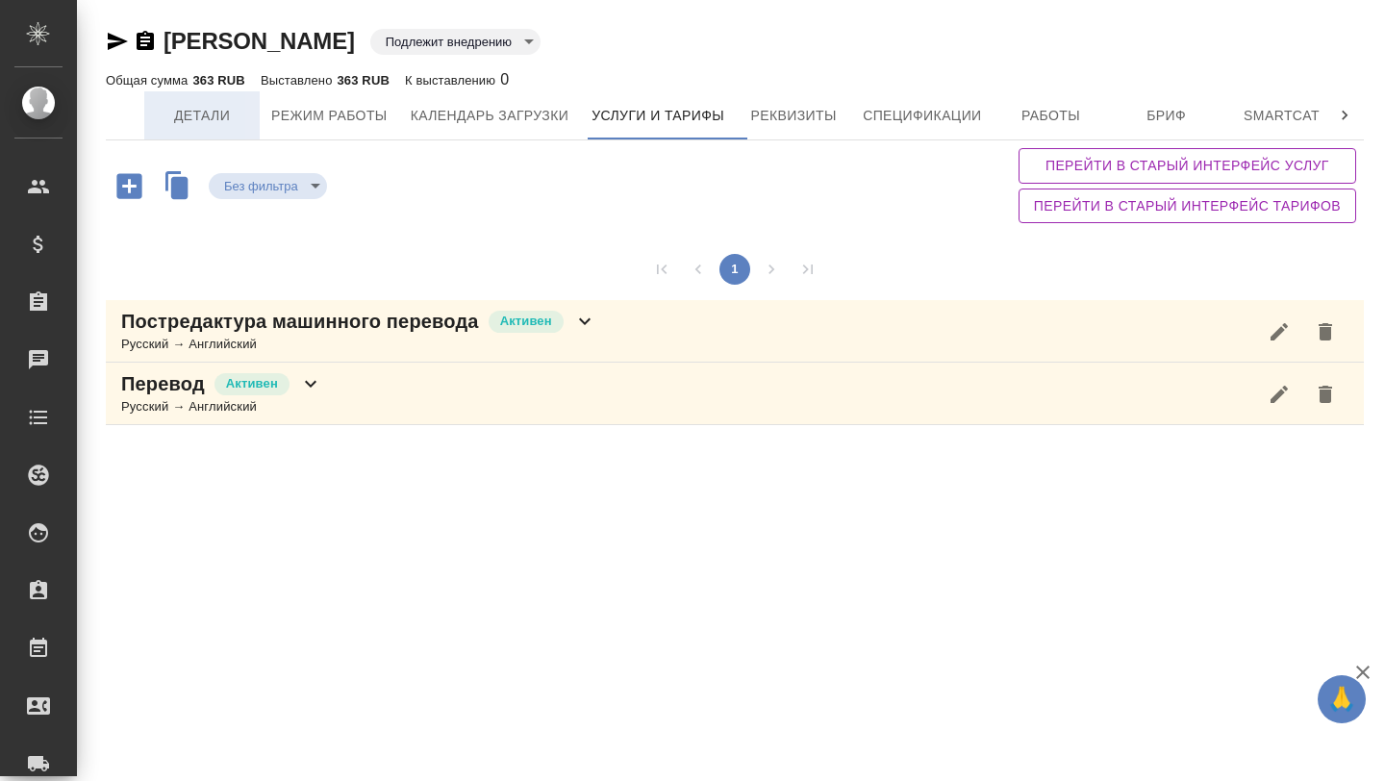
click at [188, 113] on span "Детали" at bounding box center [202, 116] width 92 height 24
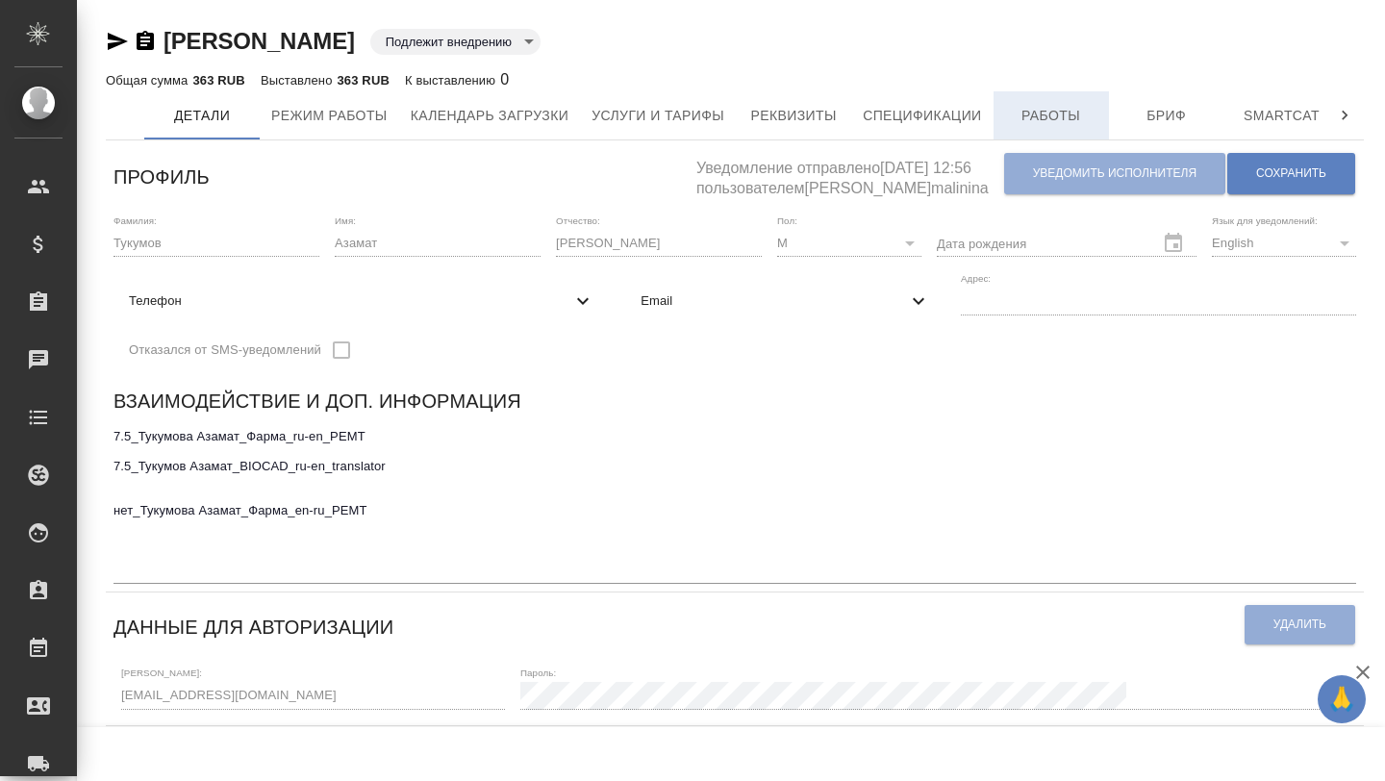
click at [1053, 112] on span "Работы" at bounding box center [1051, 116] width 92 height 24
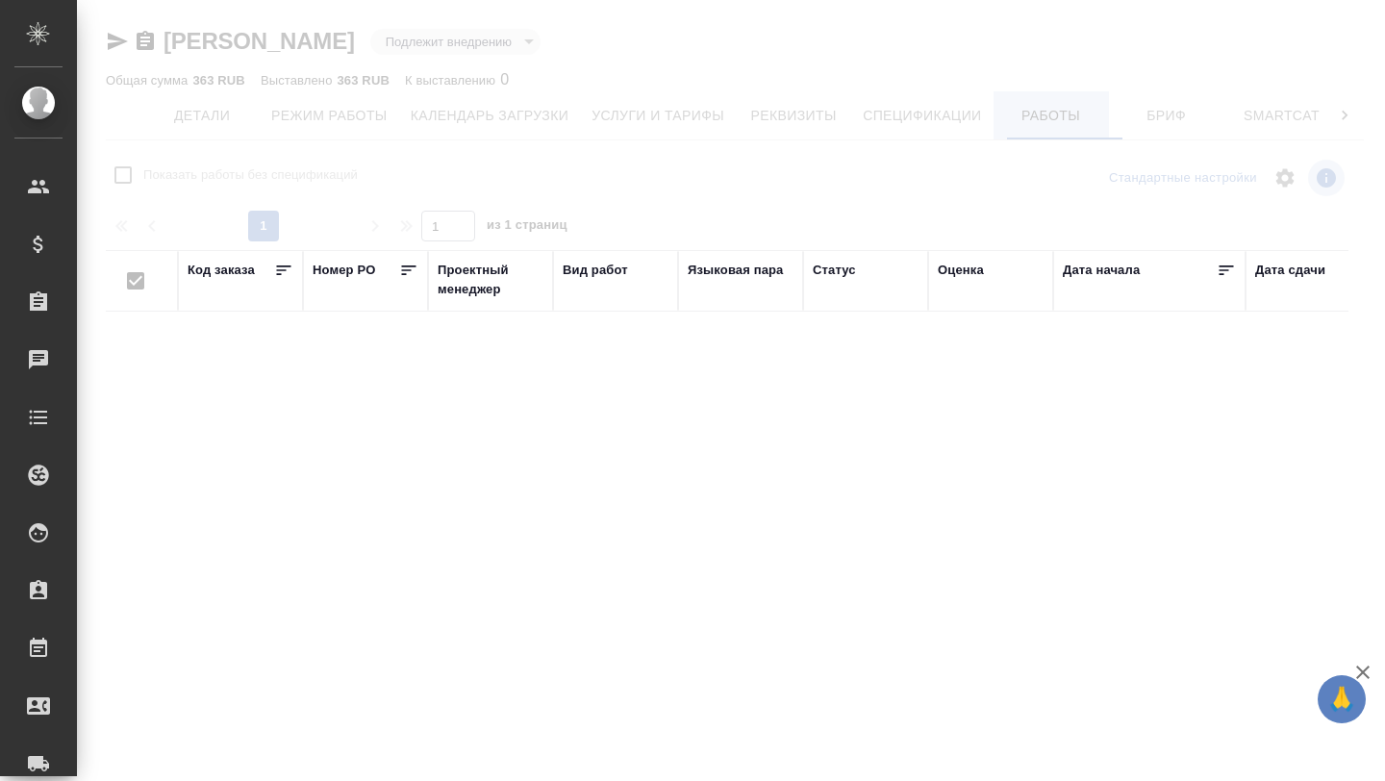
checkbox input "false"
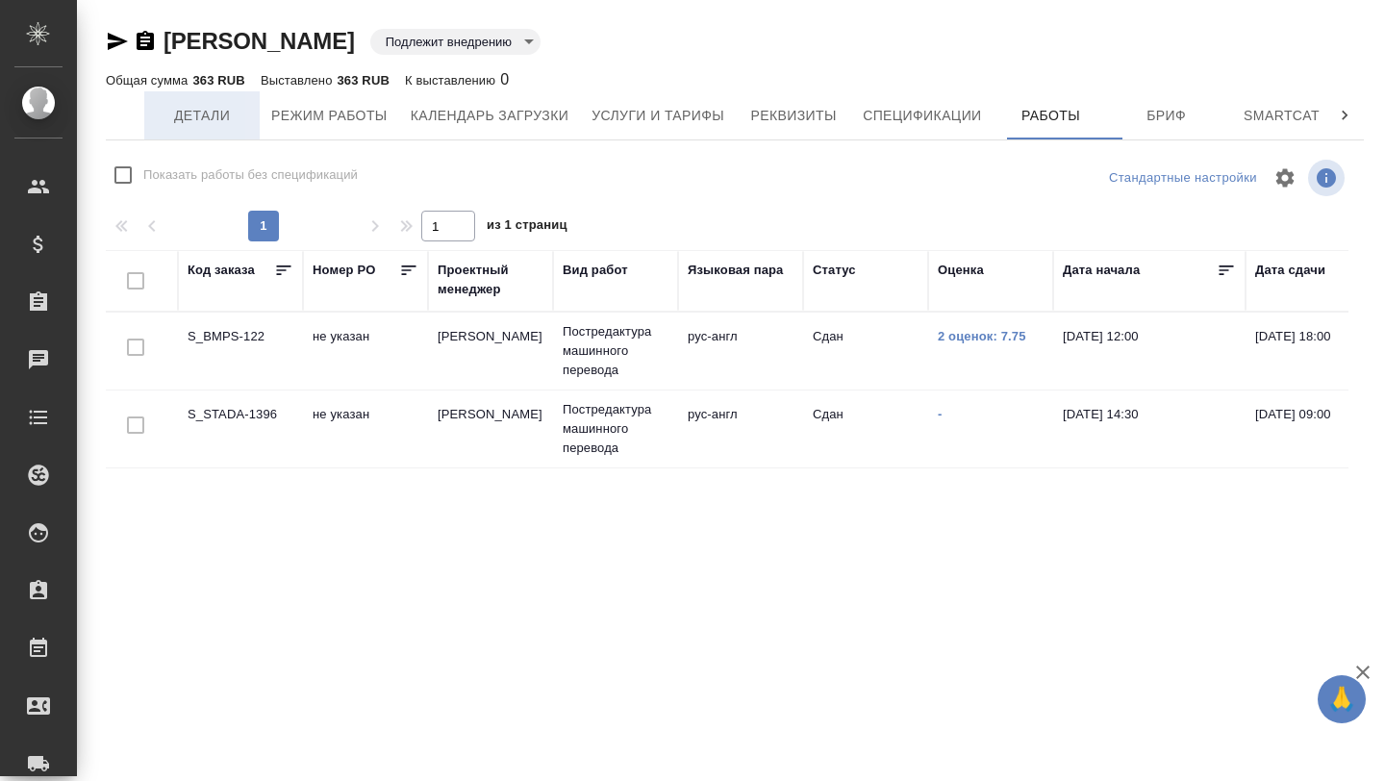
click at [206, 123] on span "Детали" at bounding box center [202, 116] width 92 height 24
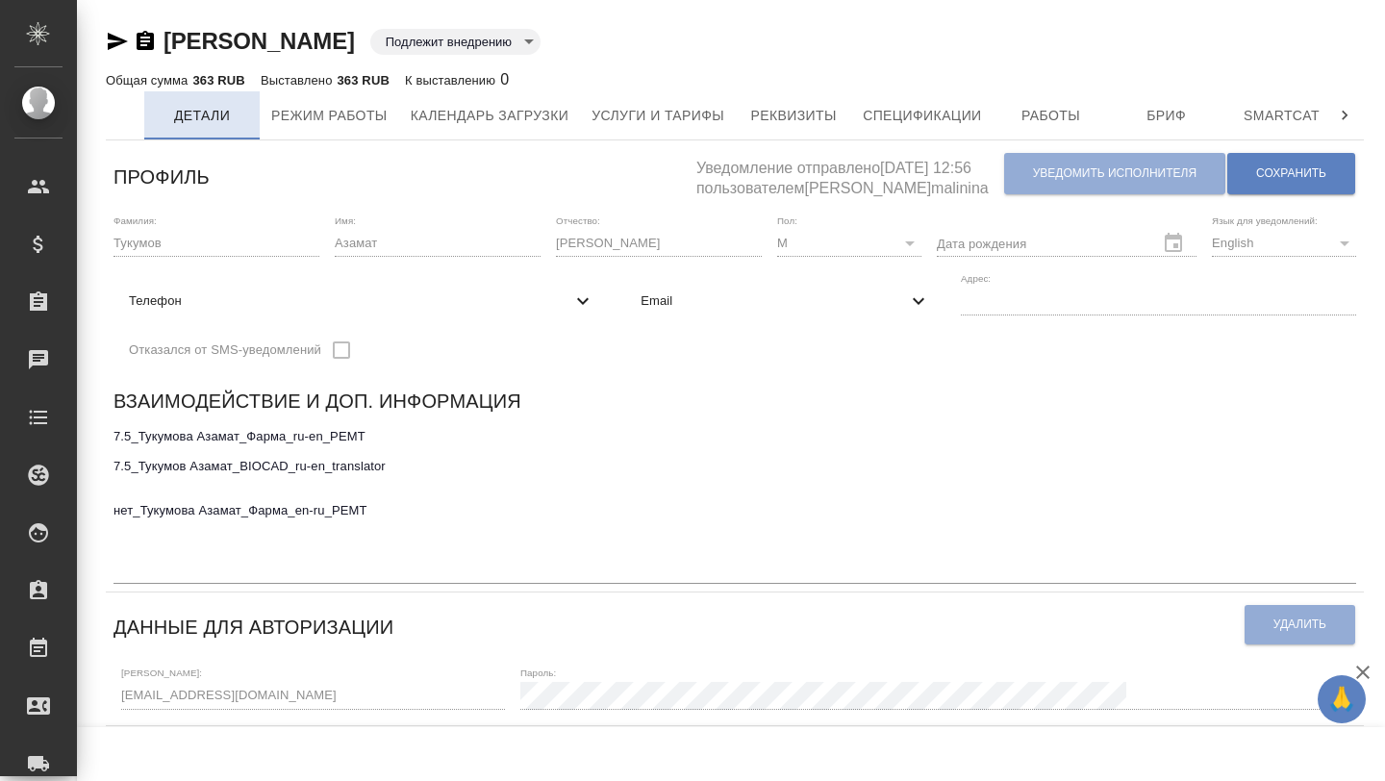
type input "Еганян Маргарита"
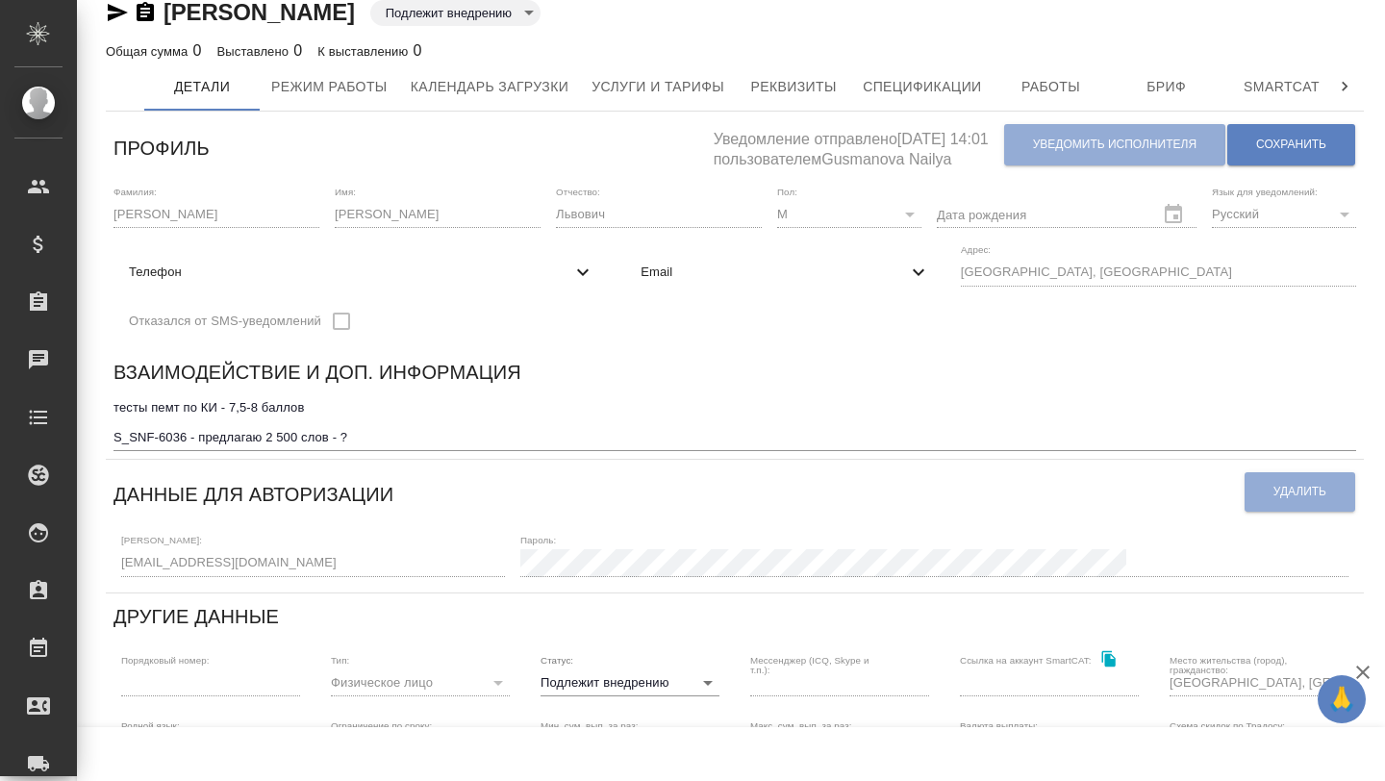
scroll to position [33, 0]
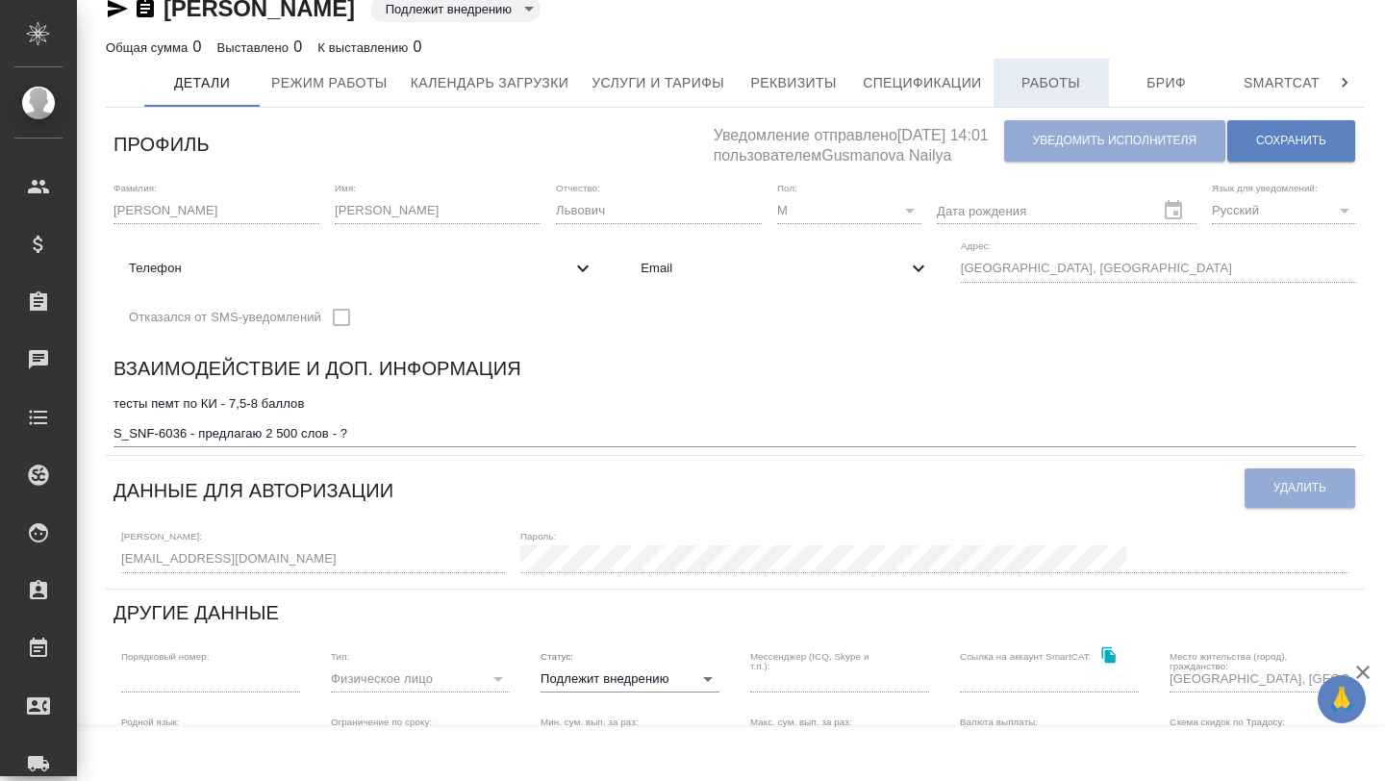
click at [1064, 76] on span "Работы" at bounding box center [1051, 83] width 92 height 24
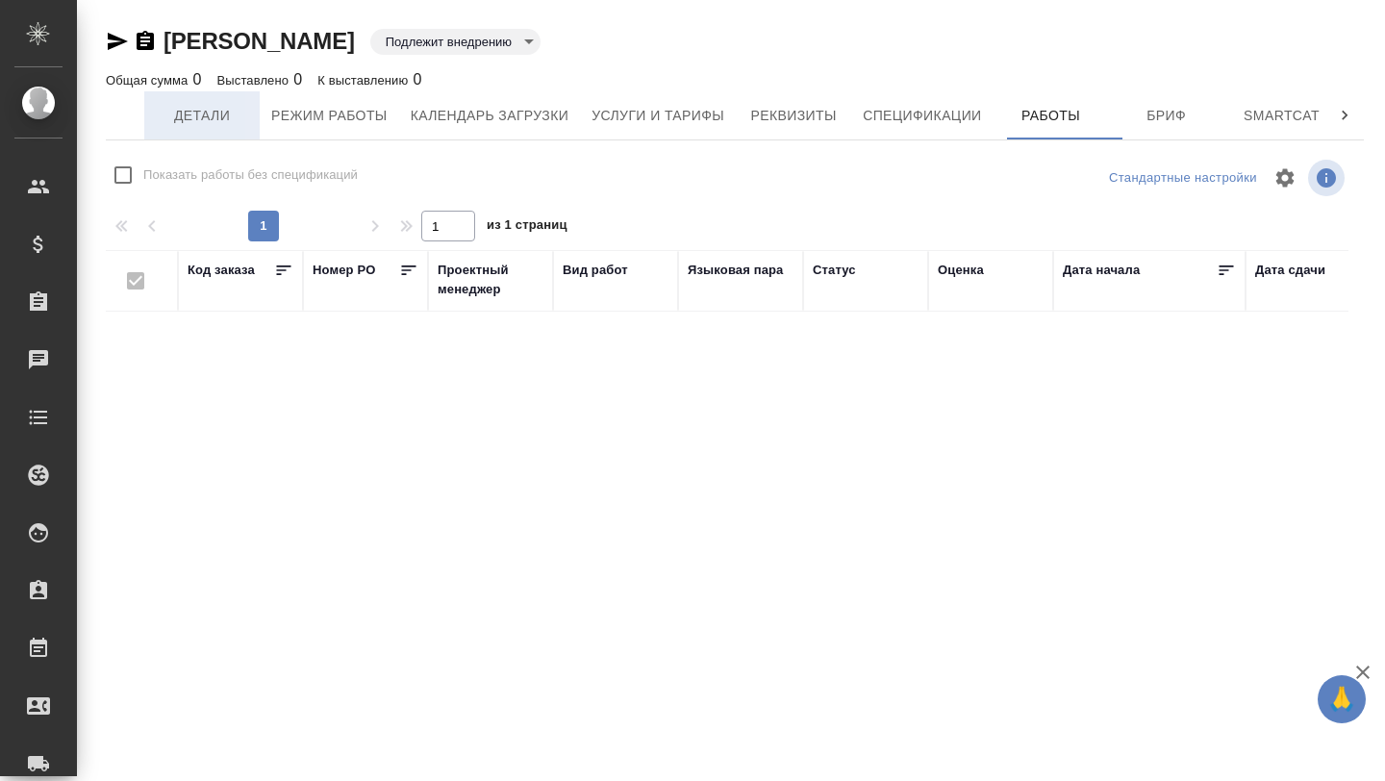
click at [194, 126] on span "Детали" at bounding box center [202, 116] width 92 height 24
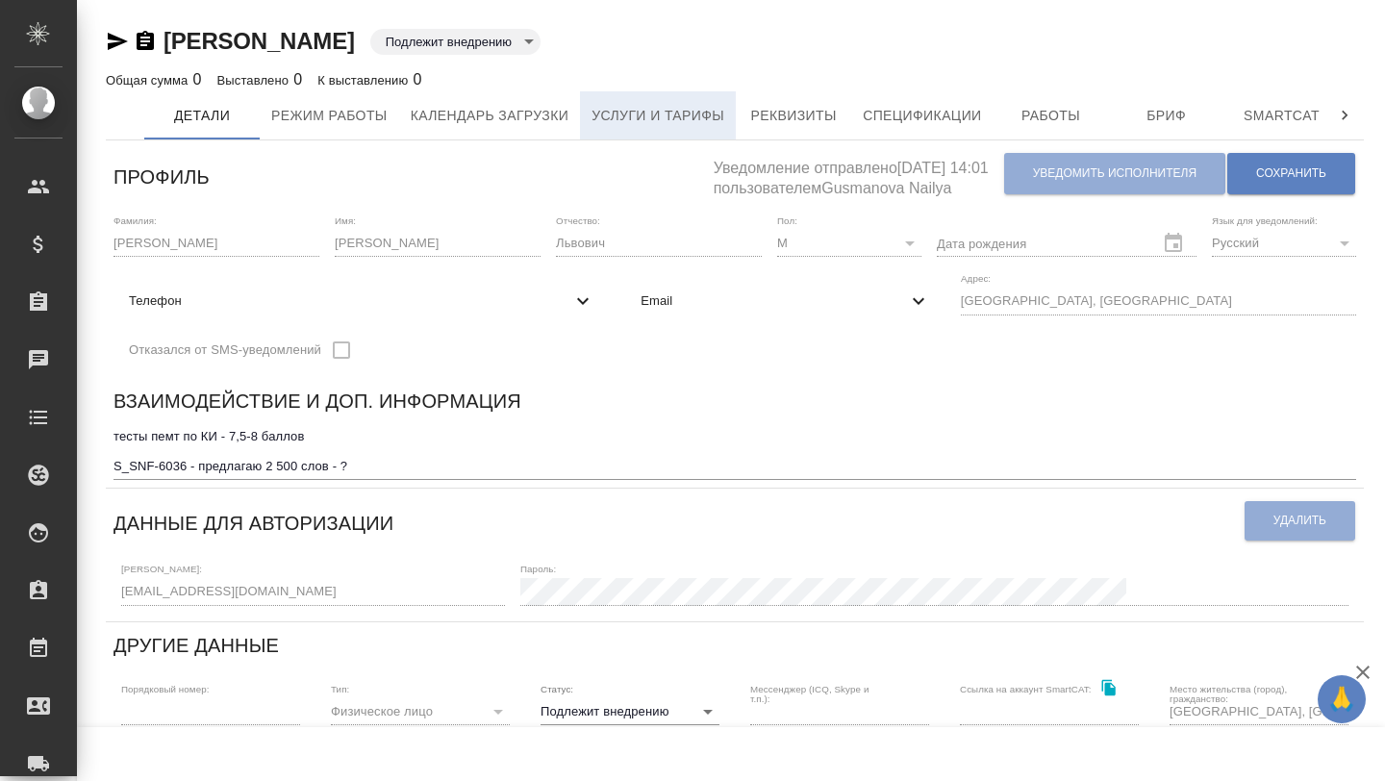
click at [666, 111] on span "Услуги и тарифы" at bounding box center [657, 116] width 133 height 24
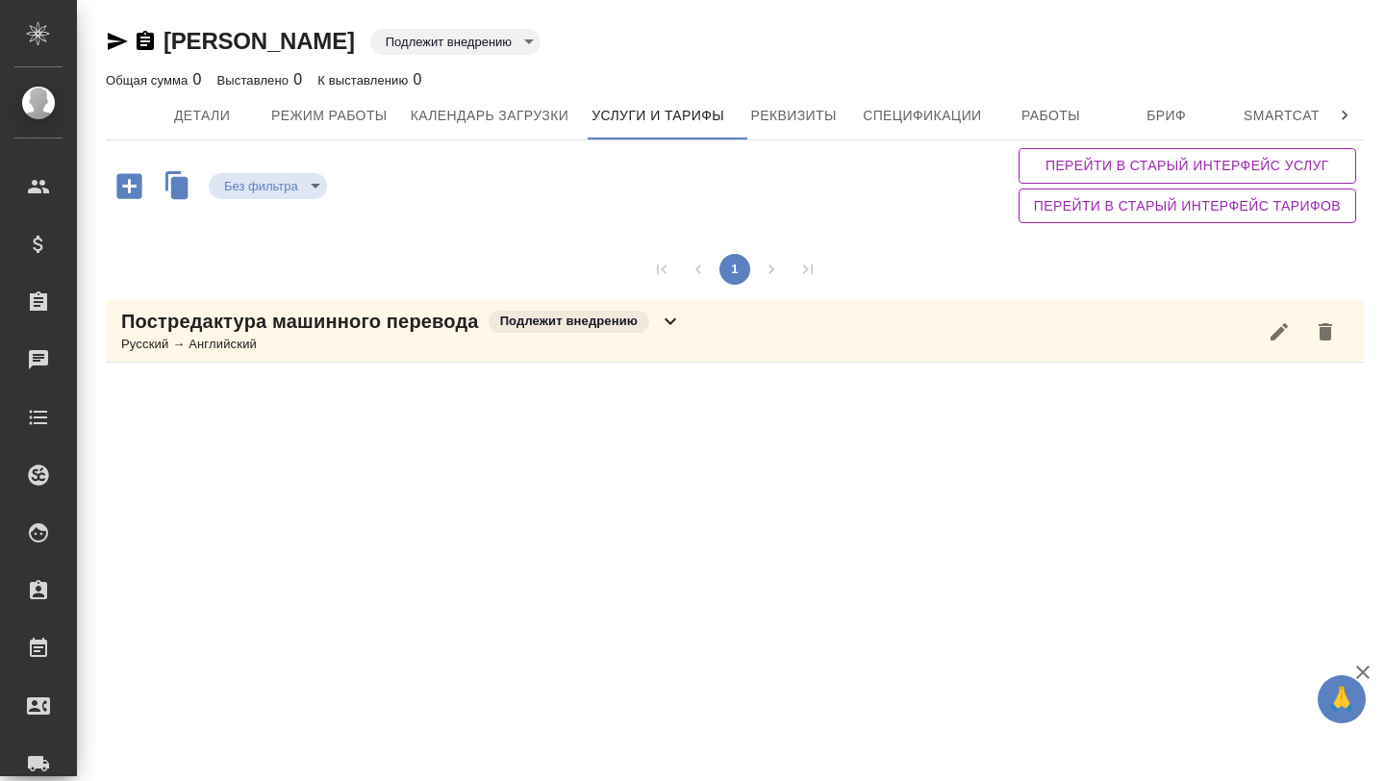
click at [584, 330] on div "Подлежит внедрению" at bounding box center [568, 322] width 161 height 22
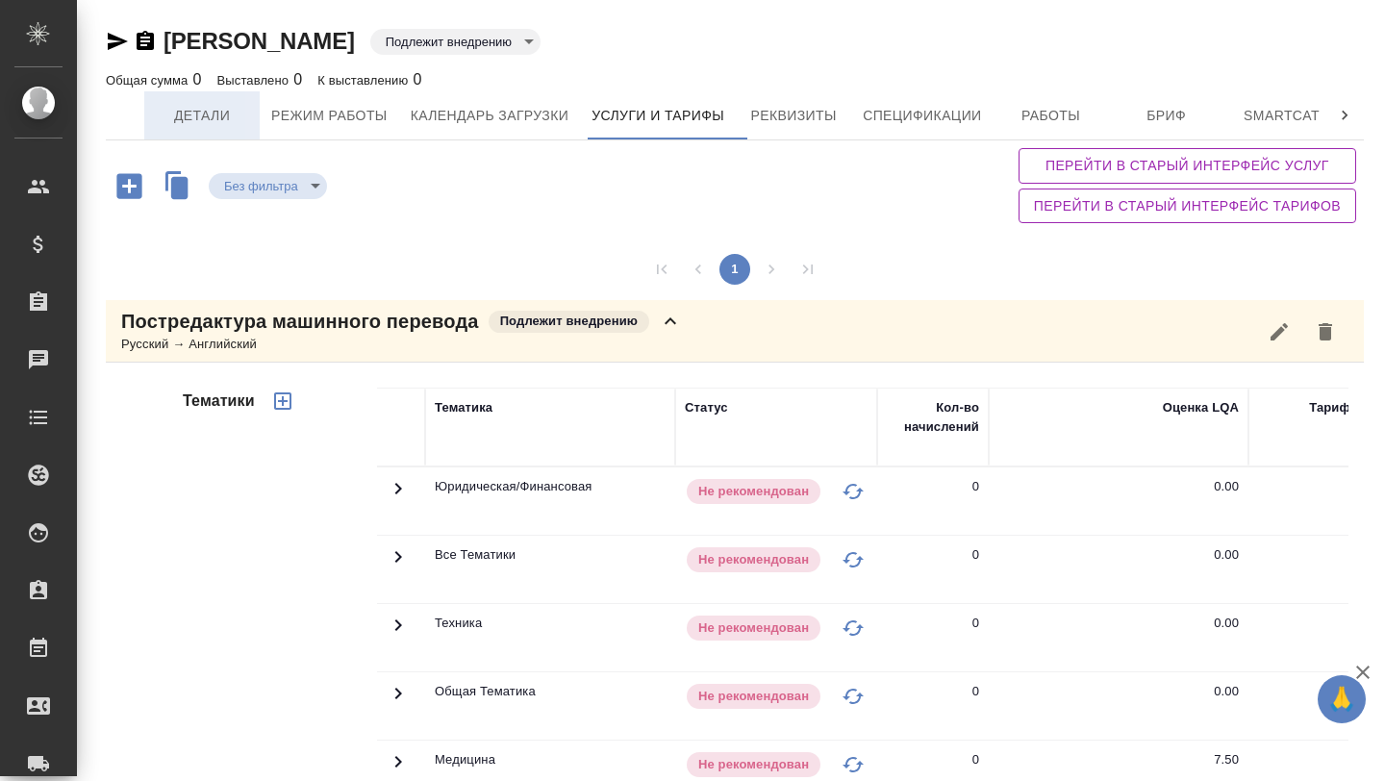
click at [190, 130] on button "Детали" at bounding box center [201, 115] width 115 height 48
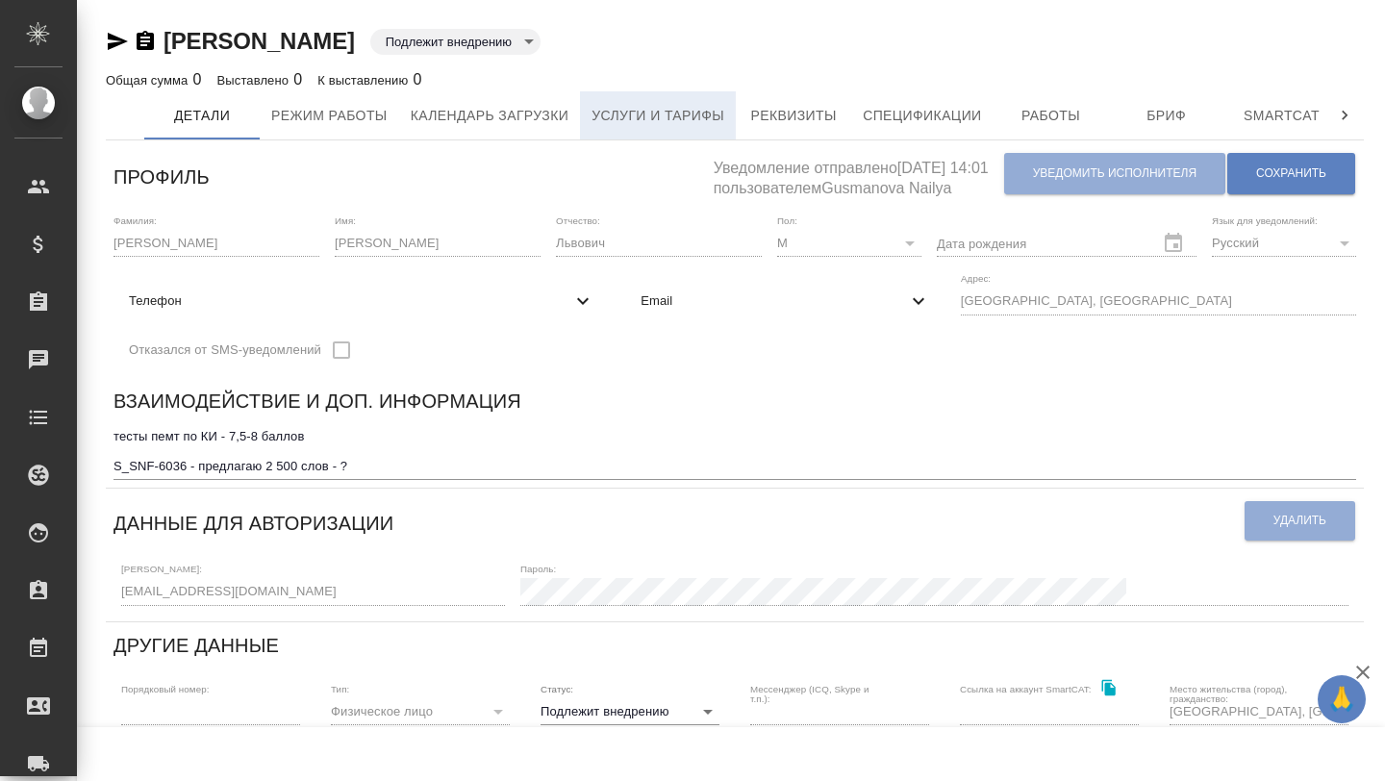
click at [622, 107] on span "Услуги и тарифы" at bounding box center [657, 116] width 133 height 24
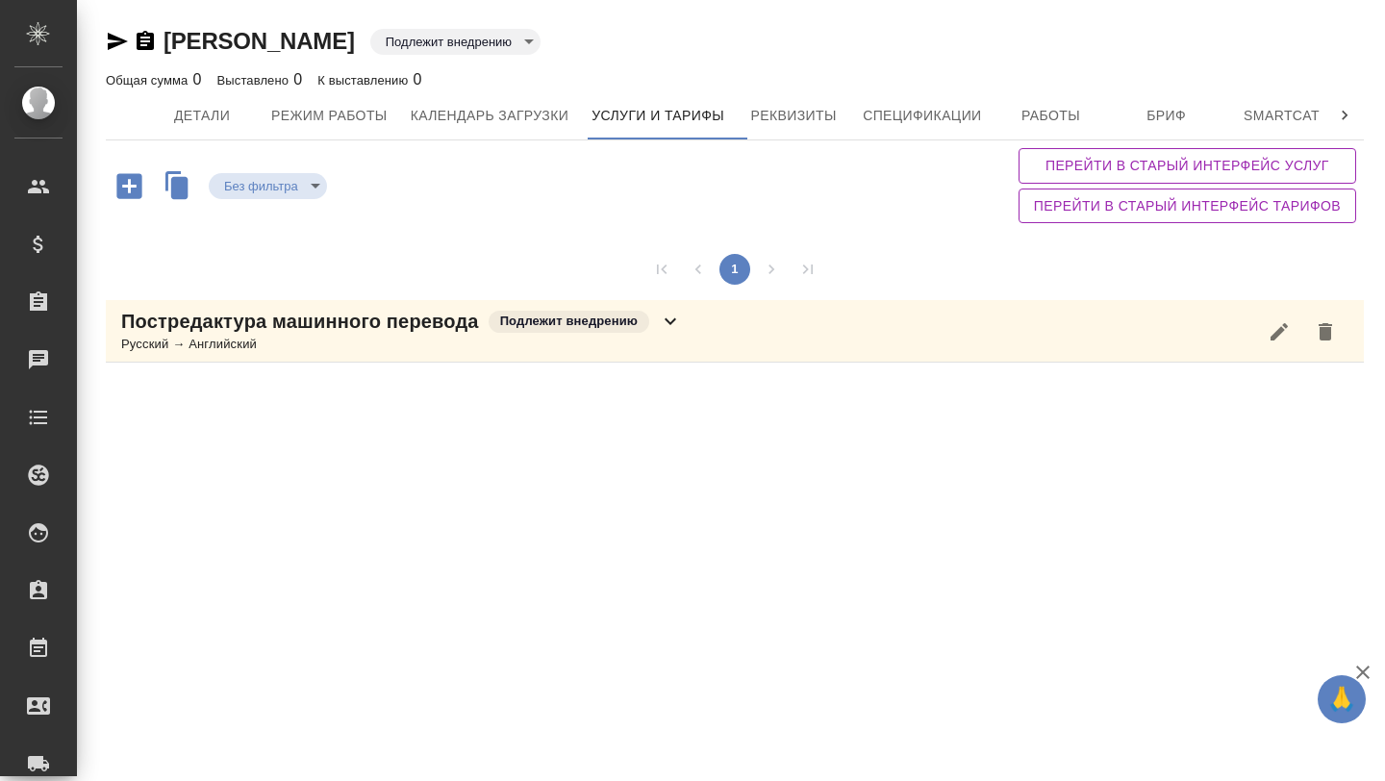
click at [396, 316] on p "Постредактура машинного перевода" at bounding box center [300, 321] width 358 height 27
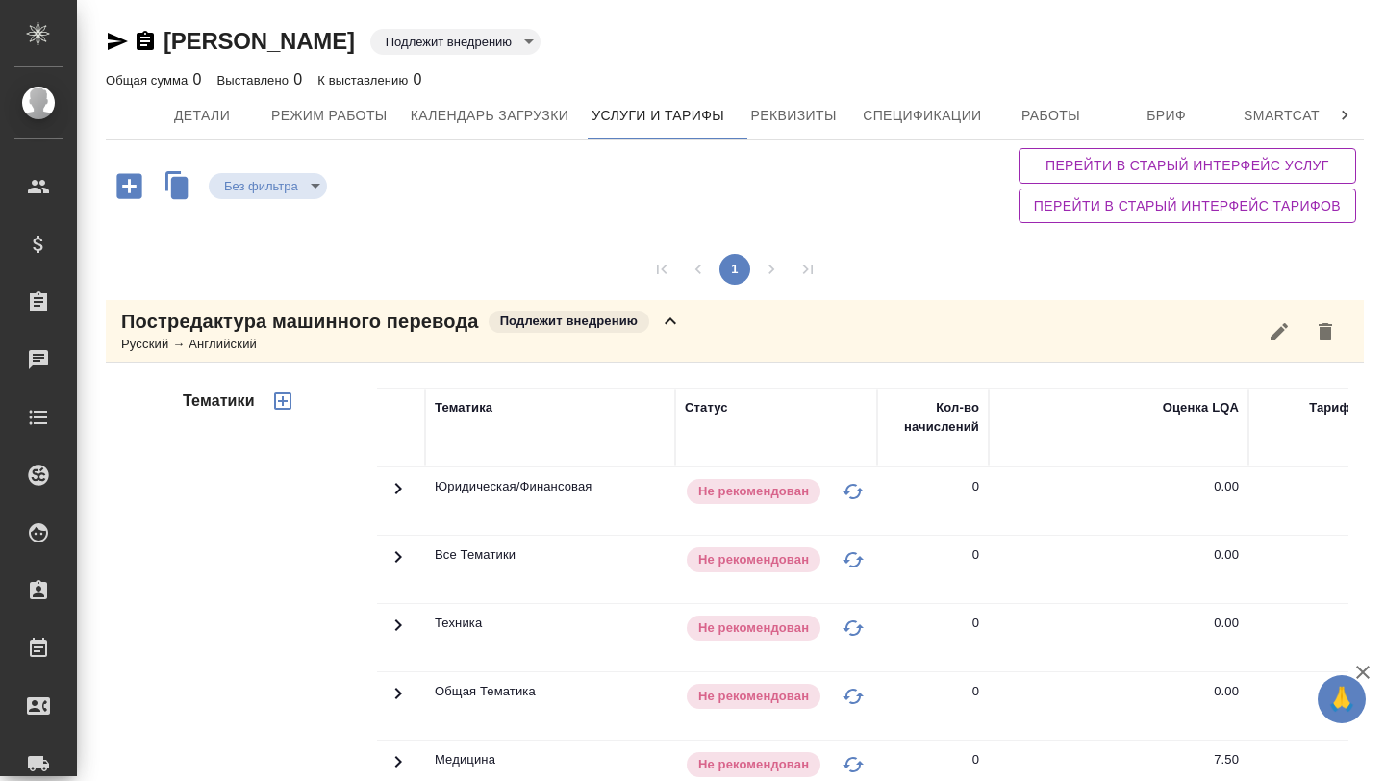
click at [385, 320] on p "Постредактура машинного перевода" at bounding box center [300, 321] width 358 height 27
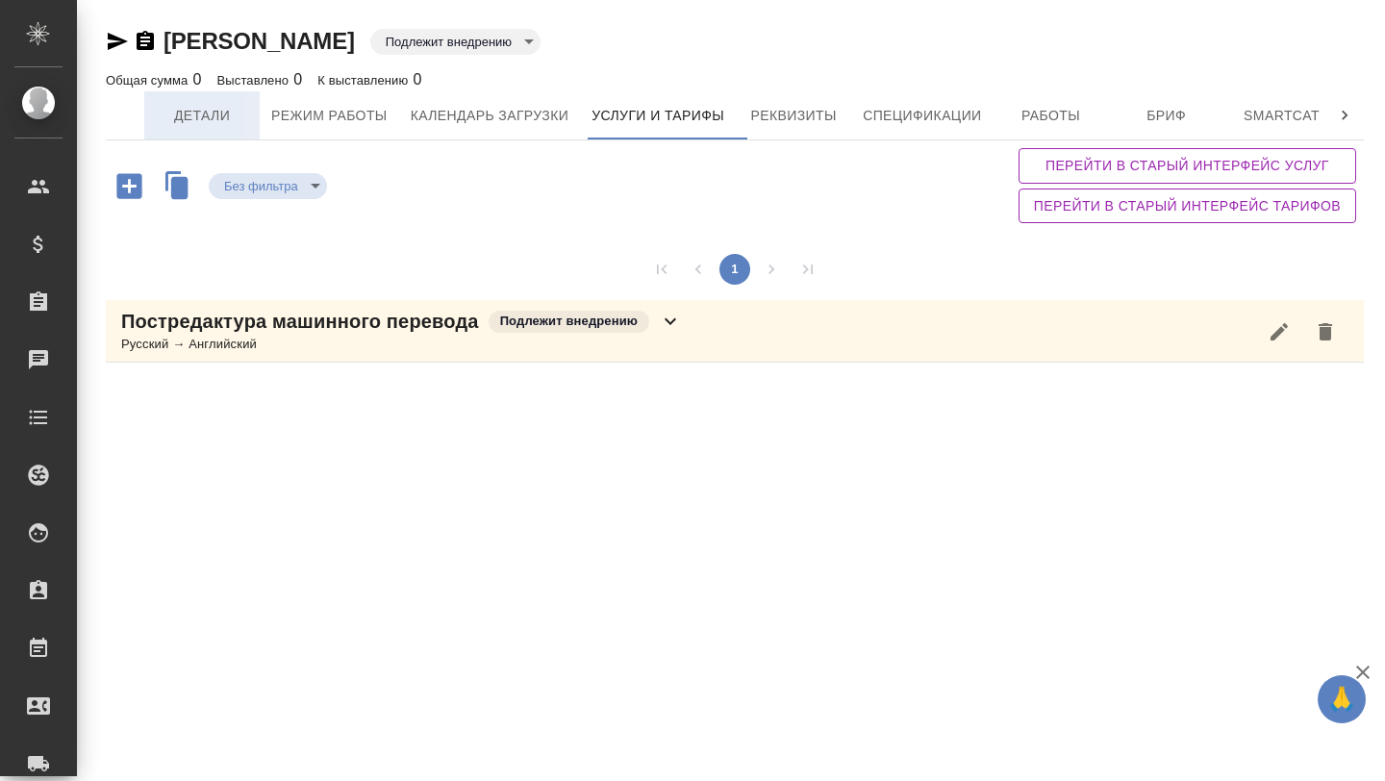
click at [180, 126] on span "Детали" at bounding box center [202, 116] width 92 height 24
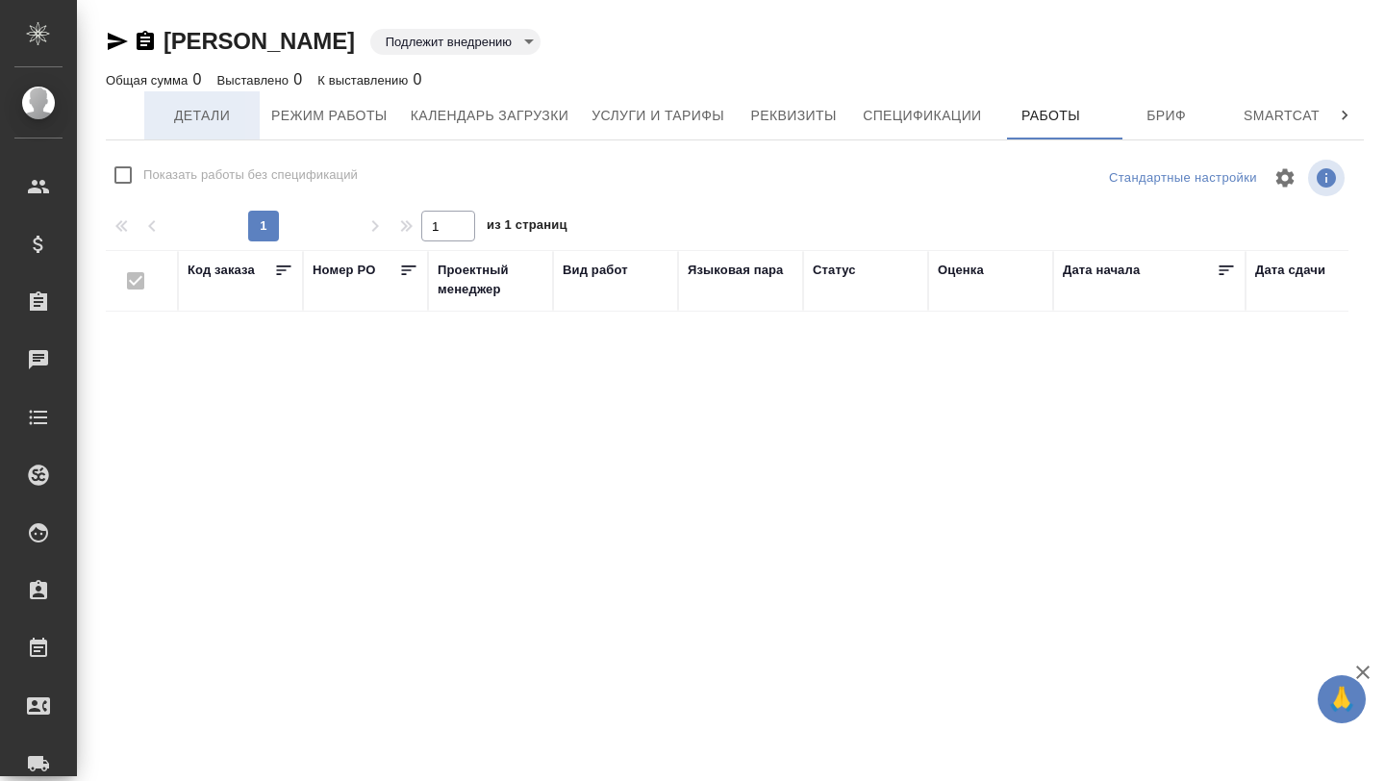
click at [175, 127] on button "Детали" at bounding box center [201, 115] width 115 height 48
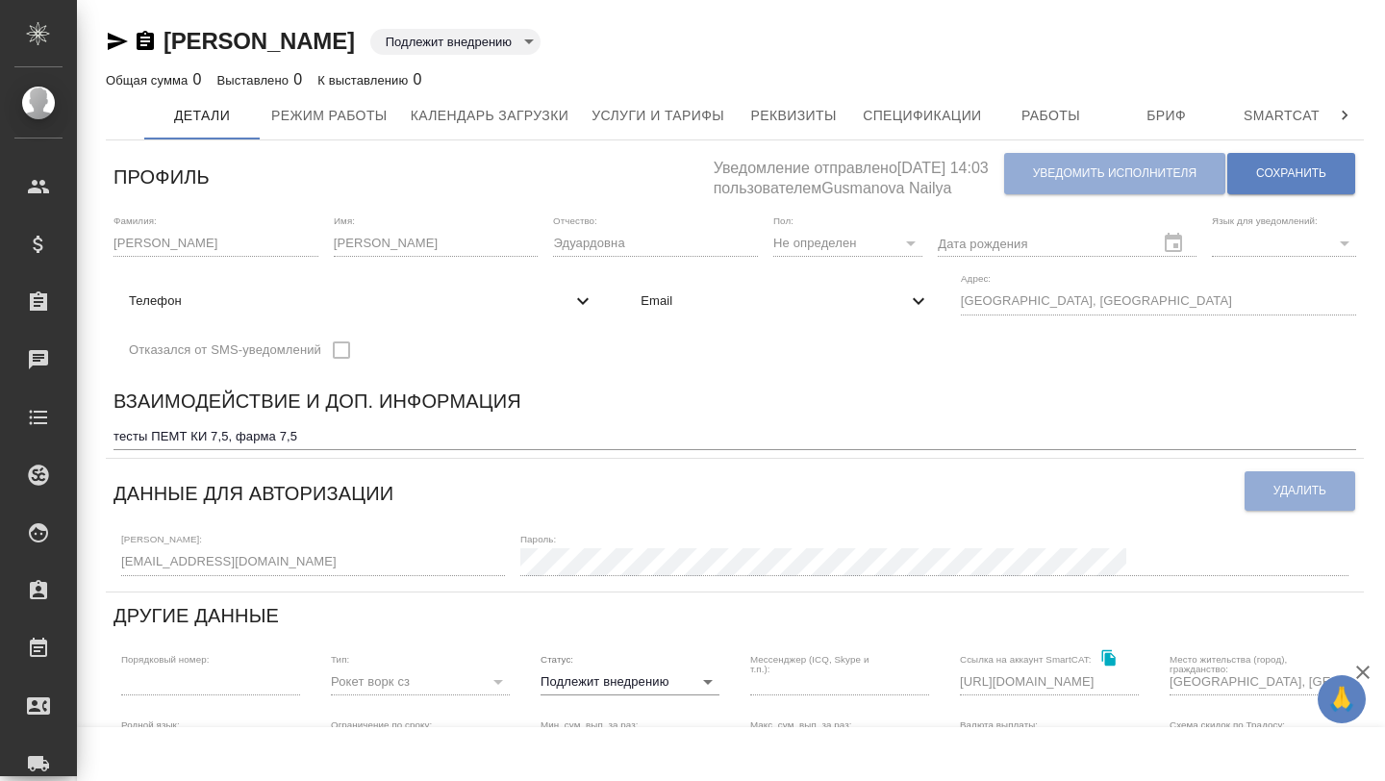
click at [612, 438] on textarea "тесты ПЕМТ КИ 7,5, фарма 7,5" at bounding box center [734, 436] width 1242 height 14
click at [634, 135] on button "Услуги и тарифы" at bounding box center [658, 115] width 156 height 48
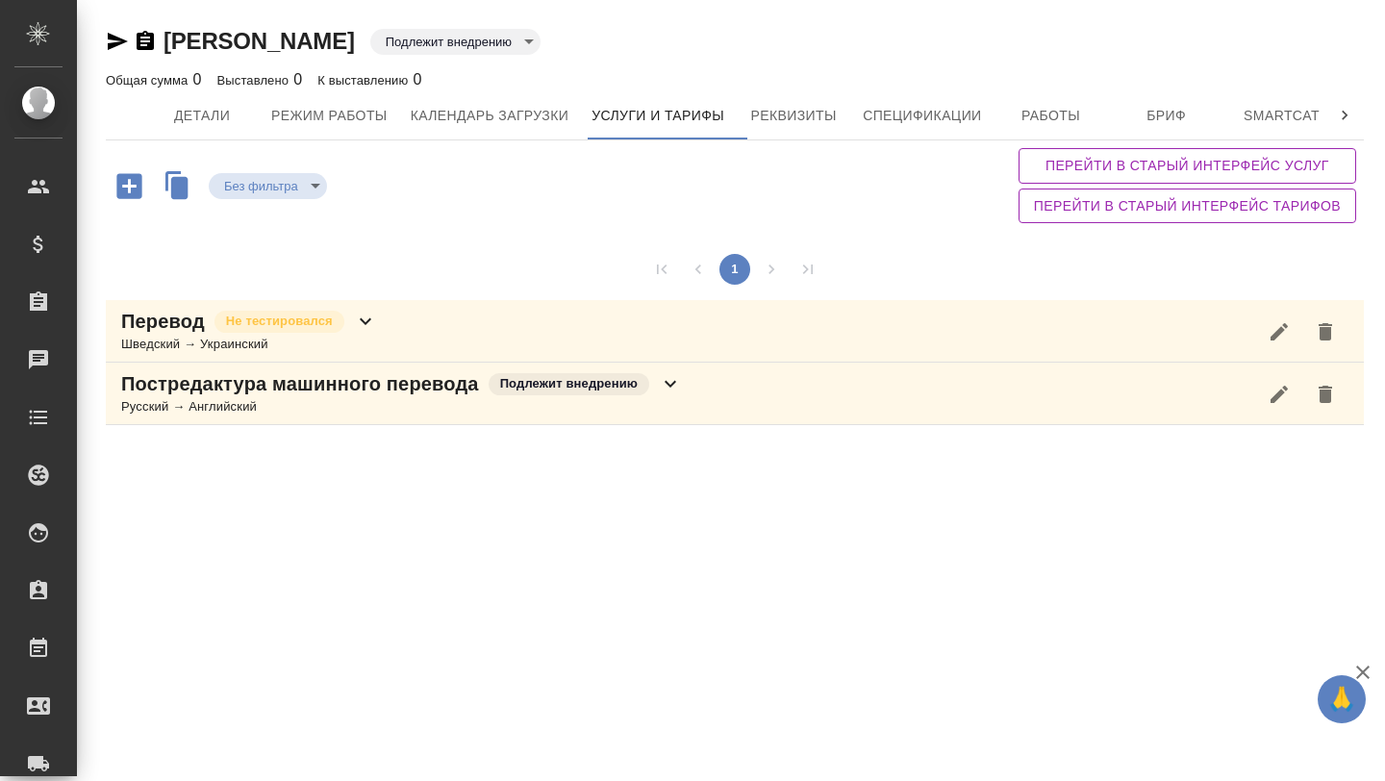
click at [414, 400] on div "Русский → Английский" at bounding box center [401, 406] width 561 height 19
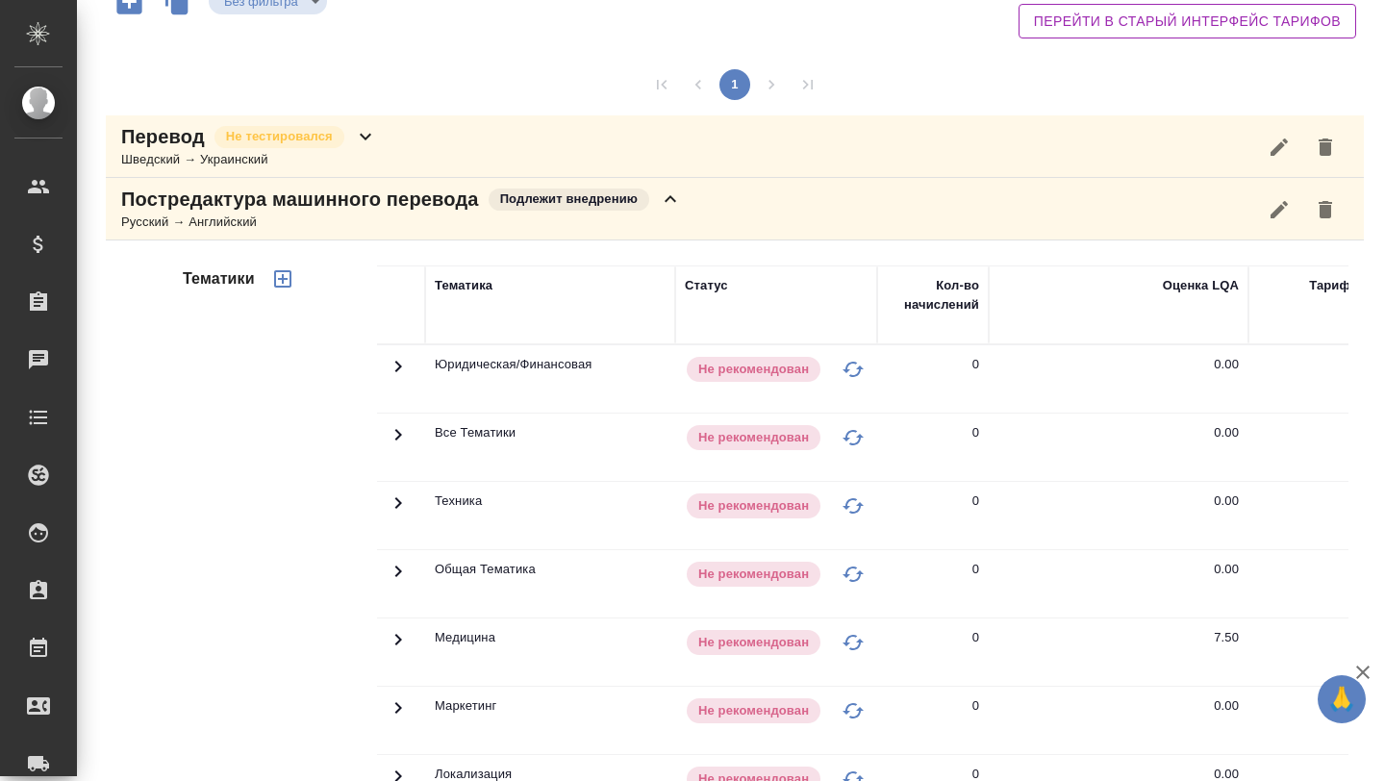
scroll to position [352, 0]
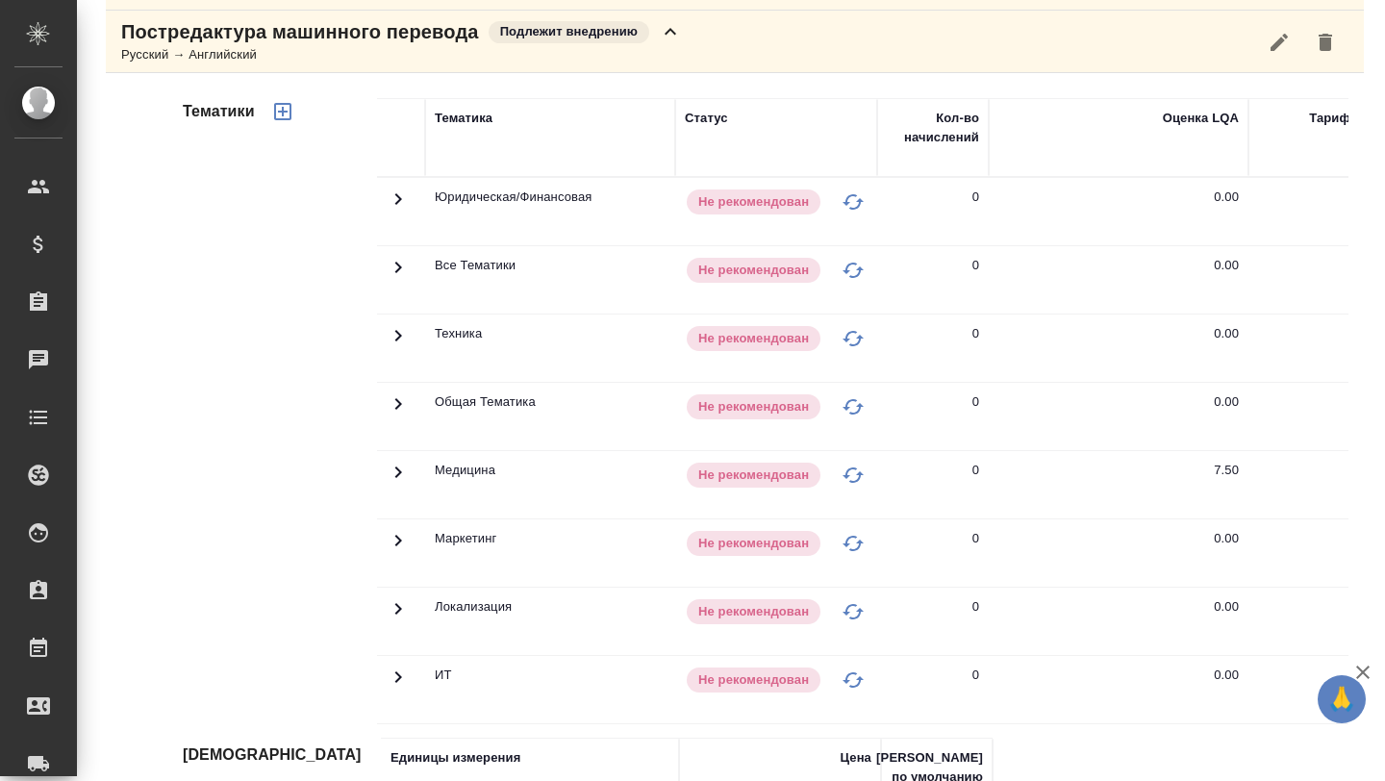
click at [402, 462] on icon at bounding box center [398, 472] width 23 height 23
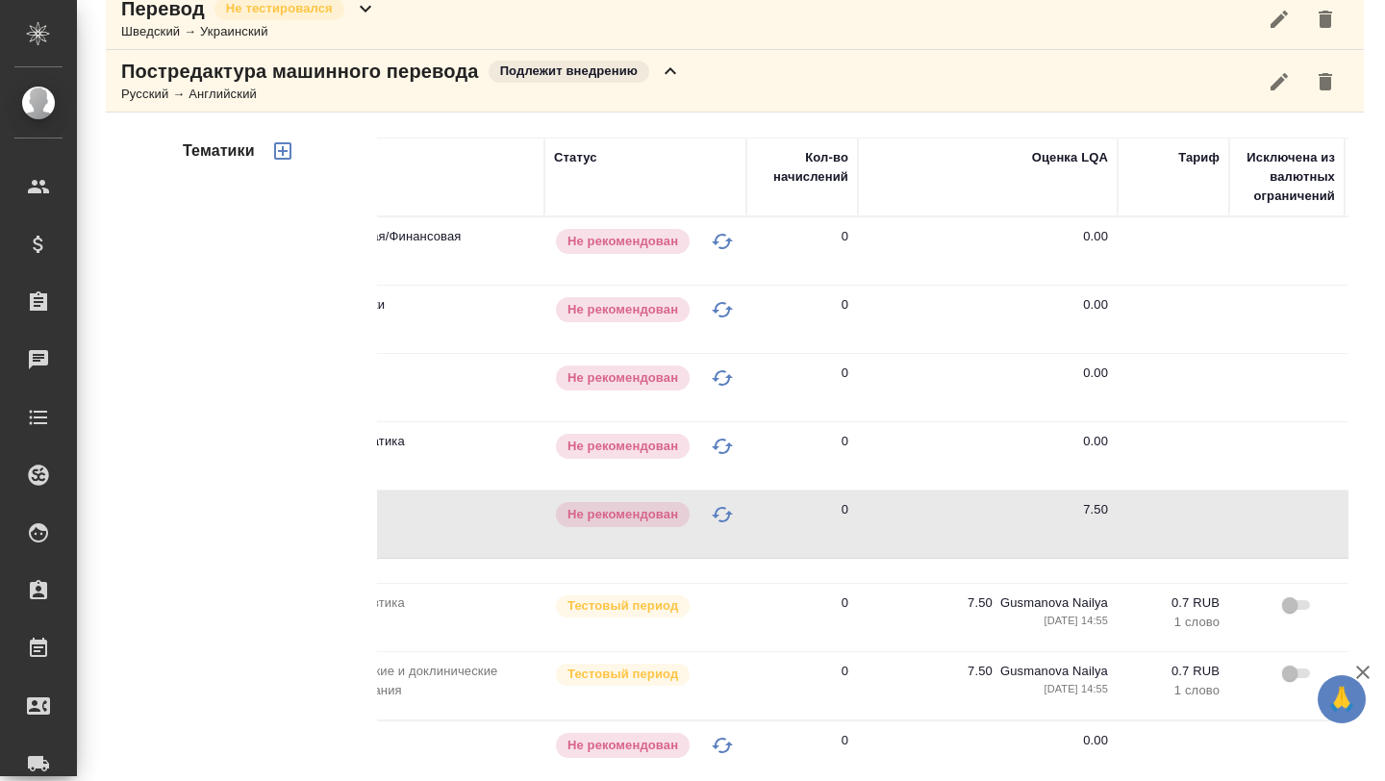
scroll to position [278, 0]
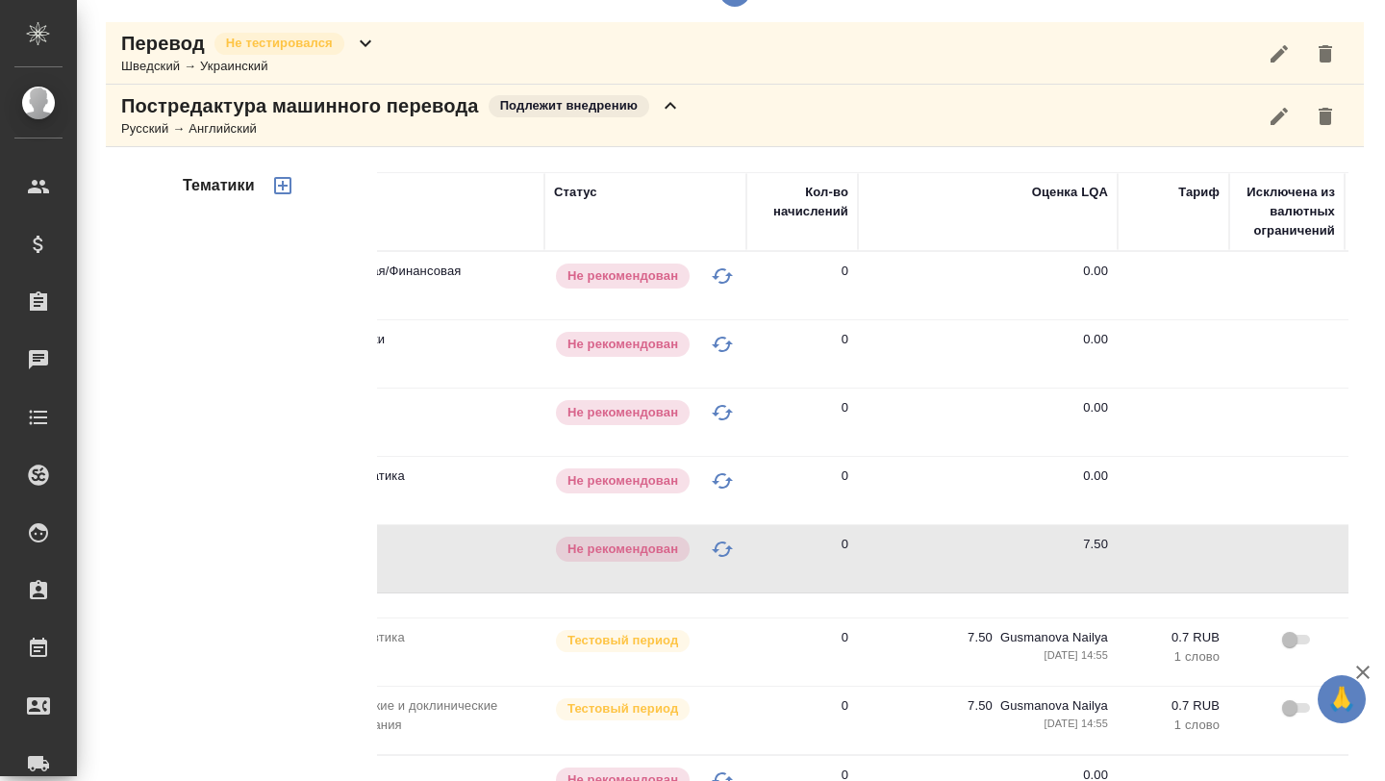
click at [695, 106] on div "Постредактура машинного перевода Подлежит внедрению Русский → Английский" at bounding box center [735, 116] width 1258 height 63
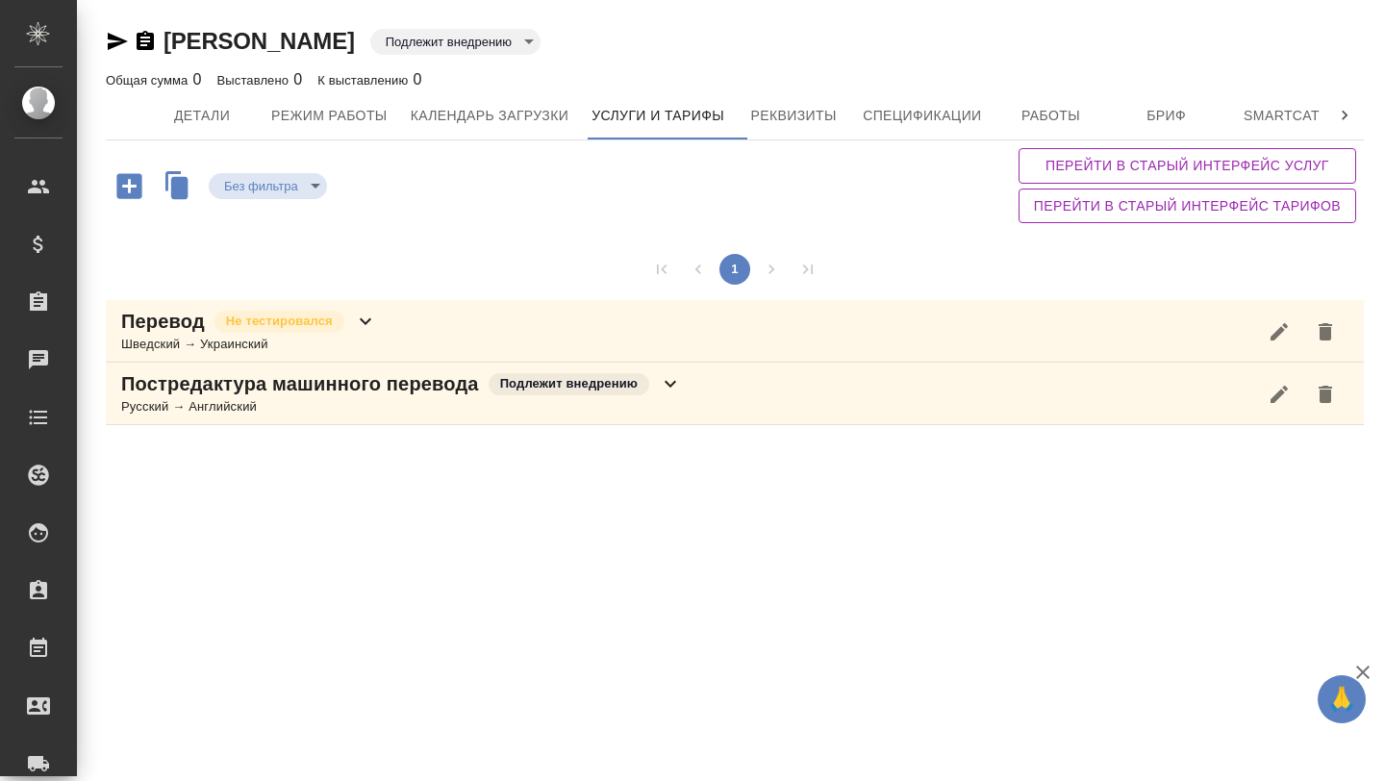
scroll to position [0, 0]
click at [215, 128] on button "Детали" at bounding box center [201, 115] width 115 height 48
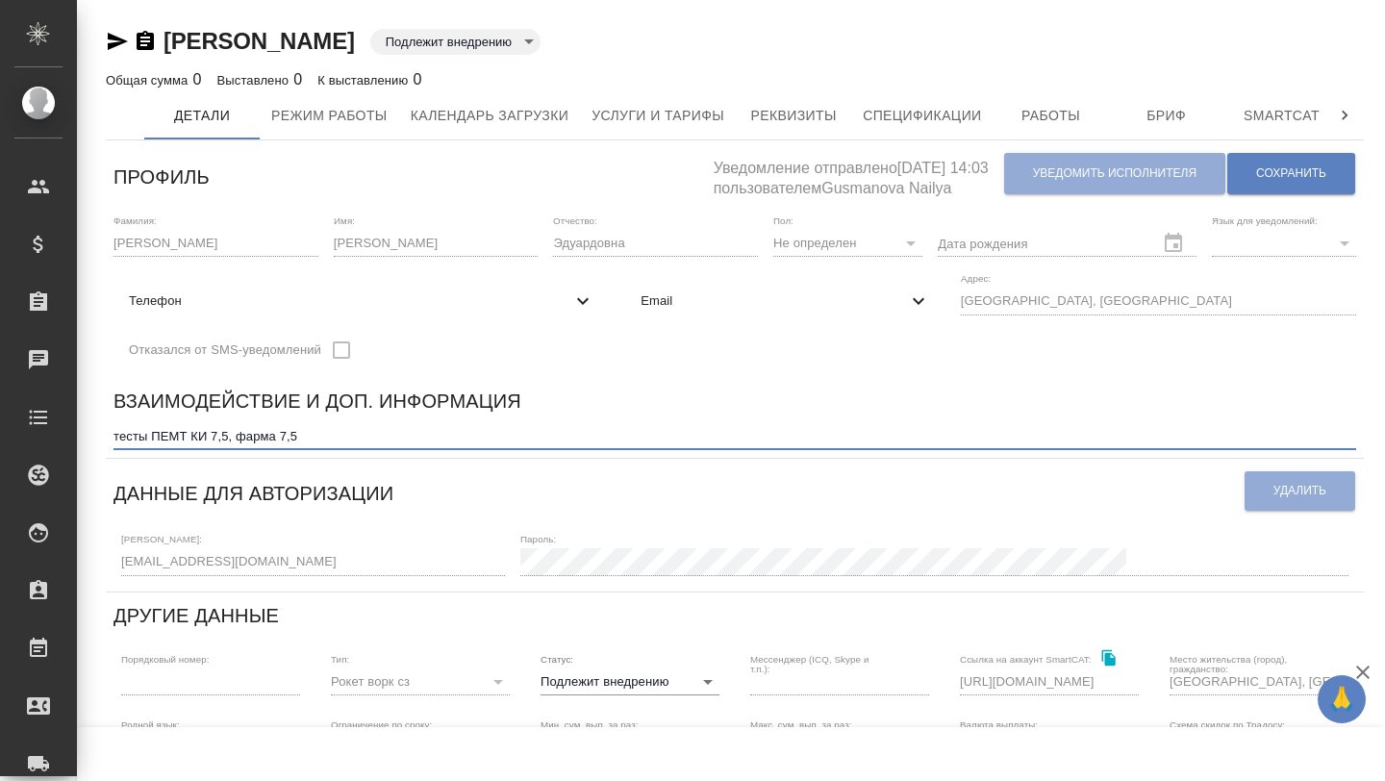
click at [261, 432] on textarea "тесты ПЕМТ КИ 7,5, фарма 7,5" at bounding box center [734, 436] width 1242 height 14
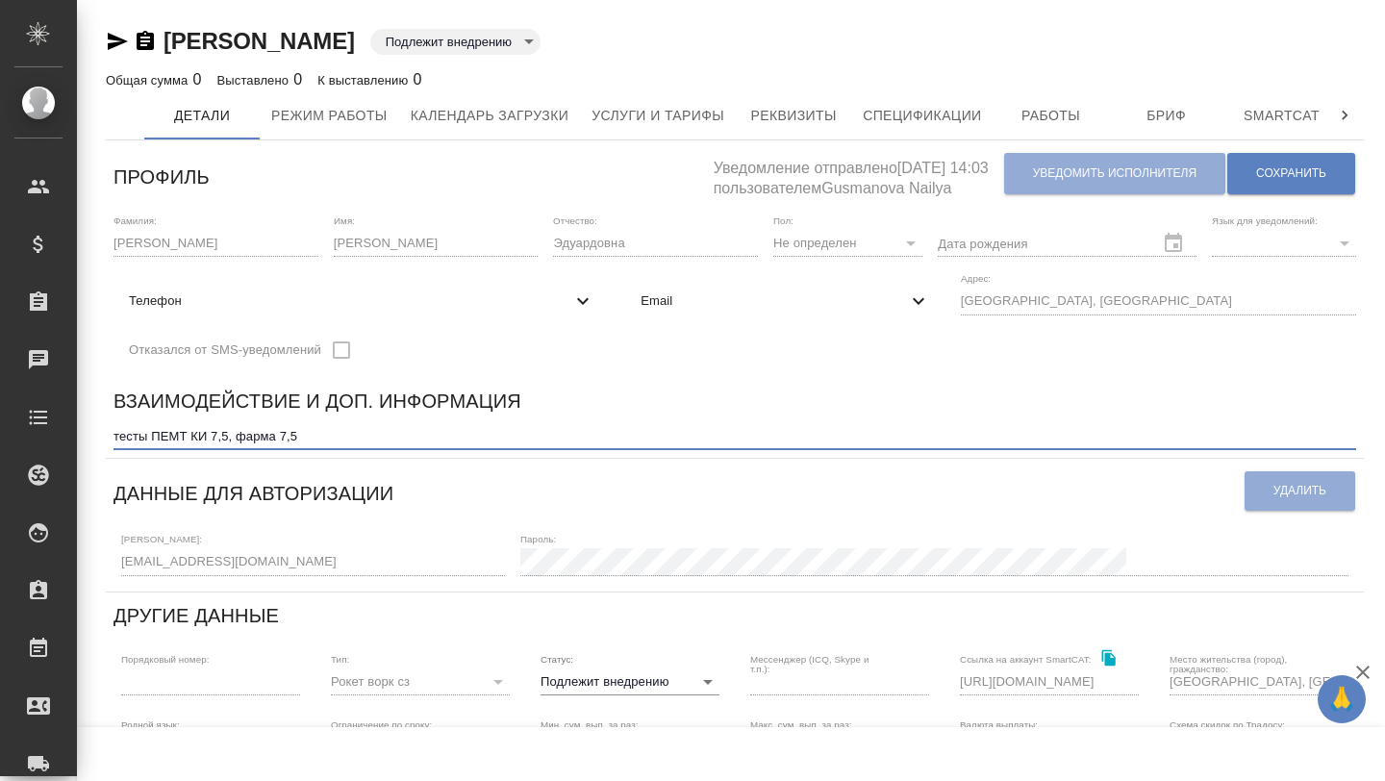
click at [261, 432] on textarea "тесты ПЕМТ КИ 7,5, фарма 7,5" at bounding box center [734, 436] width 1242 height 14
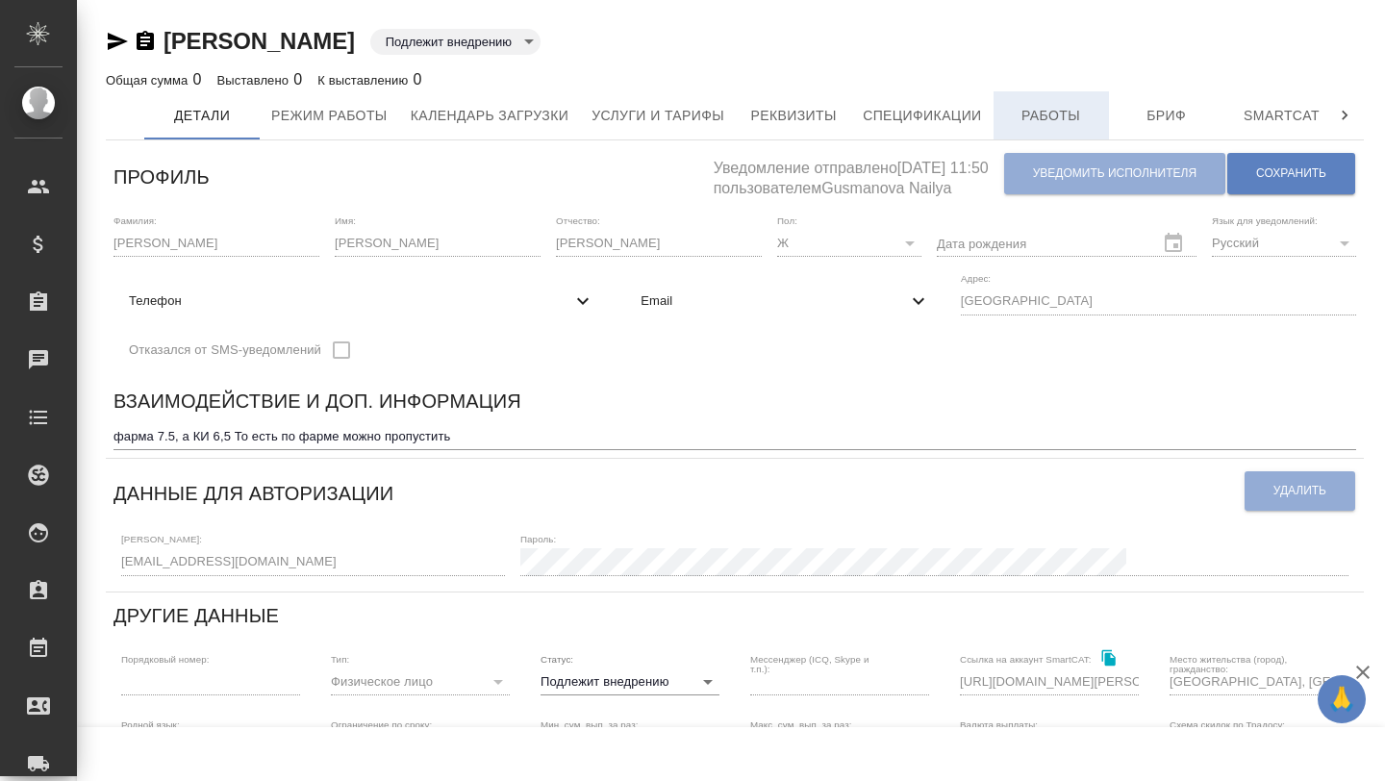
click at [1037, 113] on span "Работы" at bounding box center [1051, 116] width 92 height 24
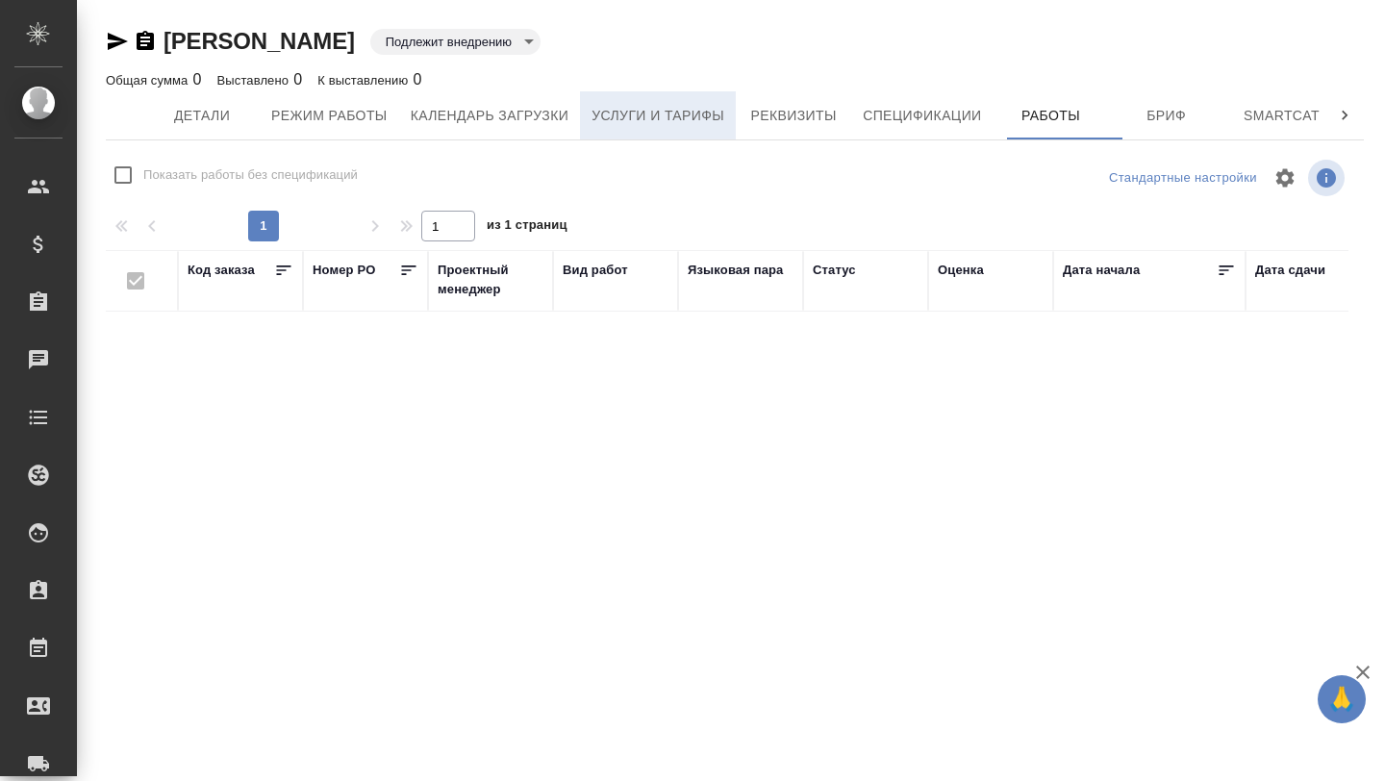
click at [629, 110] on span "Услуги и тарифы" at bounding box center [657, 116] width 133 height 24
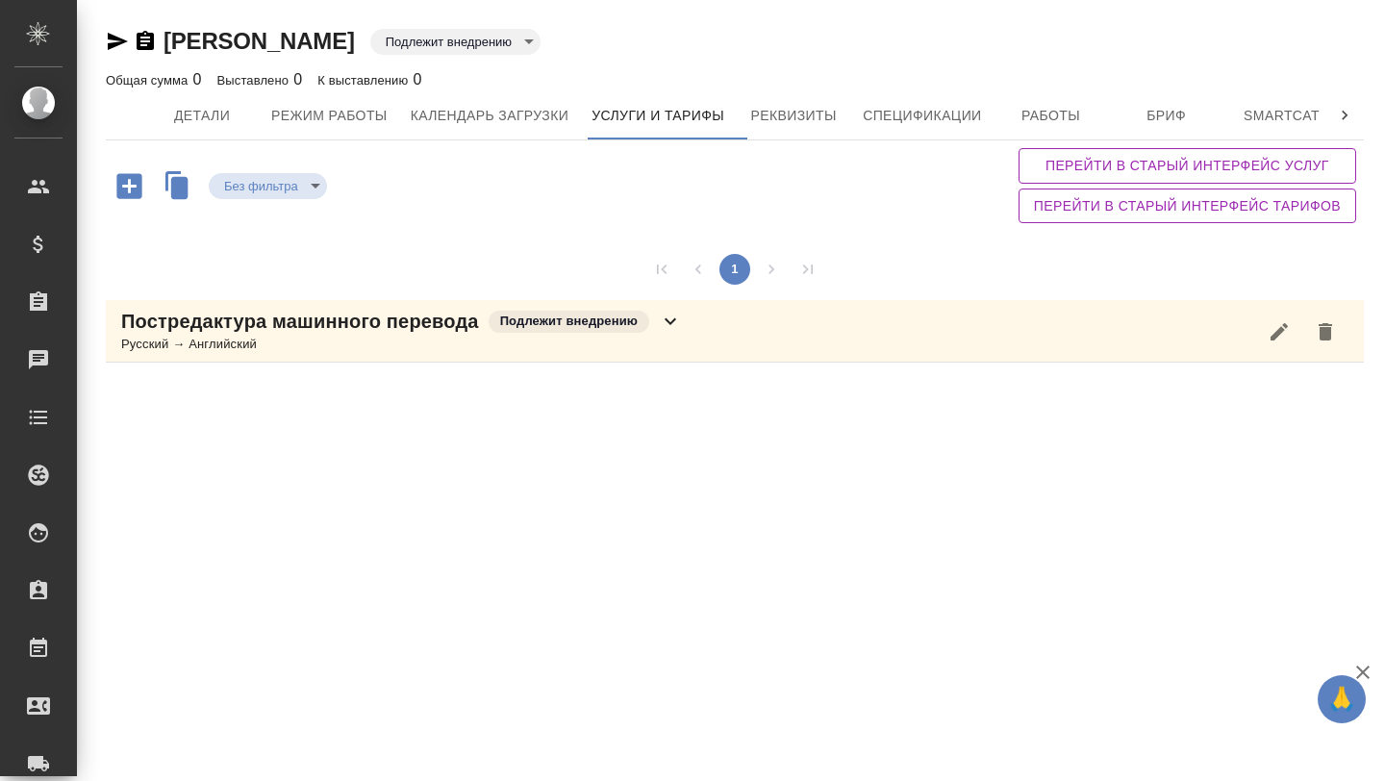
click at [344, 330] on p "Постредактура машинного перевода" at bounding box center [300, 321] width 358 height 27
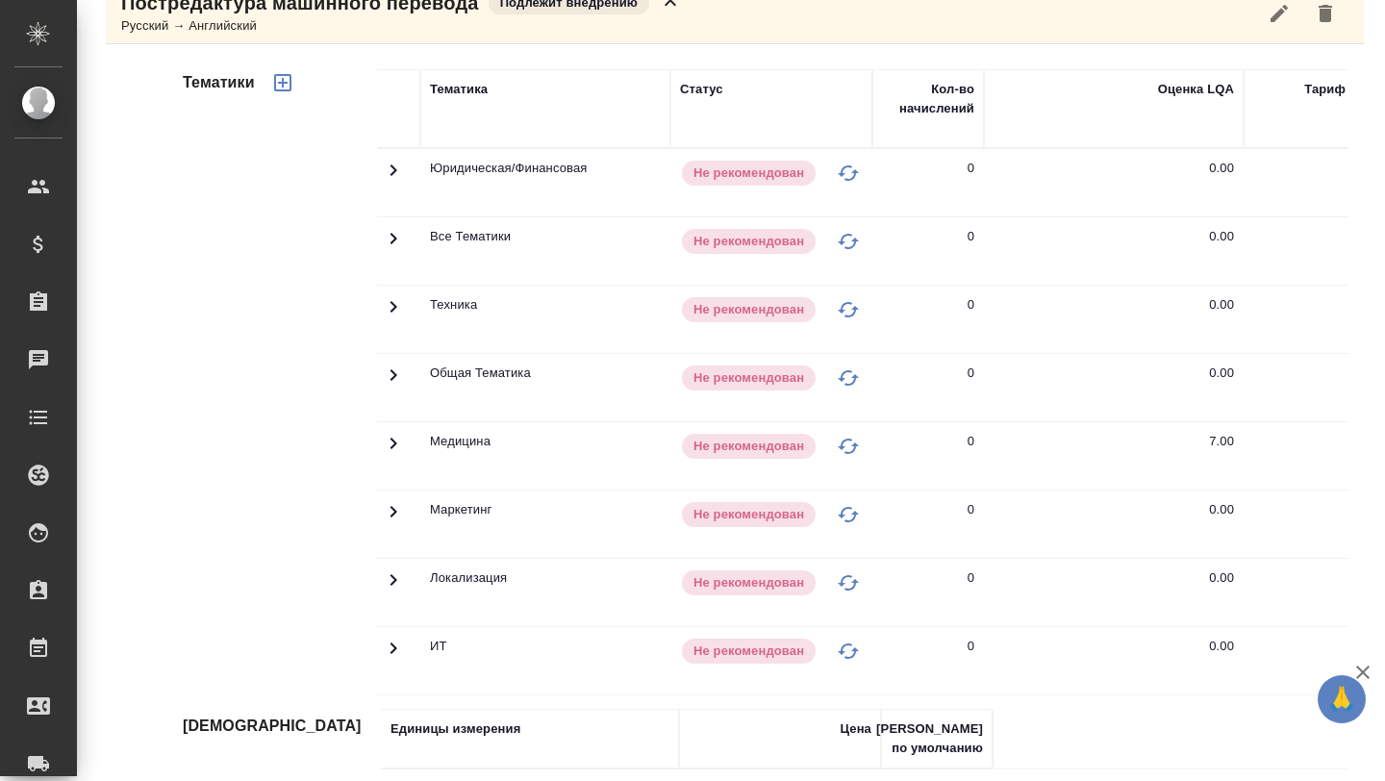
scroll to position [0, 5]
click at [391, 454] on icon at bounding box center [393, 443] width 23 height 23
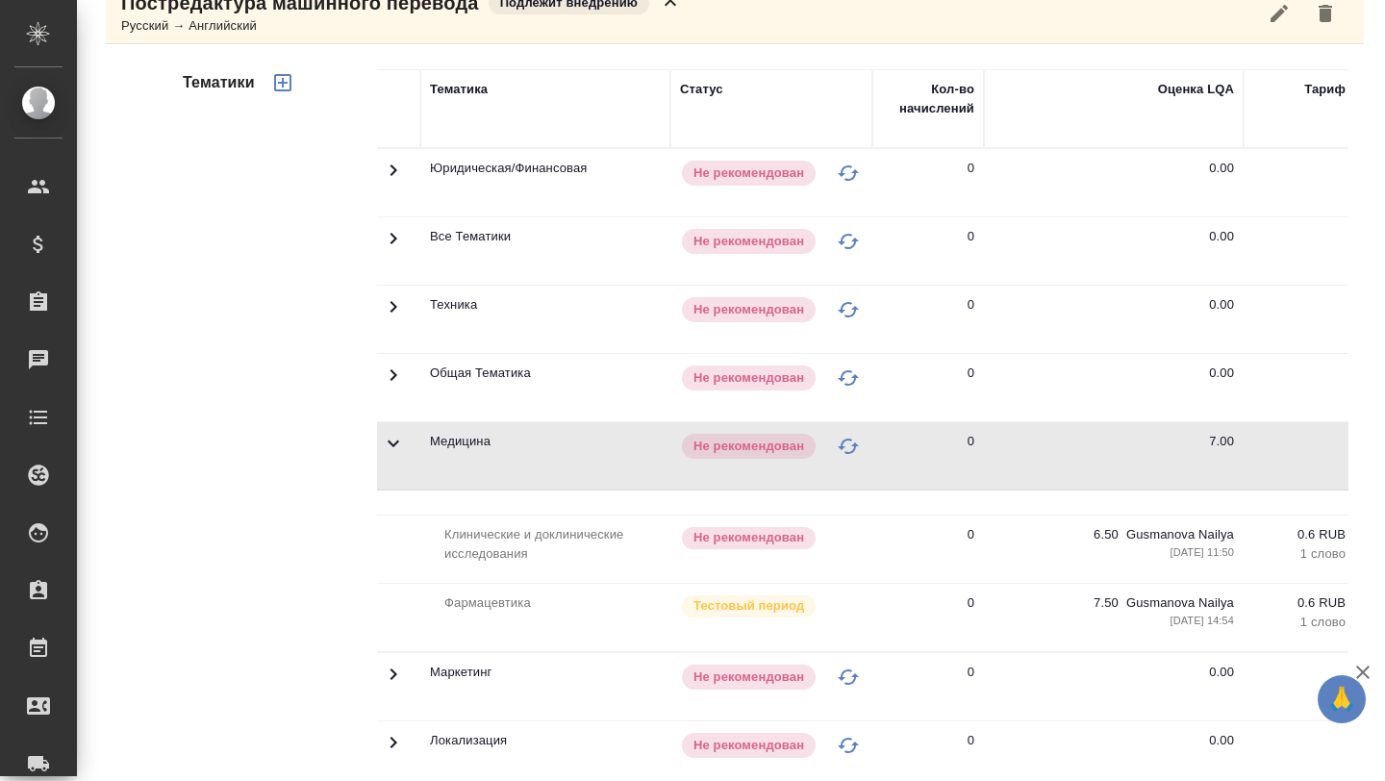
scroll to position [0, 0]
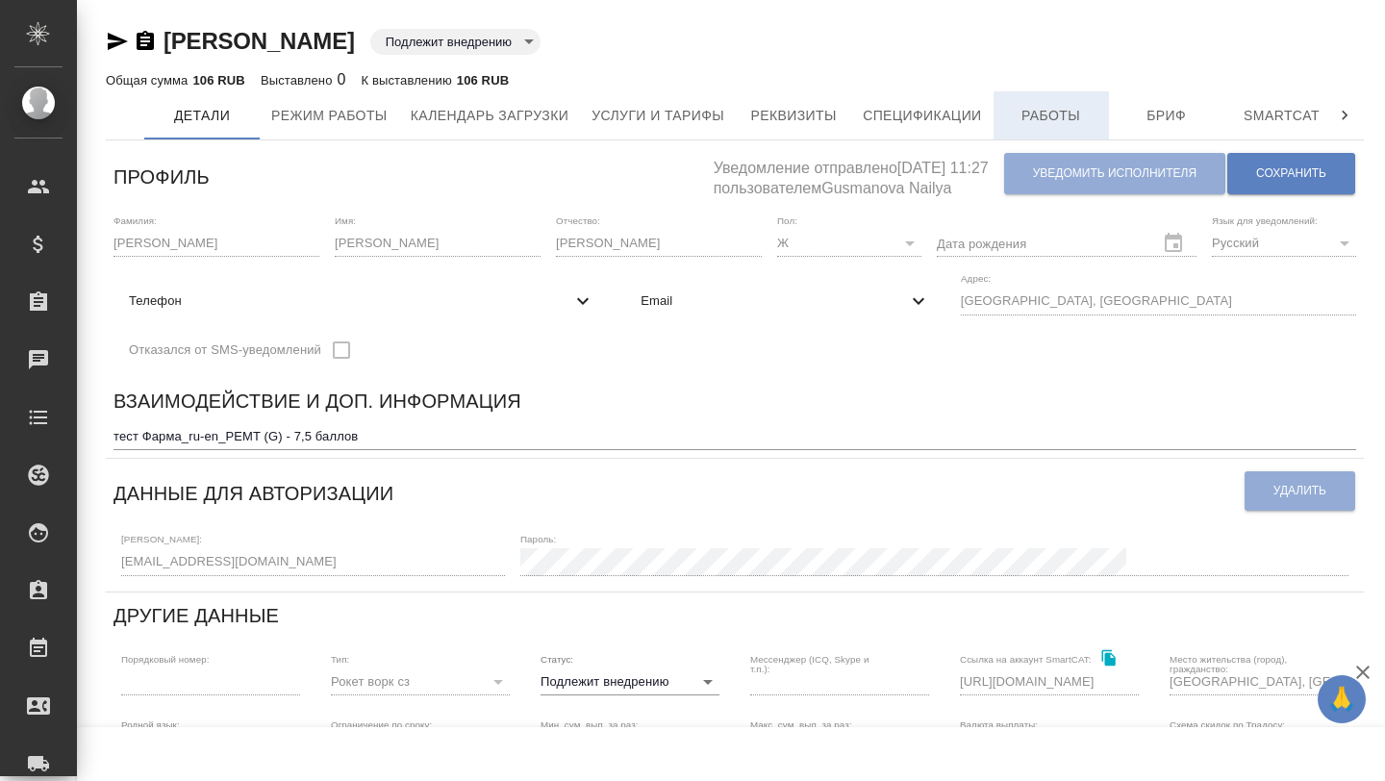
click at [1026, 136] on button "Работы" at bounding box center [1050, 115] width 115 height 48
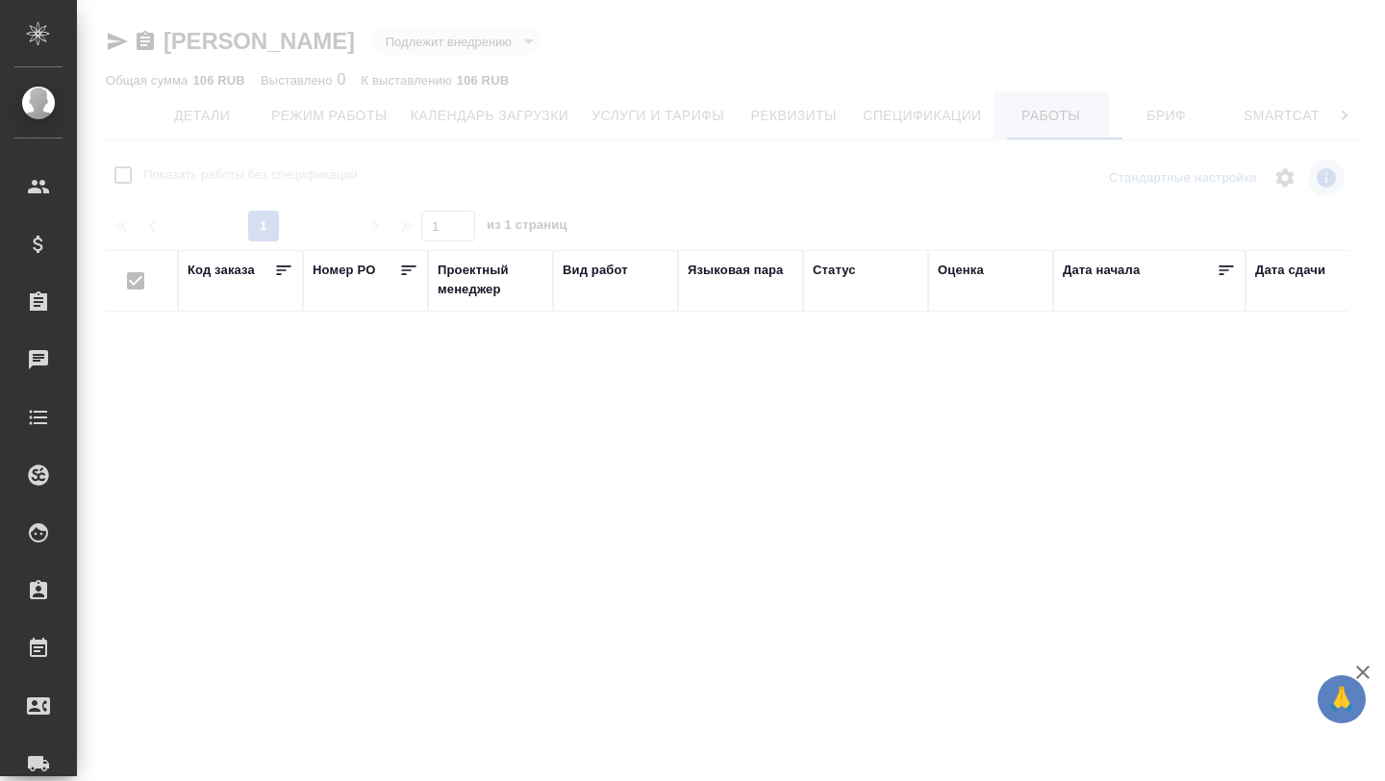
checkbox input "false"
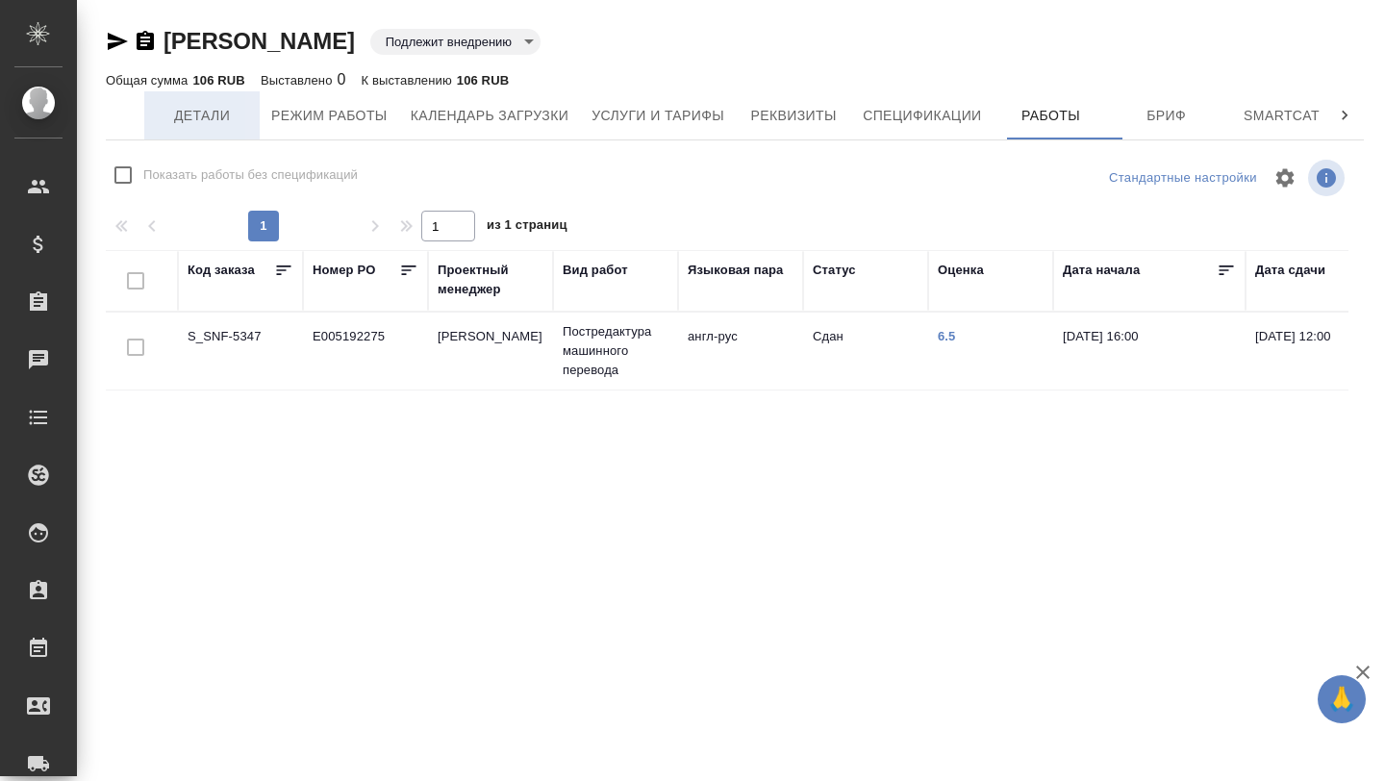
click at [166, 112] on span "Детали" at bounding box center [202, 116] width 92 height 24
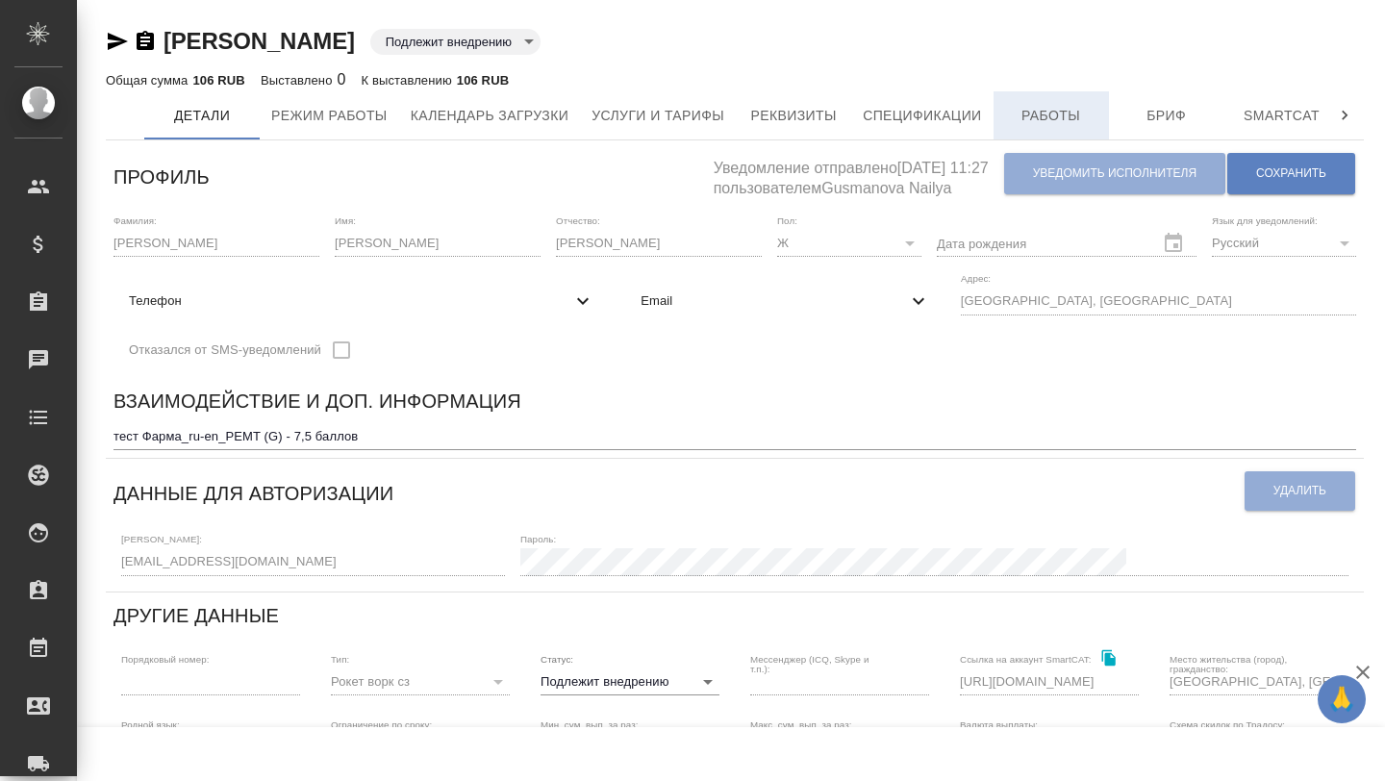
click at [1092, 113] on span "Работы" at bounding box center [1051, 116] width 92 height 24
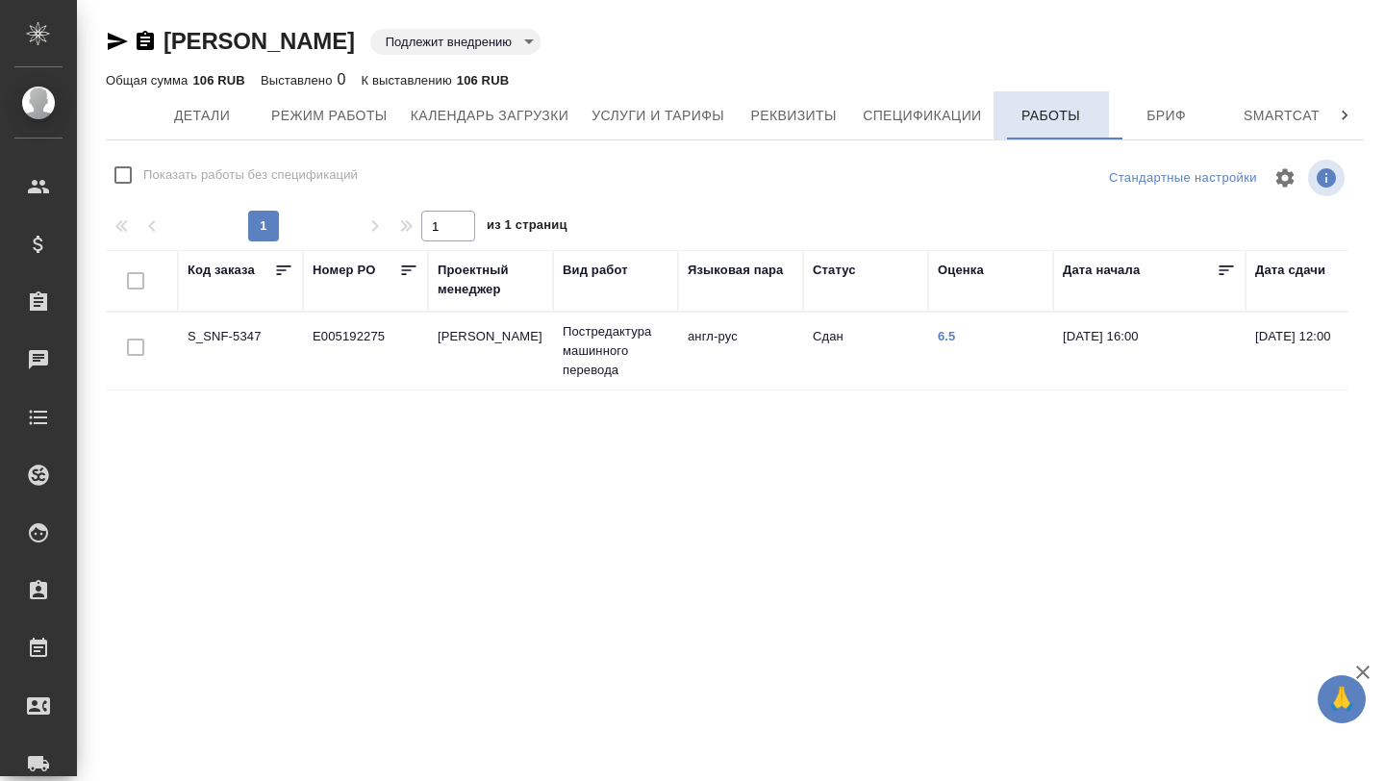
checkbox input "false"
click at [599, 352] on p "Постредактура машинного перевода" at bounding box center [616, 351] width 106 height 58
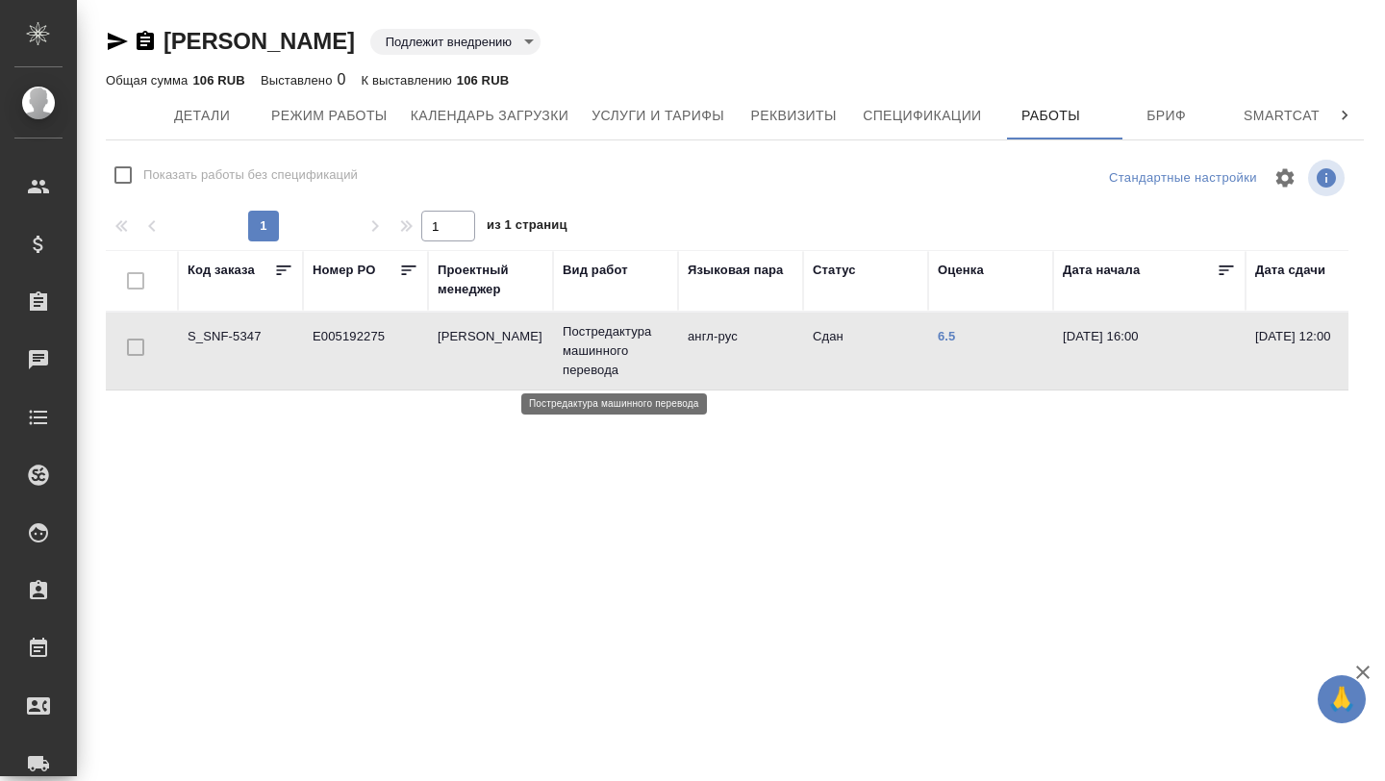
click at [599, 352] on p "Постредактура машинного перевода" at bounding box center [616, 351] width 106 height 58
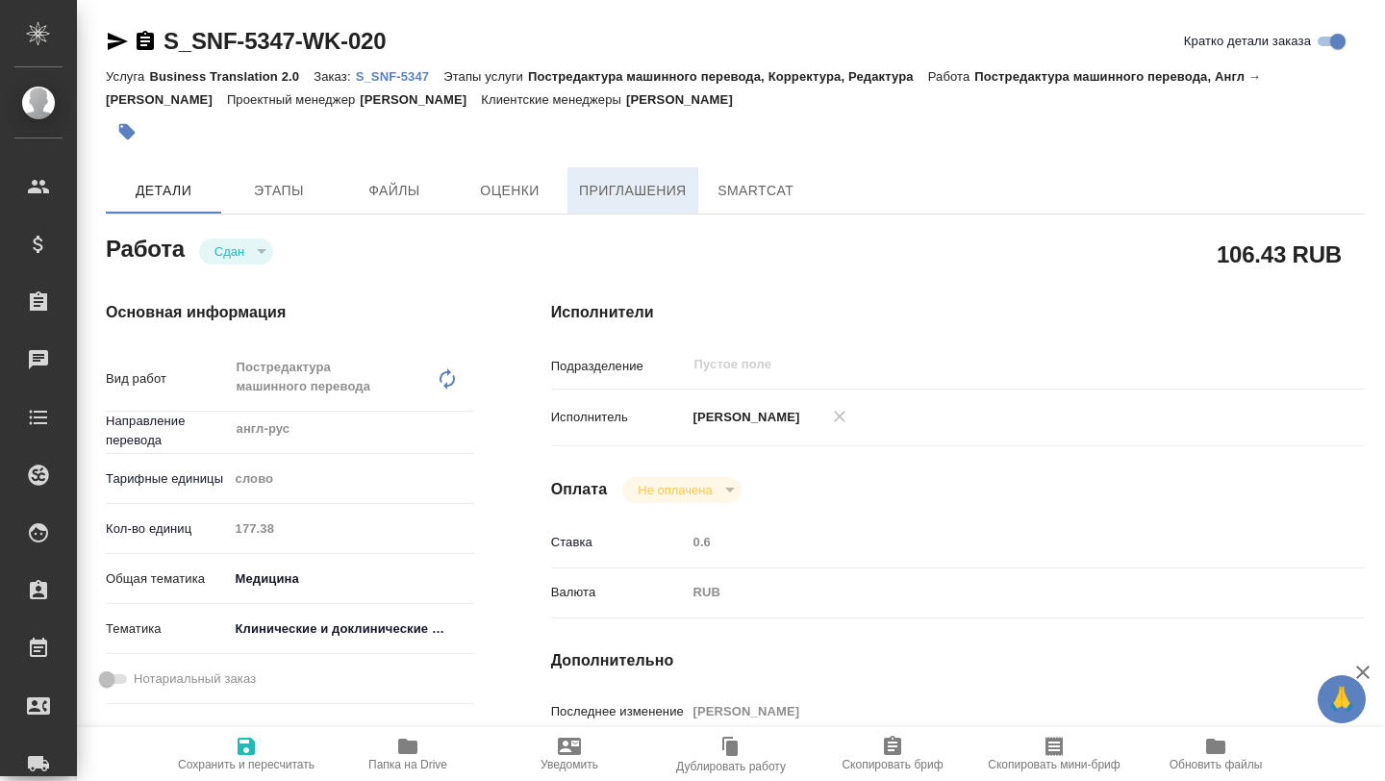
type textarea "x"
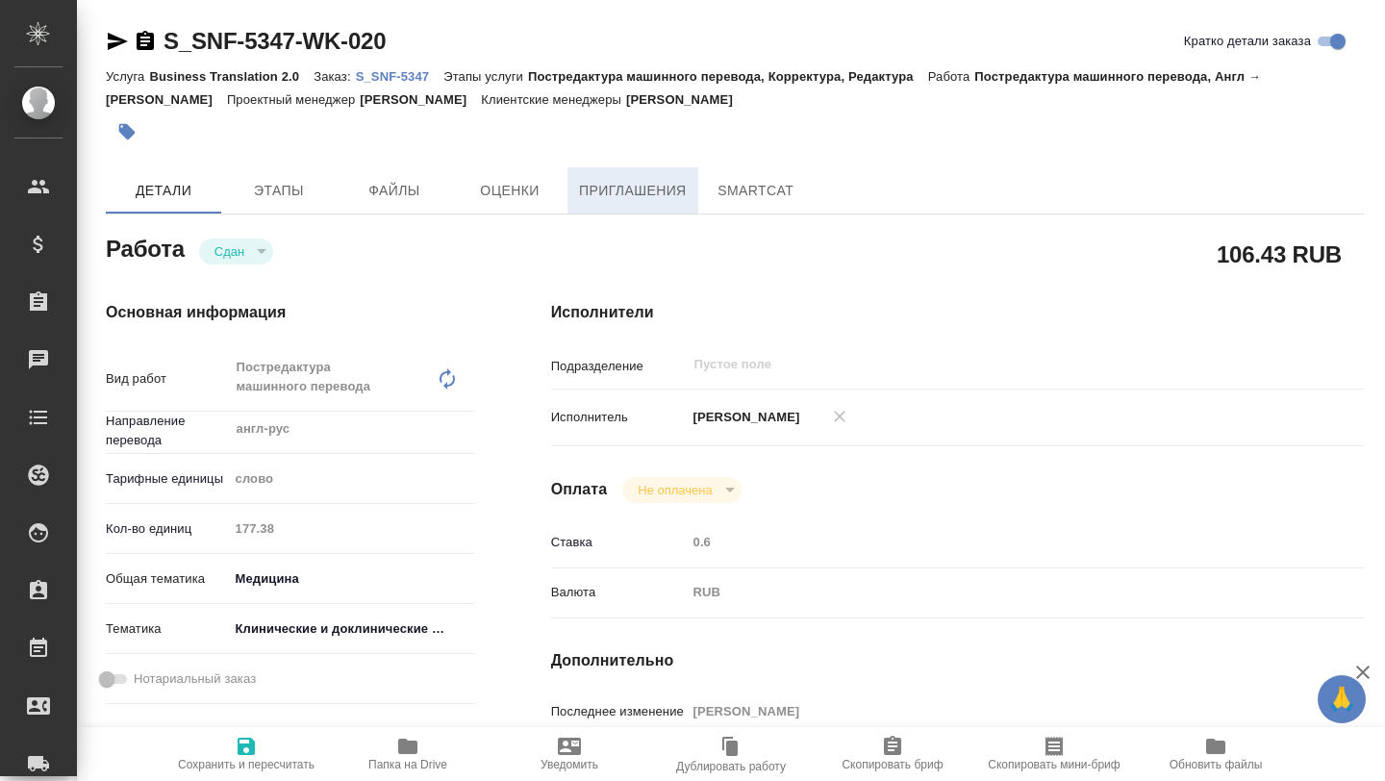
type textarea "x"
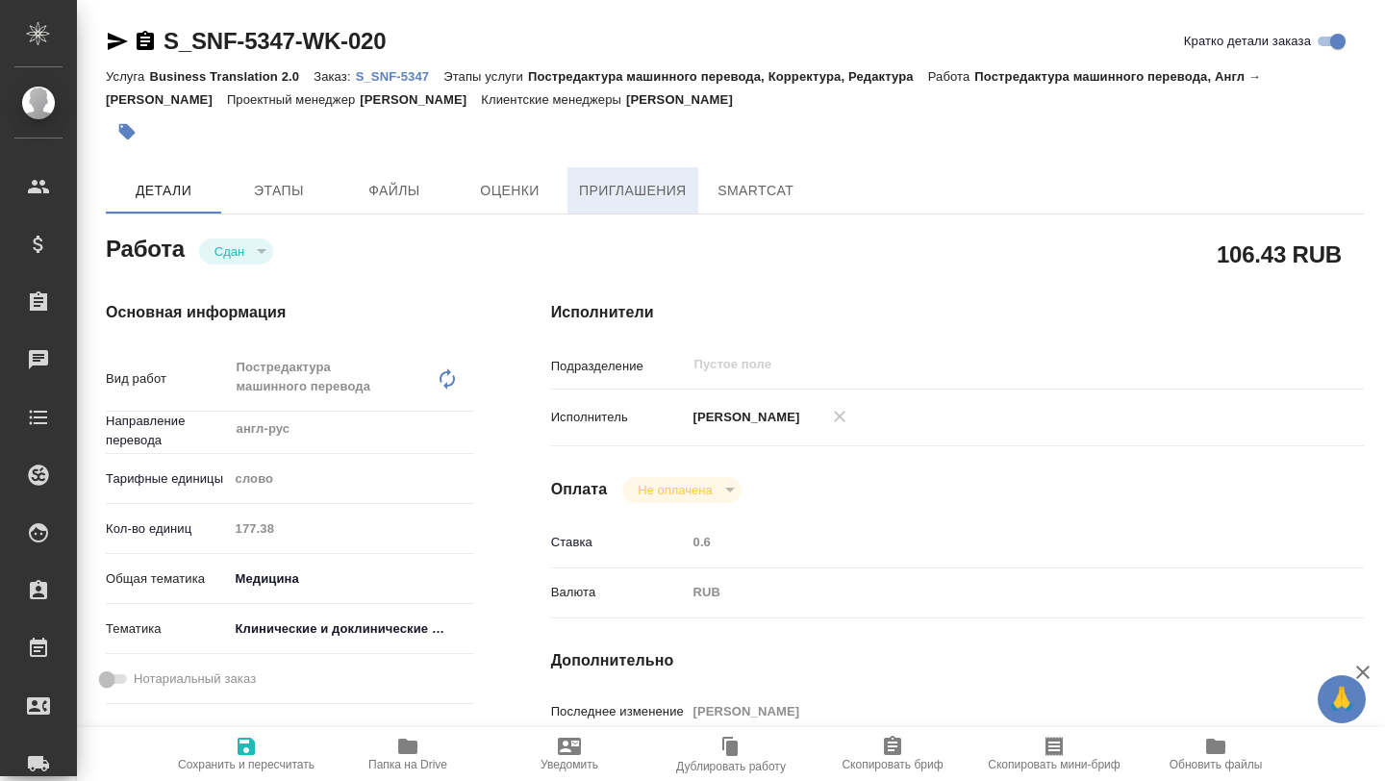
type textarea "x"
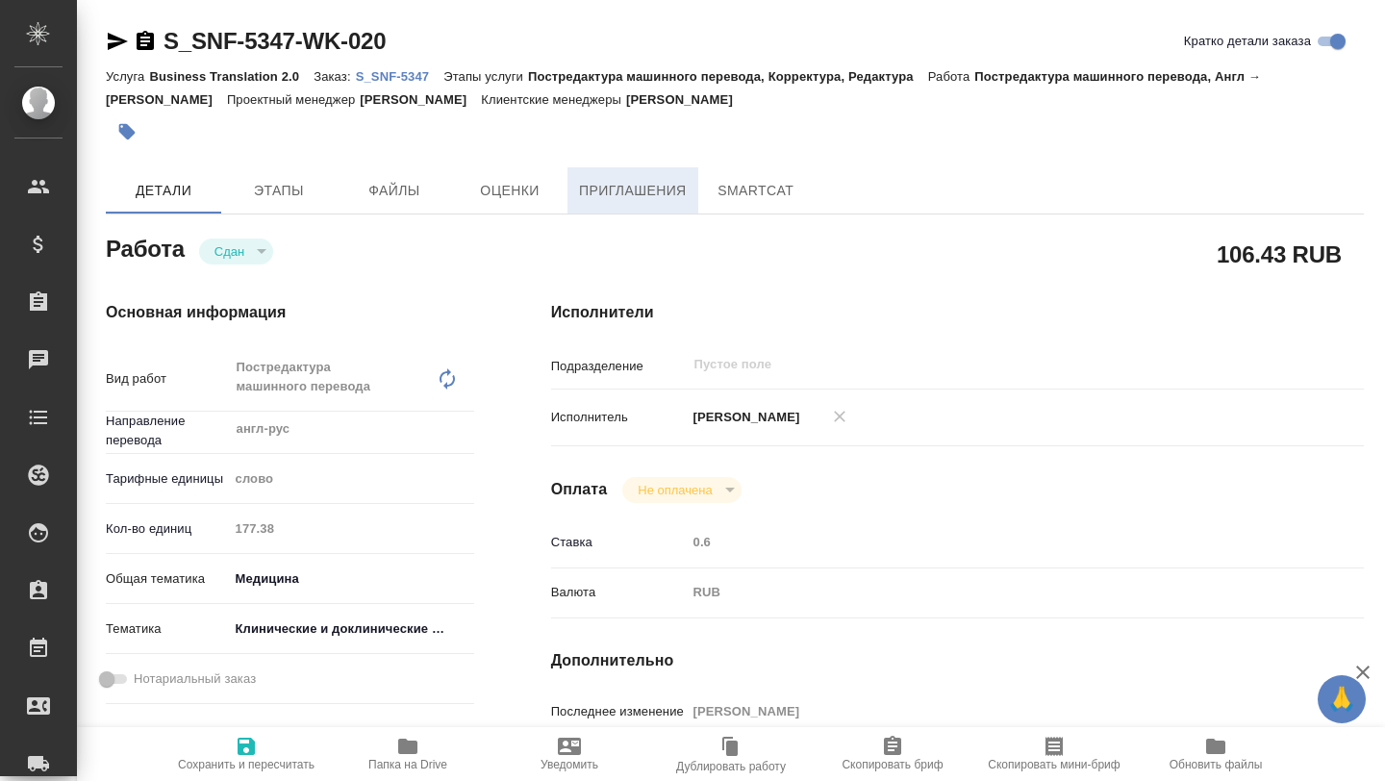
type textarea "x"
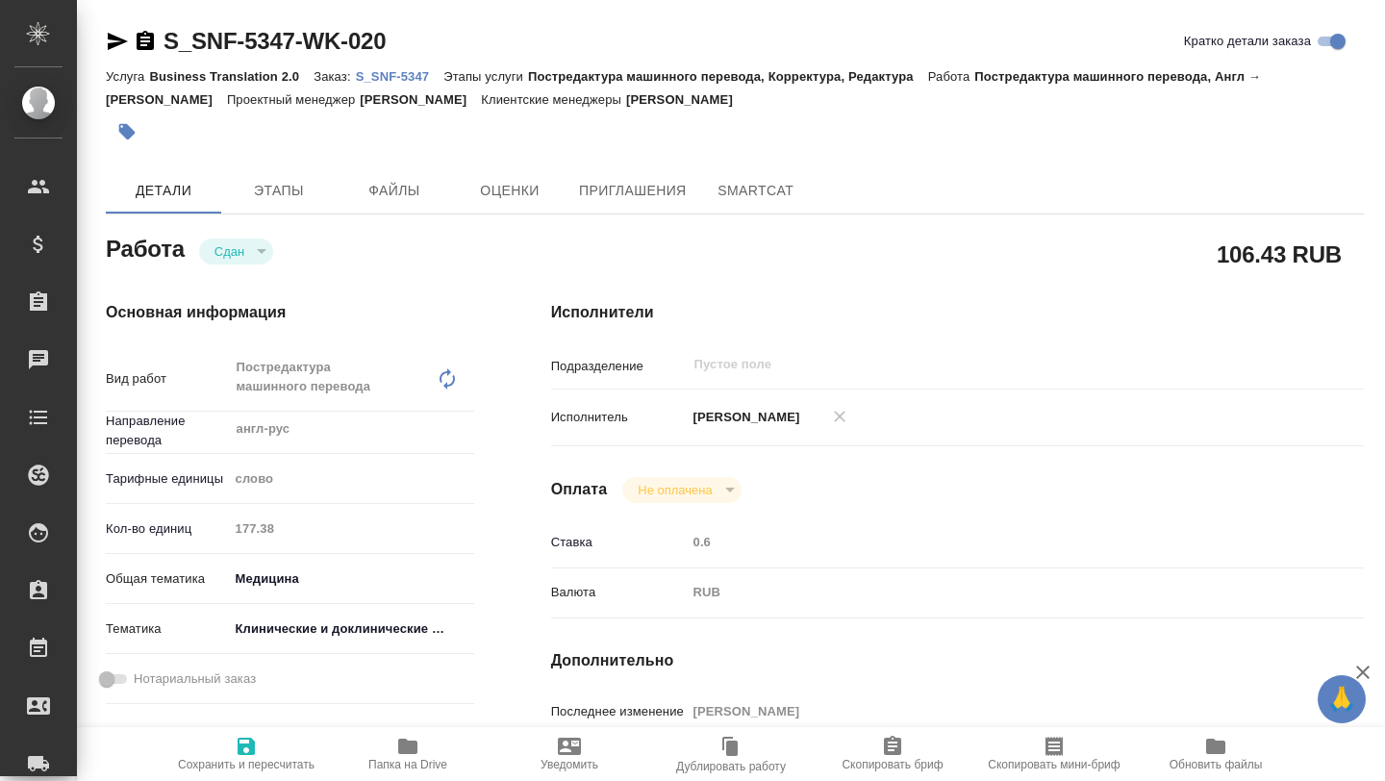
type textarea "x"
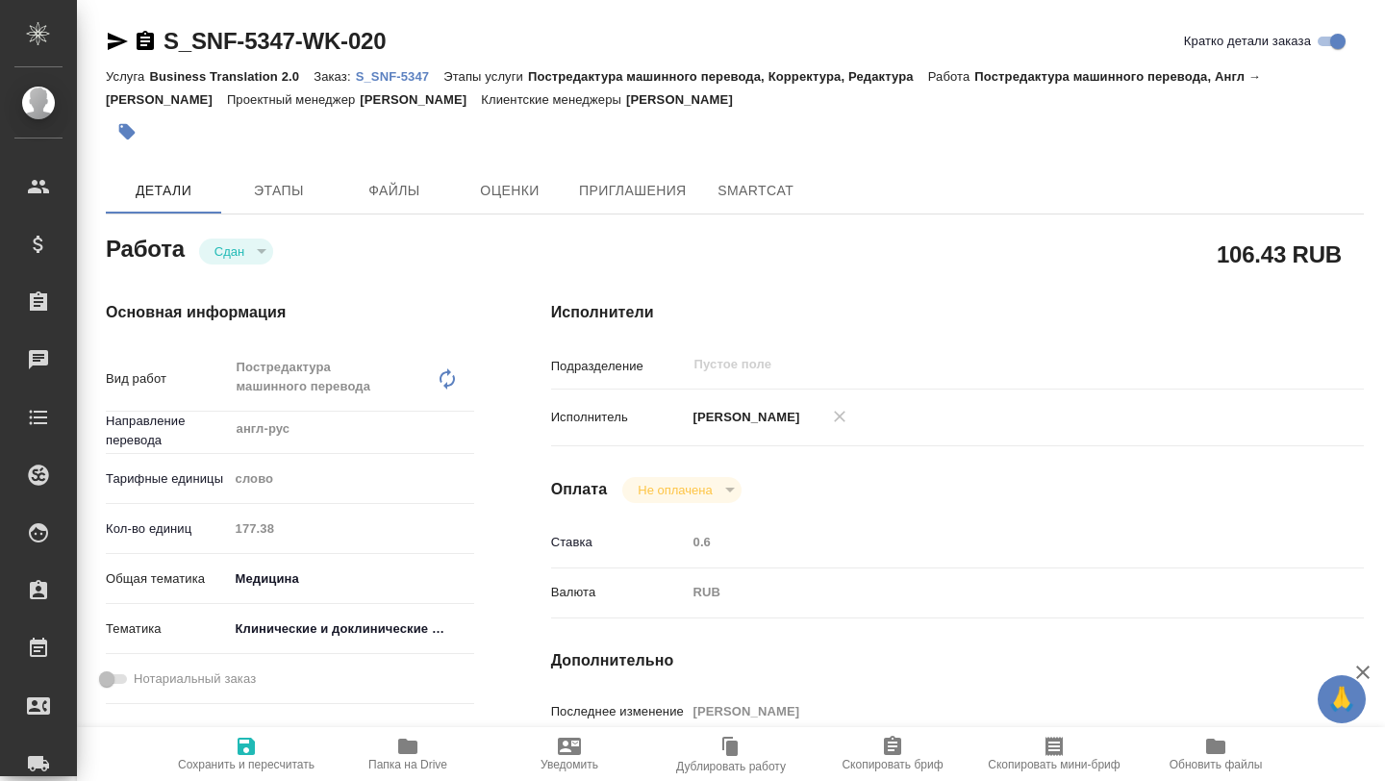
type textarea "x"
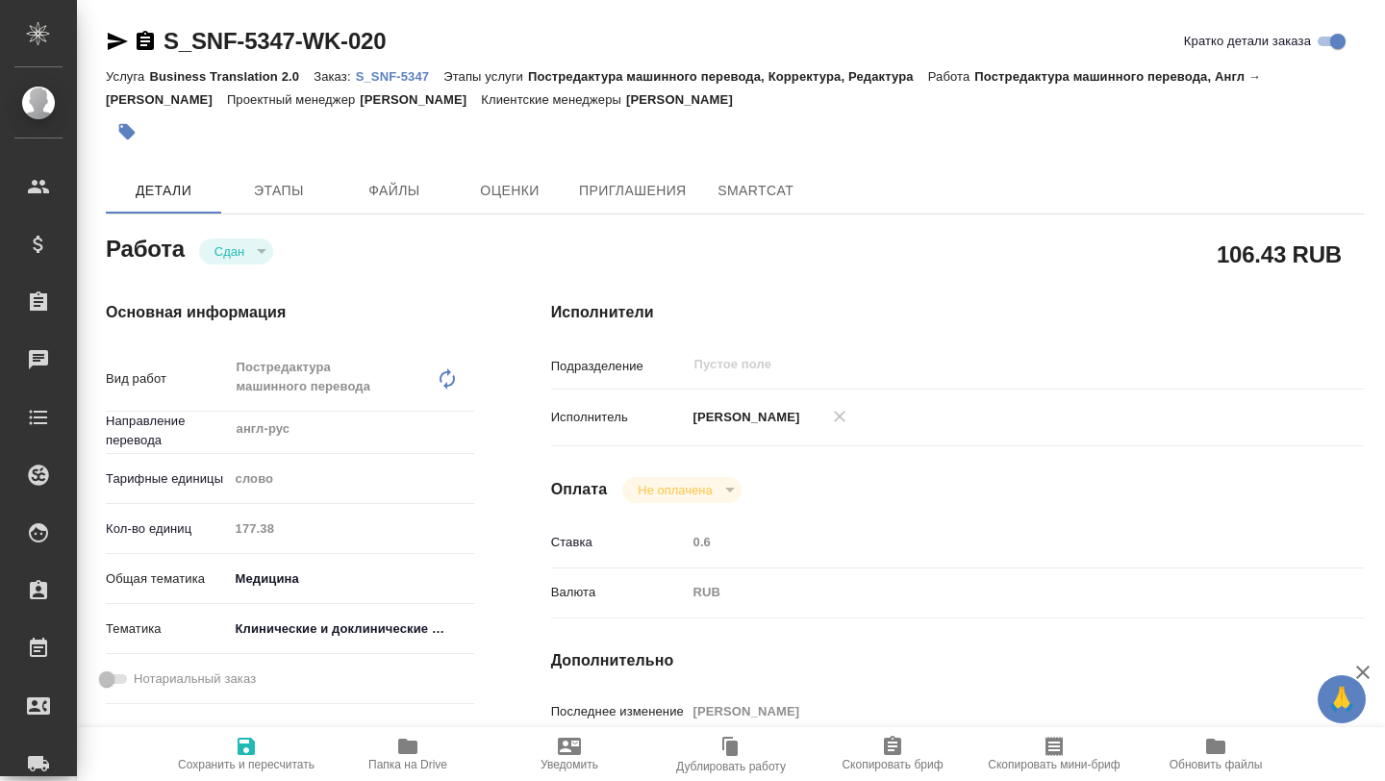
type textarea "x"
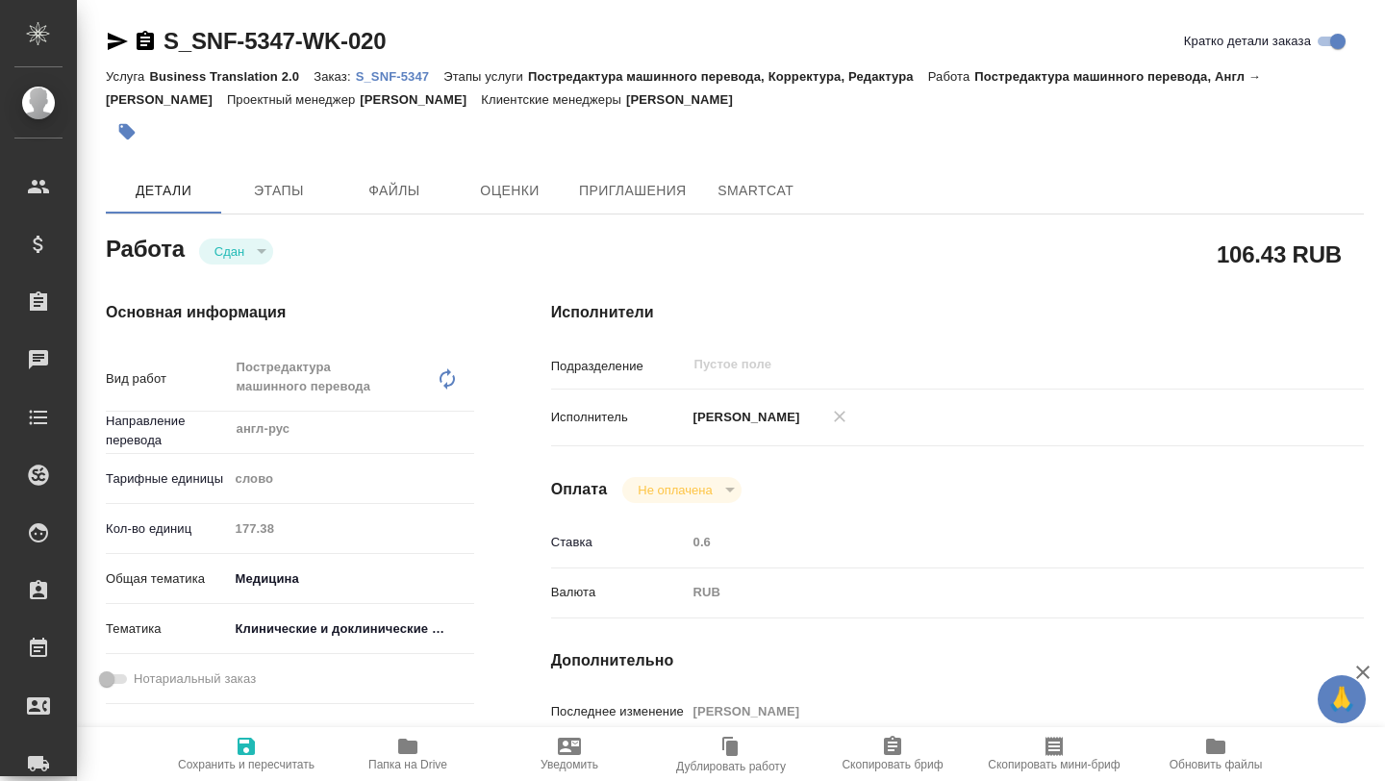
click at [379, 75] on p "S_SNF-5347" at bounding box center [400, 76] width 88 height 14
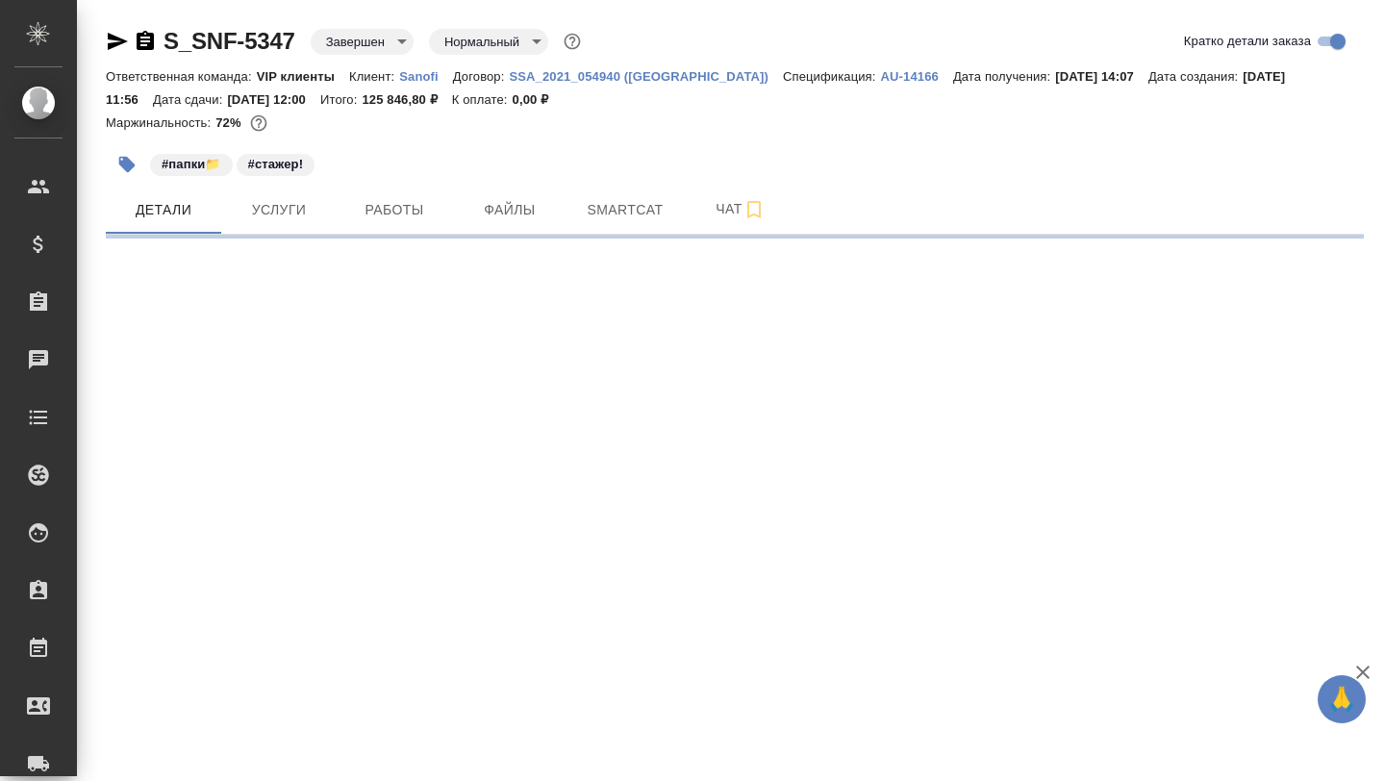
select select "RU"
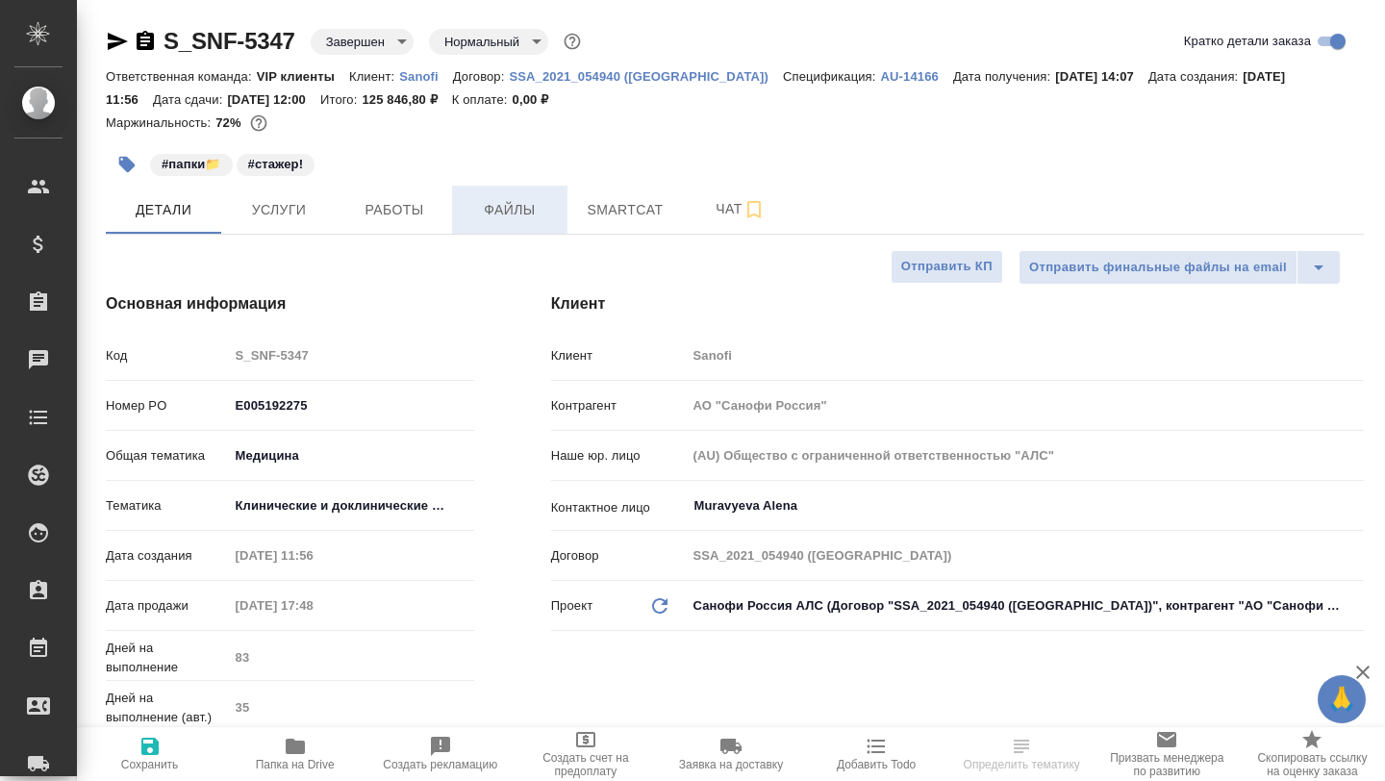
type textarea "x"
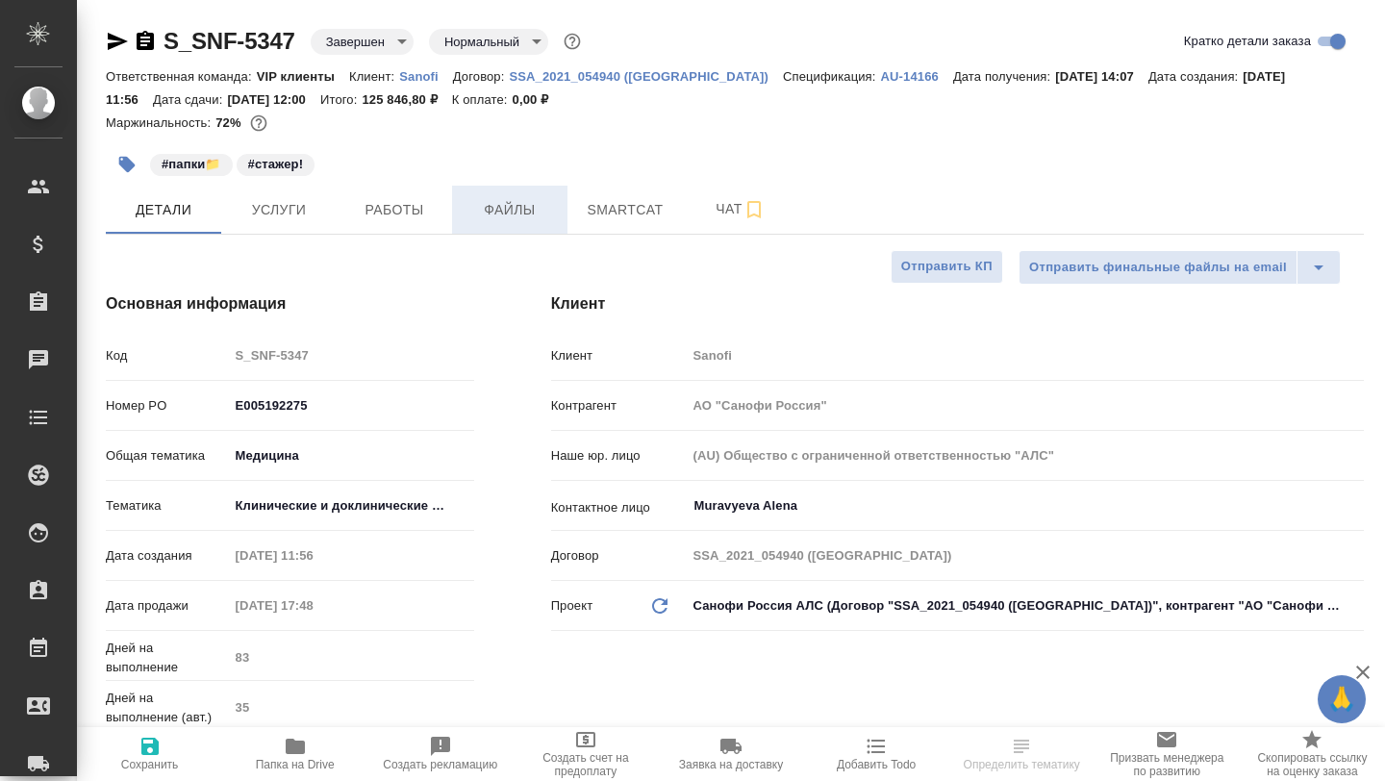
type textarea "x"
click at [390, 210] on span "Работы" at bounding box center [394, 210] width 92 height 24
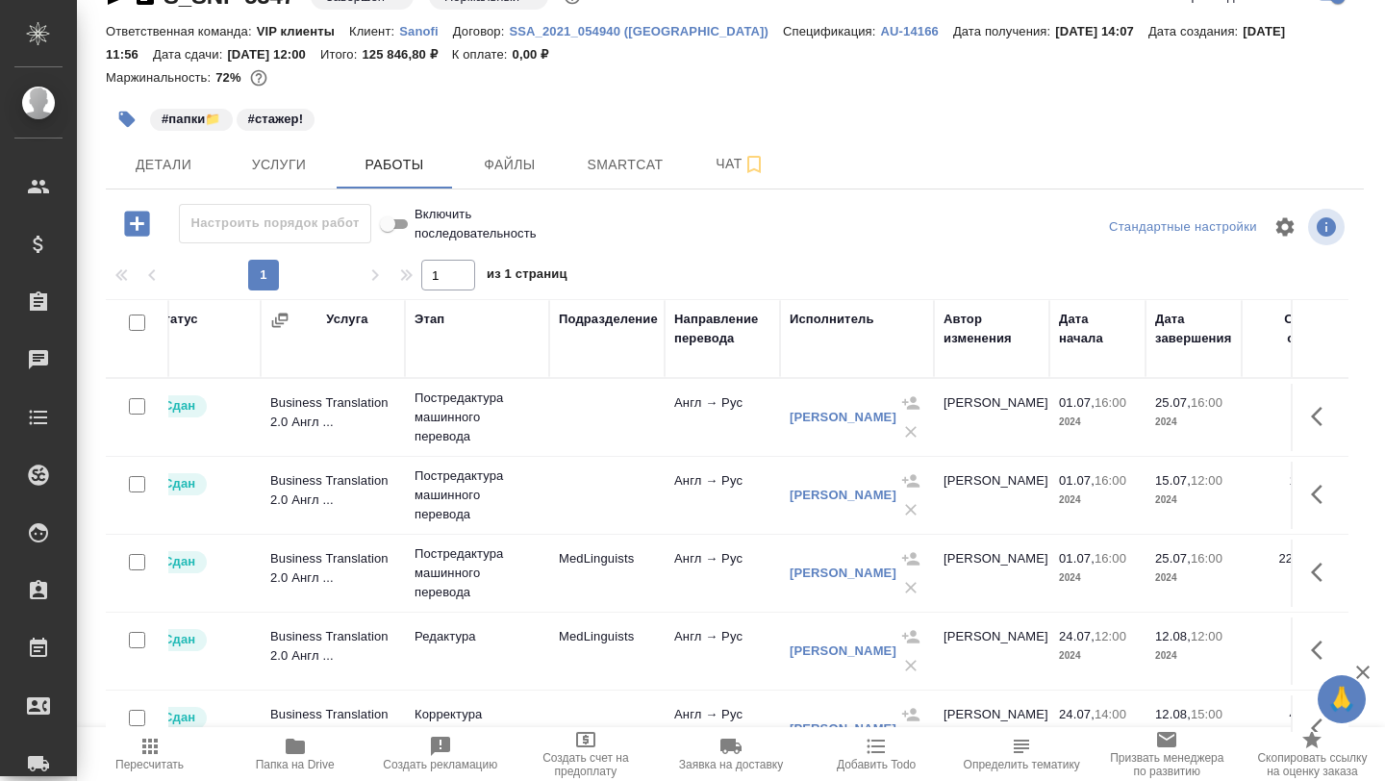
scroll to position [0, 936]
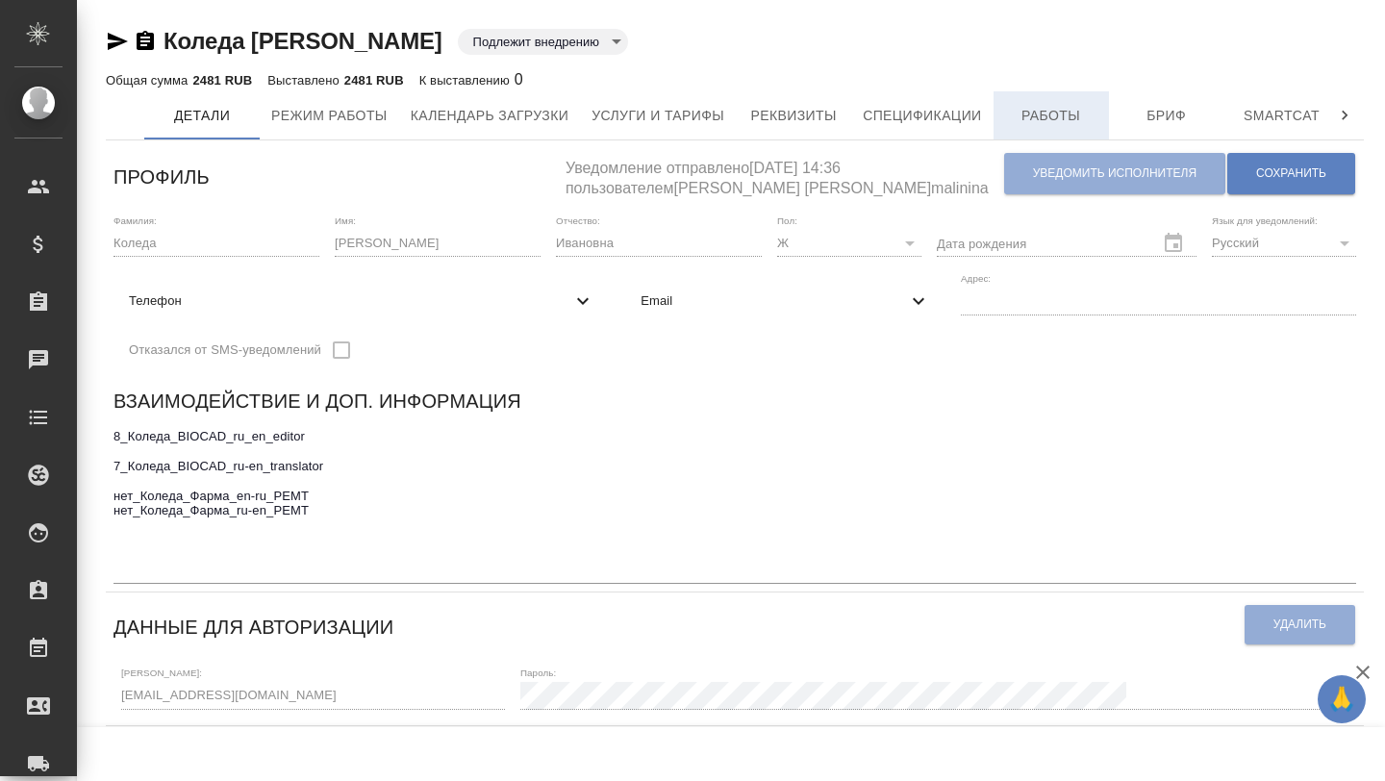
click at [1065, 102] on button "Работы" at bounding box center [1050, 115] width 115 height 48
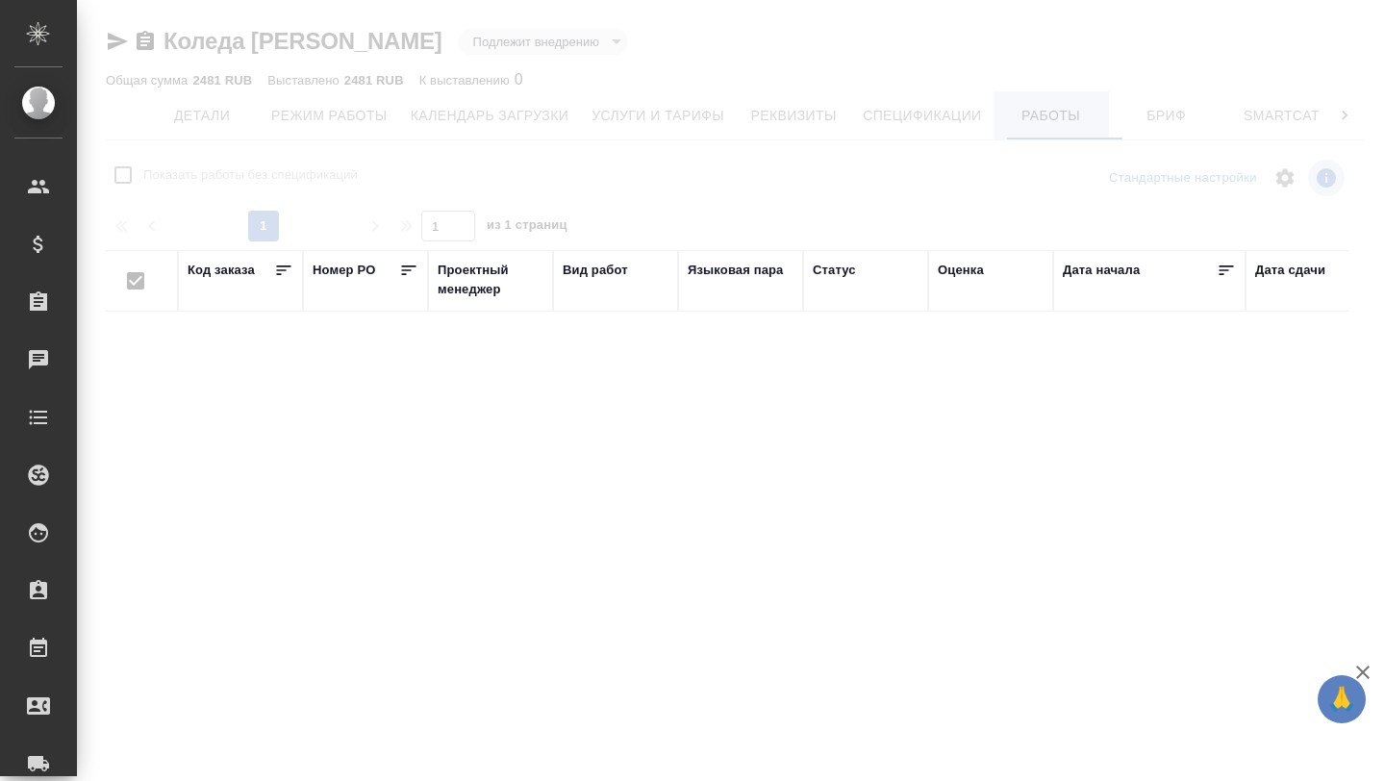
checkbox input "false"
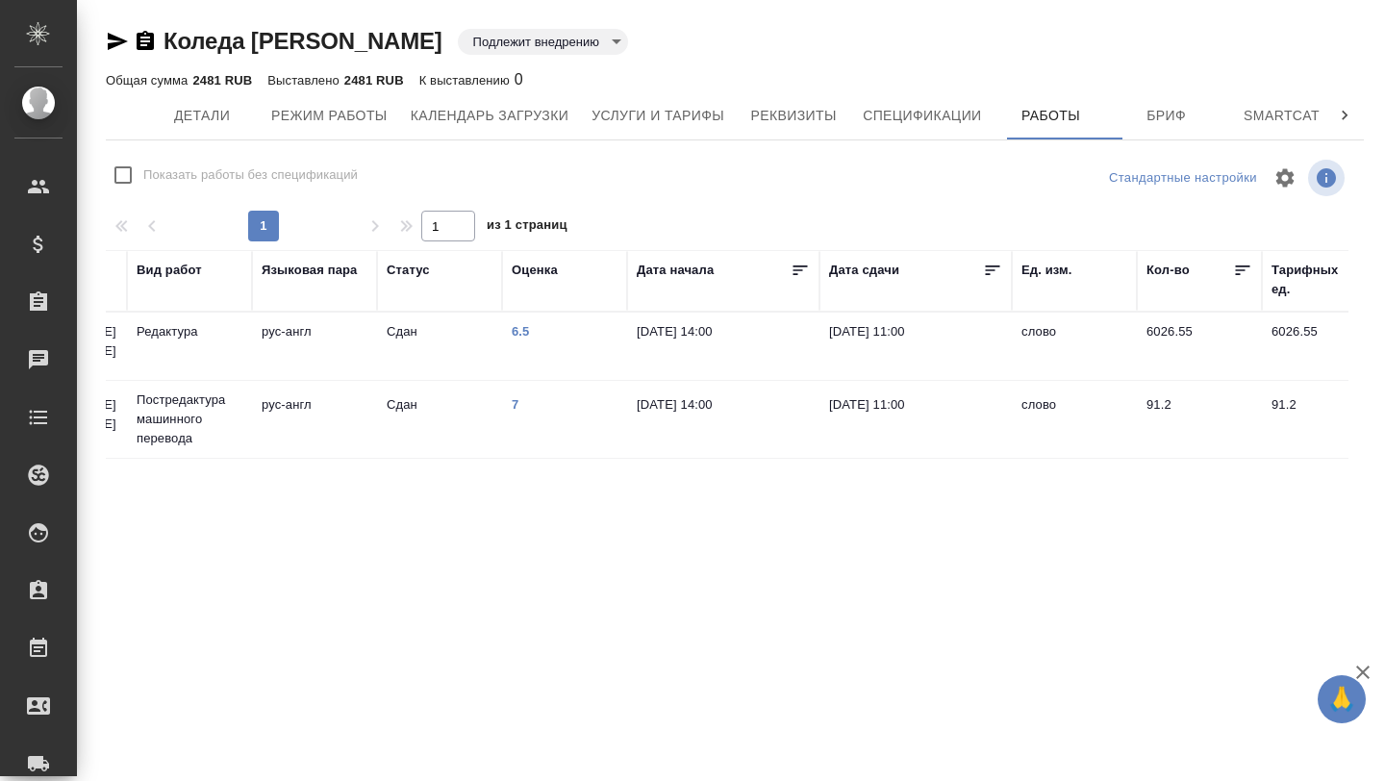
scroll to position [0, 429]
click at [219, 343] on td "Редактура" at bounding box center [186, 346] width 125 height 67
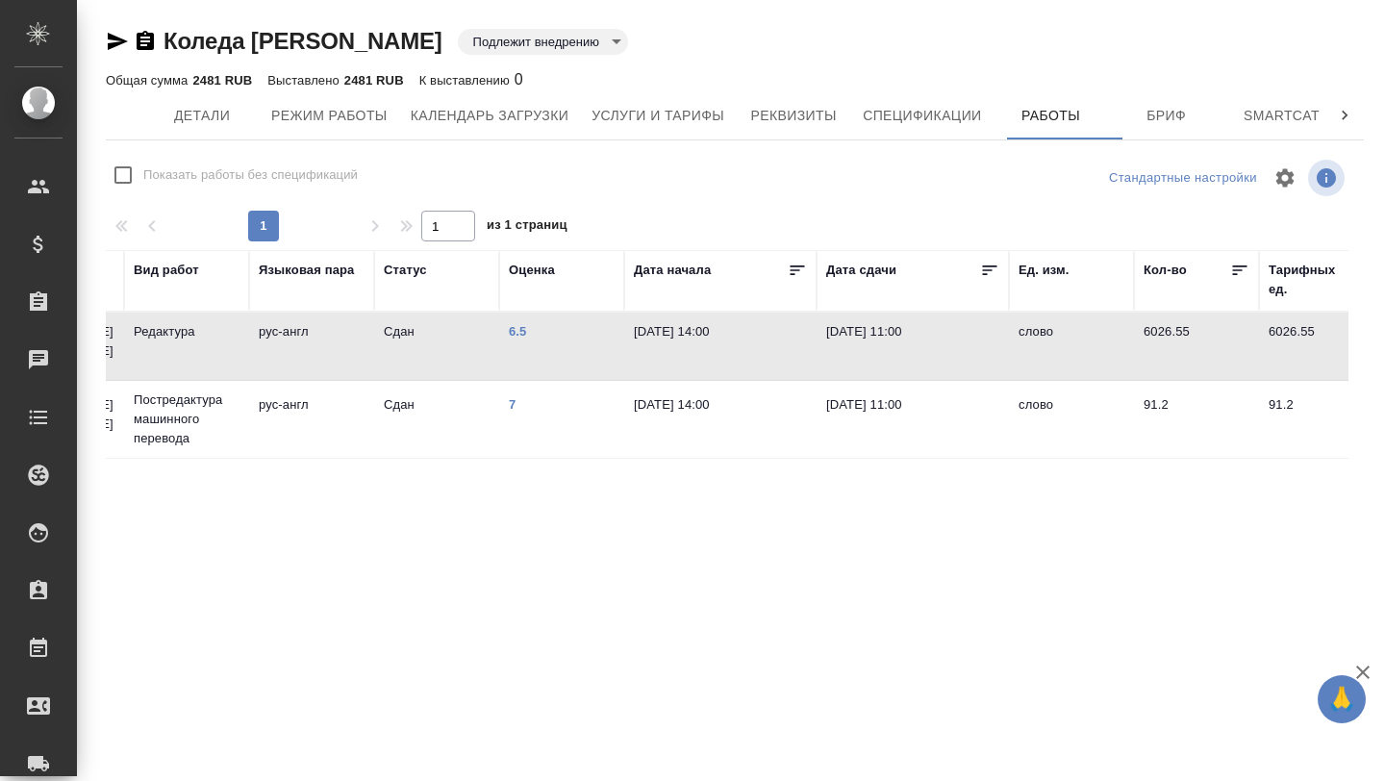
click at [219, 343] on td "Редактура" at bounding box center [186, 346] width 125 height 67
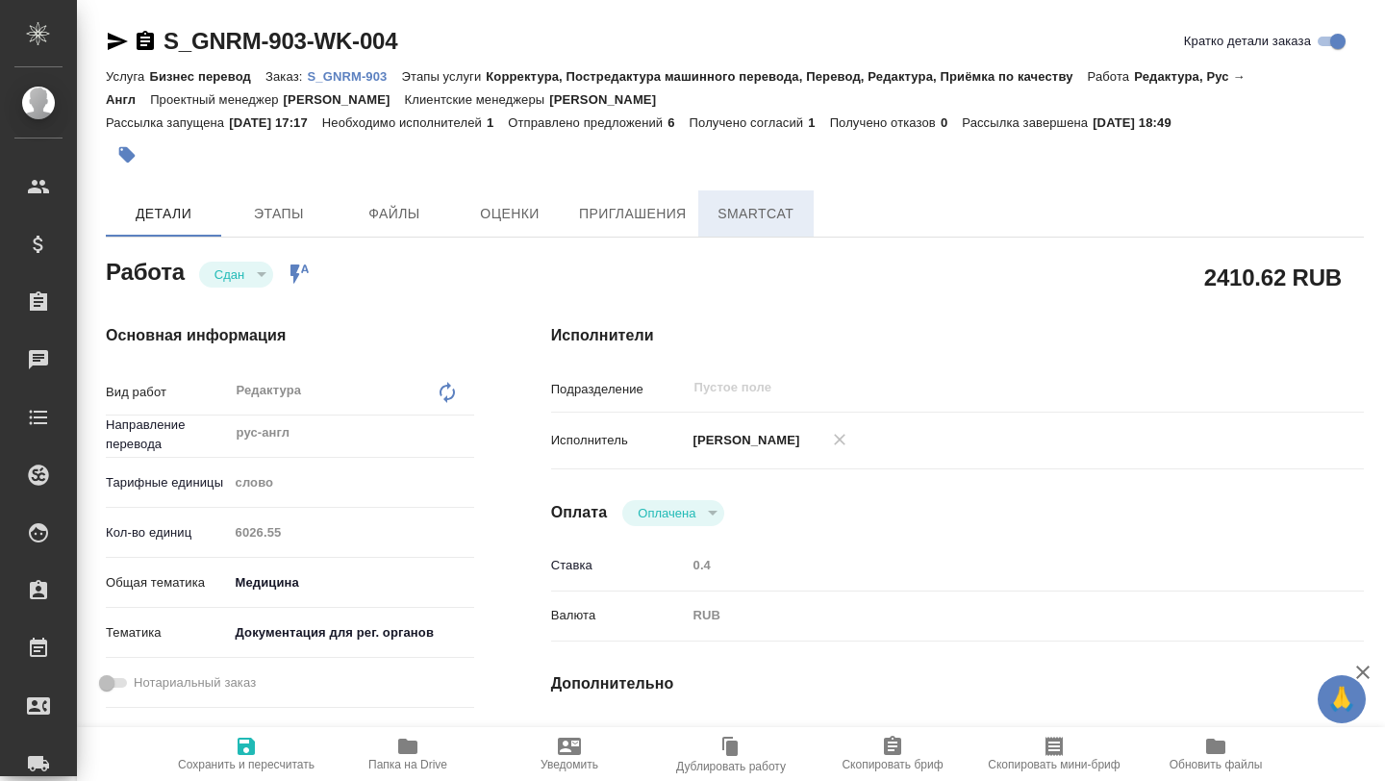
type textarea "x"
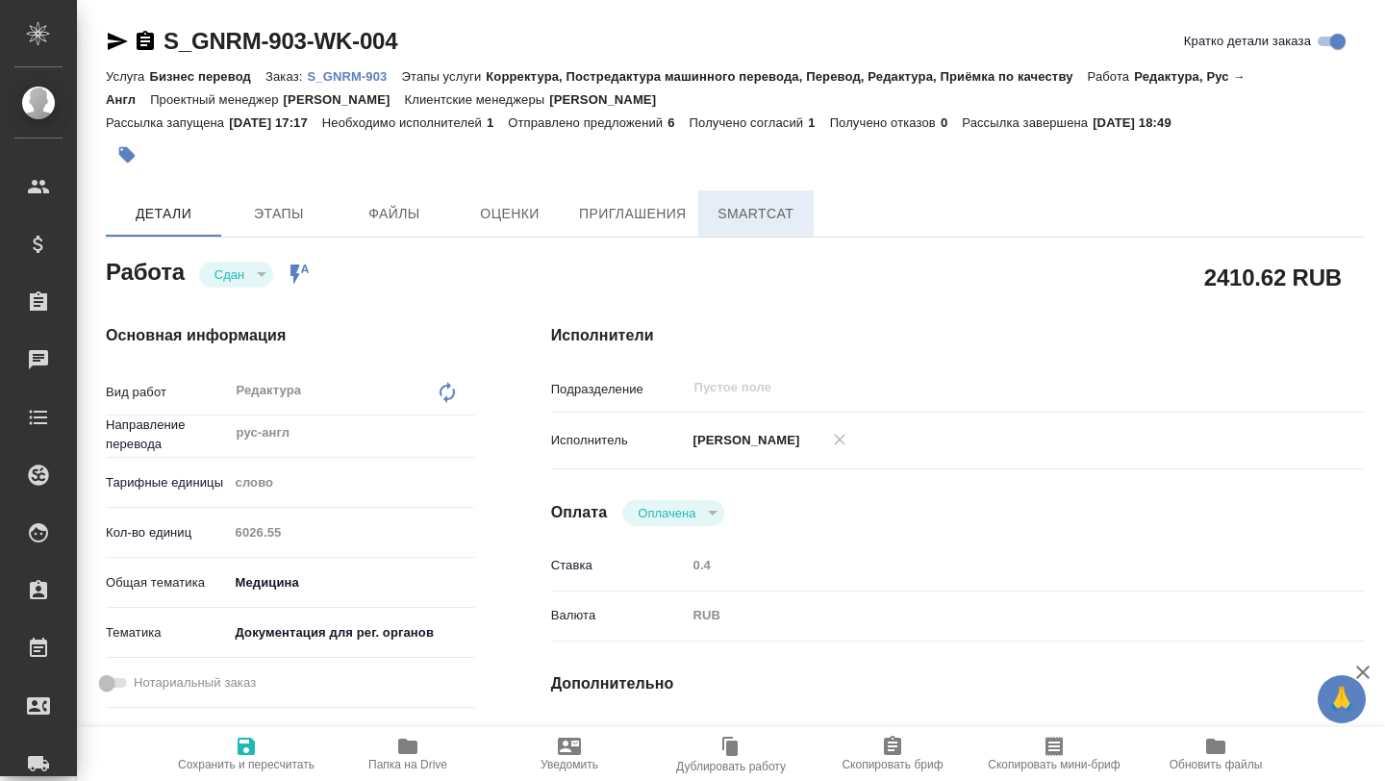
type textarea "x"
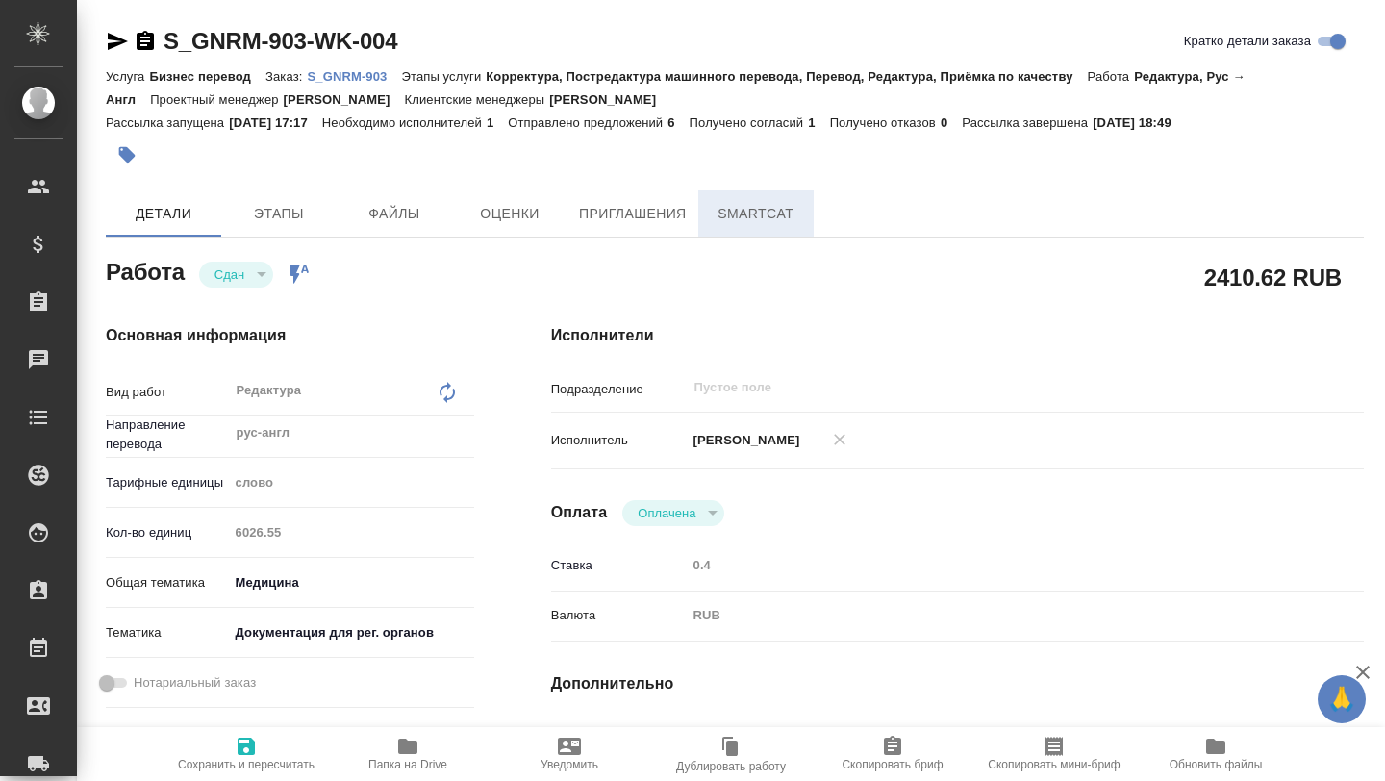
type textarea "x"
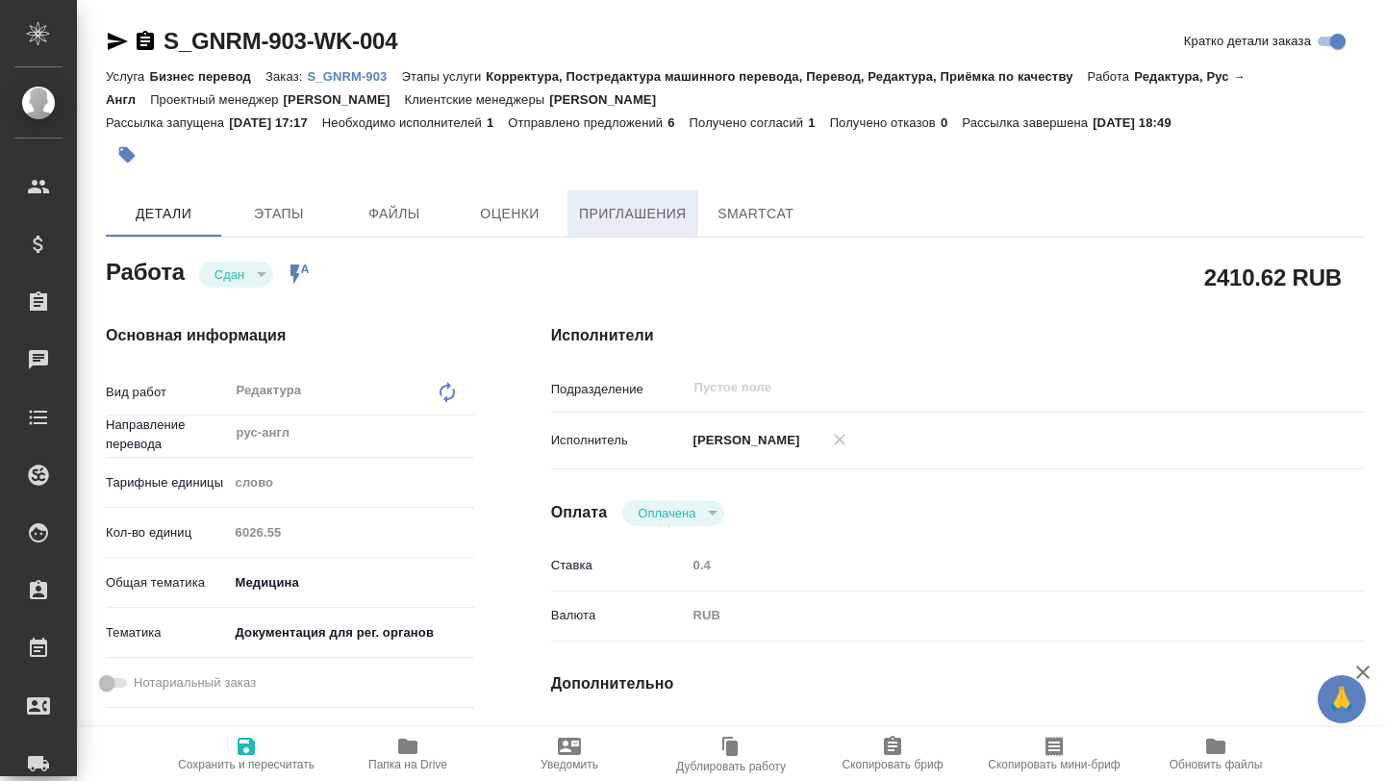
type textarea "x"
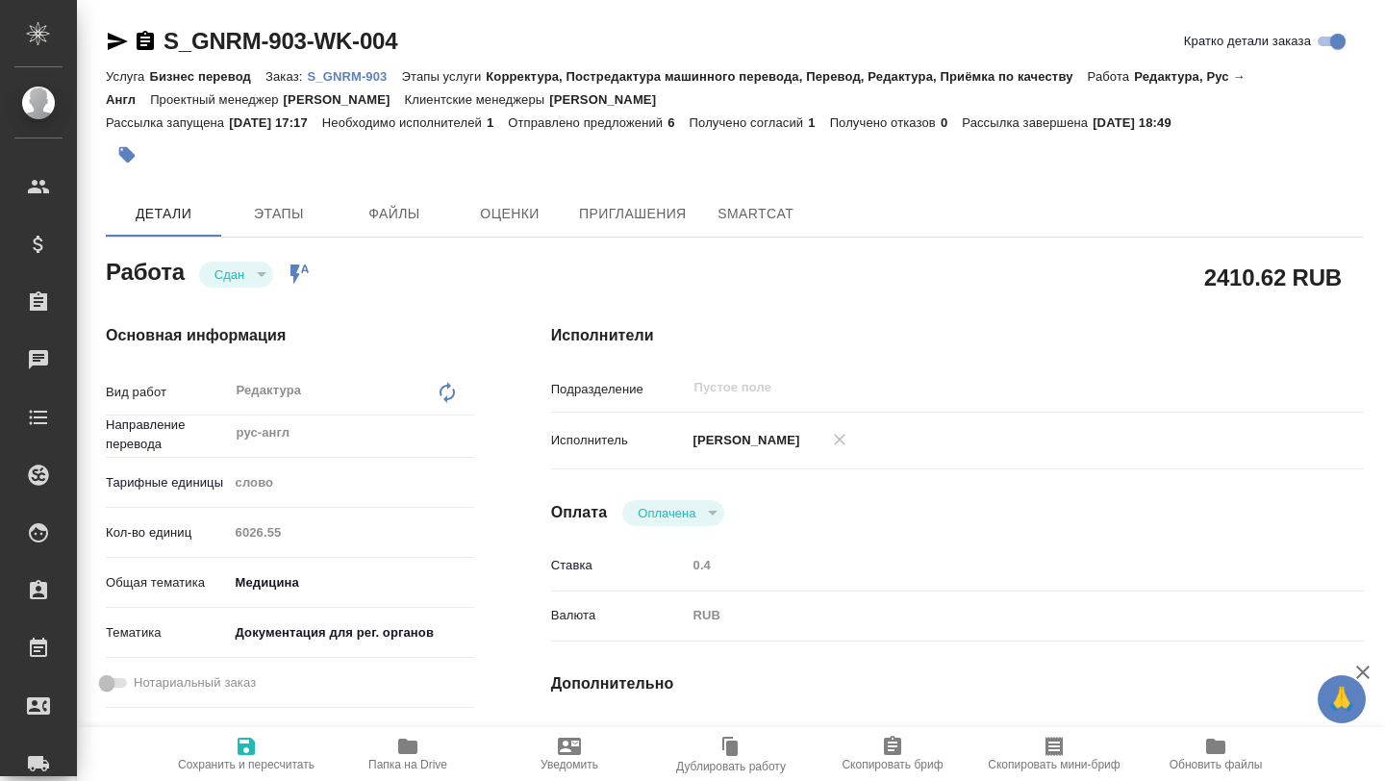
type textarea "x"
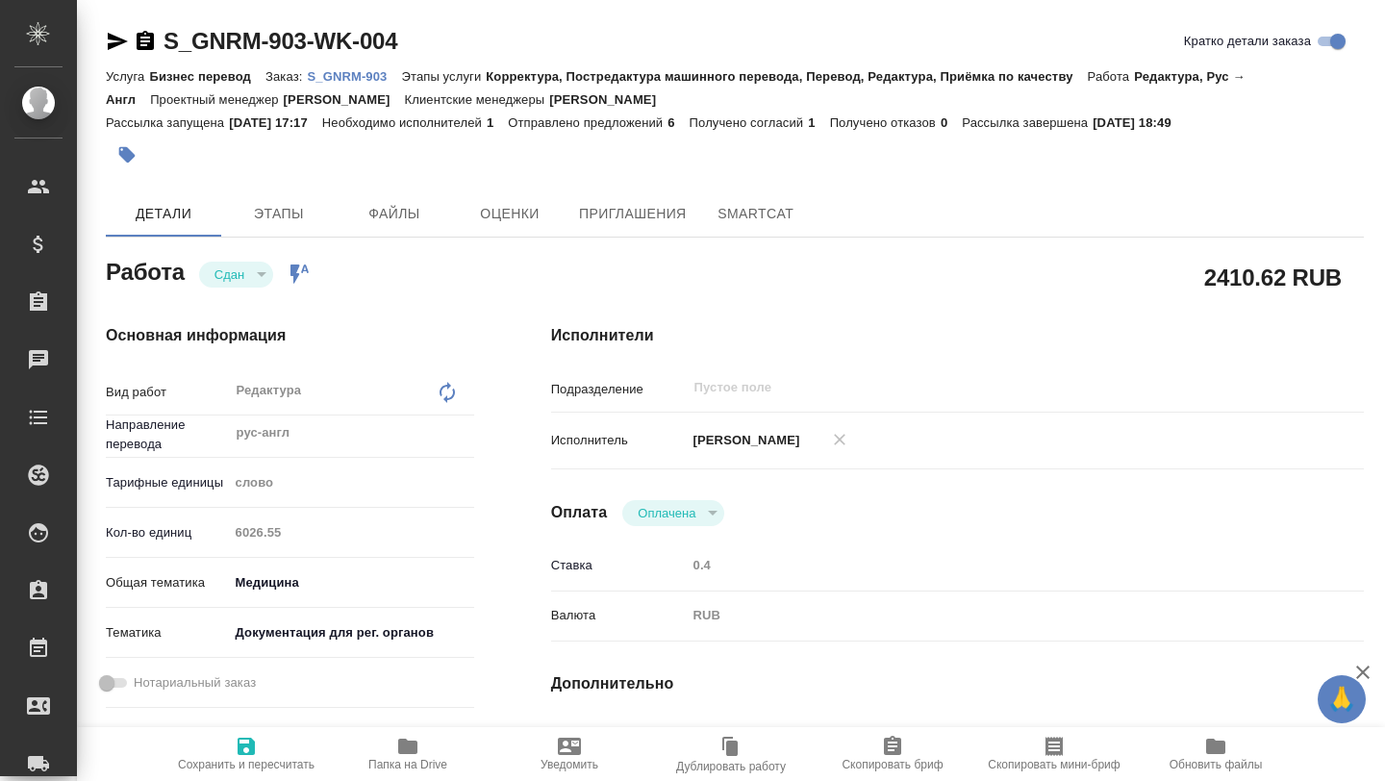
type textarea "x"
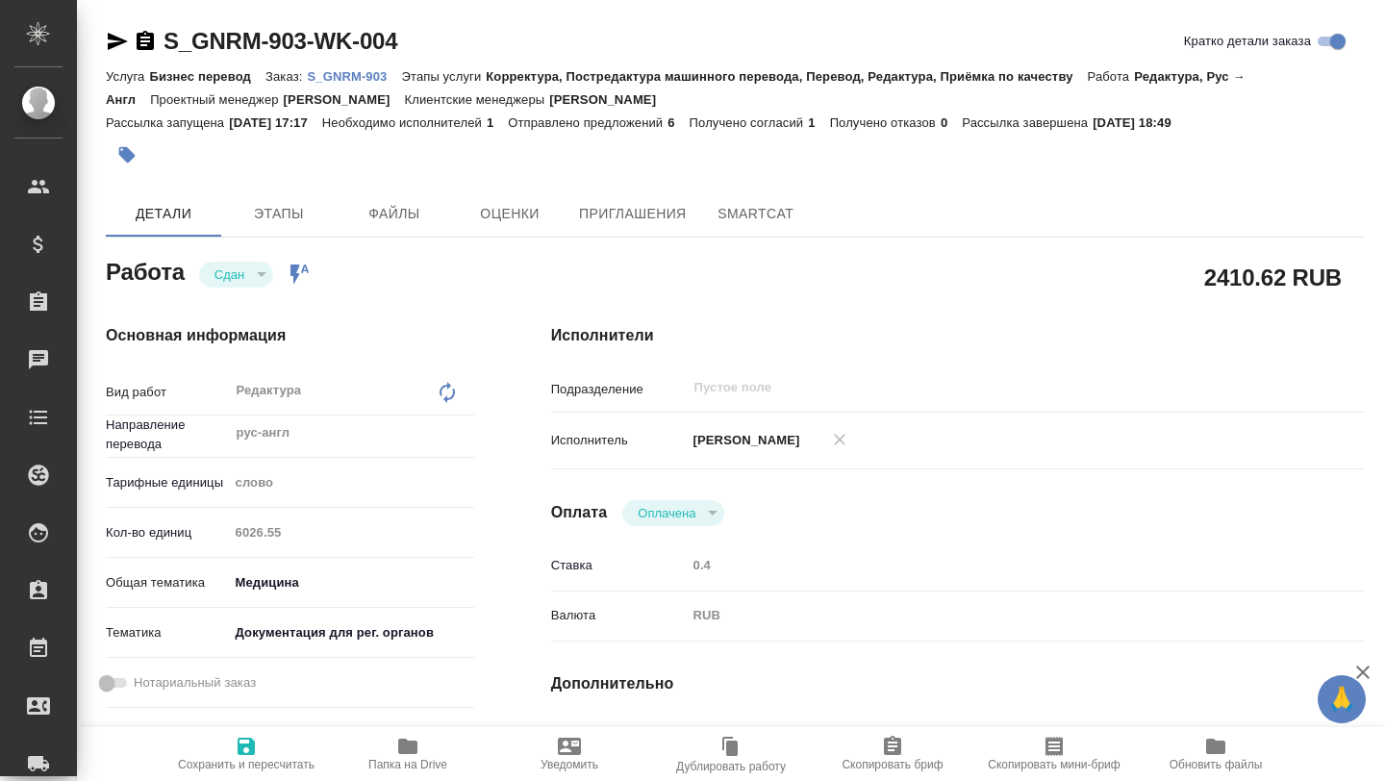
click at [337, 77] on p "S_GNRM-903" at bounding box center [354, 76] width 94 height 14
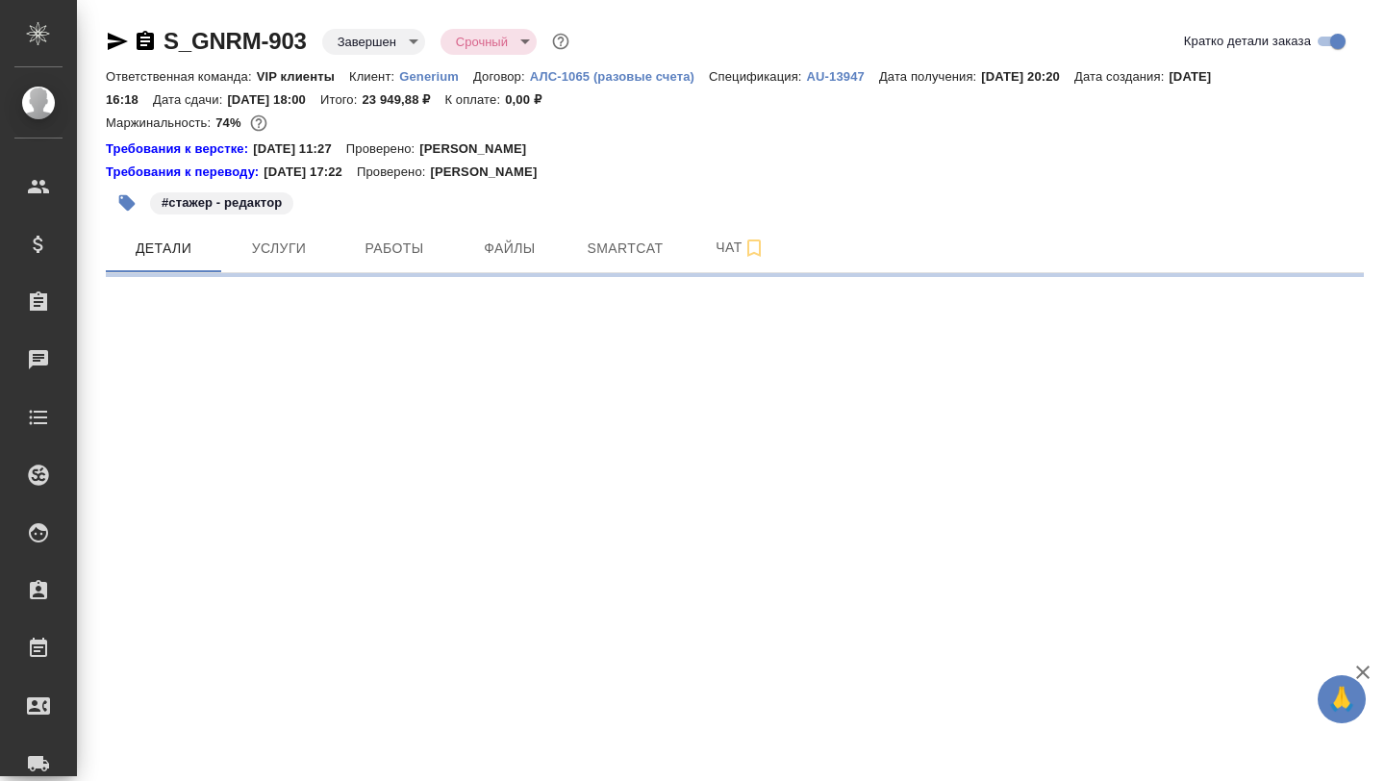
select select "RU"
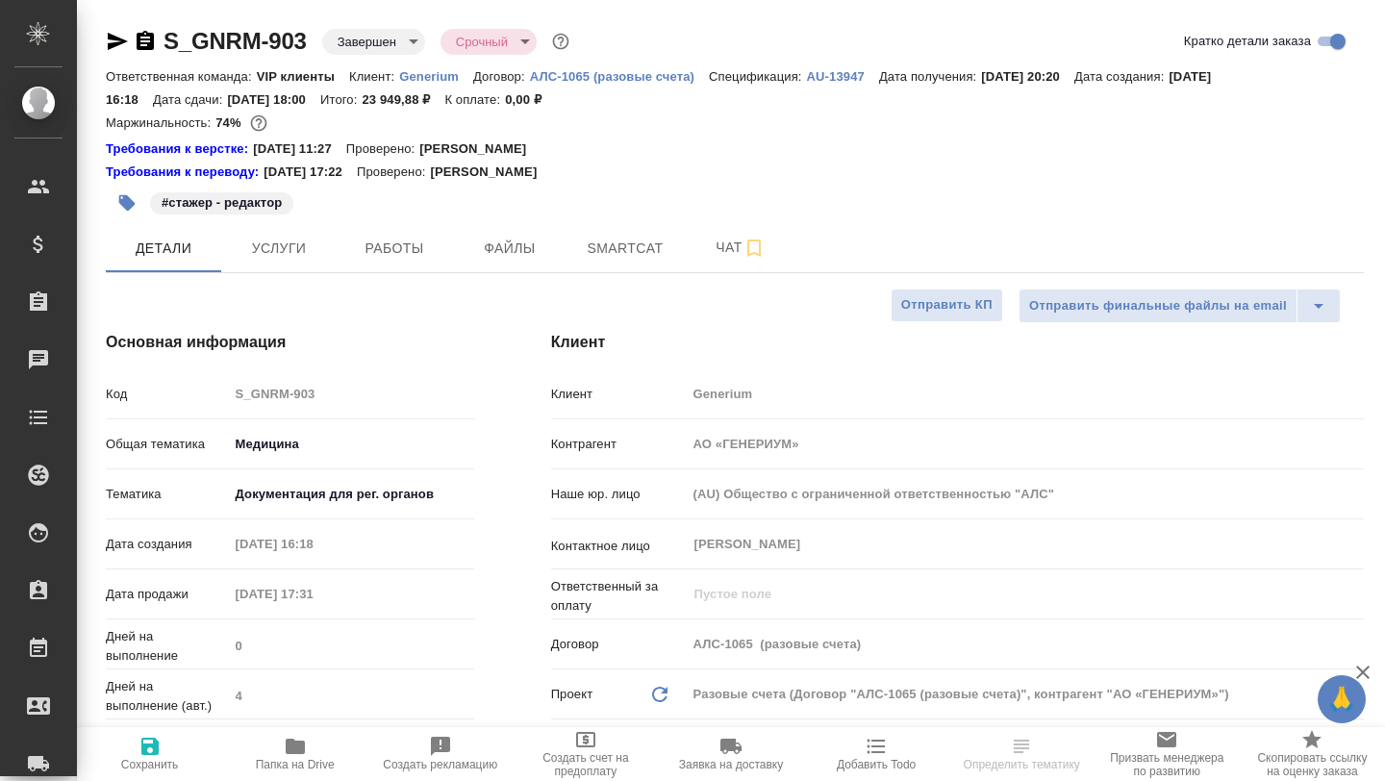
type textarea "x"
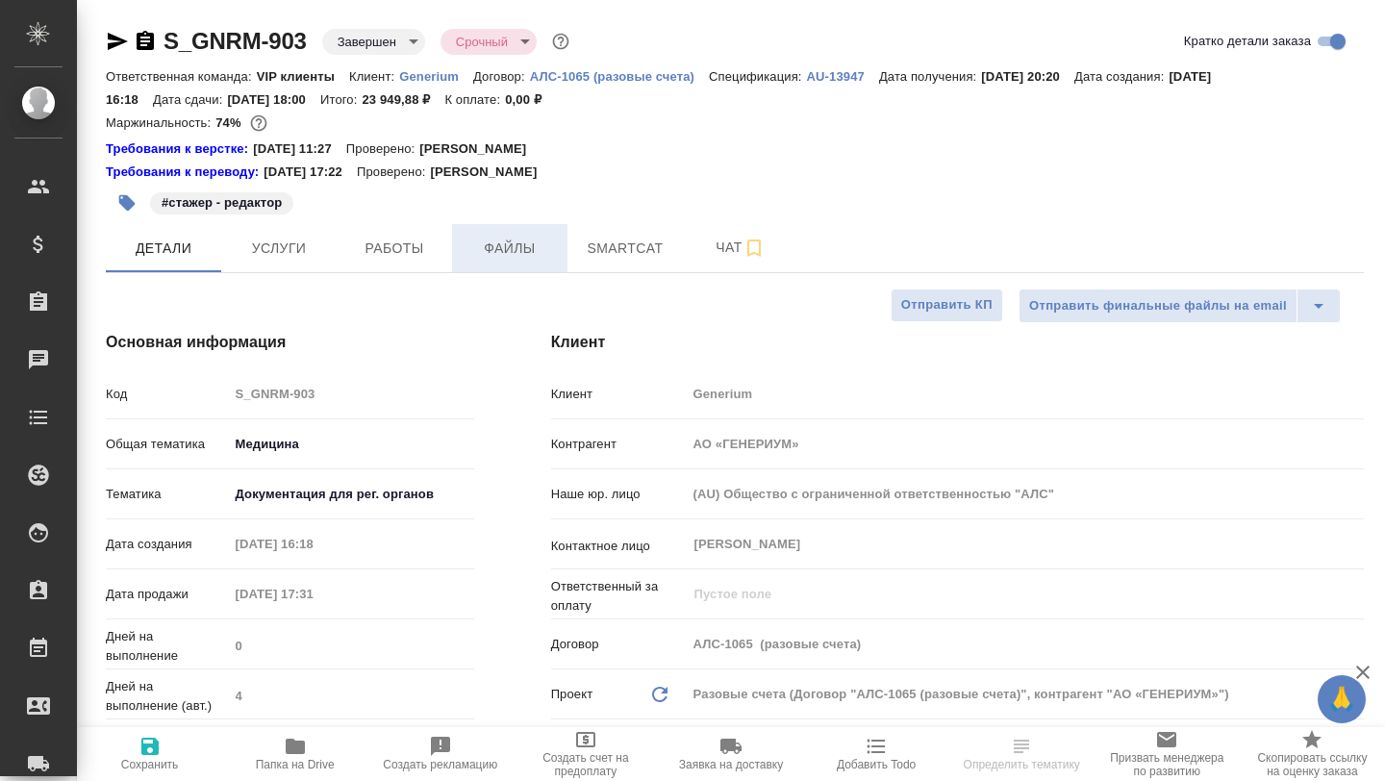
type textarea "x"
click at [427, 241] on span "Работы" at bounding box center [394, 249] width 92 height 24
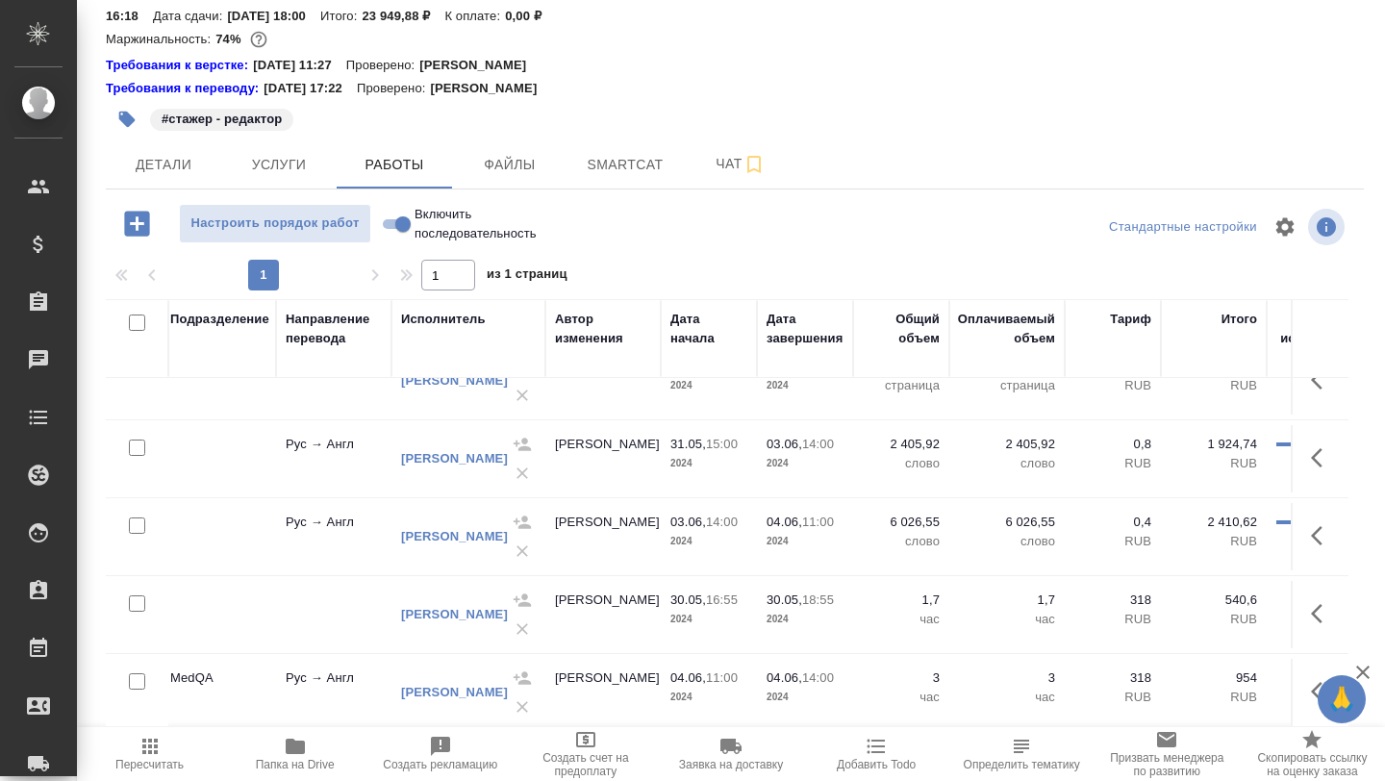
scroll to position [270, 0]
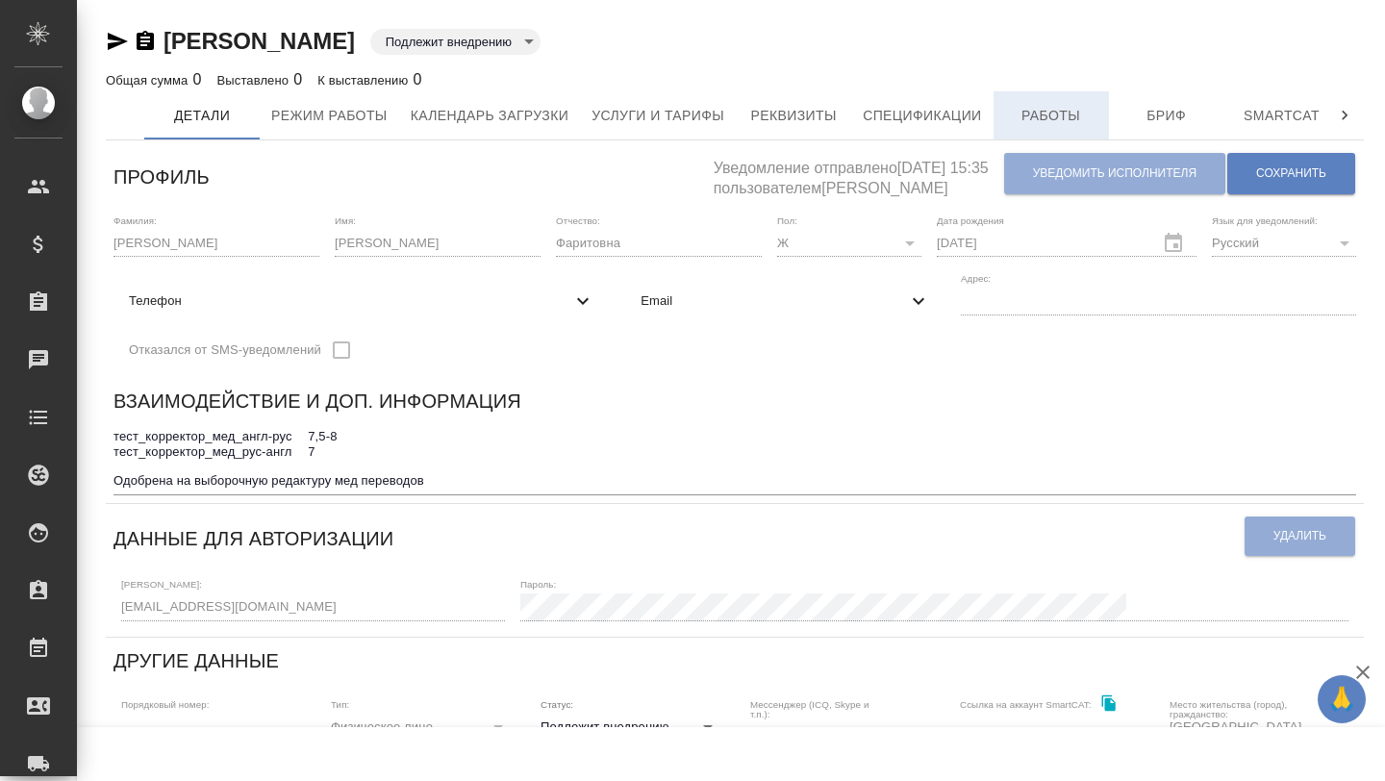
click at [1044, 113] on span "Работы" at bounding box center [1051, 116] width 92 height 24
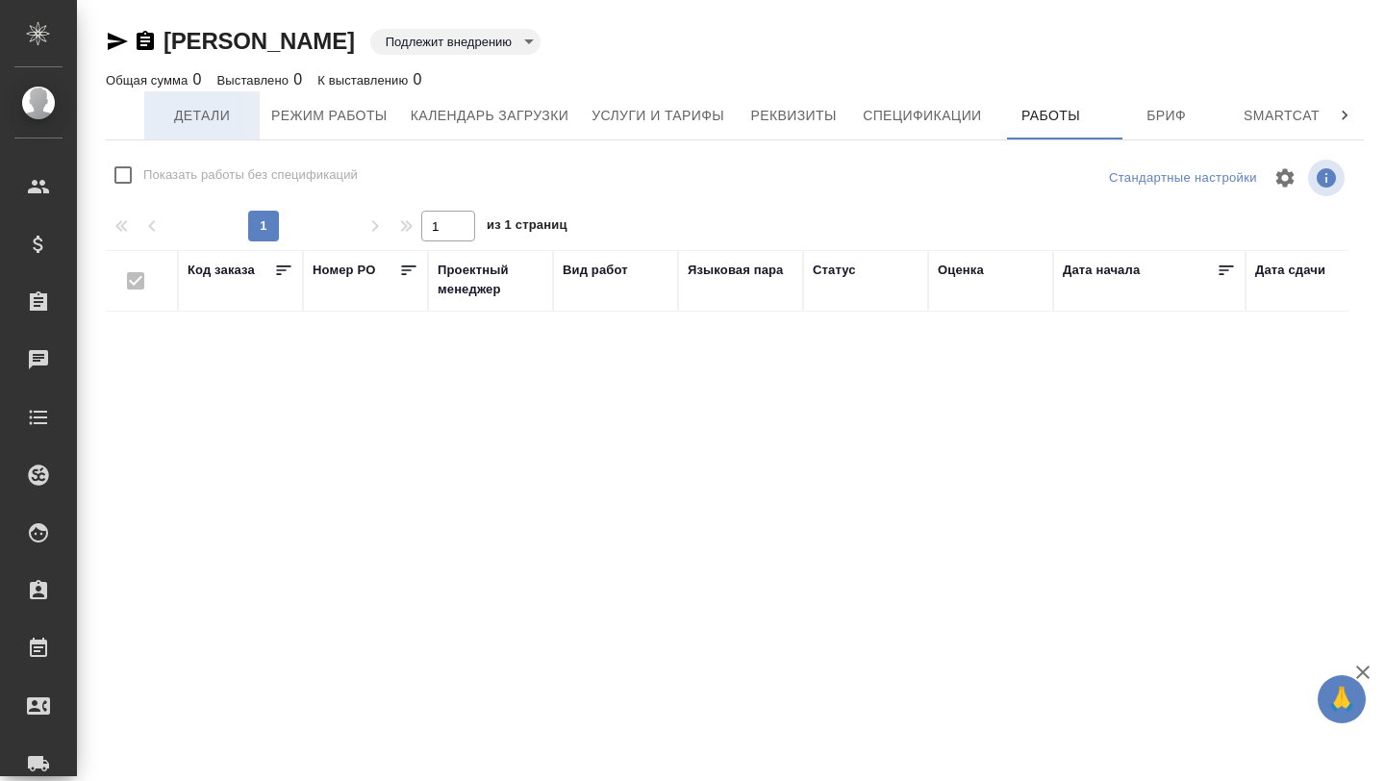
click at [182, 106] on span "Детали" at bounding box center [202, 116] width 92 height 24
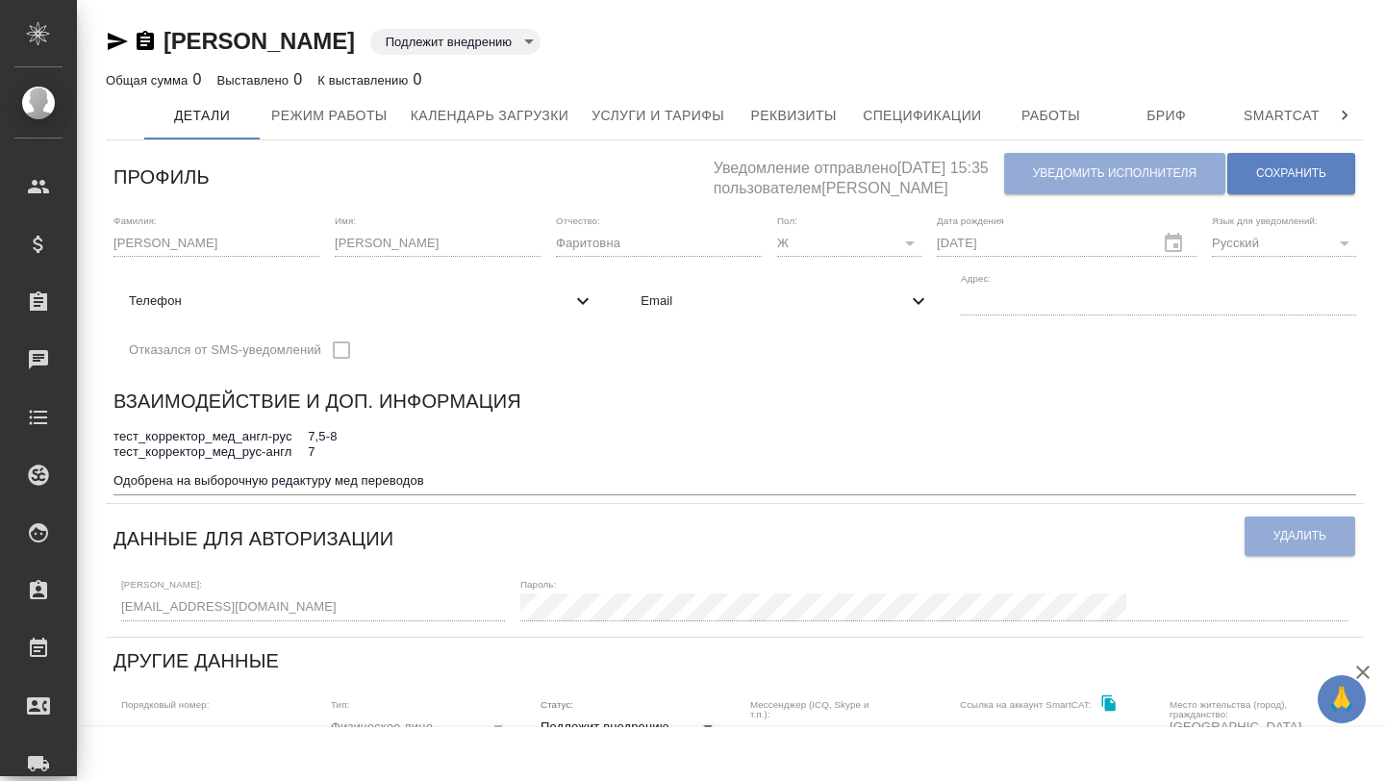
click at [283, 483] on textarea "тест_корректор_мед_англ-рус 7,5-8 тест_корректор_мед_рус-англ 7 Одобрена на выб…" at bounding box center [734, 459] width 1242 height 60
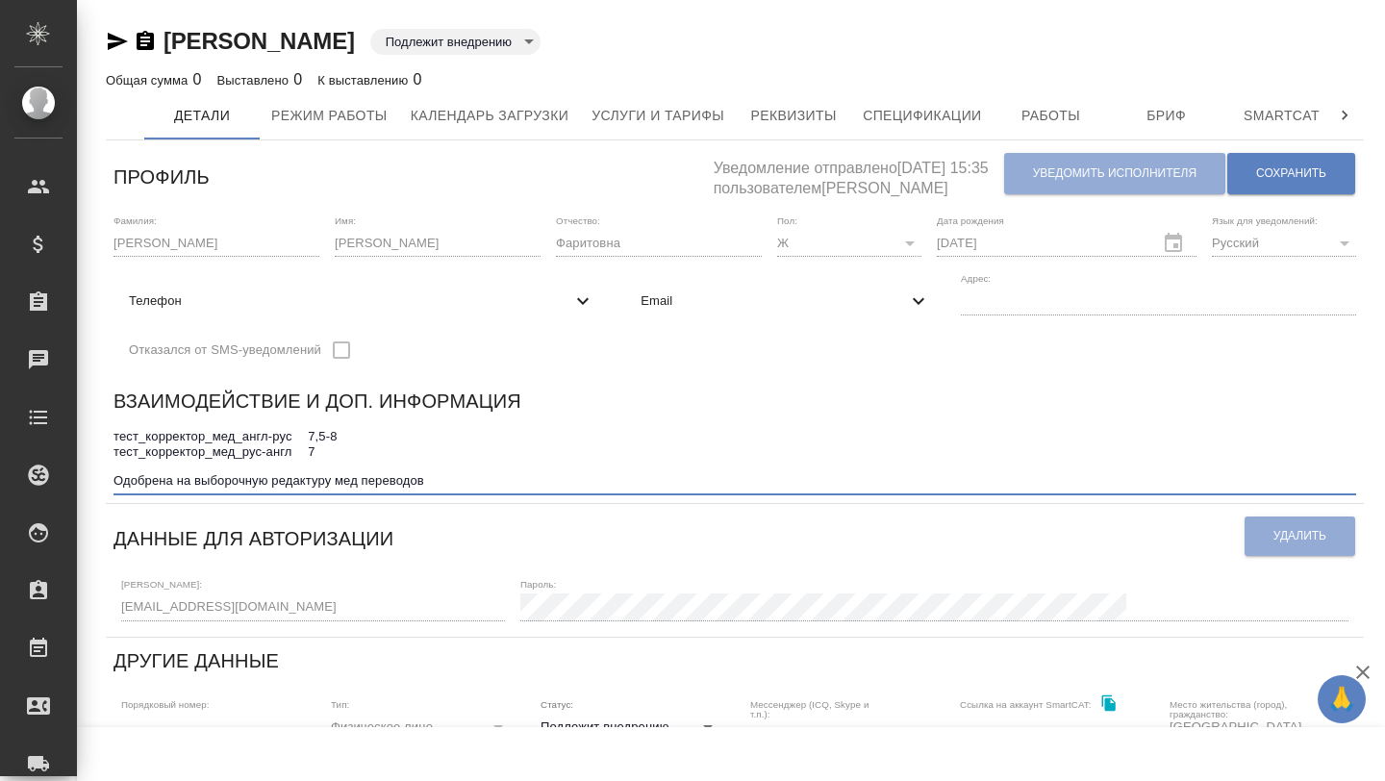
click at [283, 483] on textarea "тест_корректор_мед_англ-рус 7,5-8 тест_корректор_мед_рус-англ 7 Одобрена на выб…" at bounding box center [734, 459] width 1242 height 60
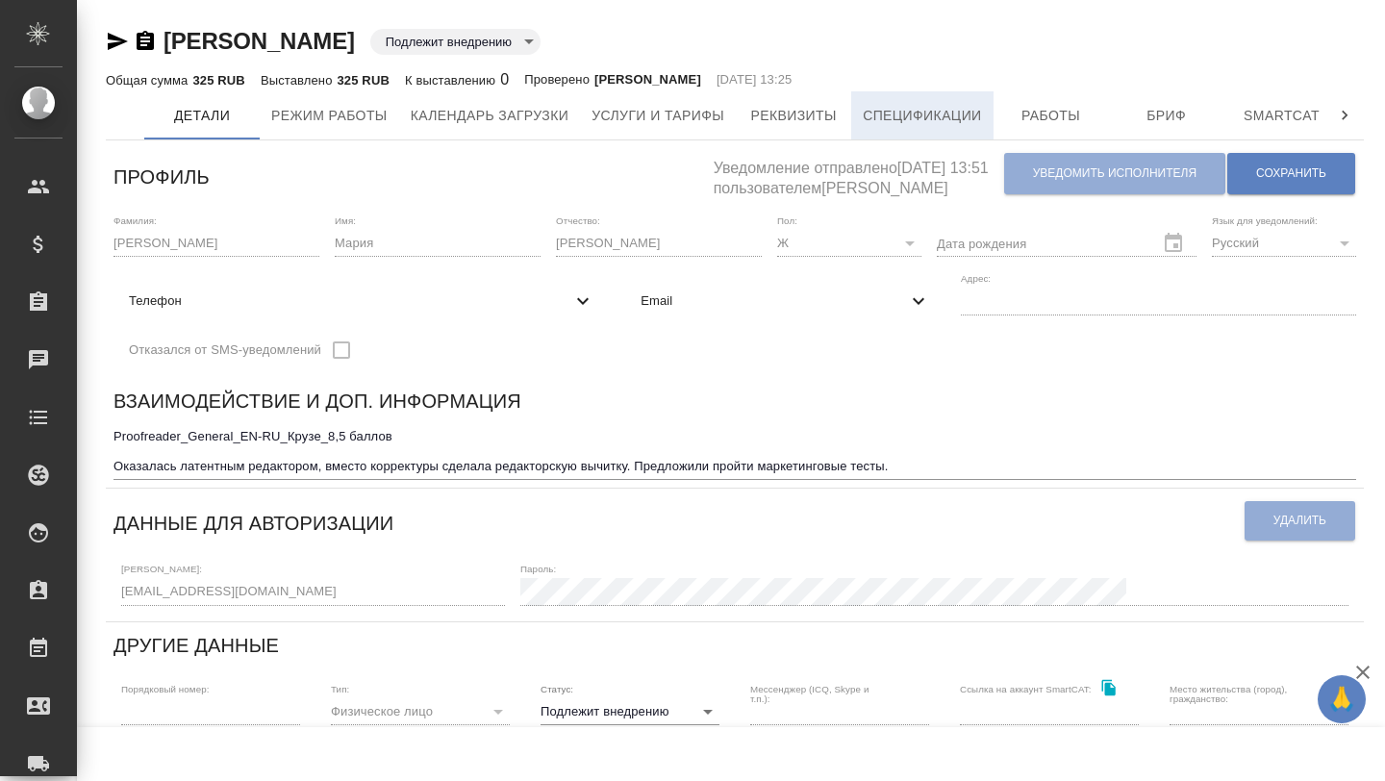
click at [973, 118] on span "Спецификации" at bounding box center [922, 116] width 118 height 24
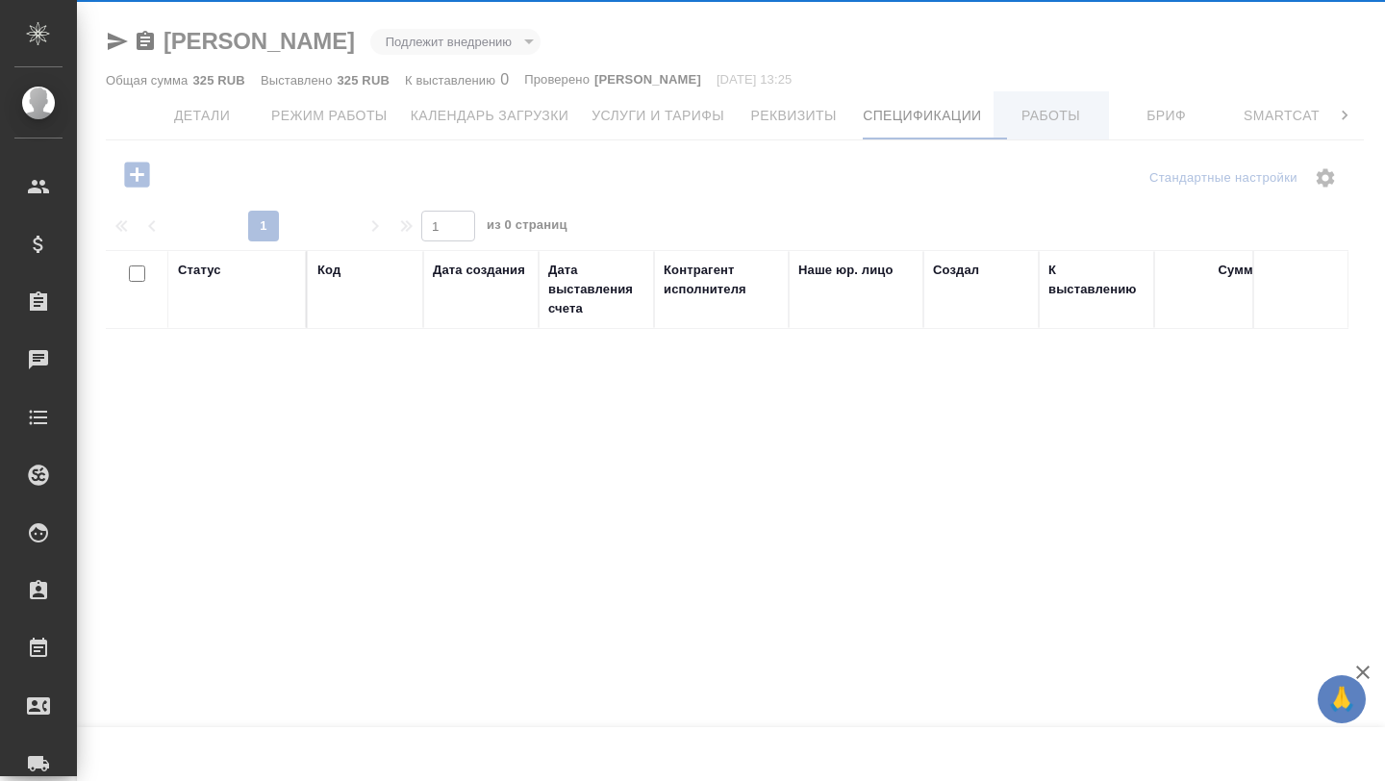
click at [1039, 118] on div at bounding box center [731, 390] width 1308 height 781
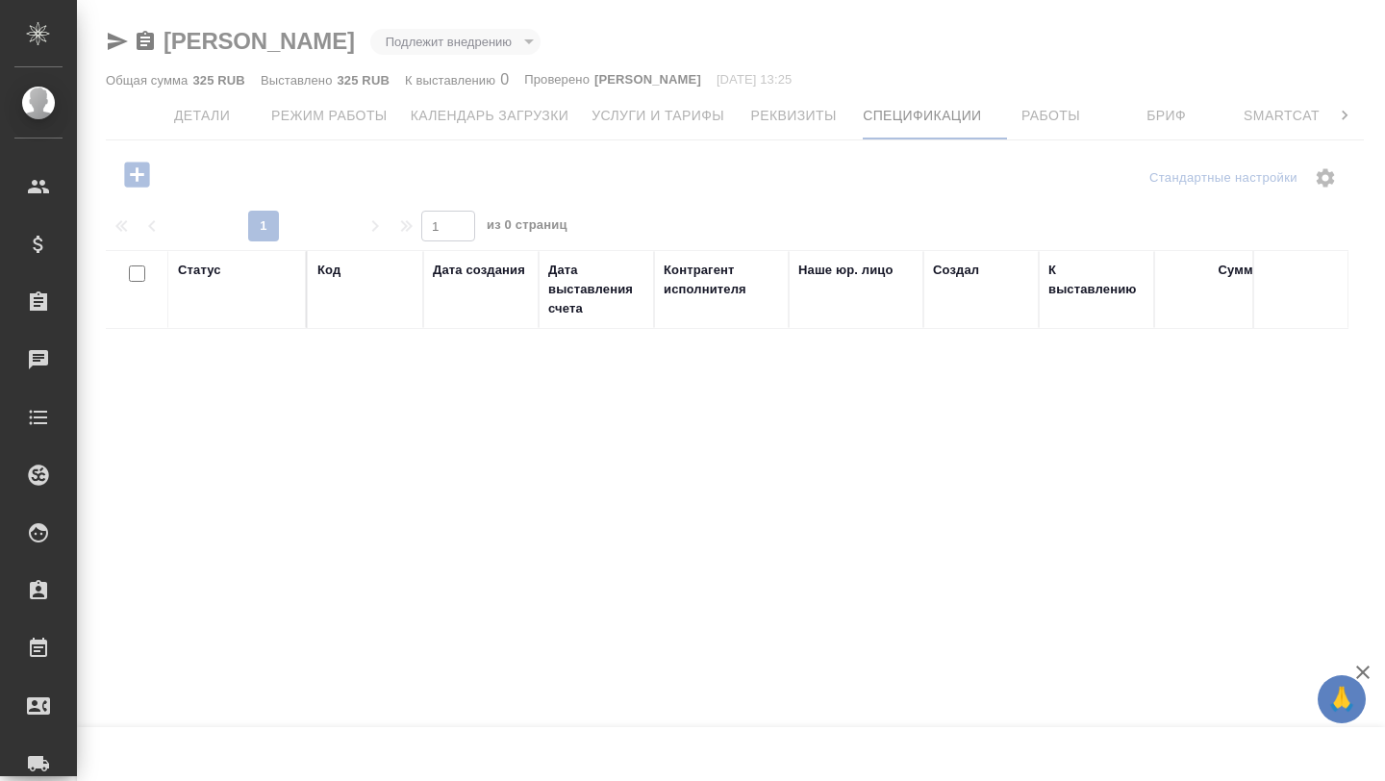
click at [1052, 120] on div at bounding box center [731, 390] width 1308 height 781
click at [1038, 124] on div at bounding box center [731, 390] width 1308 height 781
click at [1052, 119] on div at bounding box center [731, 390] width 1308 height 781
click at [226, 133] on div at bounding box center [731, 390] width 1308 height 781
click at [197, 118] on div at bounding box center [731, 390] width 1308 height 781
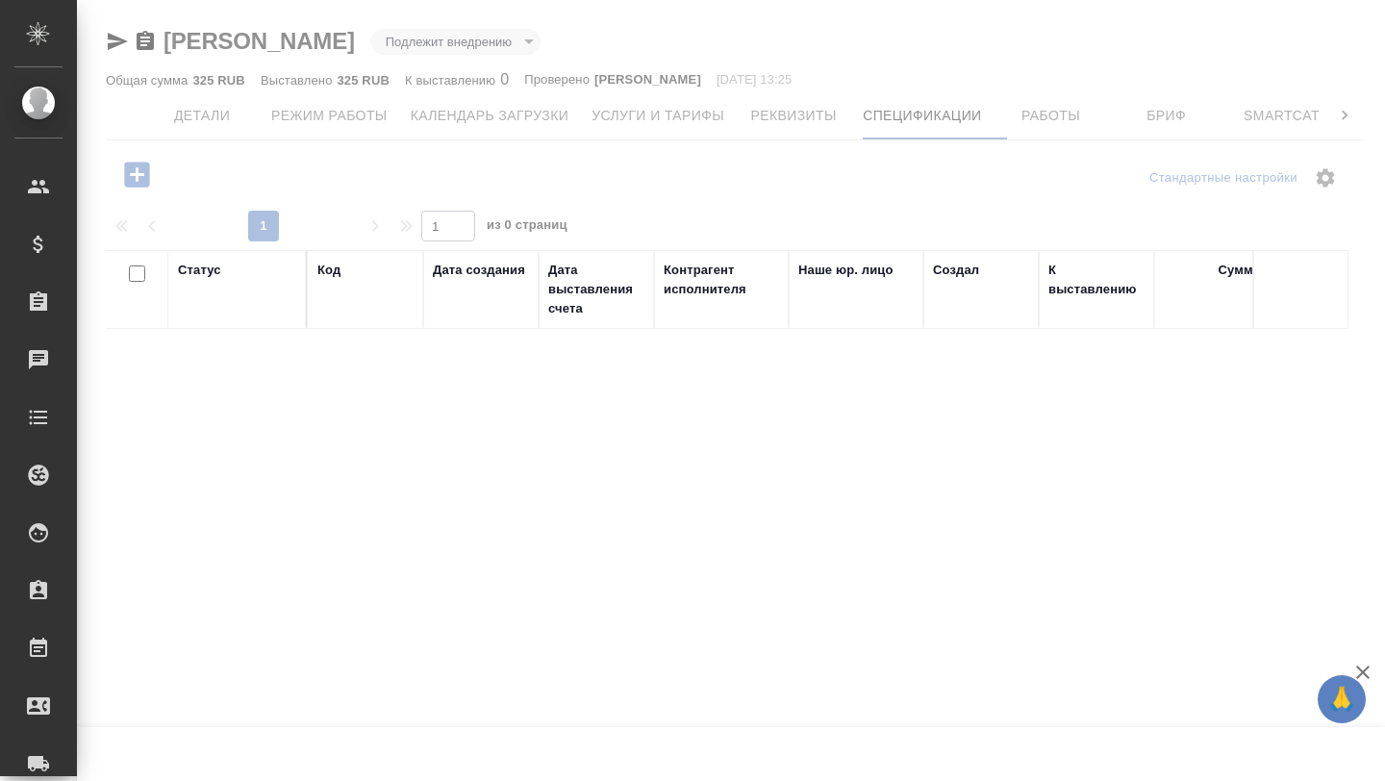
click at [204, 130] on div at bounding box center [731, 390] width 1308 height 781
click at [205, 107] on div at bounding box center [731, 390] width 1308 height 781
click at [532, 113] on div at bounding box center [731, 390] width 1308 height 781
click at [709, 101] on div at bounding box center [731, 390] width 1308 height 781
click at [722, 110] on div at bounding box center [731, 390] width 1308 height 781
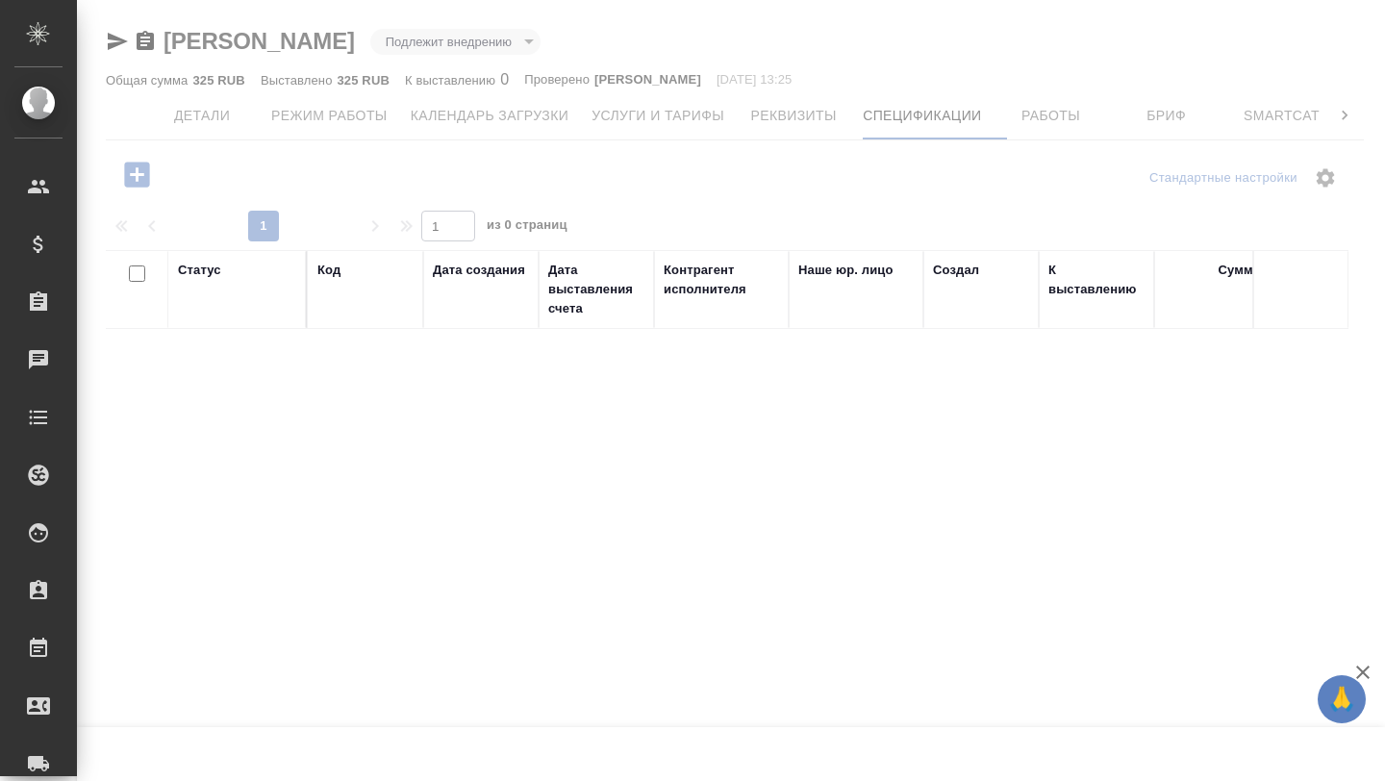
click at [722, 110] on div at bounding box center [731, 390] width 1308 height 781
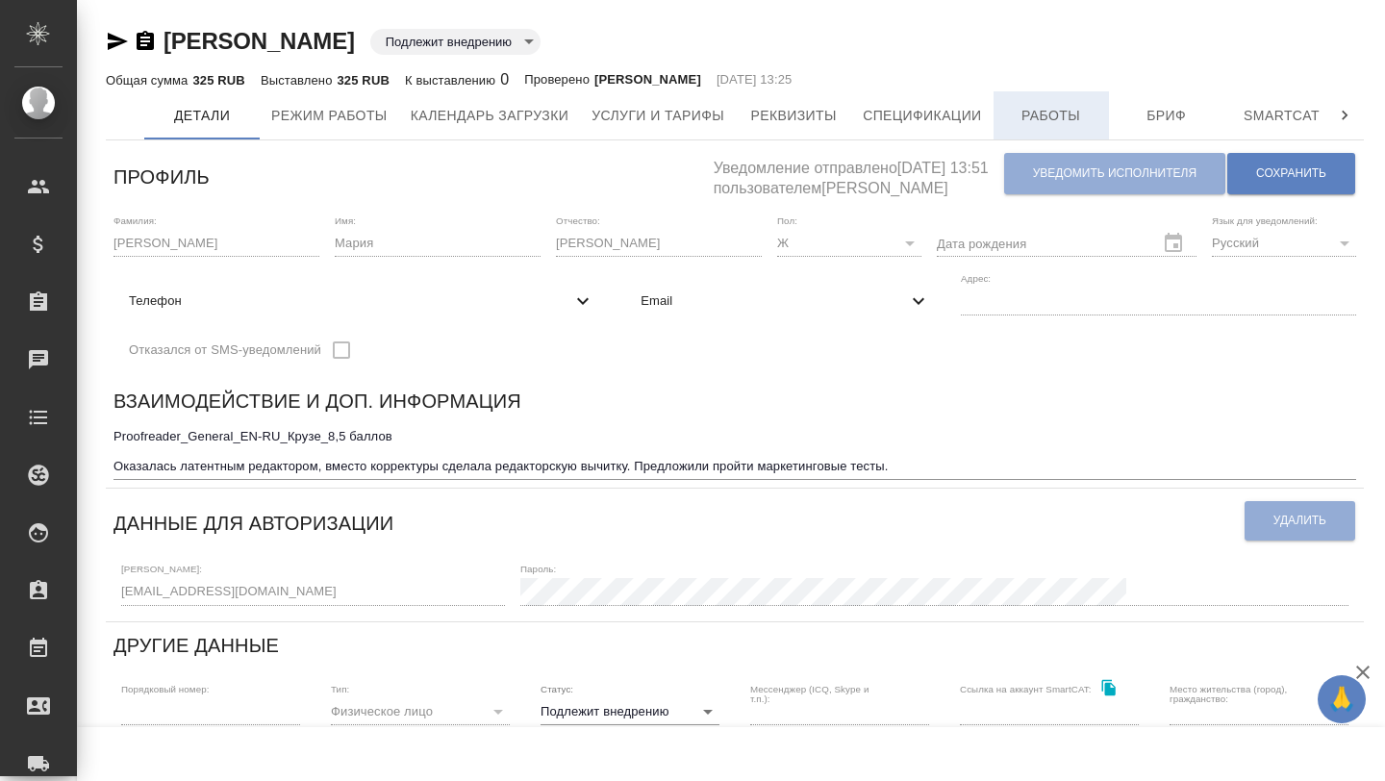
click at [1053, 111] on span "Работы" at bounding box center [1051, 116] width 92 height 24
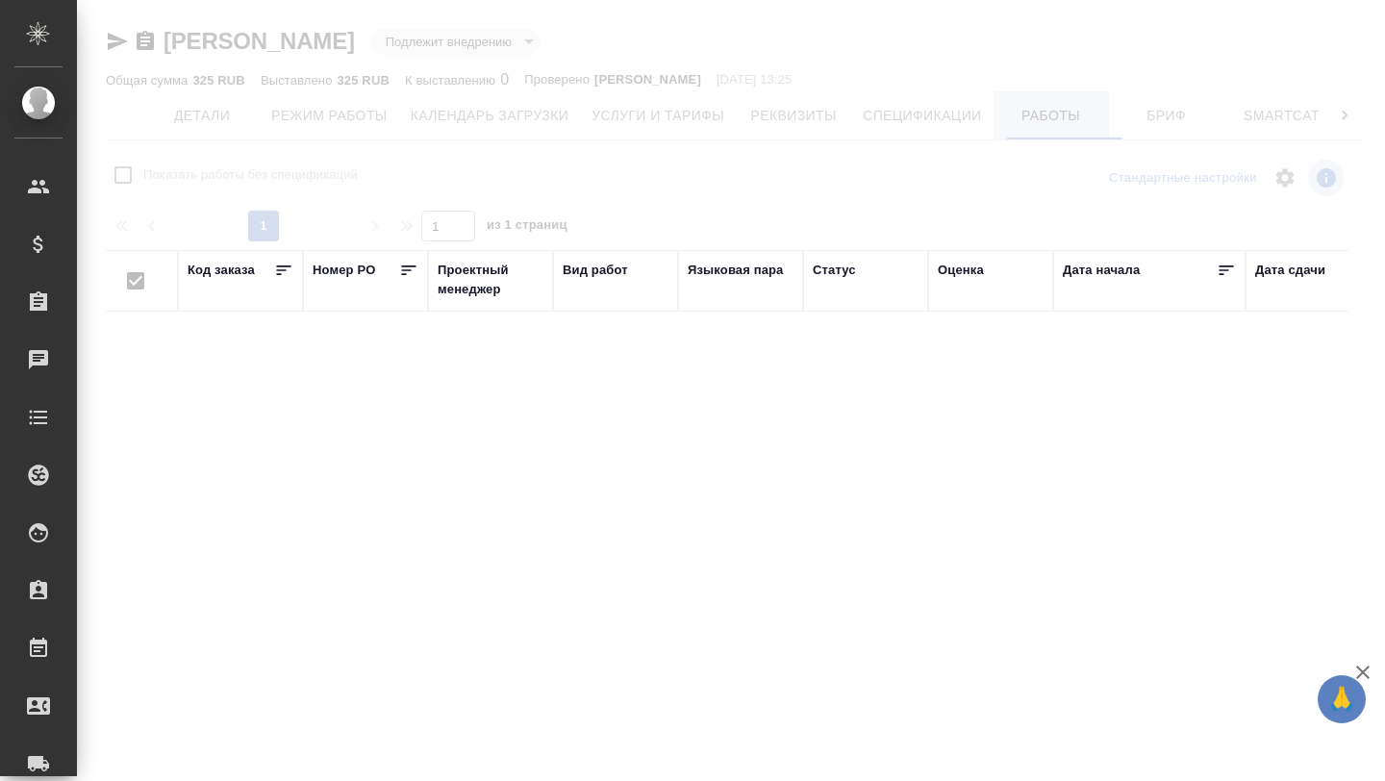
checkbox input "false"
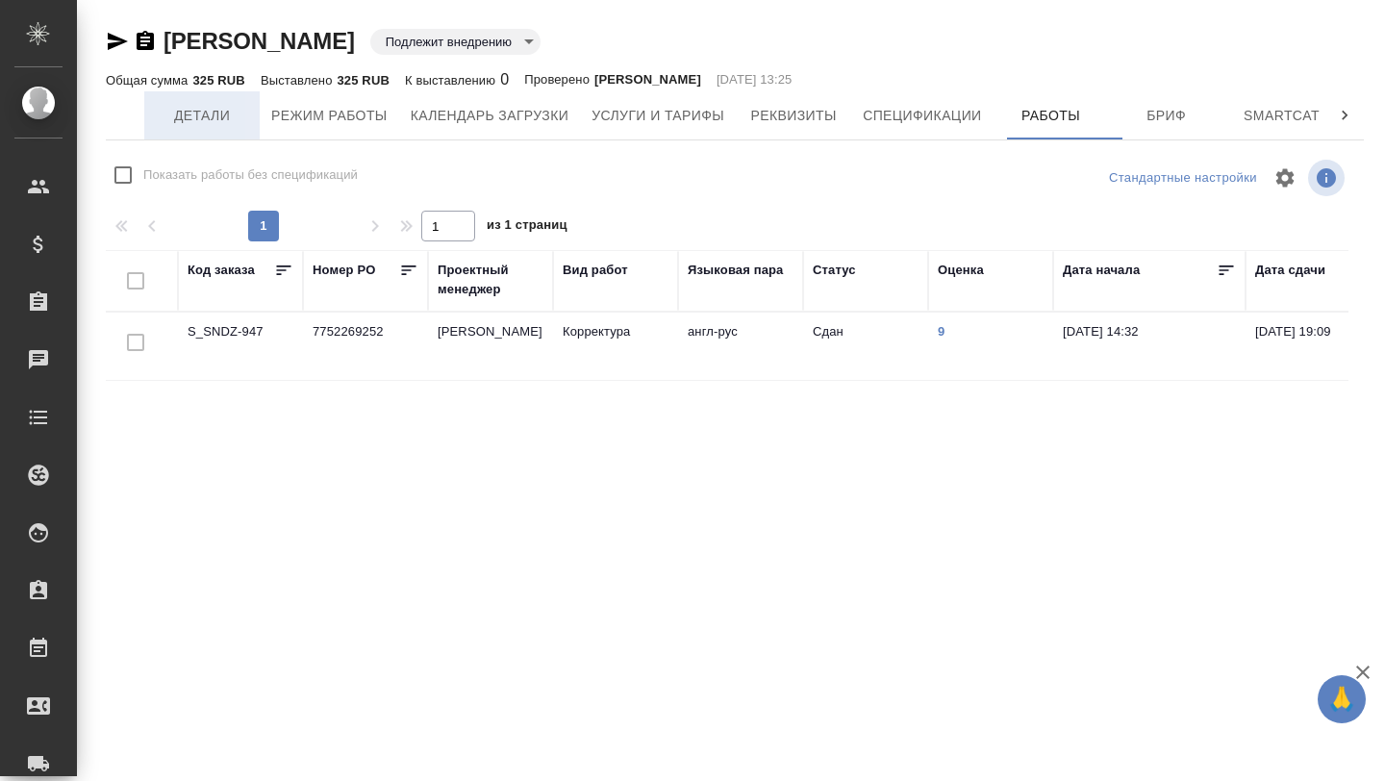
click at [213, 113] on span "Детали" at bounding box center [202, 116] width 92 height 24
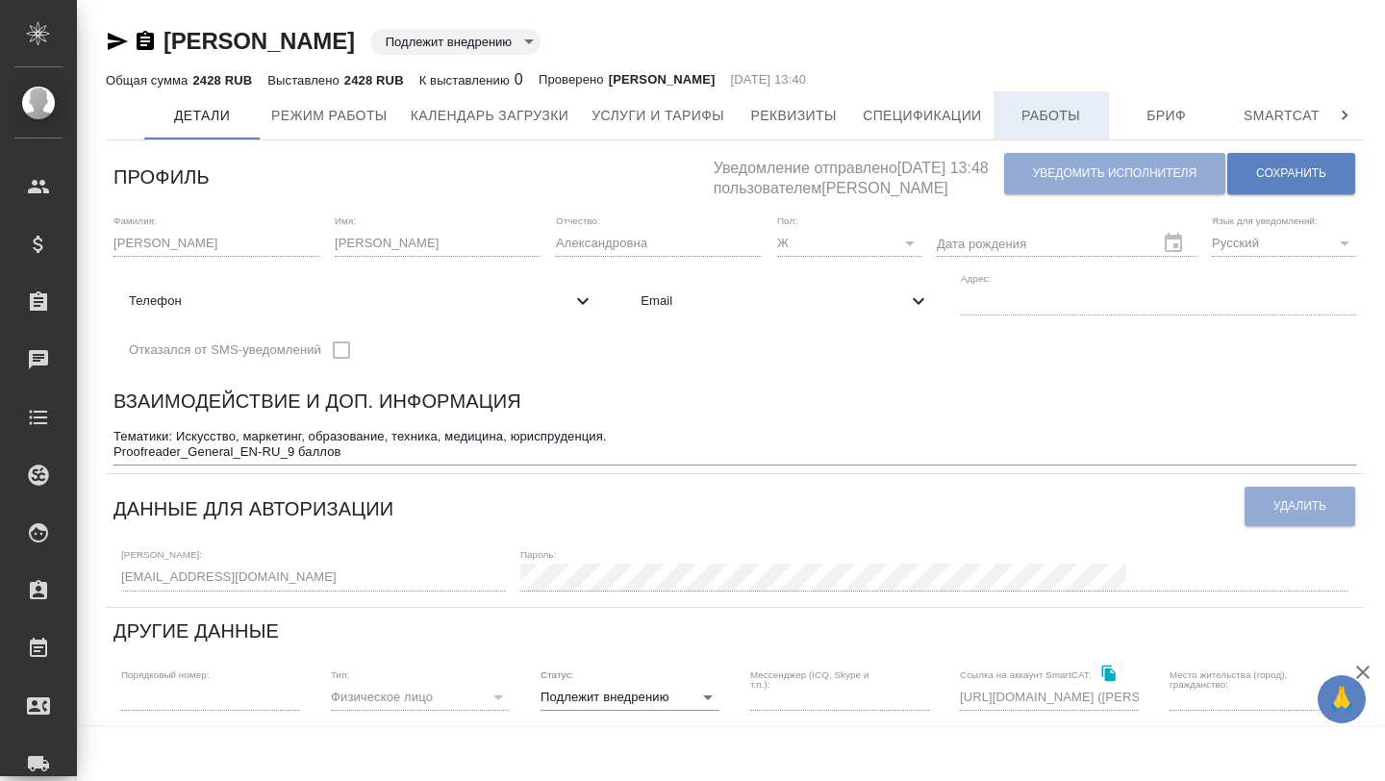
click at [1082, 99] on button "Работы" at bounding box center [1050, 115] width 115 height 48
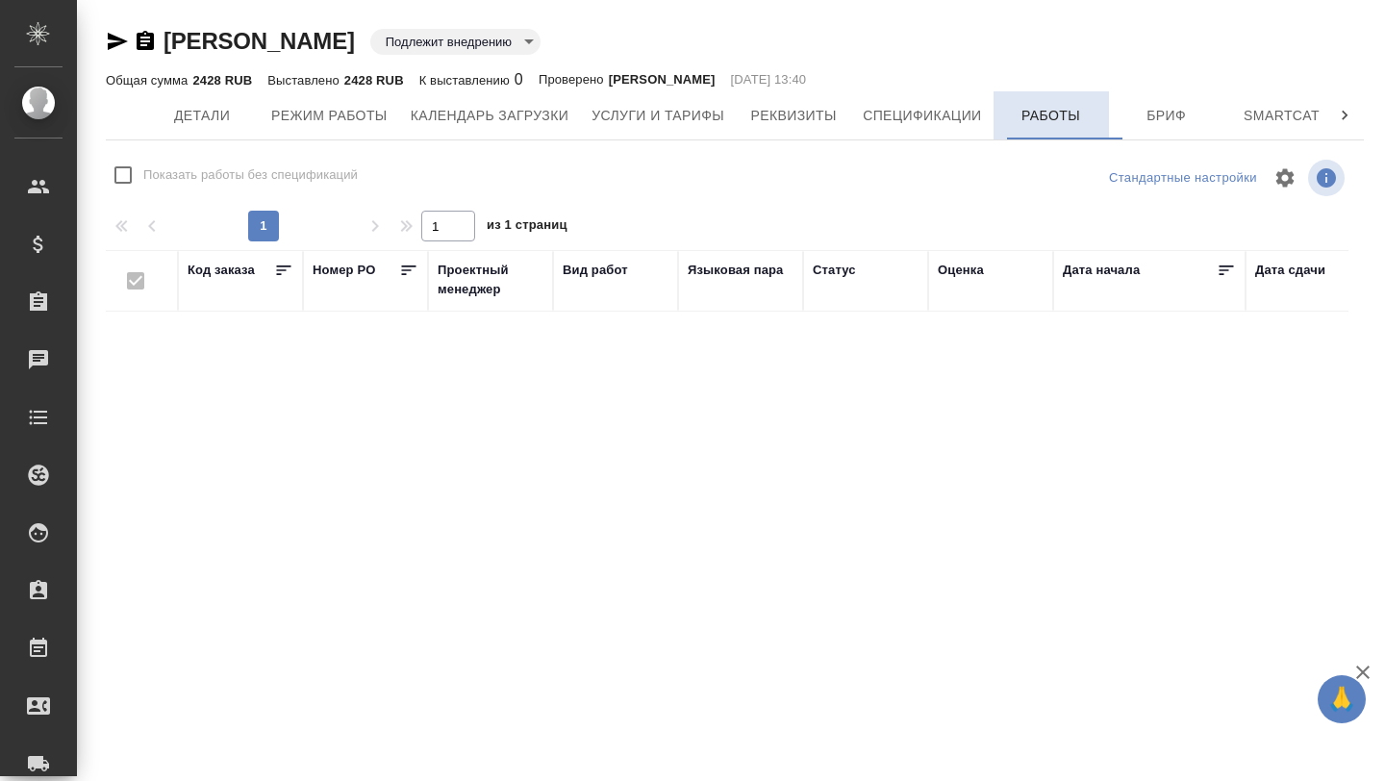
checkbox input "false"
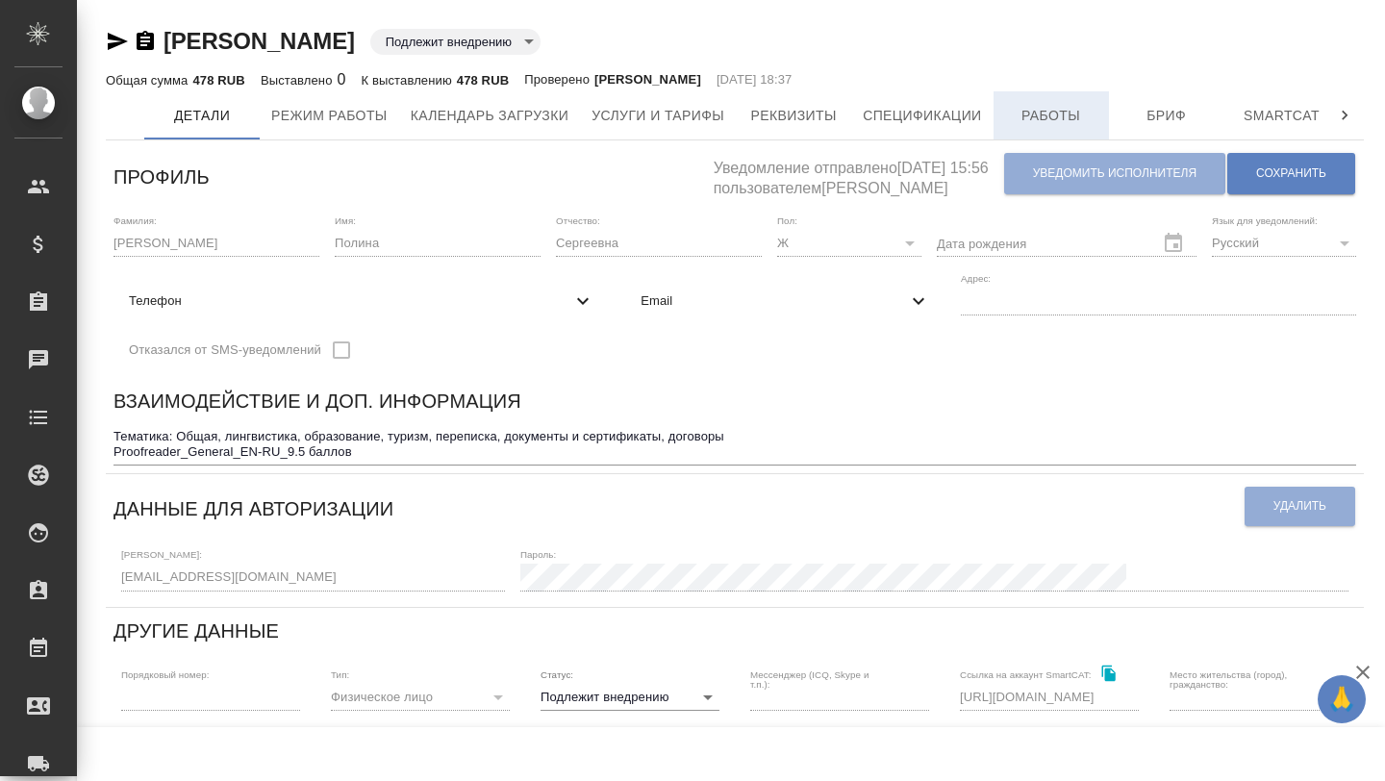
click at [1051, 93] on button "Работы" at bounding box center [1050, 115] width 115 height 48
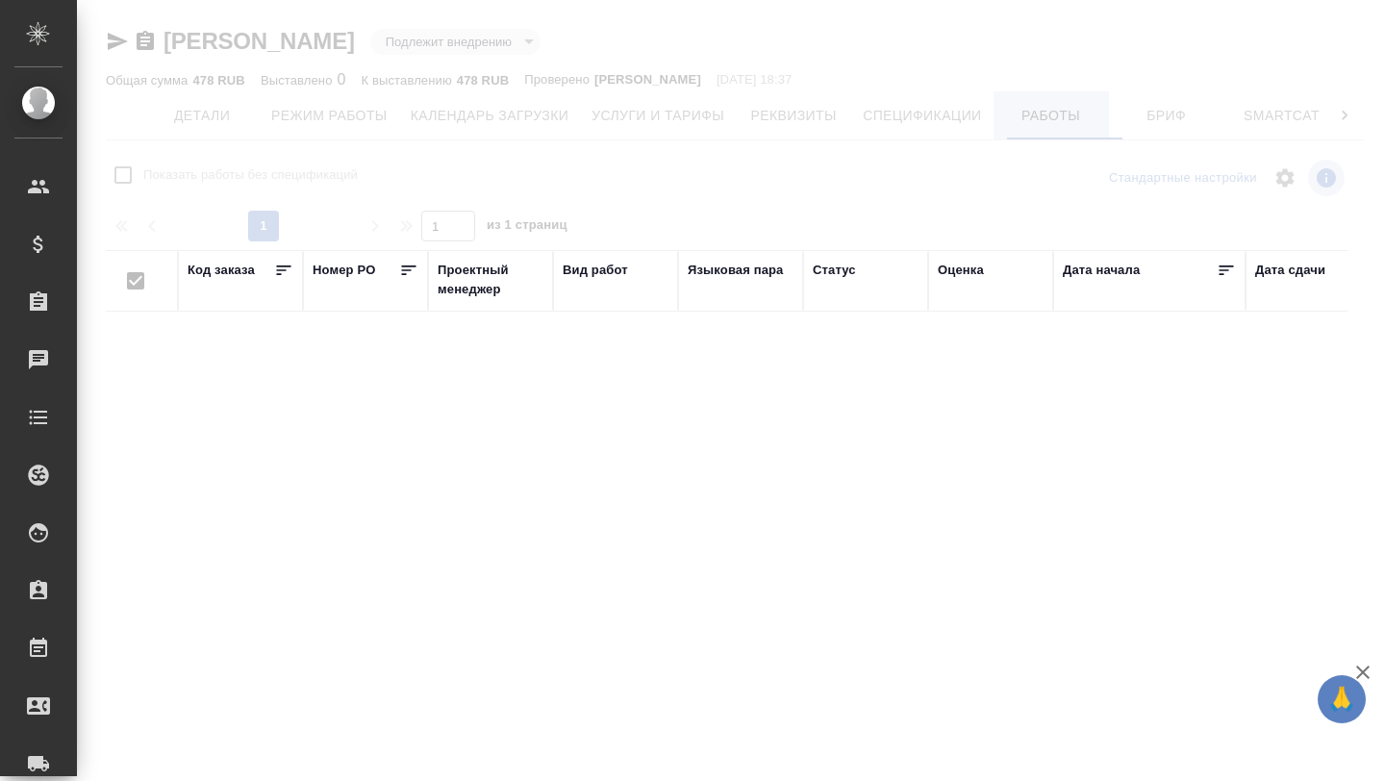
checkbox input "false"
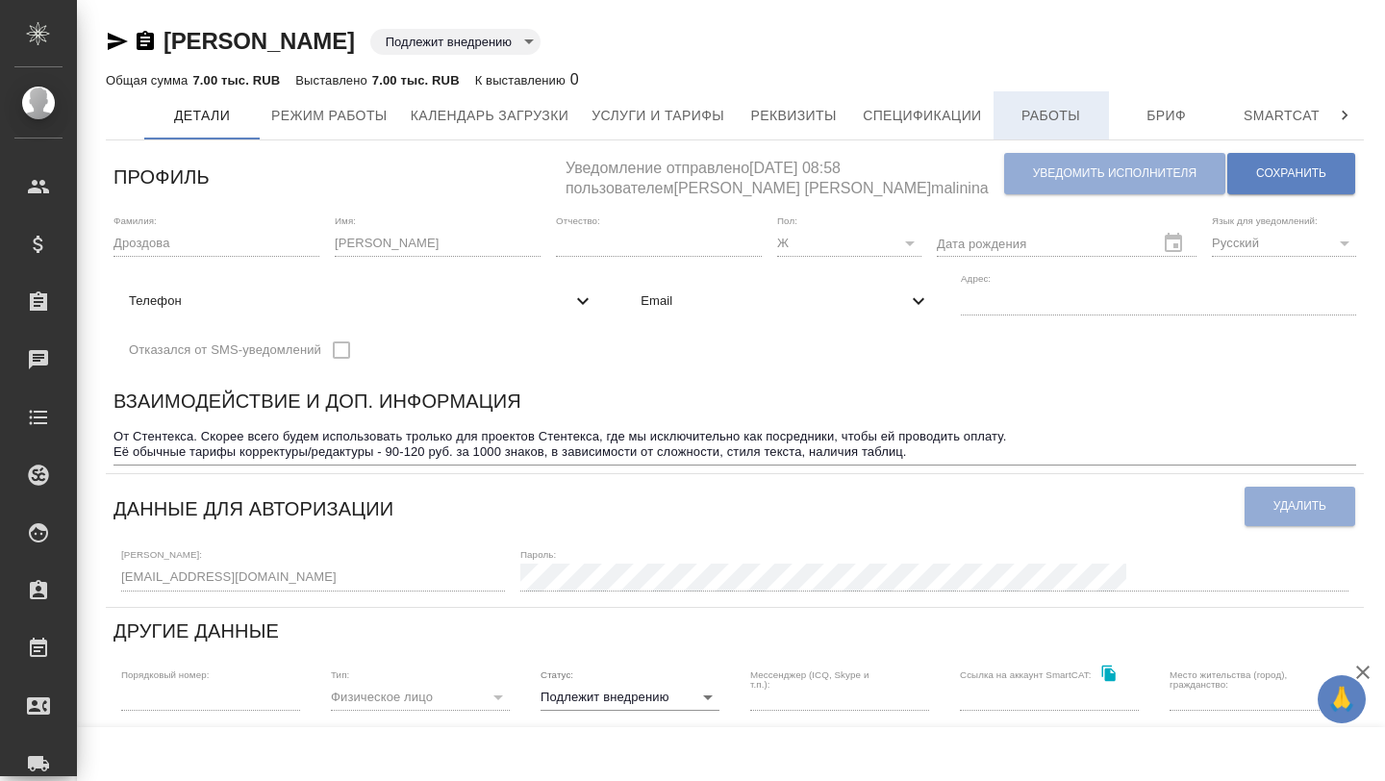
click at [1097, 115] on span "Работы" at bounding box center [1051, 116] width 92 height 24
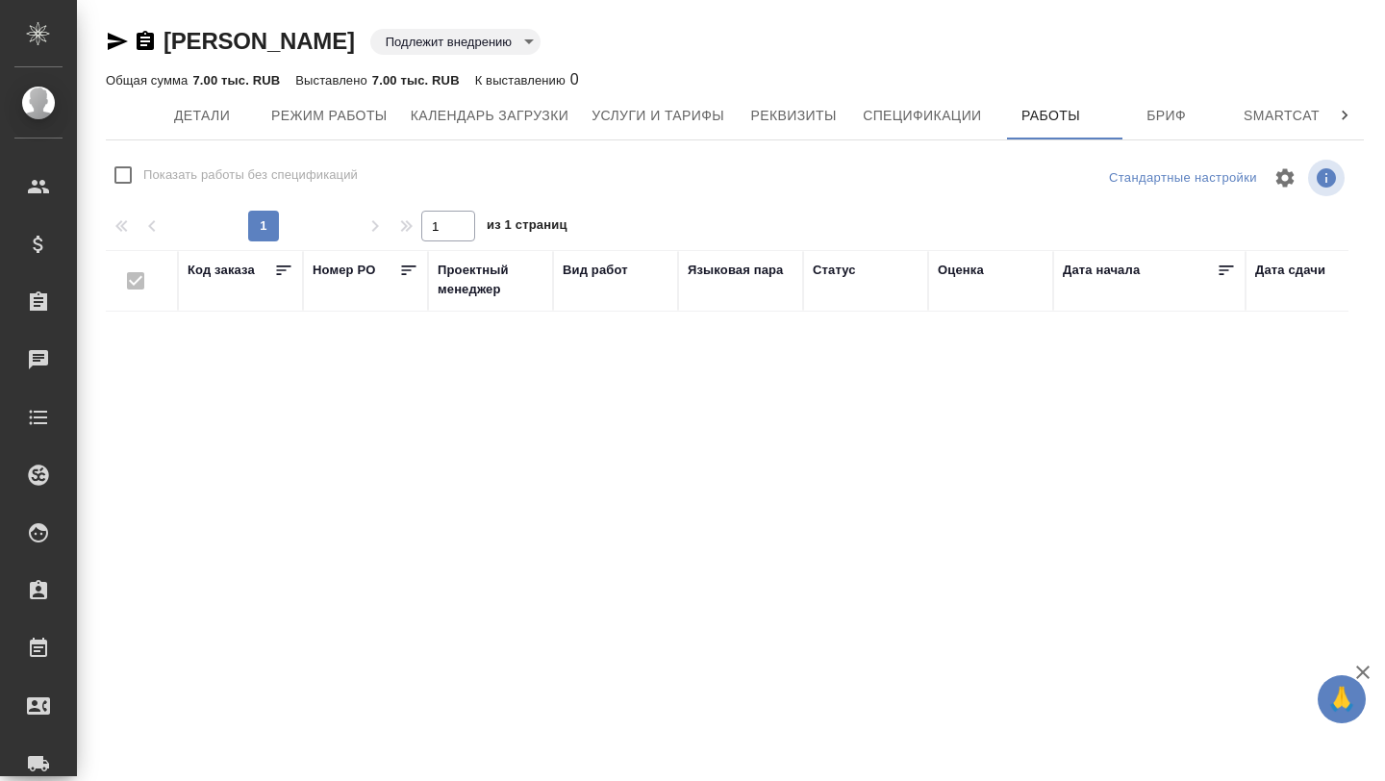
checkbox input "false"
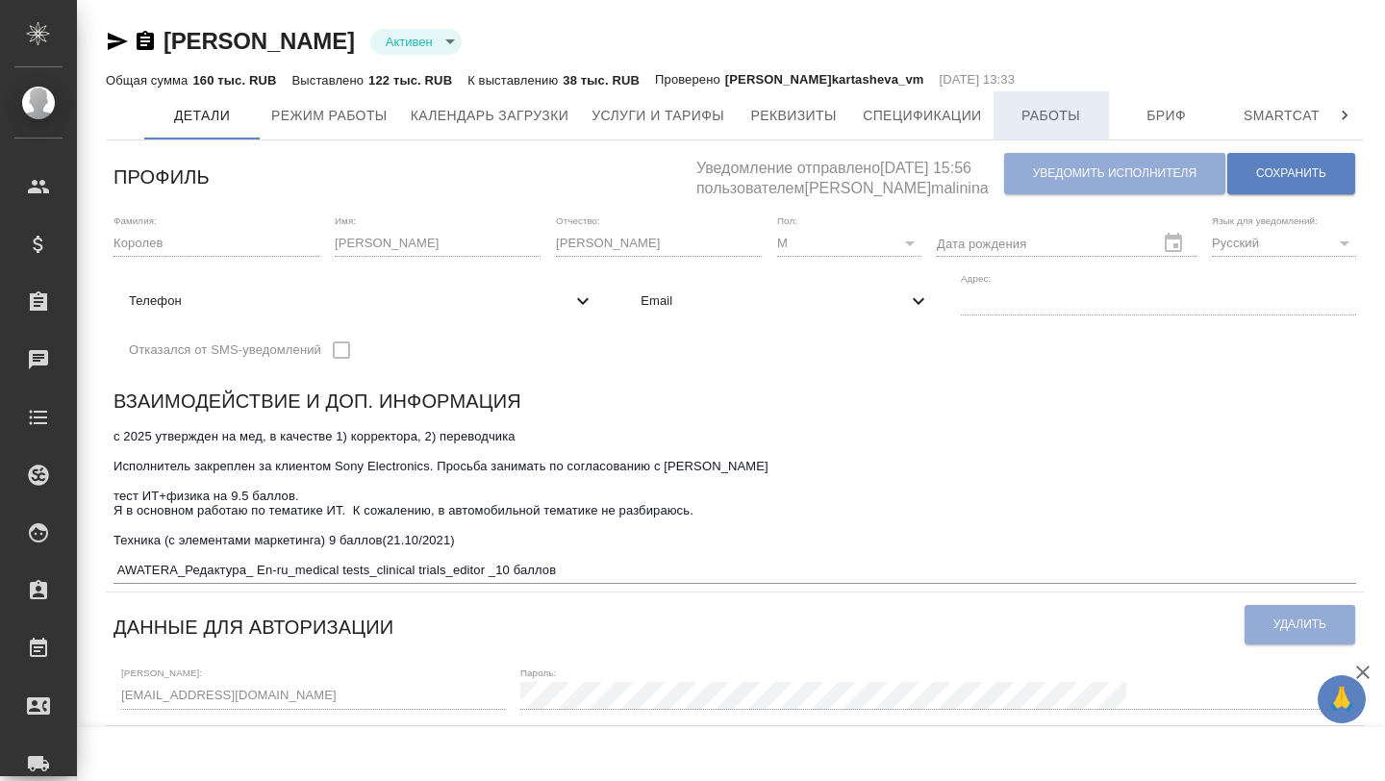
click at [1066, 106] on span "Работы" at bounding box center [1051, 116] width 92 height 24
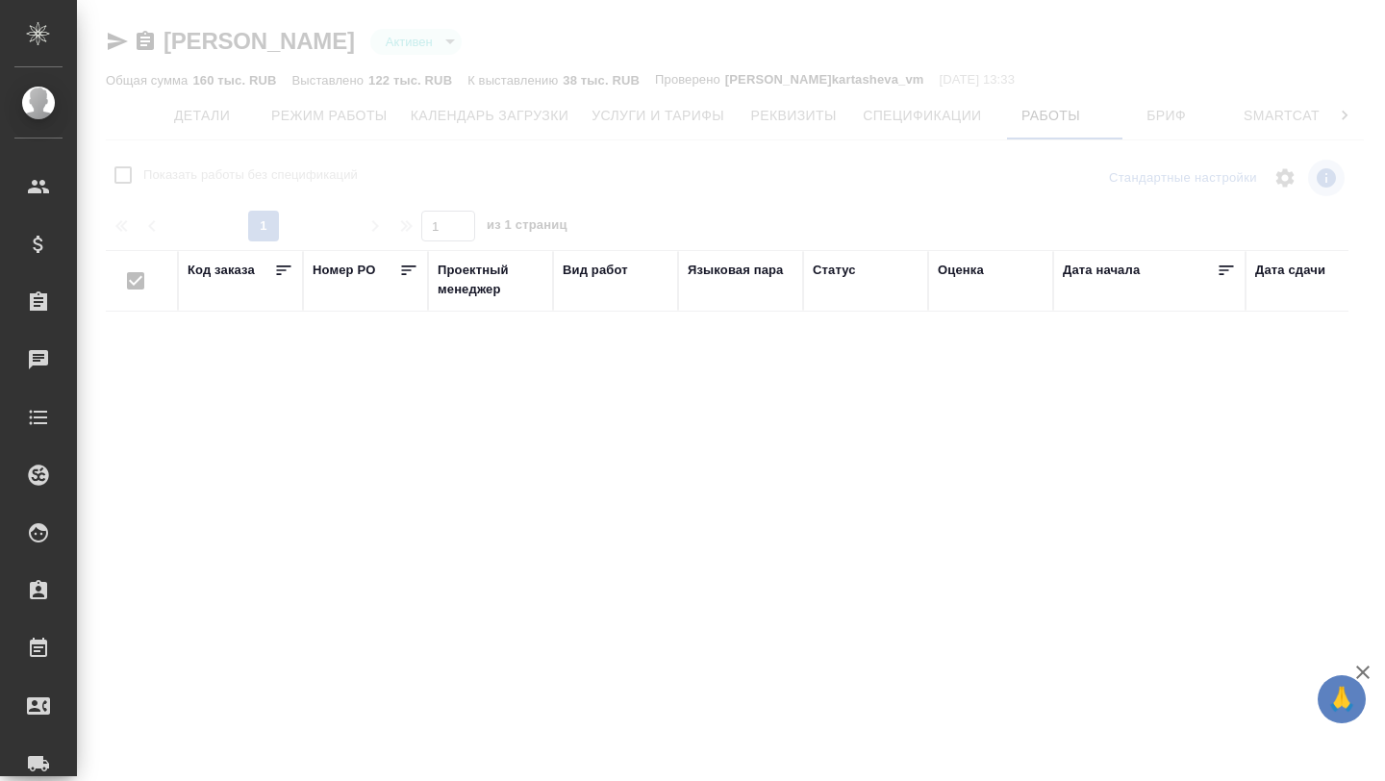
checkbox input "false"
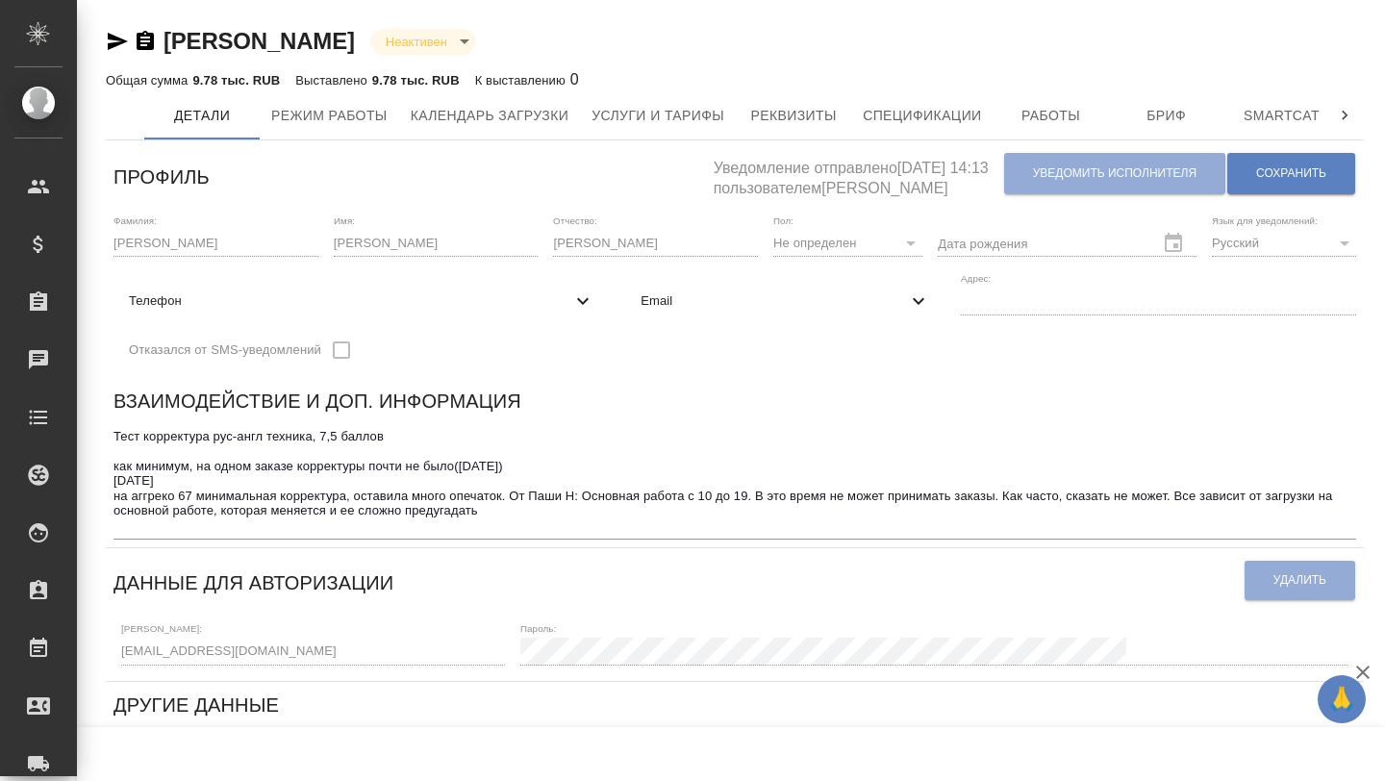
click at [144, 44] on icon "button" at bounding box center [145, 41] width 23 height 23
click at [115, 42] on icon "button" at bounding box center [118, 41] width 20 height 17
